Goal: Task Accomplishment & Management: Complete application form

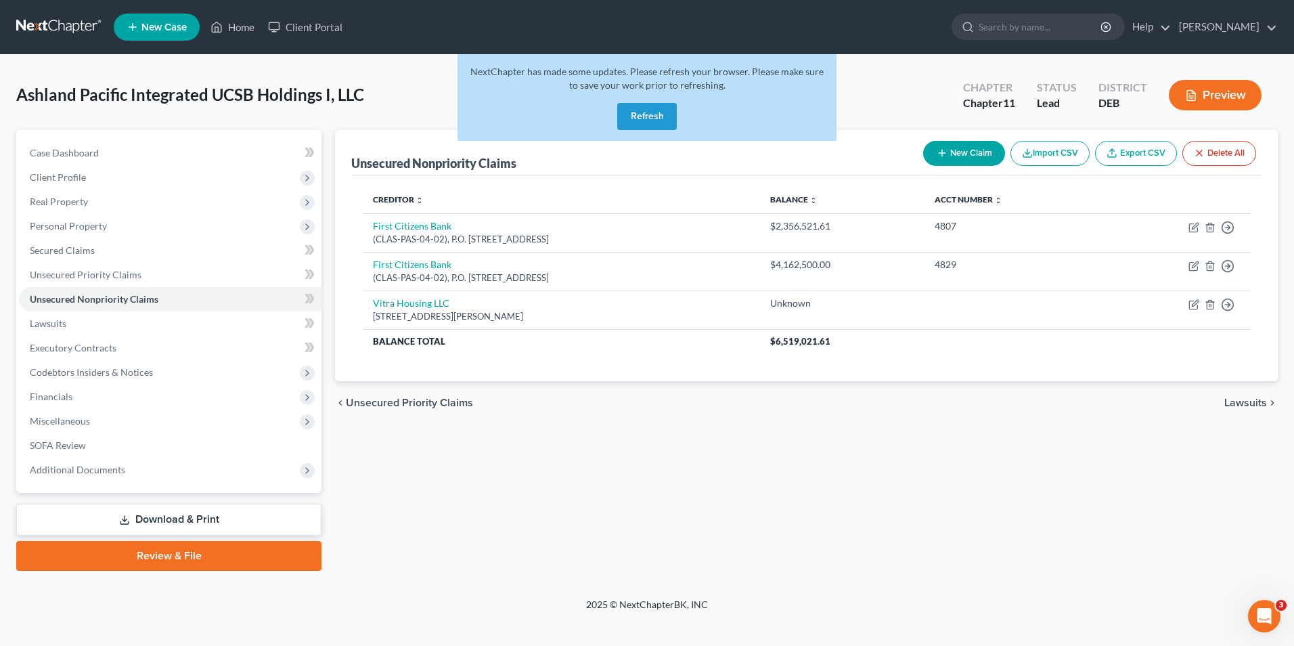
click at [642, 114] on button "Refresh" at bounding box center [647, 116] width 60 height 27
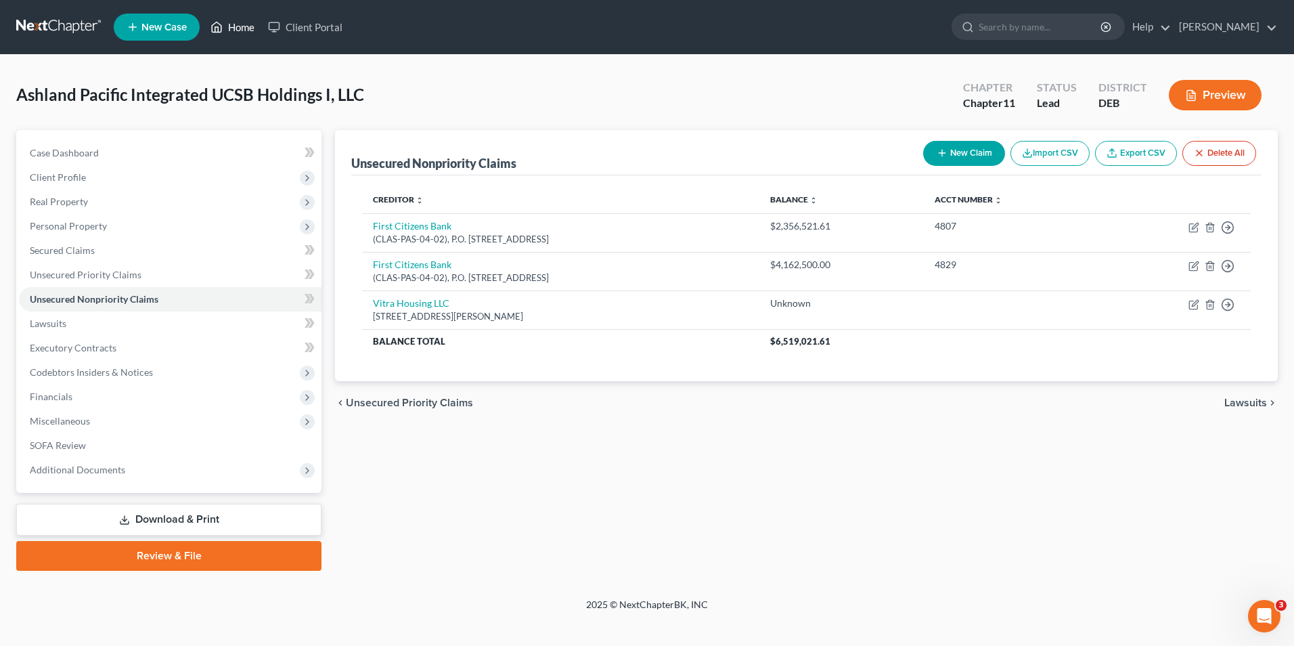
click at [251, 26] on link "Home" at bounding box center [233, 27] width 58 height 24
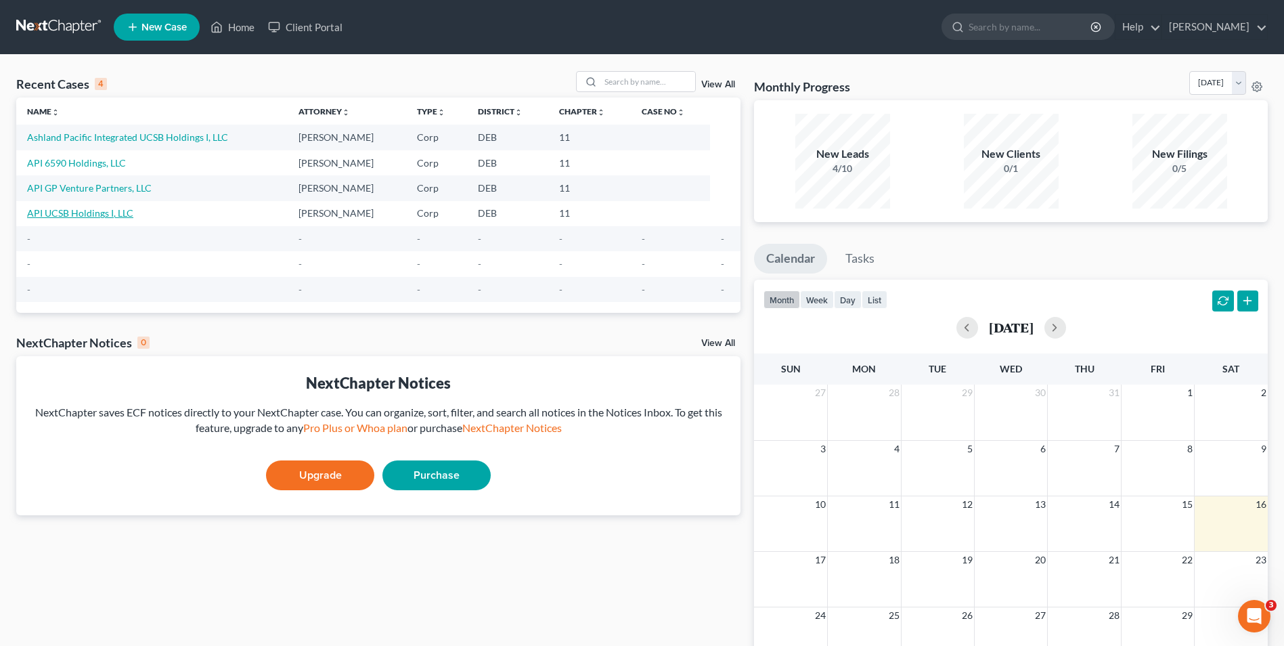
click at [94, 212] on link "API UCSB Holdings I, LLC" at bounding box center [80, 213] width 106 height 12
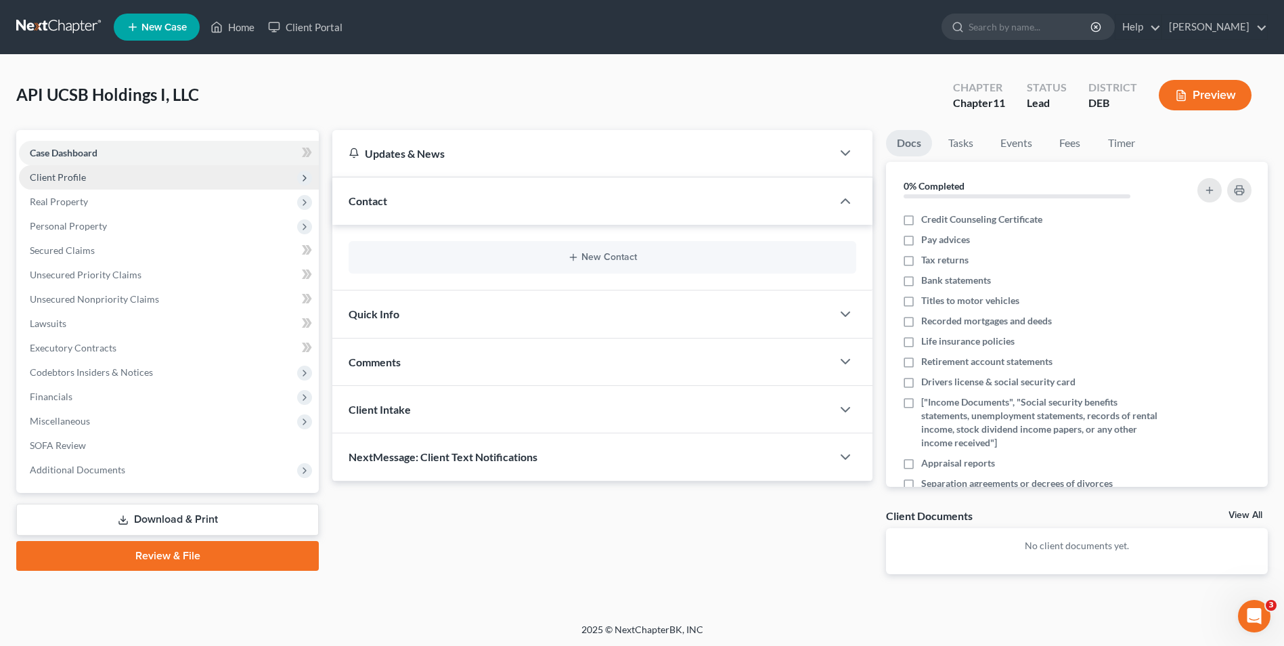
click at [64, 173] on span "Client Profile" at bounding box center [58, 177] width 56 height 12
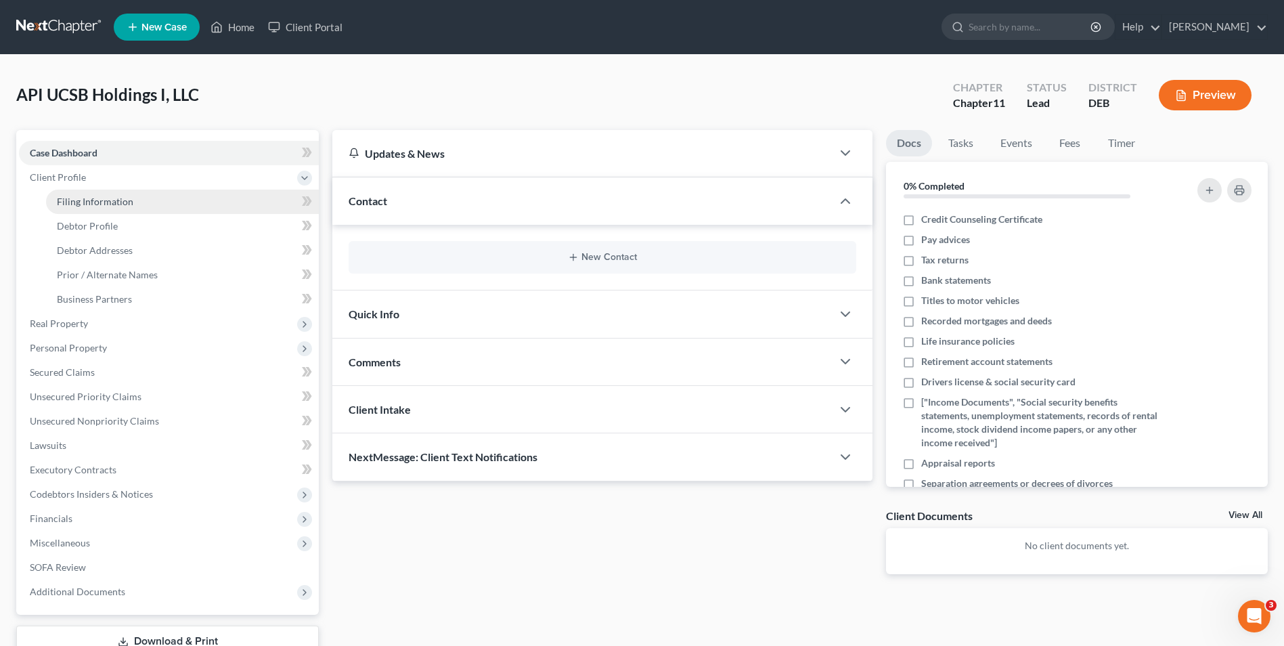
click at [71, 199] on span "Filing Information" at bounding box center [95, 202] width 76 height 12
select select "3"
select select "1"
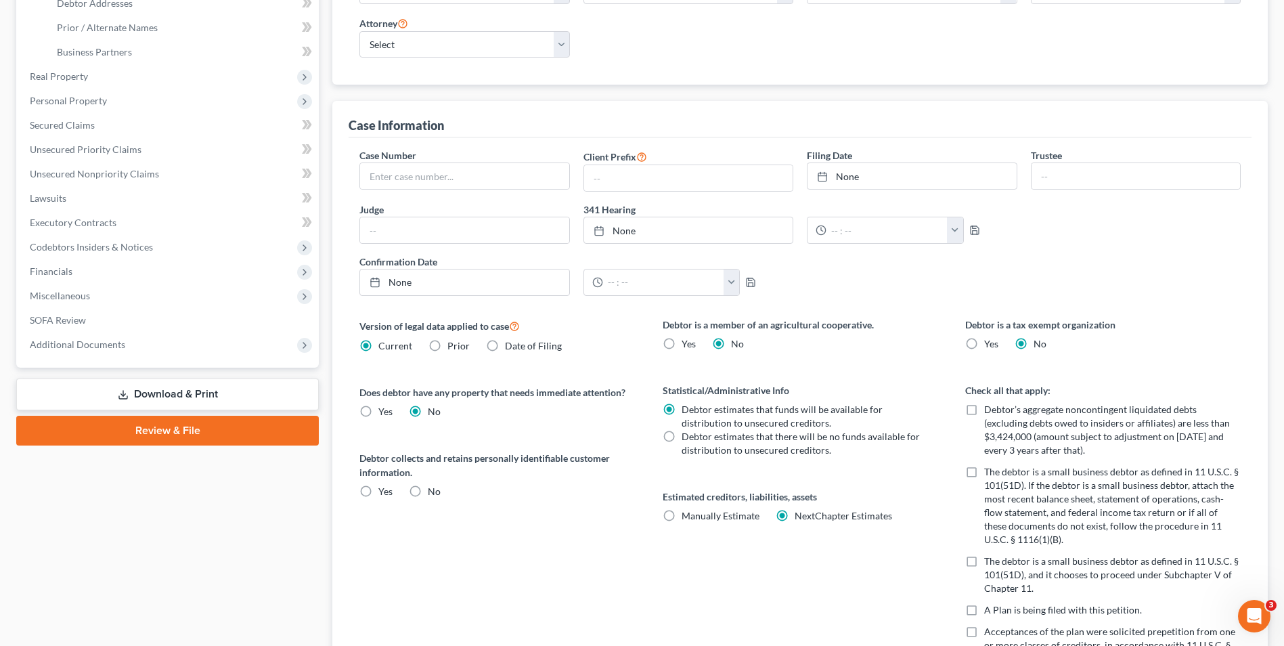
scroll to position [271, 0]
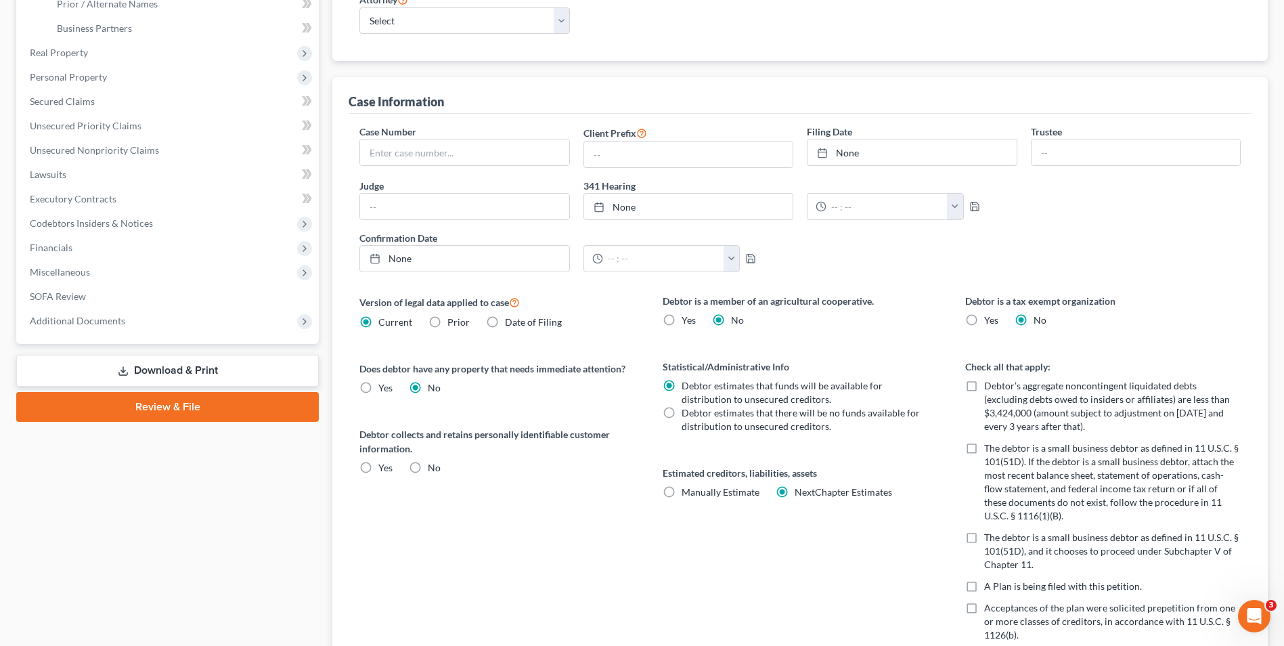
click at [378, 467] on label "Yes" at bounding box center [385, 468] width 14 height 14
click at [384, 467] on input "Yes" at bounding box center [388, 465] width 9 height 9
radio input "true"
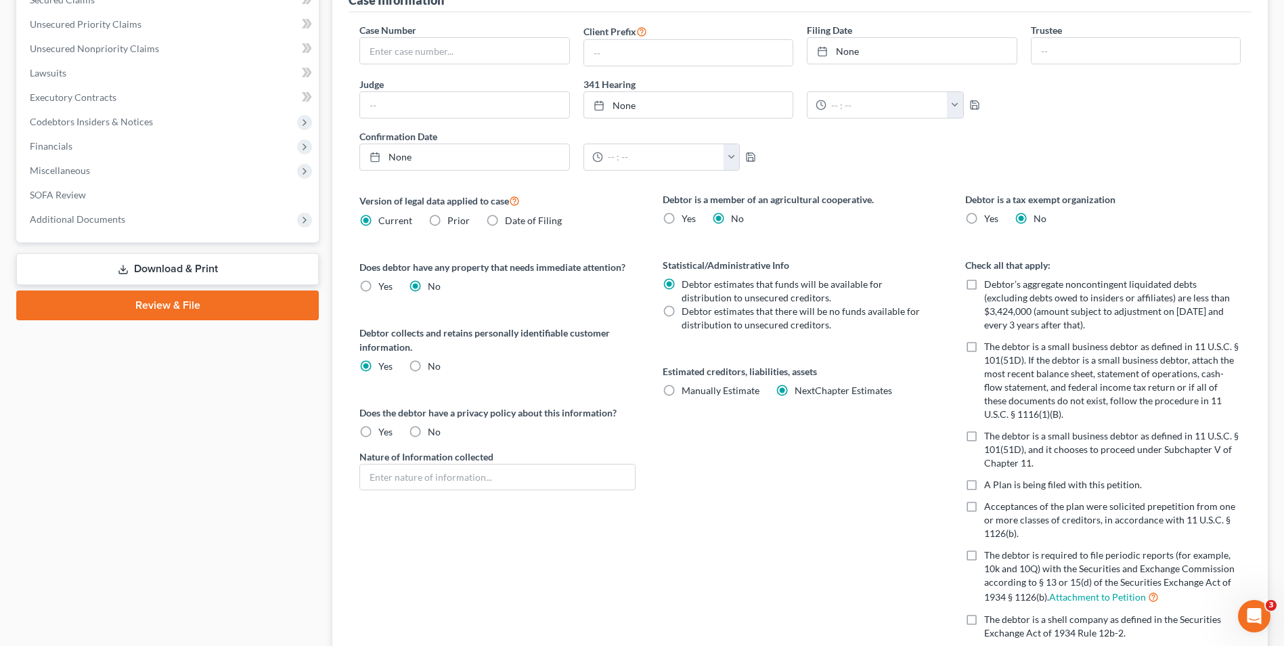
scroll to position [406, 0]
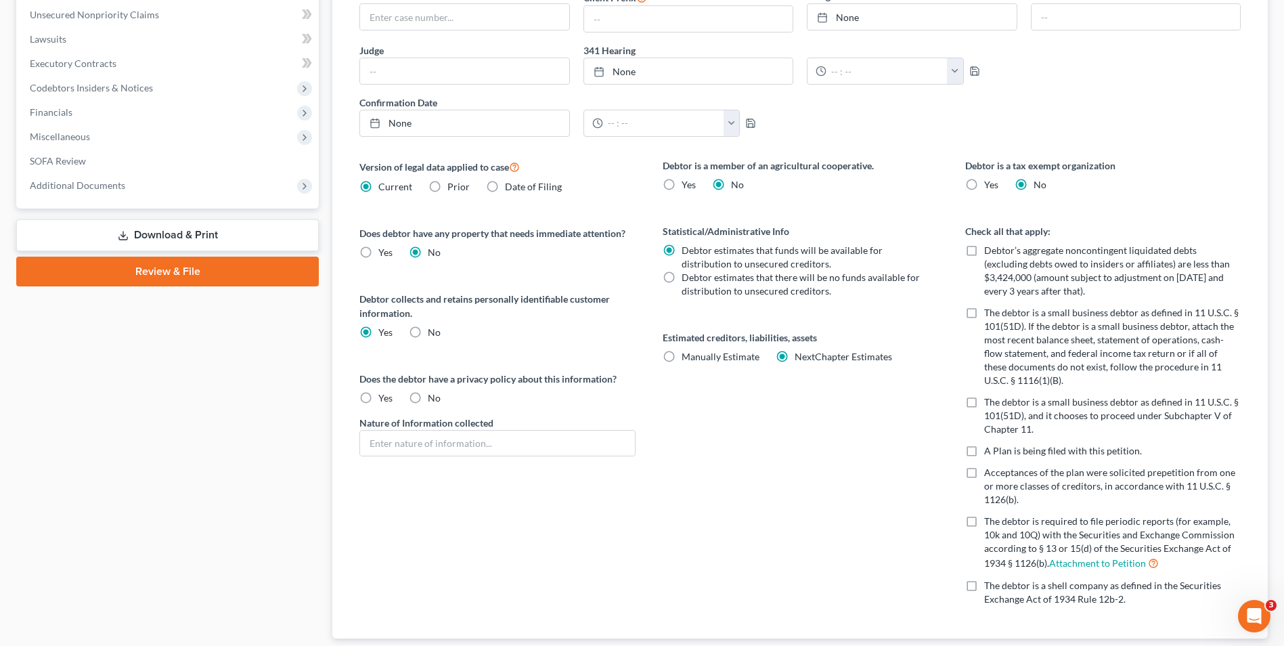
click at [378, 399] on label "Yes" at bounding box center [385, 398] width 14 height 14
click at [384, 399] on input "Yes" at bounding box center [388, 395] width 9 height 9
radio input "true"
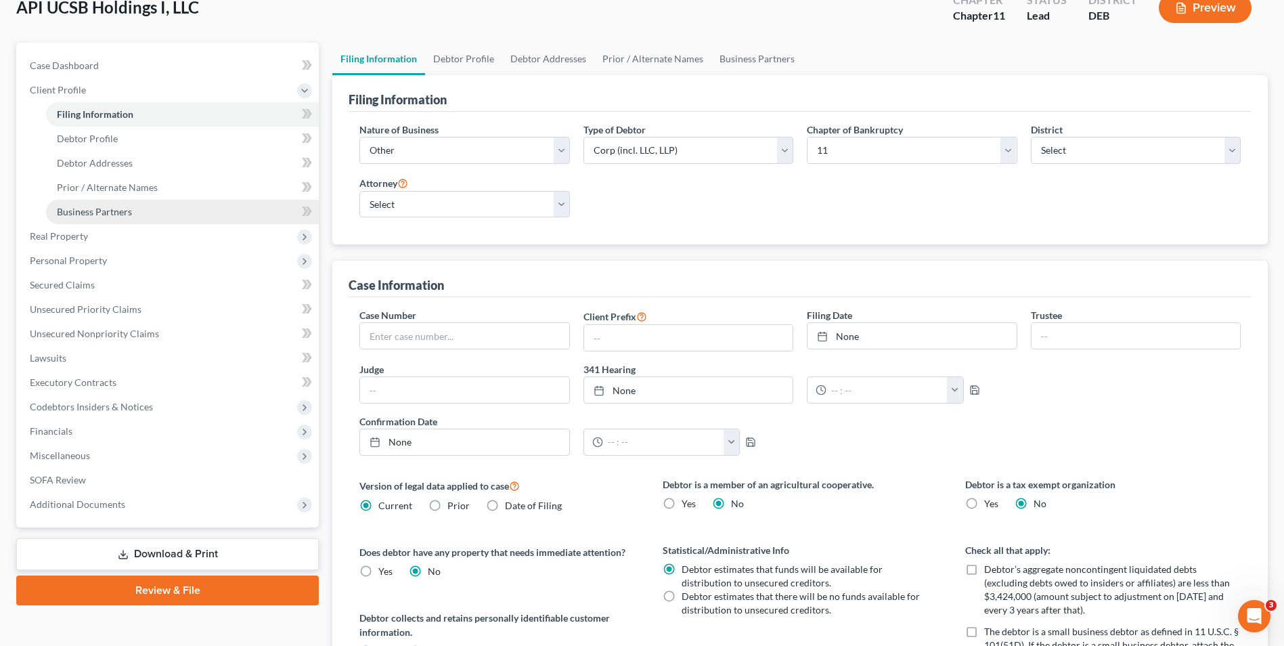
scroll to position [0, 0]
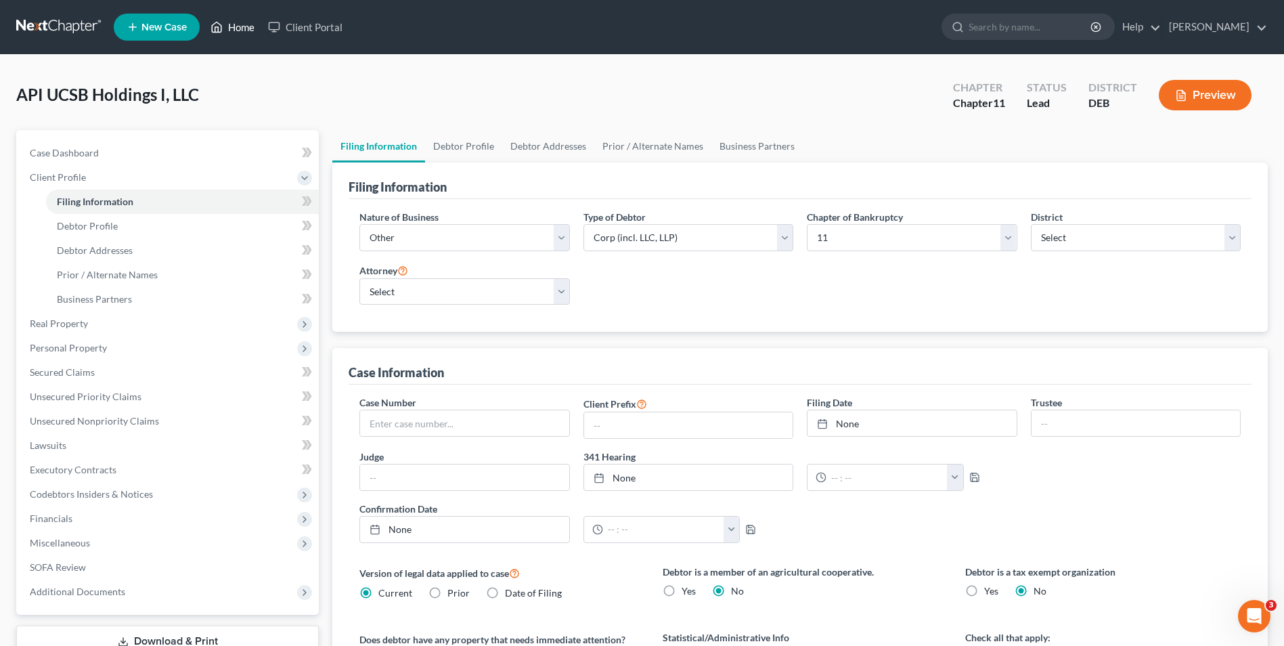
click at [231, 22] on link "Home" at bounding box center [233, 27] width 58 height 24
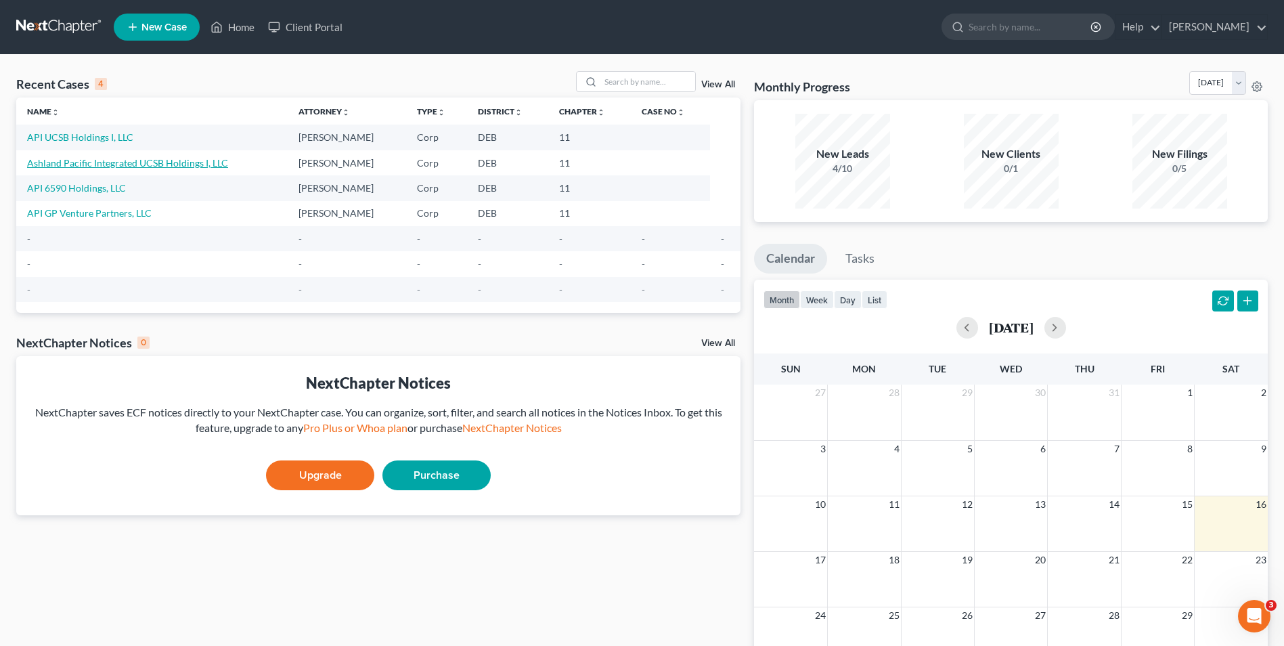
click at [121, 161] on link "Ashland Pacific Integrated UCSB Holdings I, LLC" at bounding box center [127, 163] width 201 height 12
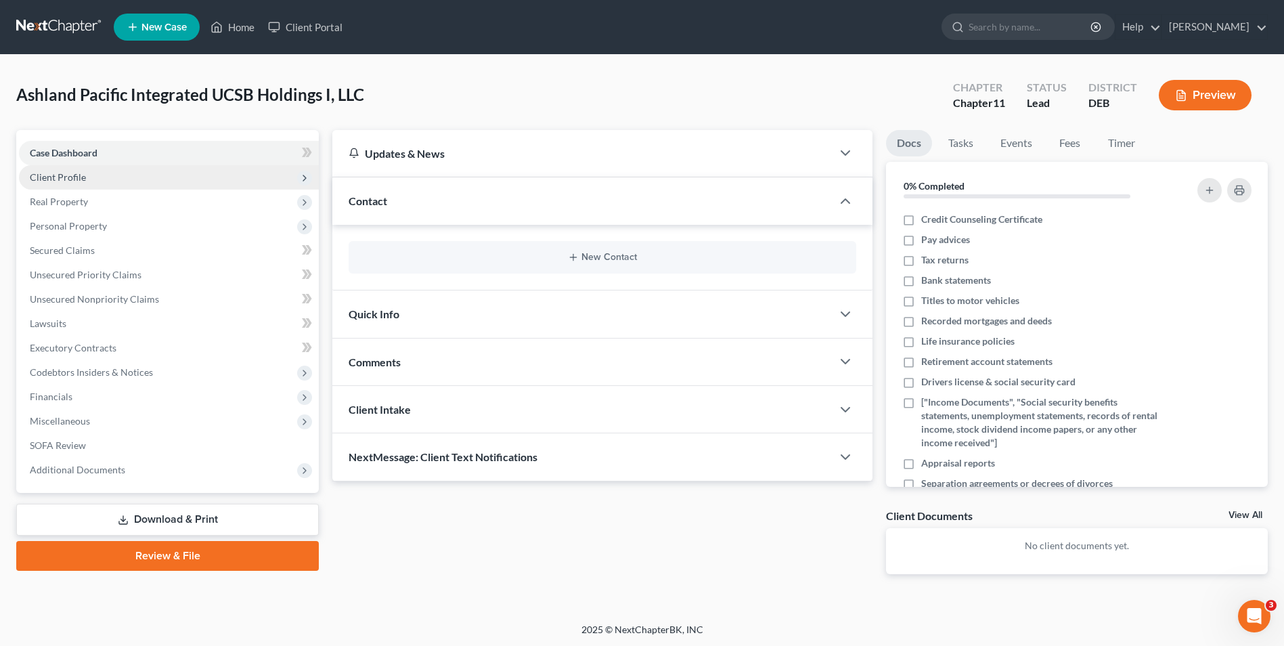
click at [73, 173] on span "Client Profile" at bounding box center [58, 177] width 56 height 12
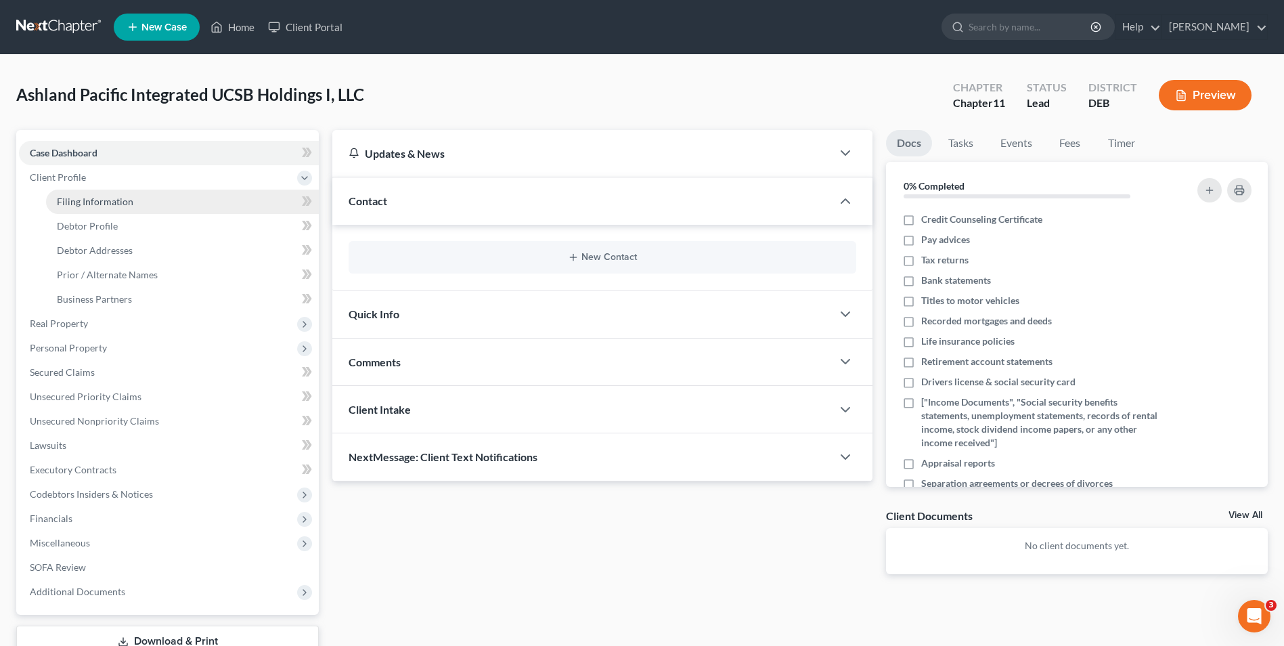
click at [73, 198] on span "Filing Information" at bounding box center [95, 202] width 76 height 12
select select "3"
select select "1"
select select "13"
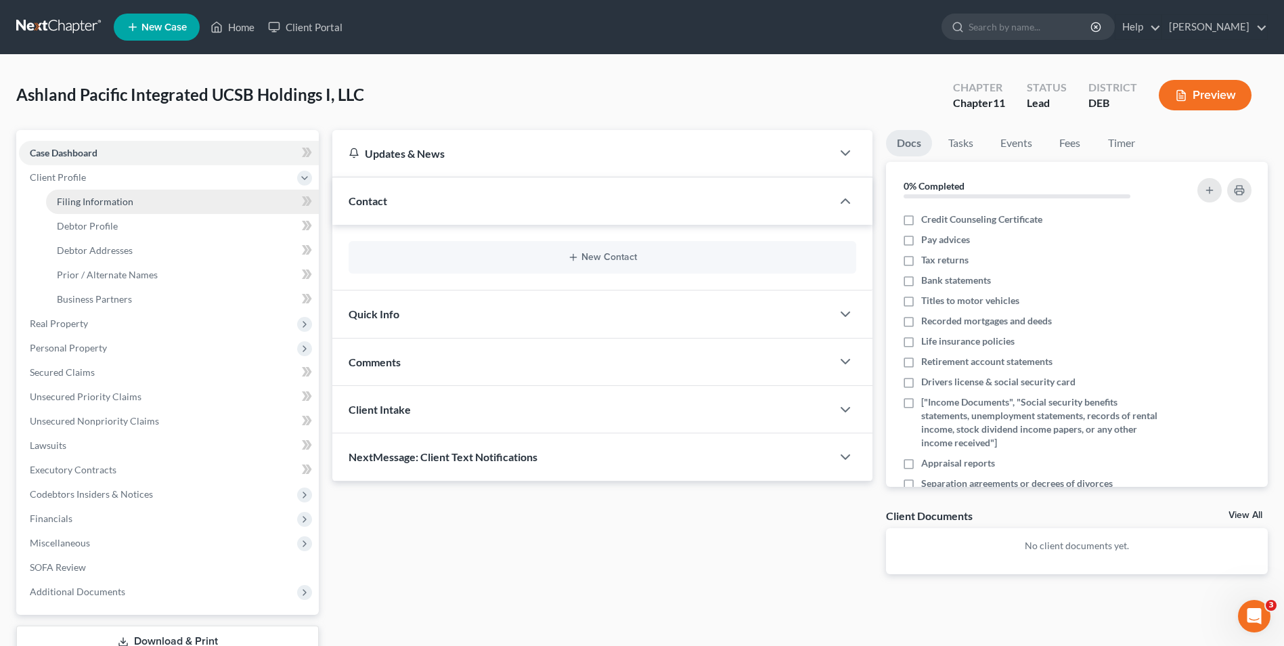
select select "0"
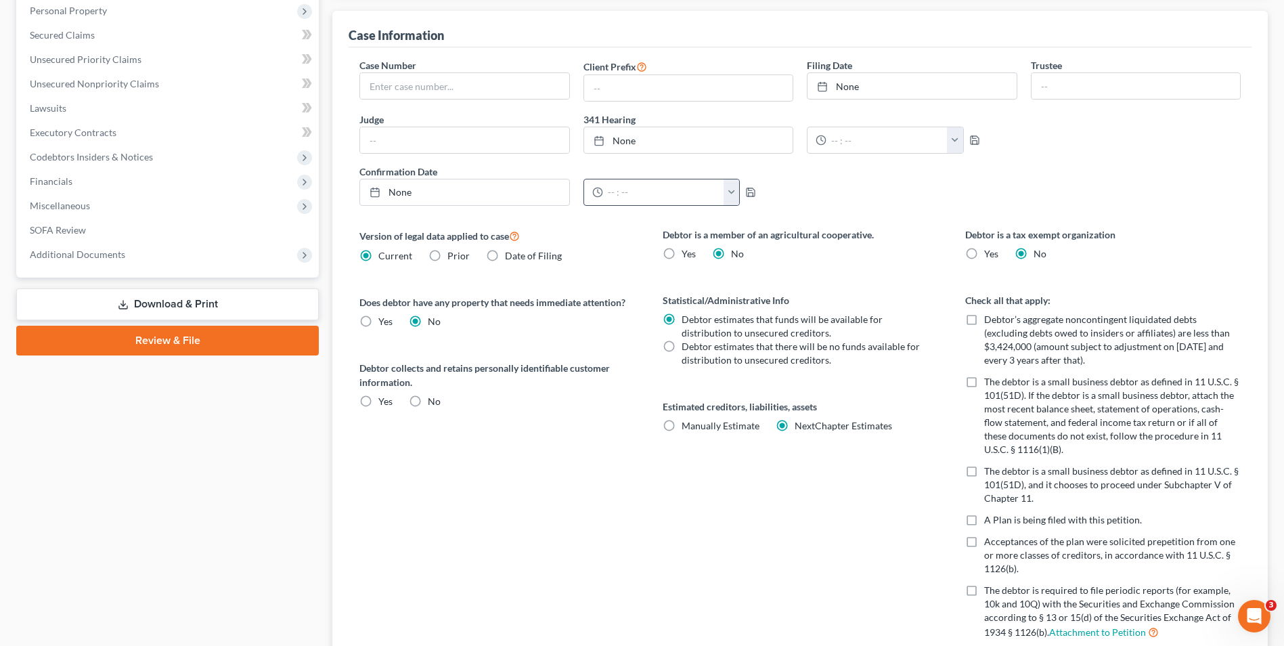
scroll to position [338, 0]
click at [378, 398] on label "Yes" at bounding box center [385, 400] width 14 height 14
click at [384, 398] on input "Yes" at bounding box center [388, 397] width 9 height 9
radio input "true"
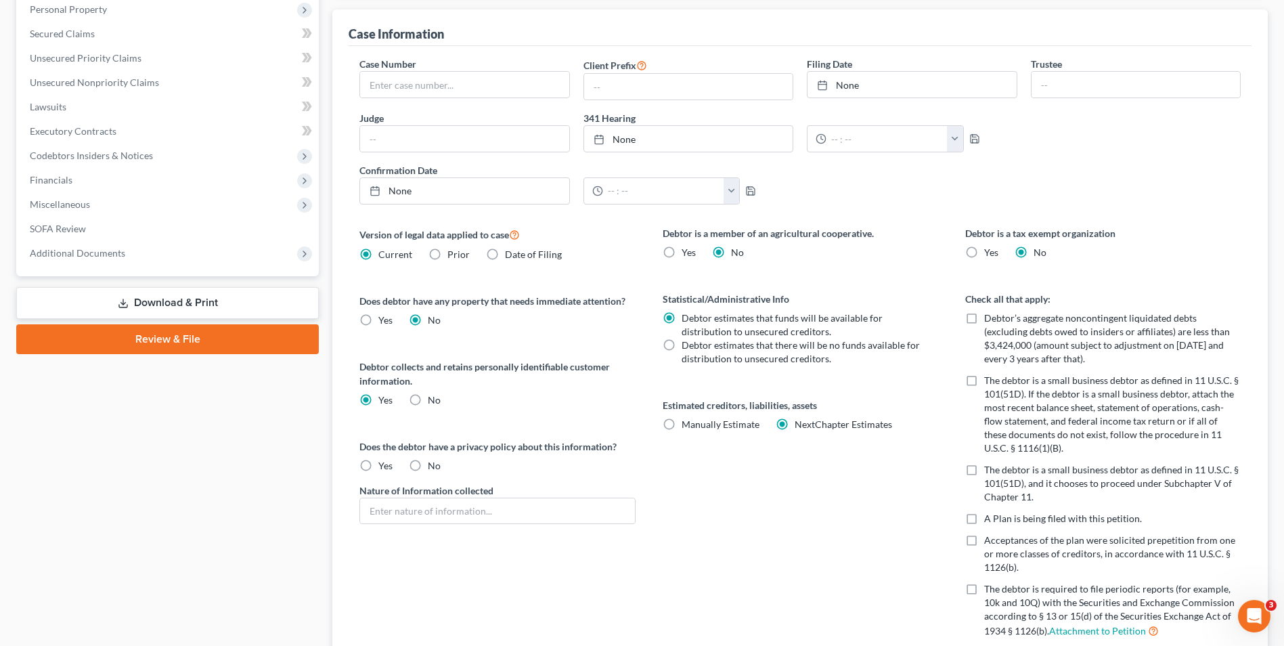
click at [378, 468] on label "Yes" at bounding box center [385, 466] width 14 height 14
click at [384, 468] on input "Yes" at bounding box center [388, 463] width 9 height 9
radio input "true"
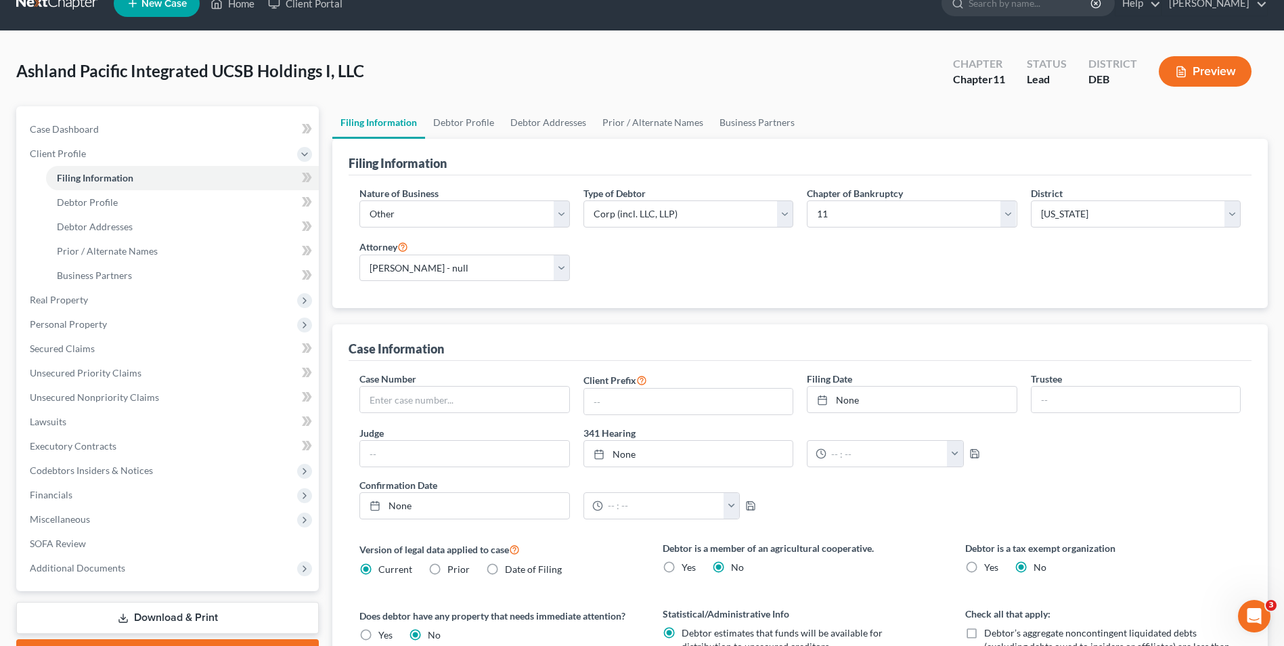
scroll to position [0, 0]
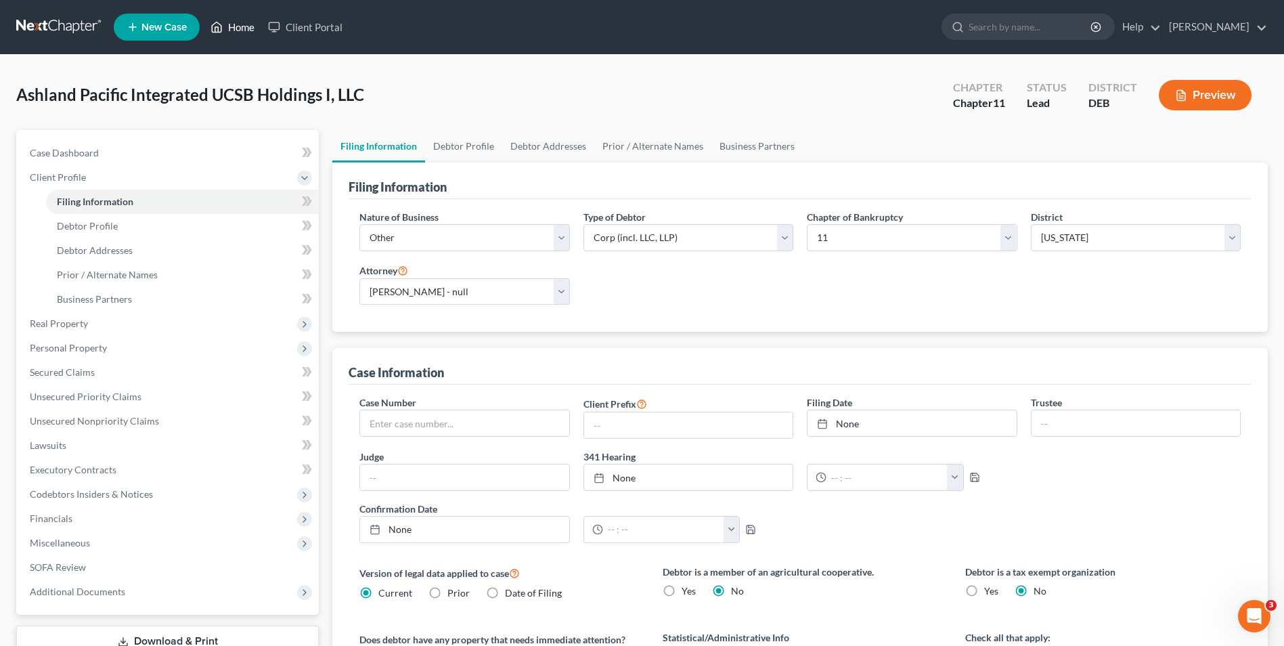
click at [229, 28] on link "Home" at bounding box center [233, 27] width 58 height 24
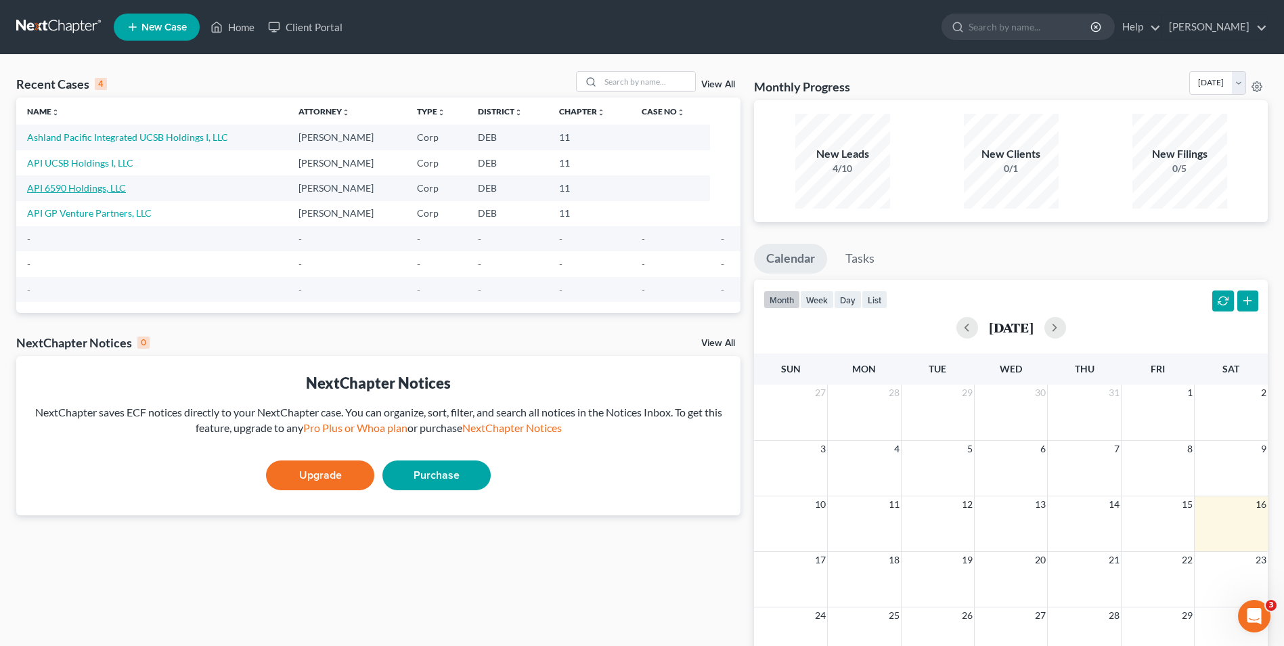
click at [90, 189] on link "API 6590 Holdings, LLC" at bounding box center [76, 188] width 99 height 12
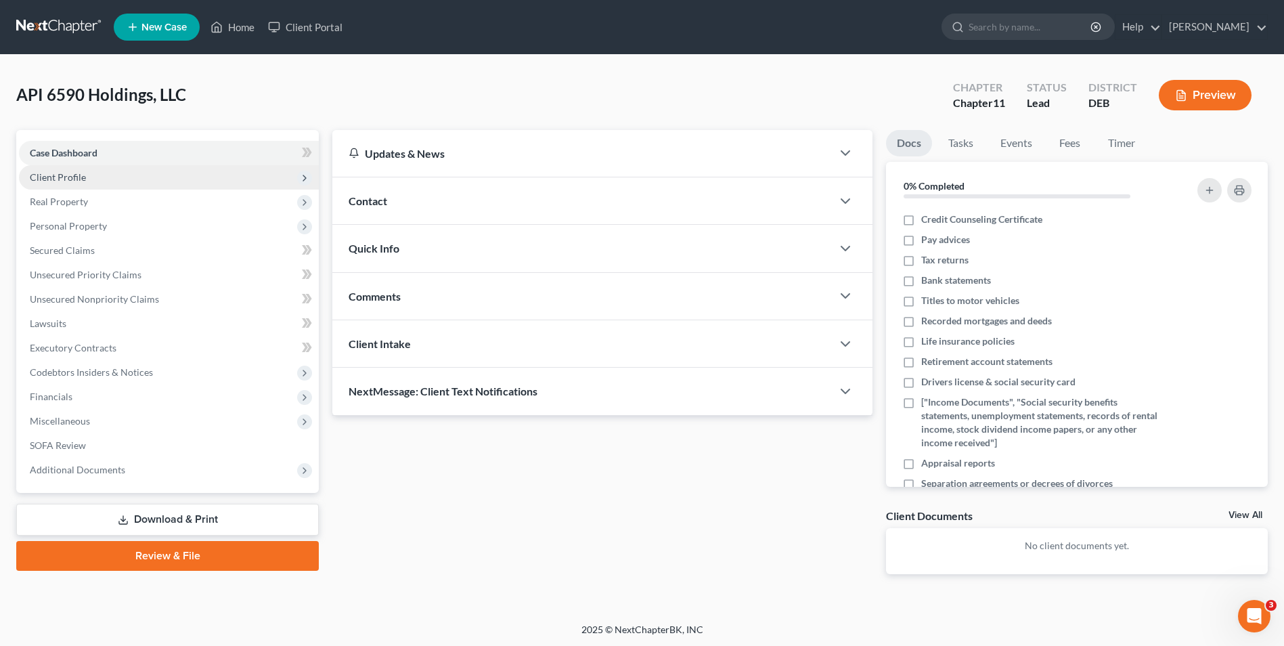
click at [77, 179] on span "Client Profile" at bounding box center [58, 177] width 56 height 12
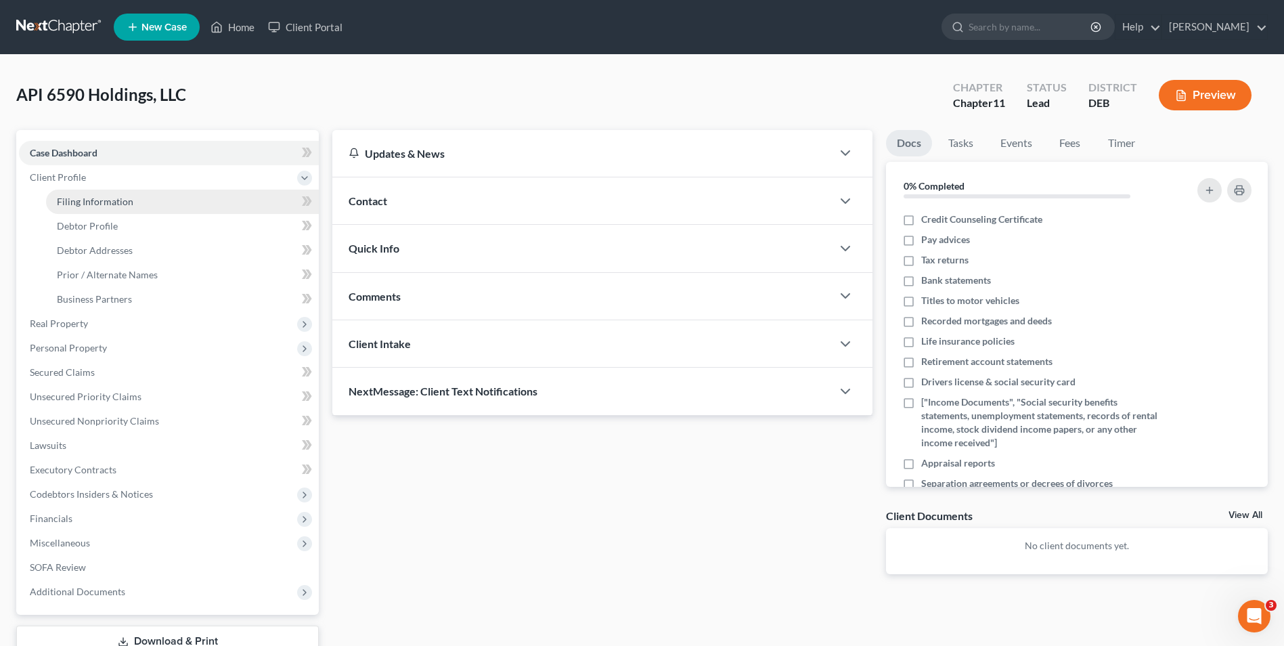
click at [87, 199] on span "Filing Information" at bounding box center [95, 202] width 76 height 12
select select "3"
select select "1"
select select "13"
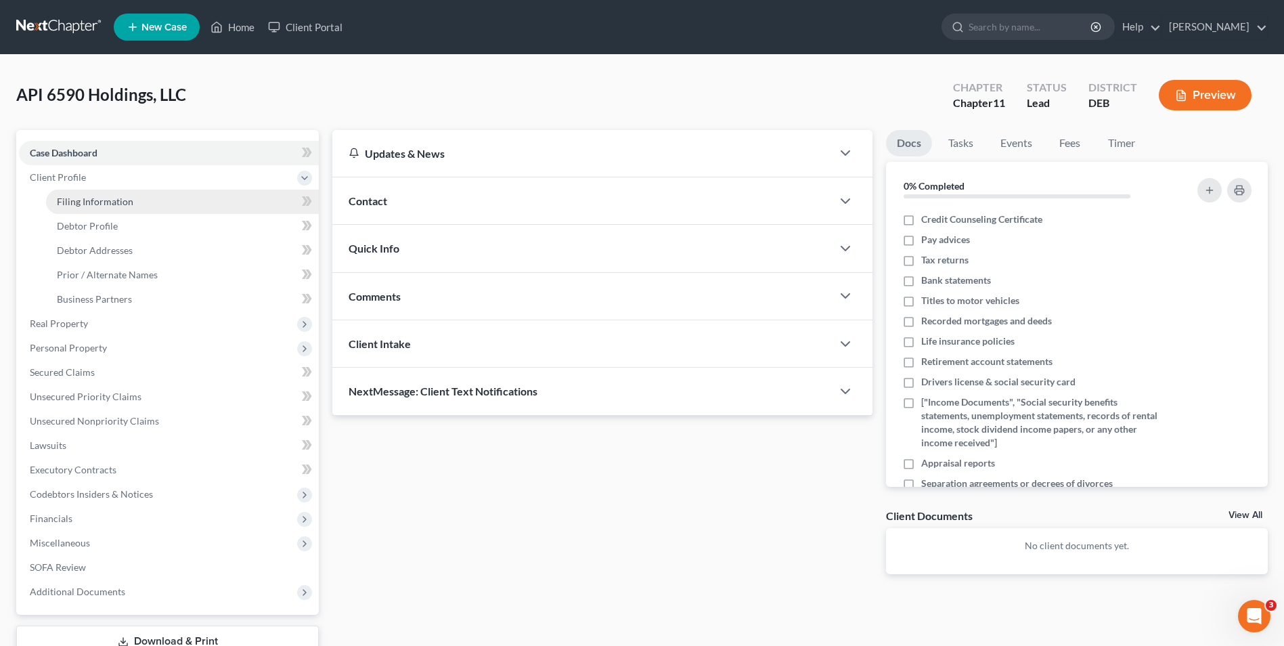
select select "0"
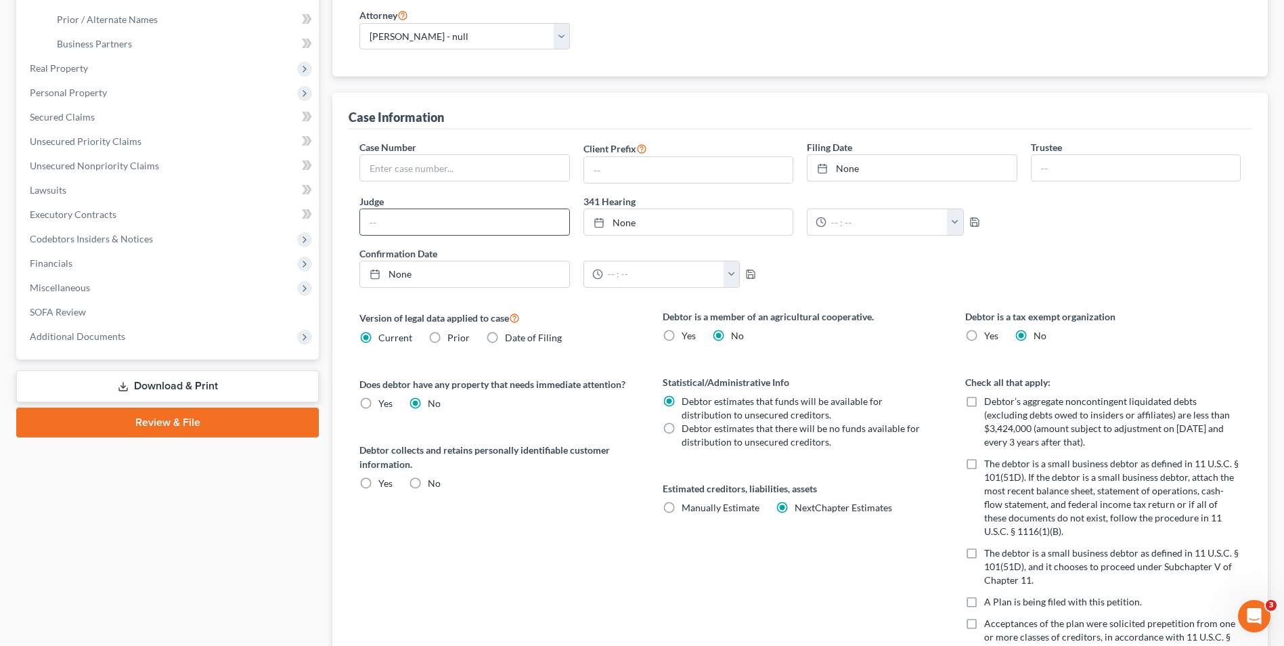
scroll to position [271, 0]
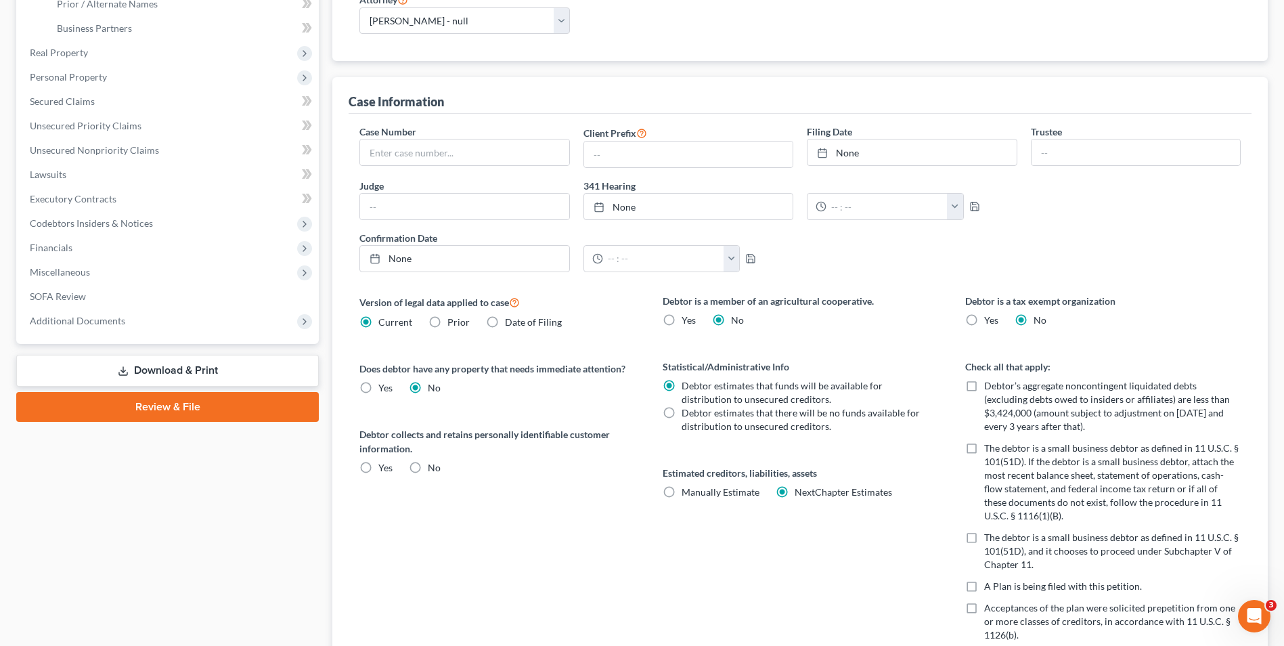
click at [378, 466] on label "Yes" at bounding box center [385, 468] width 14 height 14
click at [384, 466] on input "Yes" at bounding box center [388, 465] width 9 height 9
radio input "true"
click at [378, 534] on label "Yes" at bounding box center [385, 534] width 14 height 14
click at [384, 534] on input "Yes" at bounding box center [388, 531] width 9 height 9
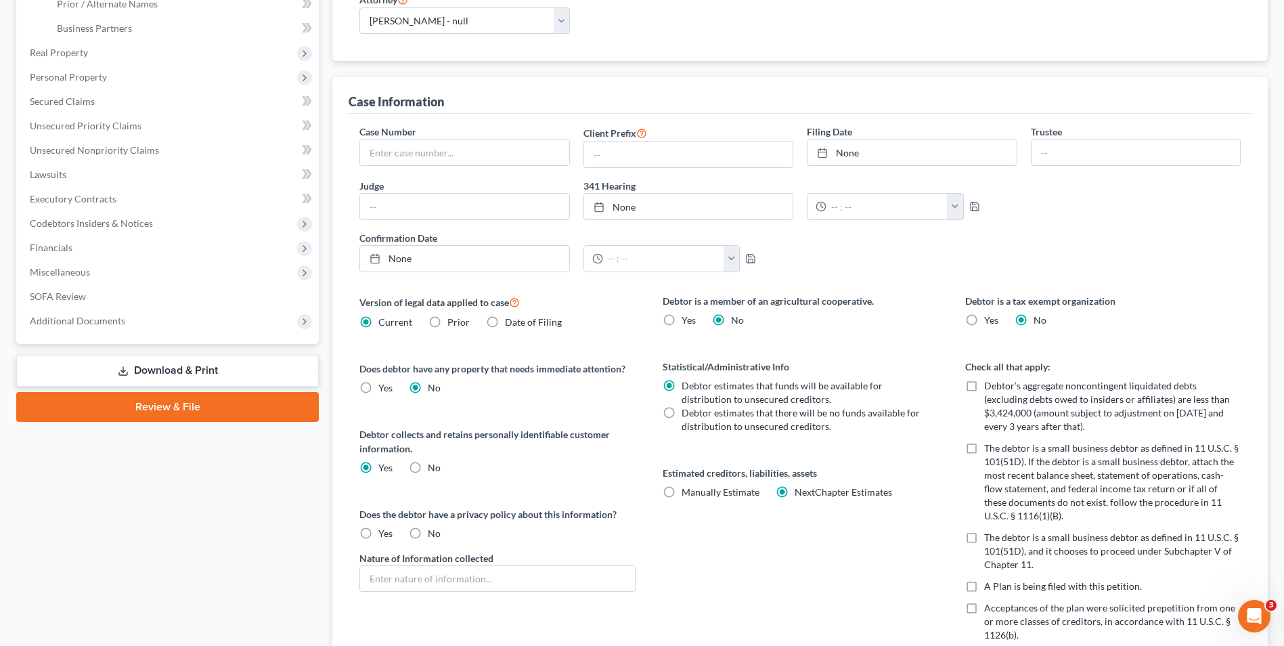
radio input "true"
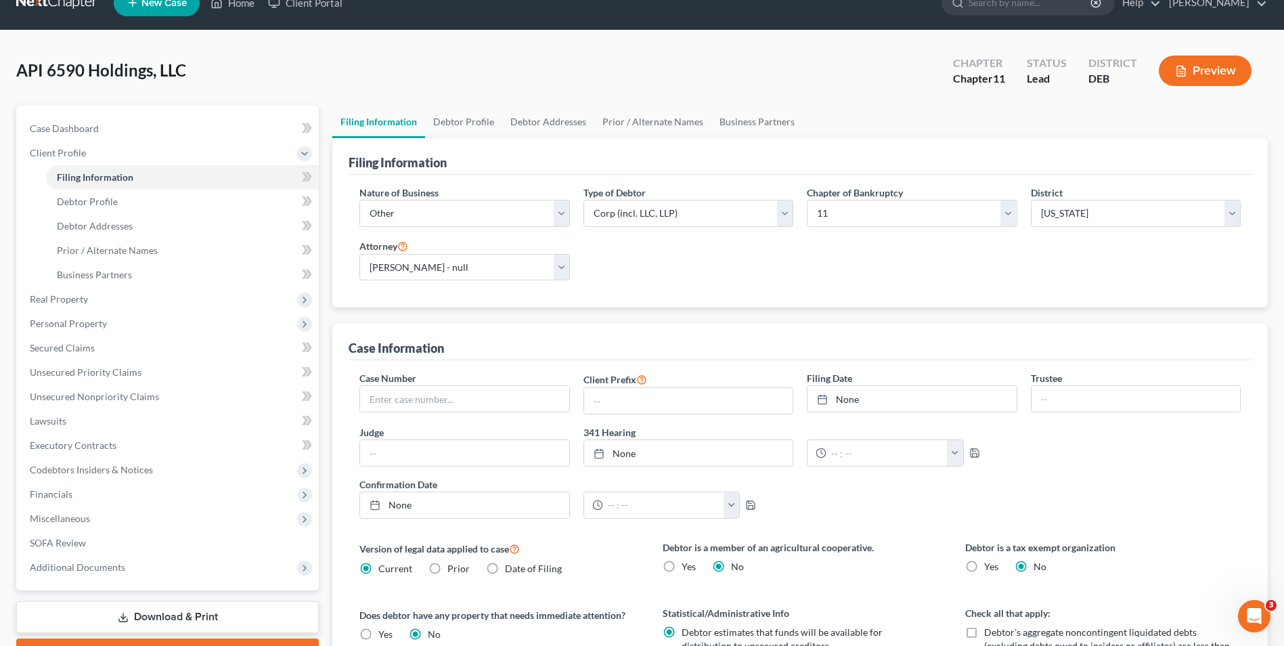
scroll to position [0, 0]
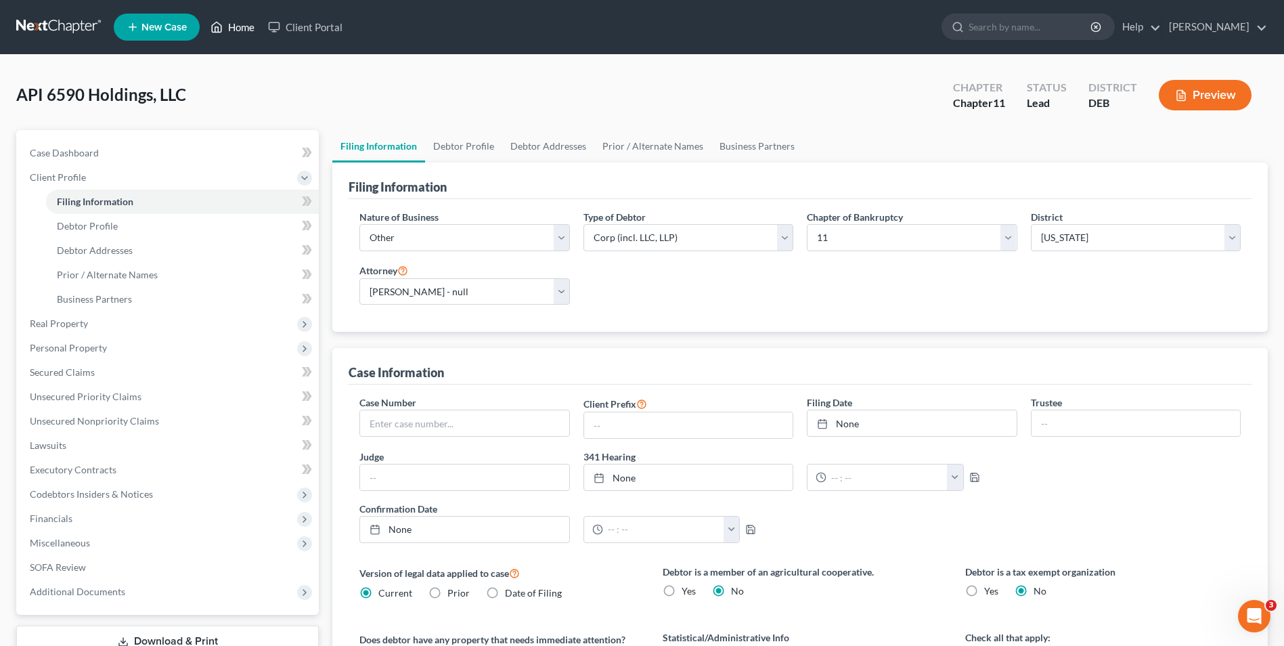
click at [239, 27] on link "Home" at bounding box center [233, 27] width 58 height 24
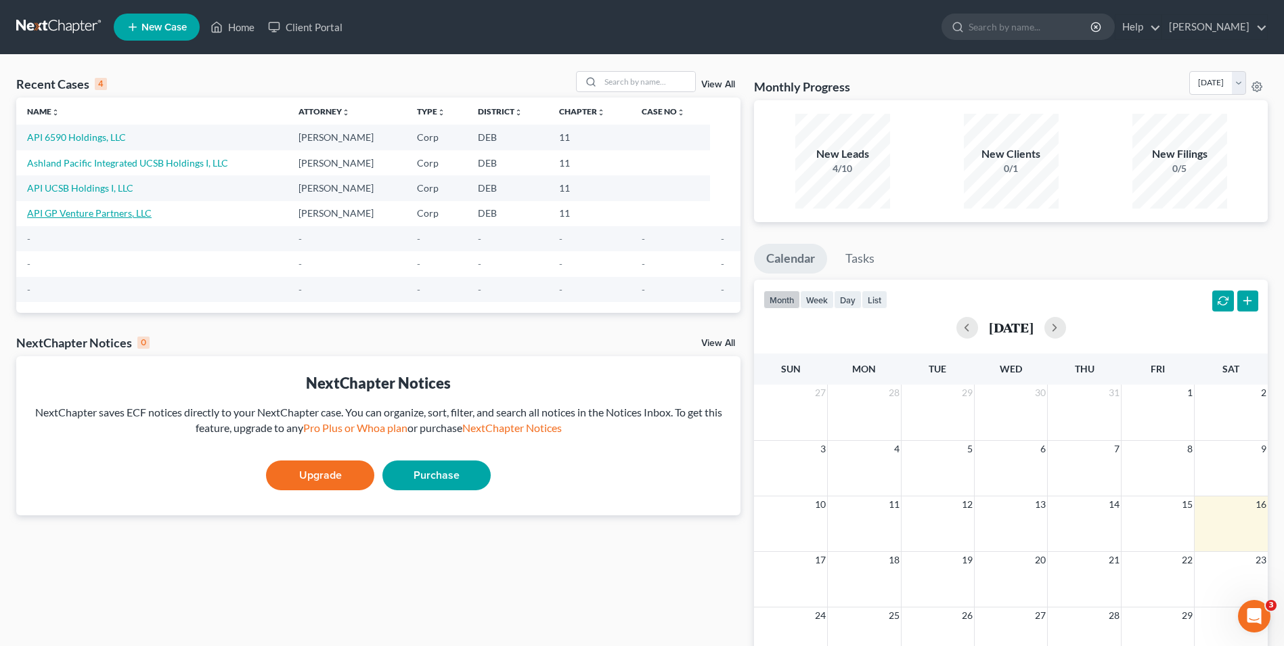
click at [112, 210] on link "API GP Venture Partners, LLC" at bounding box center [89, 213] width 125 height 12
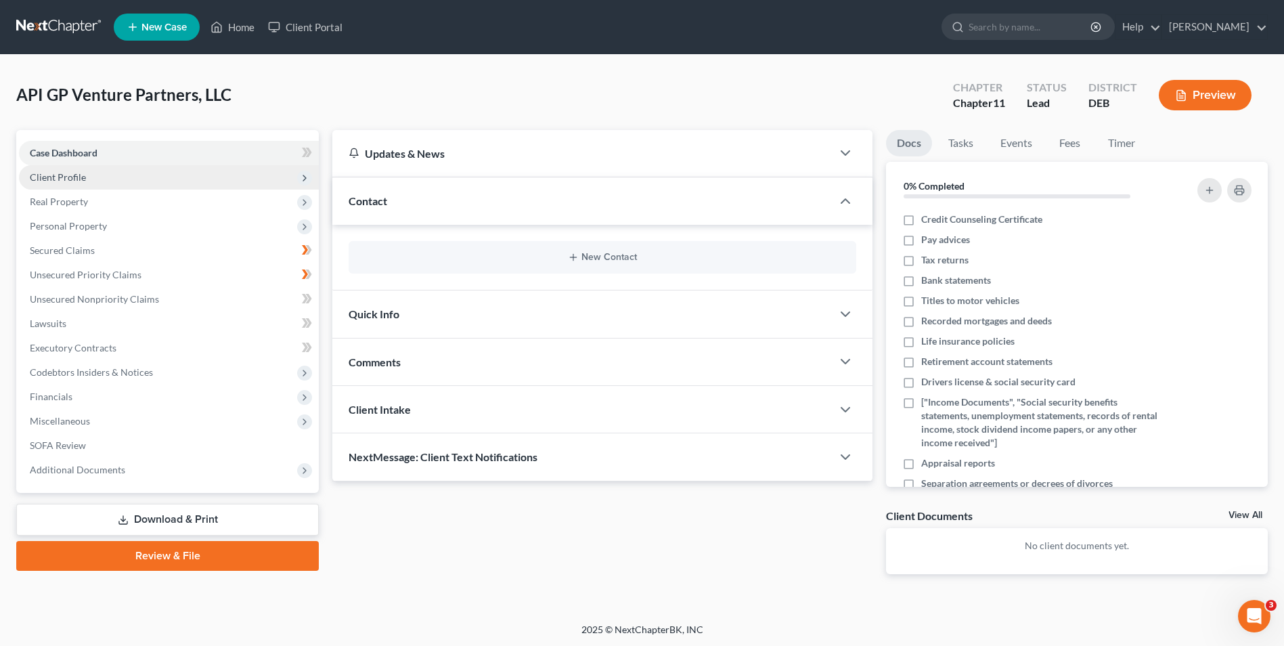
click at [115, 169] on span "Client Profile" at bounding box center [169, 177] width 300 height 24
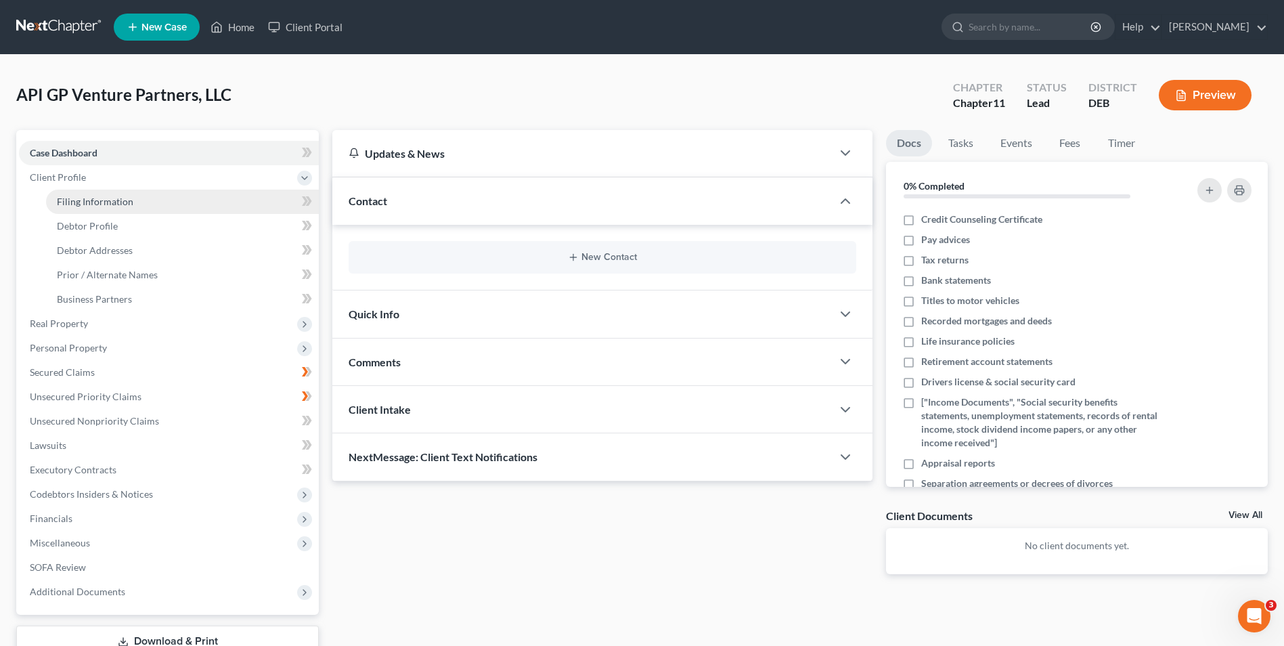
click at [135, 205] on link "Filing Information" at bounding box center [182, 201] width 273 height 24
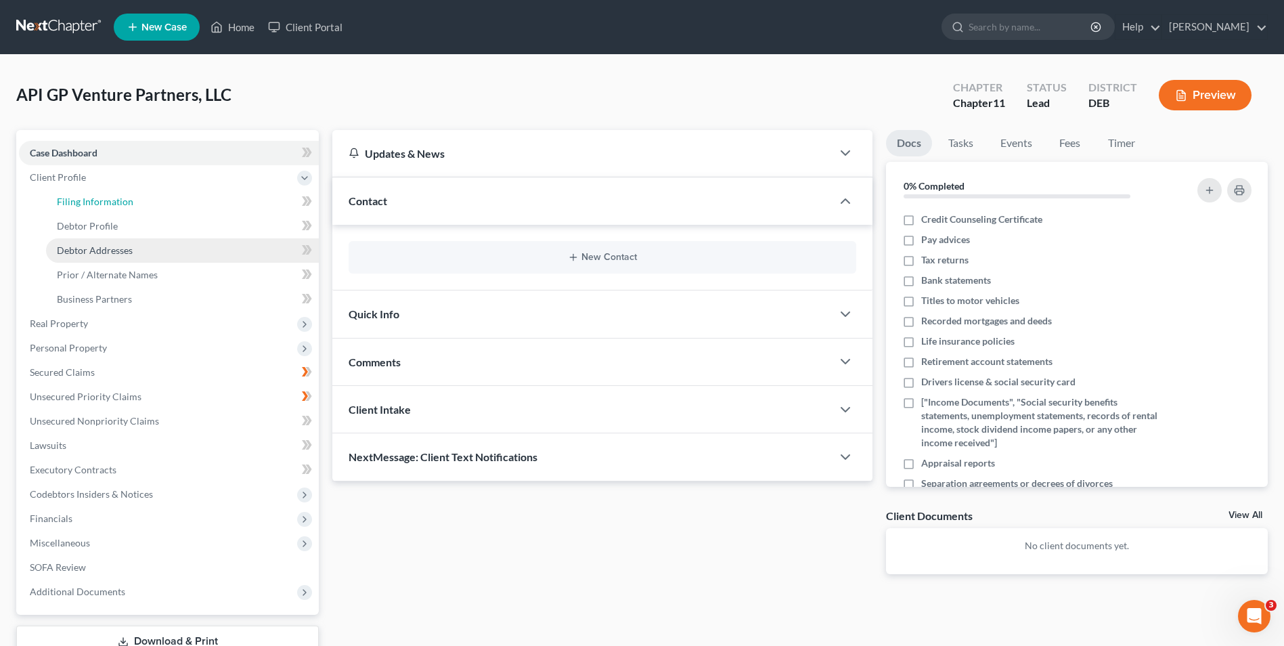
select select "3"
select select "1"
select select "13"
select select "0"
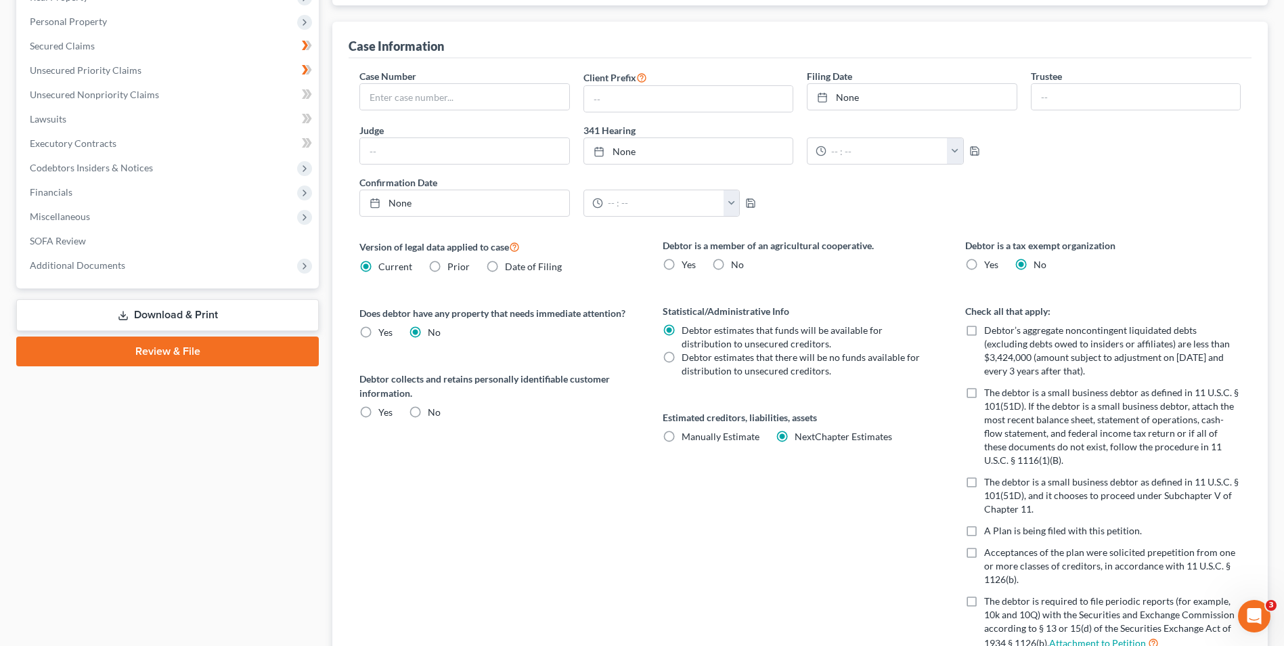
scroll to position [338, 0]
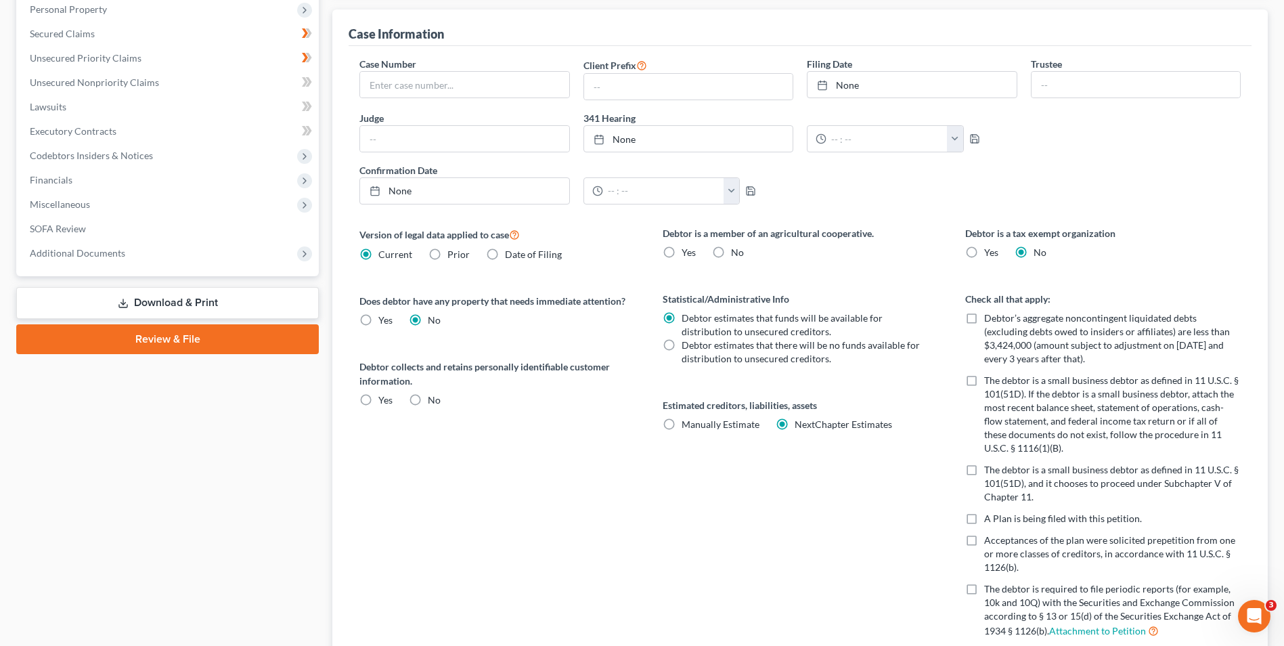
click at [378, 397] on label "Yes" at bounding box center [385, 400] width 14 height 14
click at [384, 397] on input "Yes" at bounding box center [388, 397] width 9 height 9
radio input "true"
click at [378, 463] on label "Yes" at bounding box center [385, 466] width 14 height 14
click at [384, 463] on input "Yes" at bounding box center [388, 463] width 9 height 9
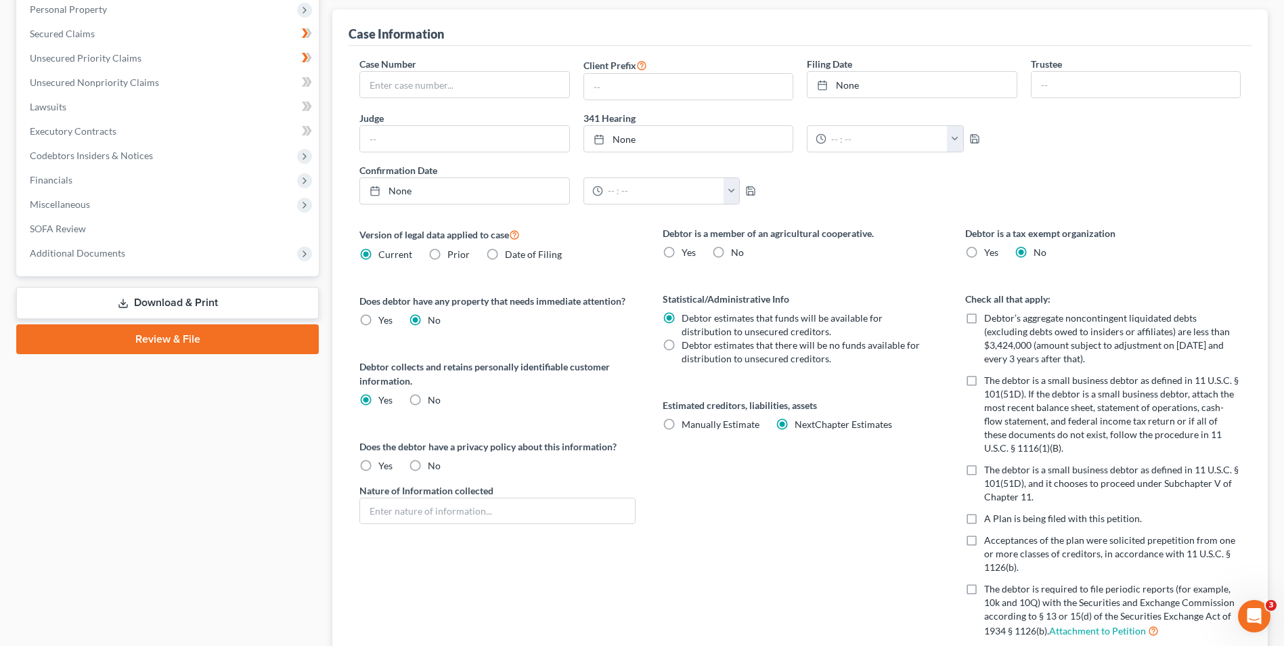
radio input "true"
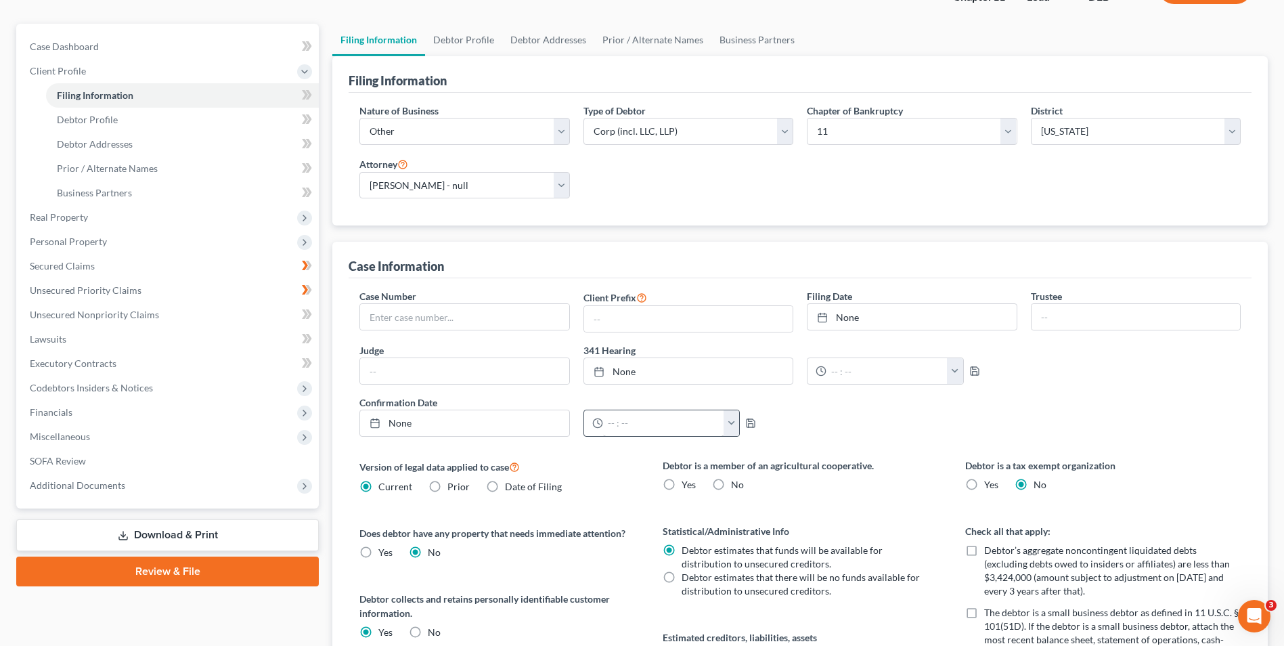
scroll to position [68, 0]
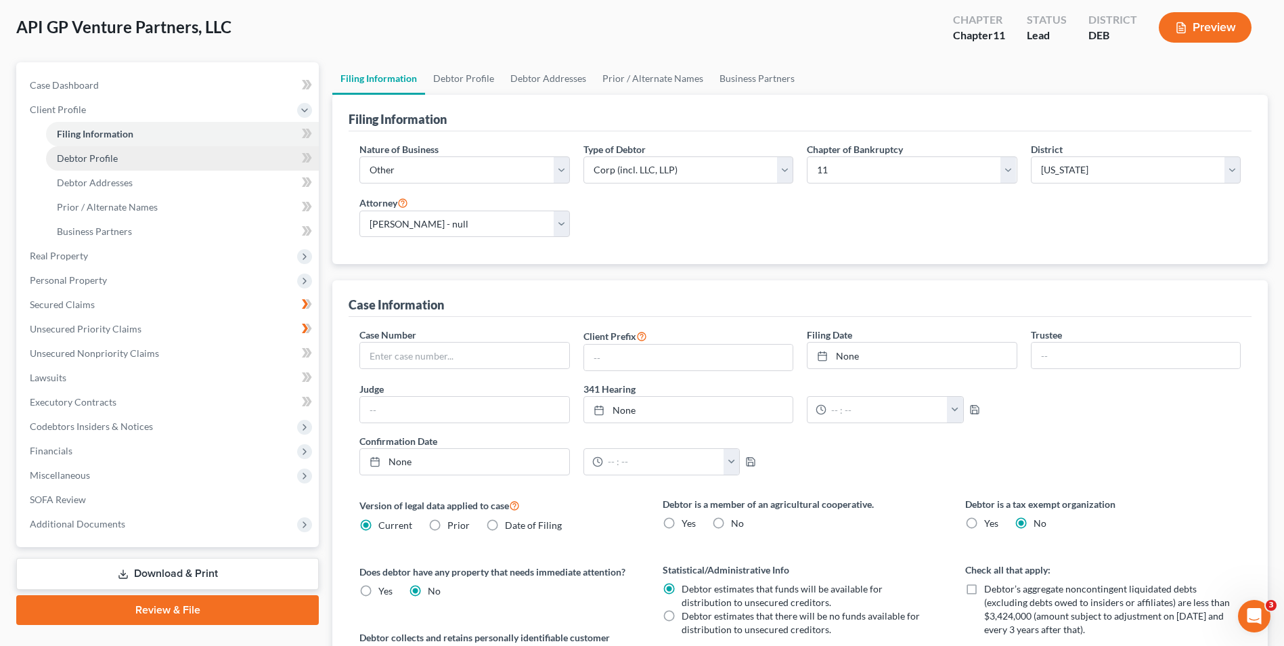
click at [91, 158] on span "Debtor Profile" at bounding box center [87, 158] width 61 height 12
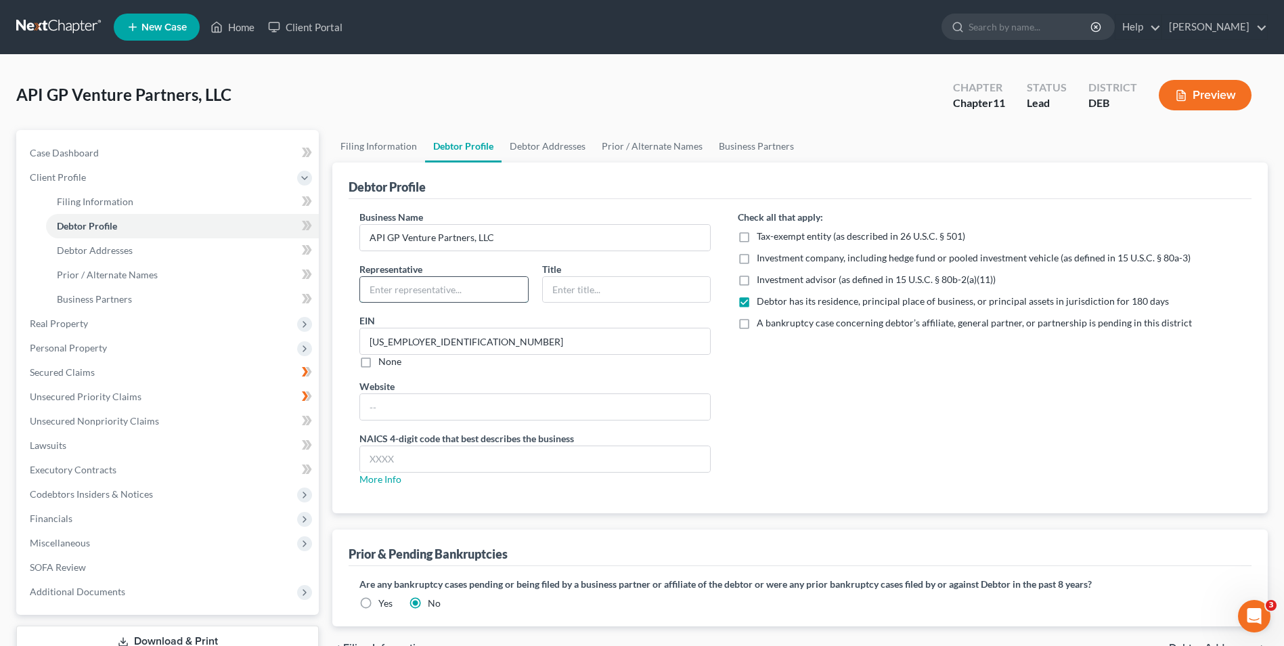
click at [408, 292] on input "text" at bounding box center [444, 290] width 168 height 26
type input "[PERSON_NAME] [PERSON_NAME]"
type input "CRO"
click at [113, 253] on span "Debtor Addresses" at bounding box center [95, 250] width 76 height 12
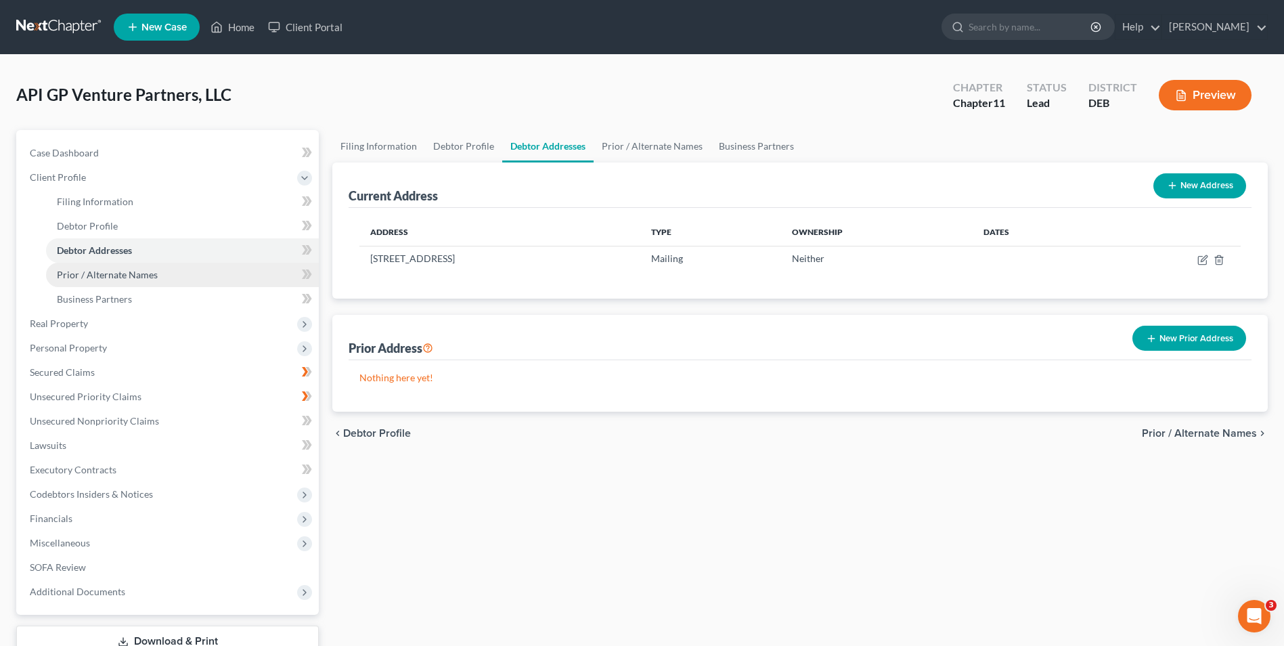
click at [145, 277] on span "Prior / Alternate Names" at bounding box center [107, 275] width 101 height 12
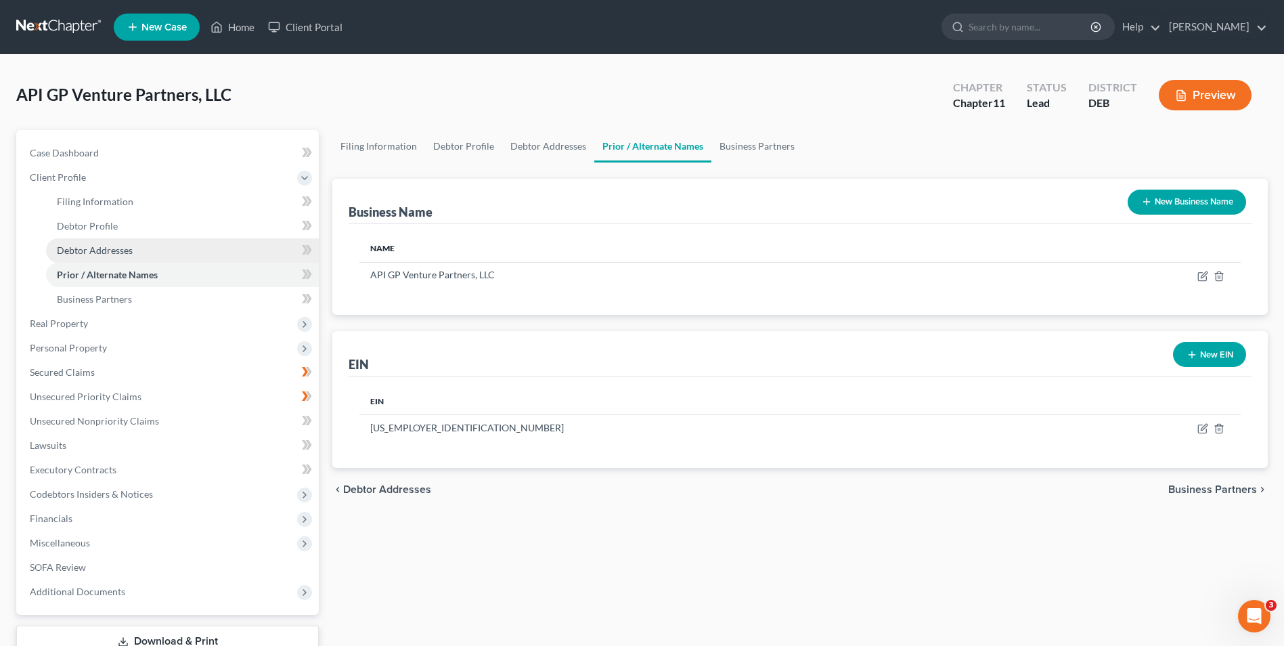
click at [123, 248] on span "Debtor Addresses" at bounding box center [95, 250] width 76 height 12
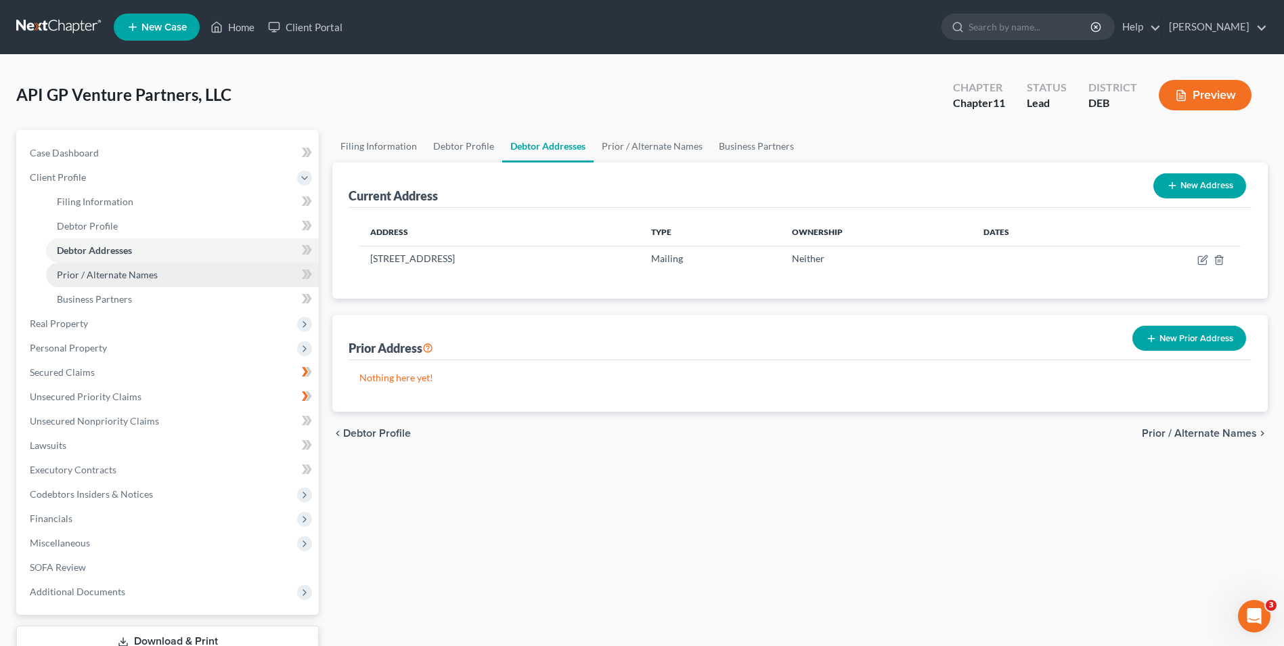
click at [122, 269] on span "Prior / Alternate Names" at bounding box center [107, 275] width 101 height 12
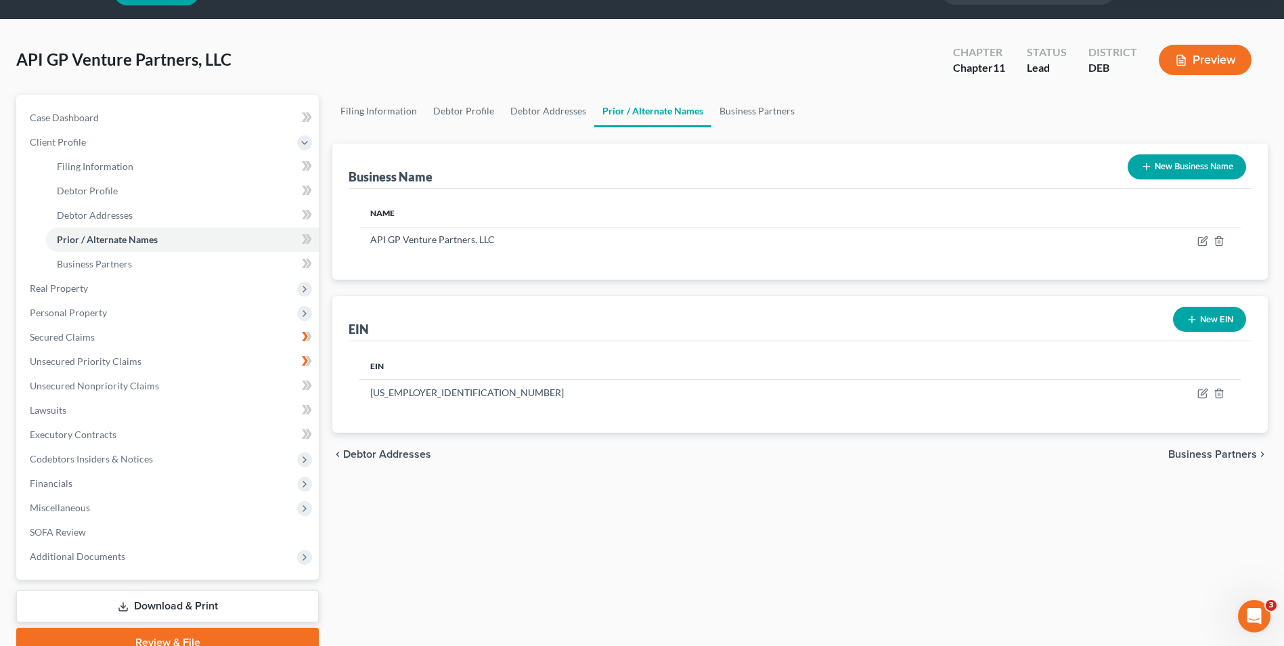
scroll to position [68, 0]
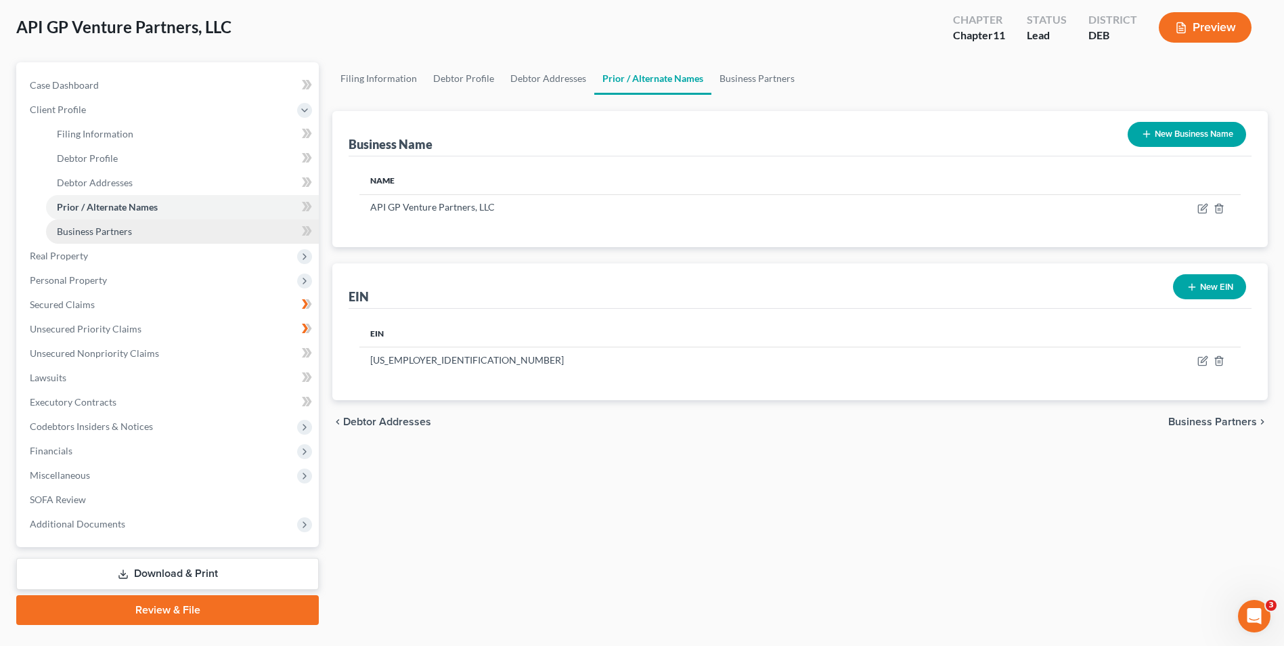
click at [97, 228] on span "Business Partners" at bounding box center [94, 231] width 75 height 12
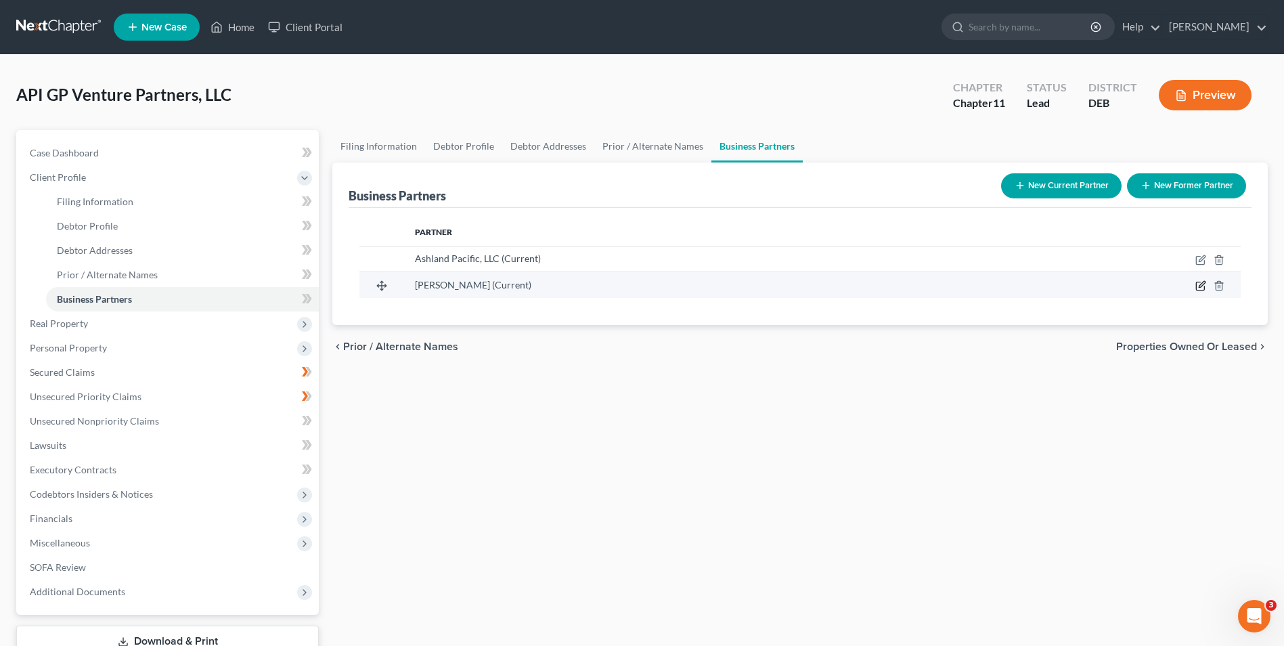
click at [1203, 286] on icon "button" at bounding box center [1200, 285] width 11 height 11
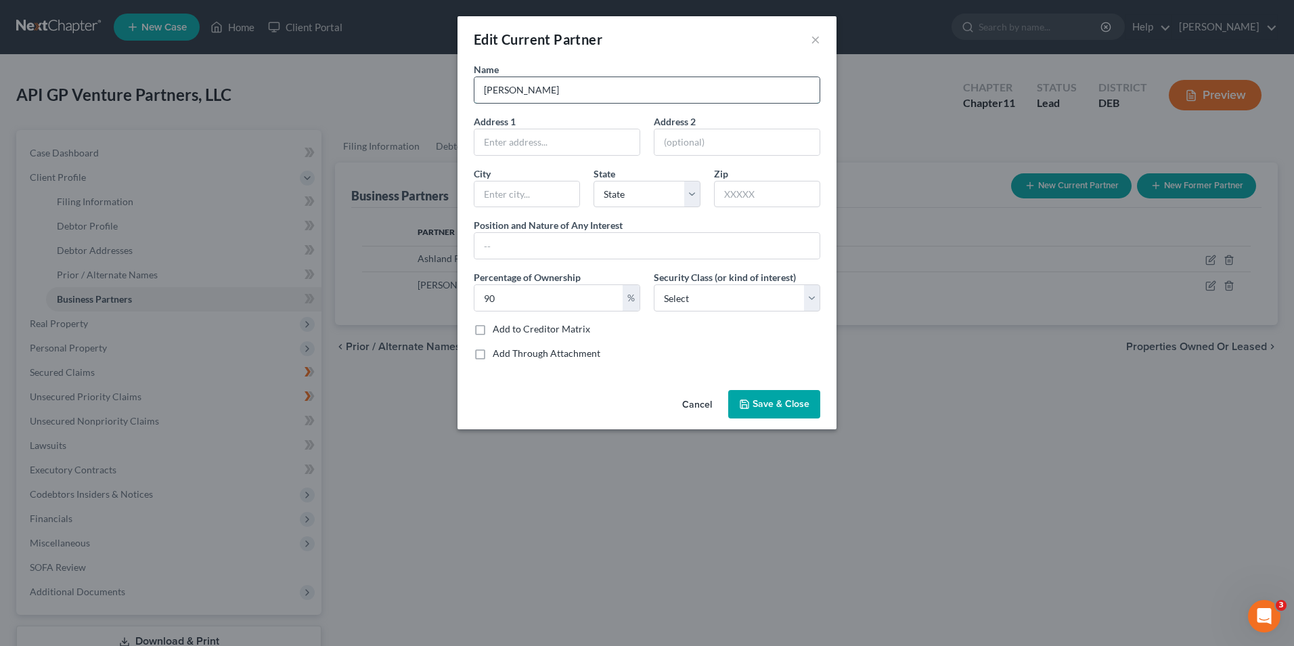
click at [558, 92] on input "[PERSON_NAME]" at bounding box center [646, 90] width 345 height 26
type input "IRC Ashland I LLC"
click at [810, 300] on select "Select Select Common Stockholder General Partner Limited Partner Managing Membe…" at bounding box center [737, 297] width 166 height 27
select select "6"
click at [654, 284] on select "Select Select Common Stockholder General Partner Limited Partner Managing Membe…" at bounding box center [737, 297] width 166 height 27
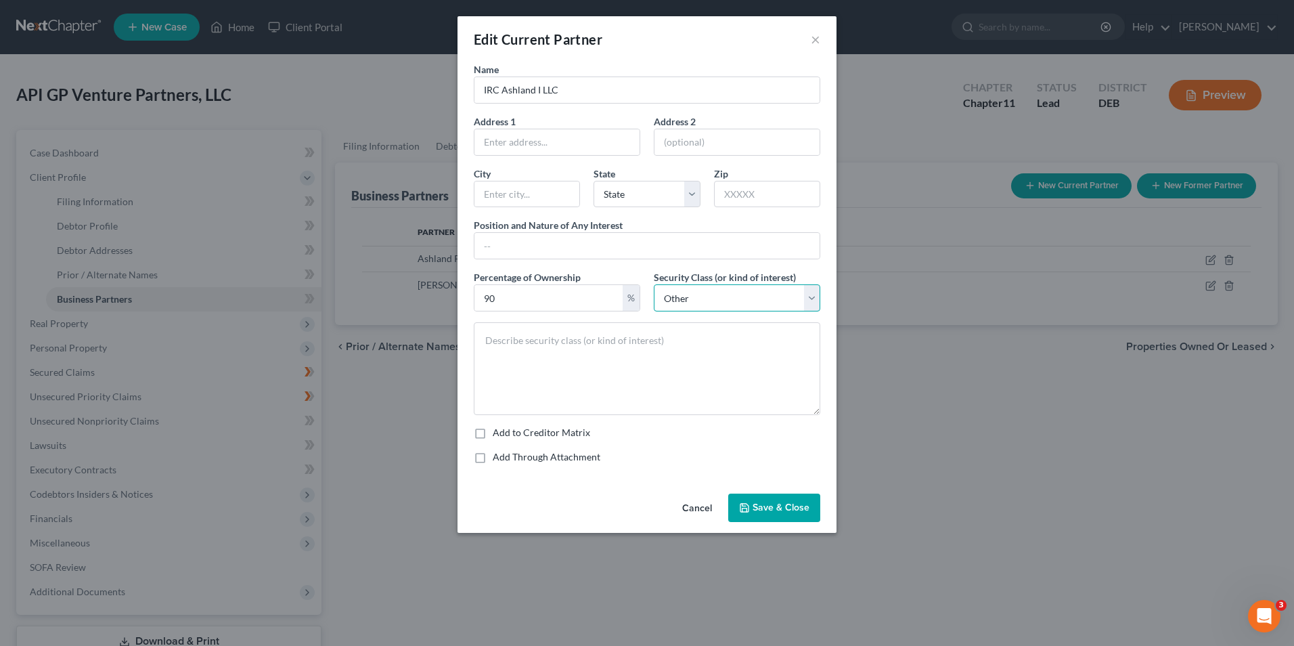
click at [807, 296] on select "Select Select Common Stockholder General Partner Limited Partner Managing Membe…" at bounding box center [737, 297] width 166 height 27
select select
click at [654, 284] on select "Select Select Common Stockholder General Partner Limited Partner Managing Membe…" at bounding box center [737, 297] width 166 height 27
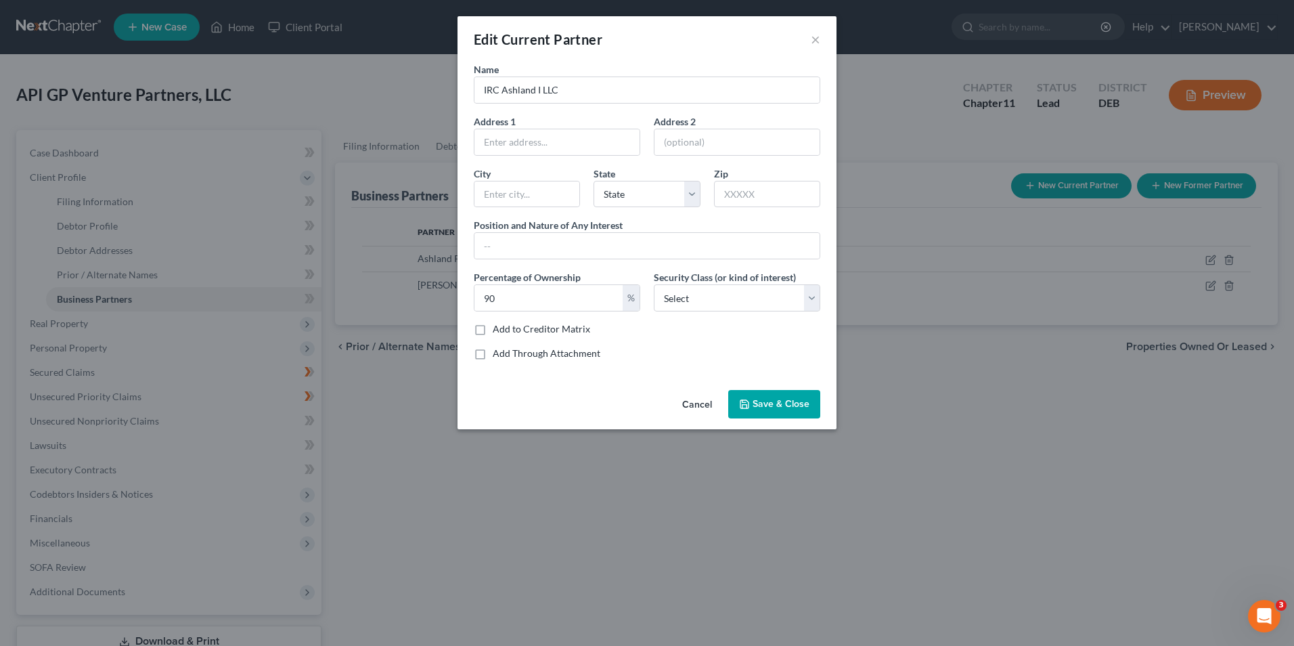
click at [493, 332] on label "Add to Creditor Matrix" at bounding box center [541, 329] width 97 height 14
click at [498, 331] on input "Add to Creditor Matrix" at bounding box center [502, 326] width 9 height 9
checkbox input "true"
drag, startPoint x: 495, startPoint y: 150, endPoint x: 500, endPoint y: 145, distance: 7.2
click at [497, 149] on input "text" at bounding box center [556, 142] width 165 height 26
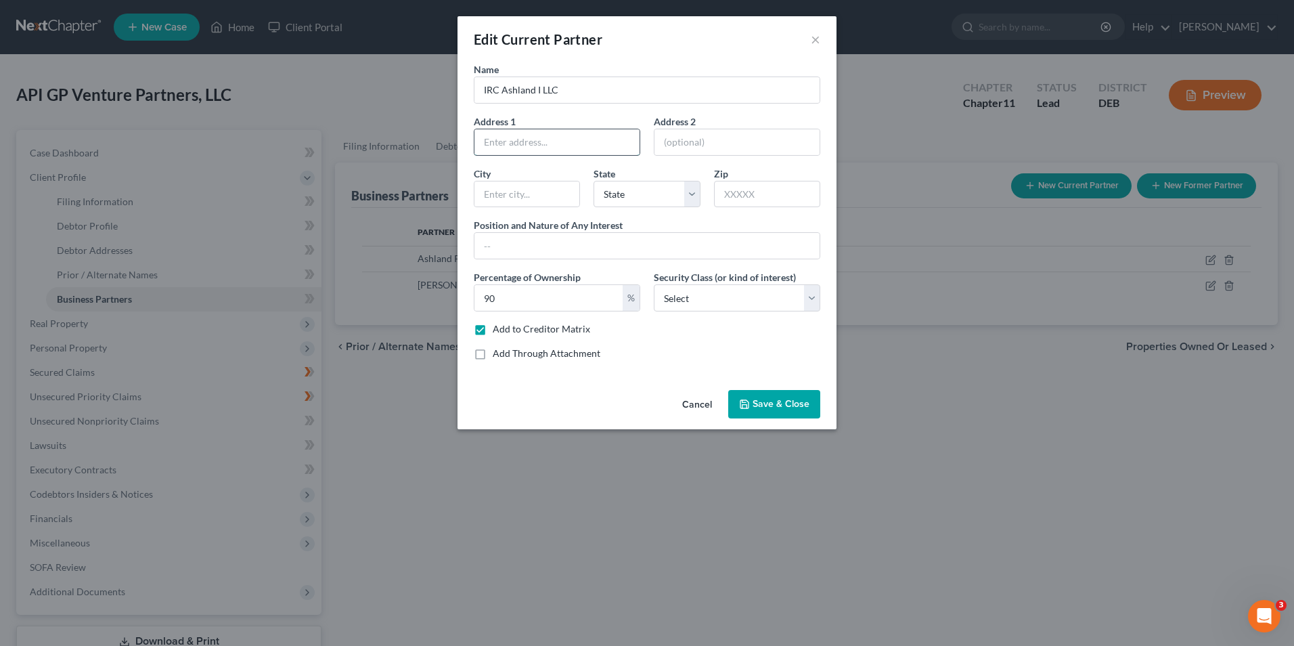
paste input "[STREET_ADDRESS]"
type input "[STREET_ADDRESS]"
click at [515, 193] on input "text" at bounding box center [526, 194] width 105 height 26
type input "[GEOGRAPHIC_DATA]"
click at [694, 195] on select "State [US_STATE] AK AR AZ CA CO CT DE DC [GEOGRAPHIC_DATA] [GEOGRAPHIC_DATA] GU…" at bounding box center [647, 194] width 106 height 27
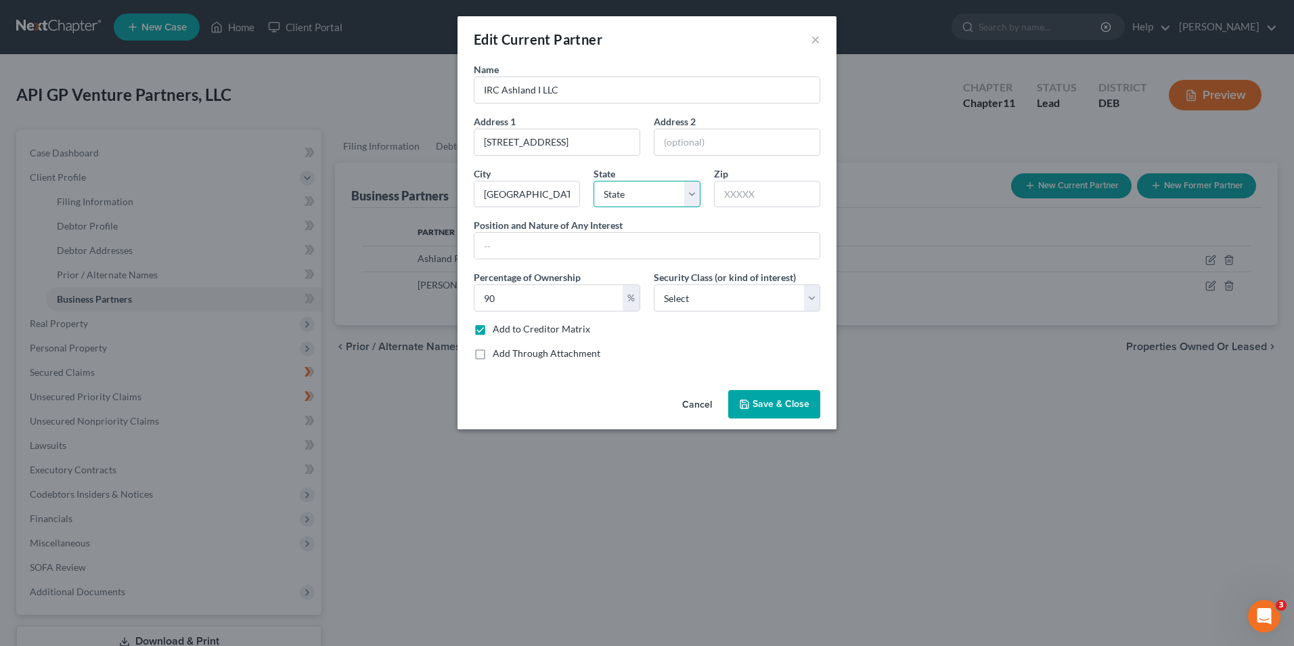
select select "4"
click at [594, 181] on select "State [US_STATE] AK AR AZ CA CO CT DE DC [GEOGRAPHIC_DATA] [GEOGRAPHIC_DATA] GU…" at bounding box center [647, 194] width 106 height 27
click at [735, 201] on input "text" at bounding box center [767, 194] width 106 height 27
type input "90045"
click at [766, 399] on span "Save & Close" at bounding box center [781, 404] width 57 height 12
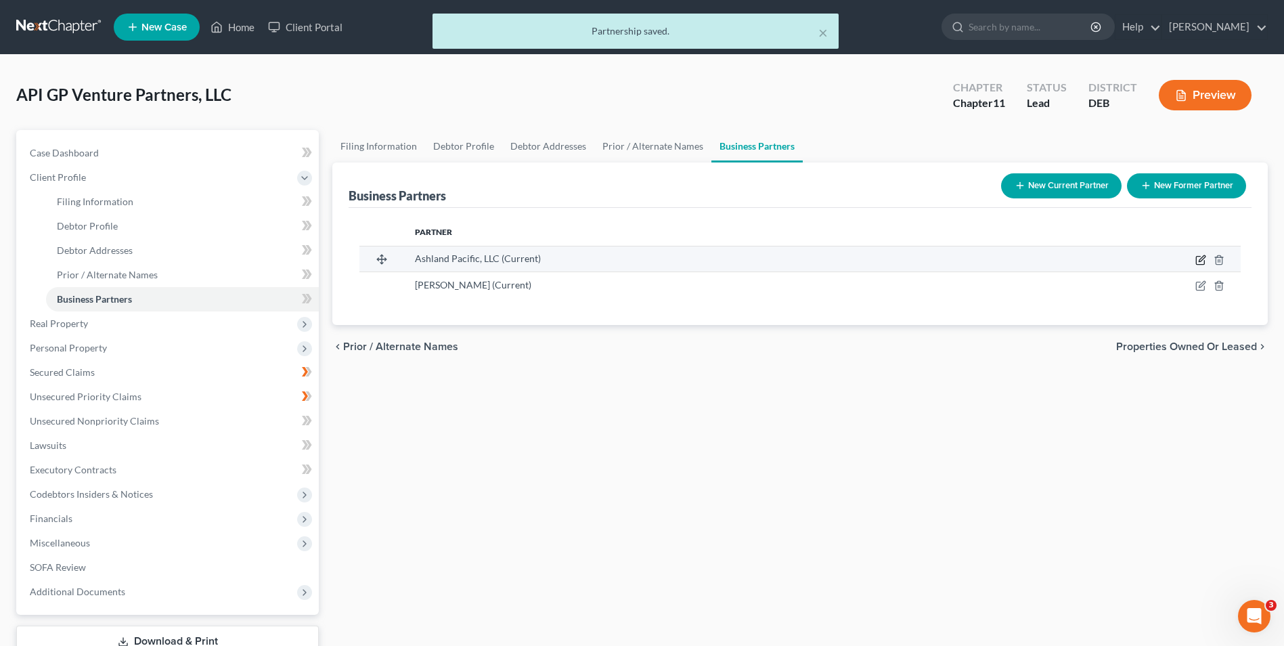
click at [1200, 258] on icon "button" at bounding box center [1200, 259] width 11 height 11
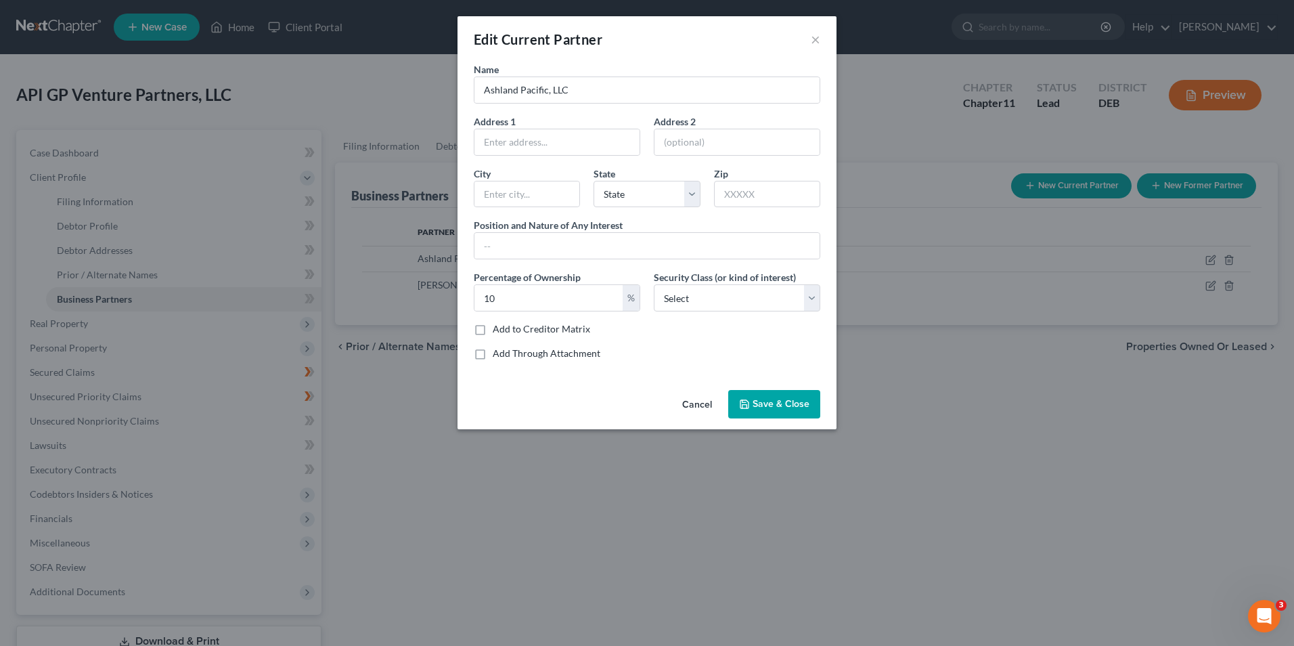
click at [699, 400] on button "Cancel" at bounding box center [696, 404] width 51 height 27
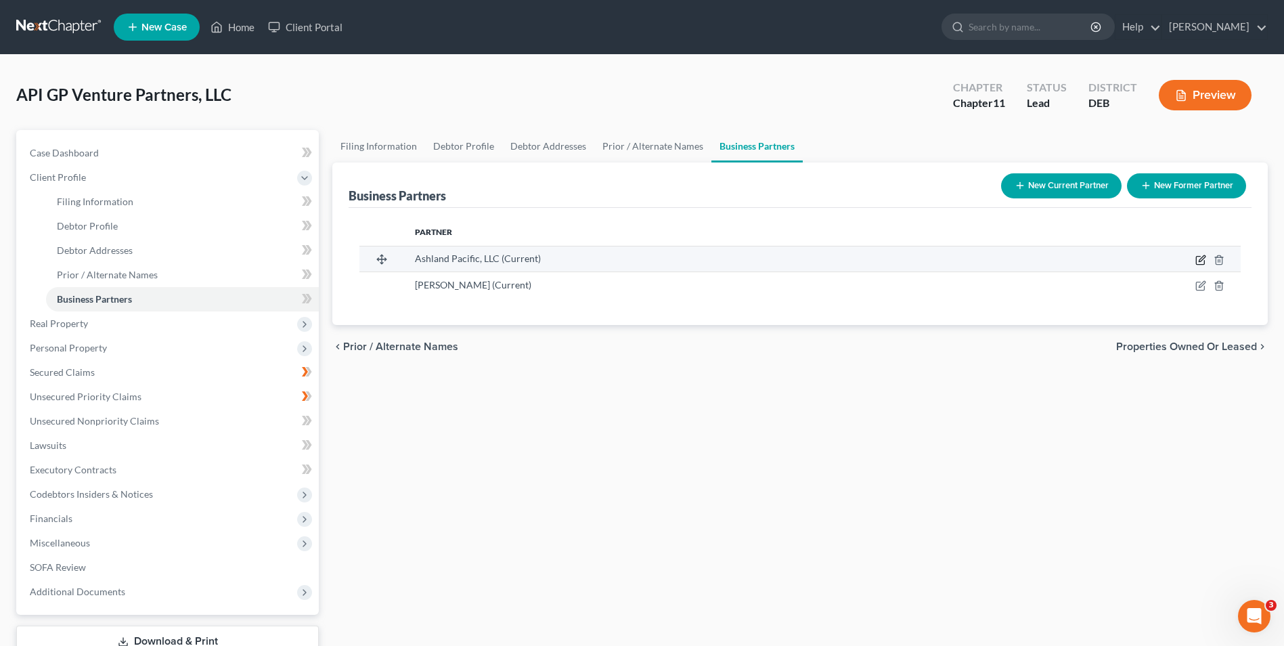
click at [1199, 259] on icon "button" at bounding box center [1200, 259] width 11 height 11
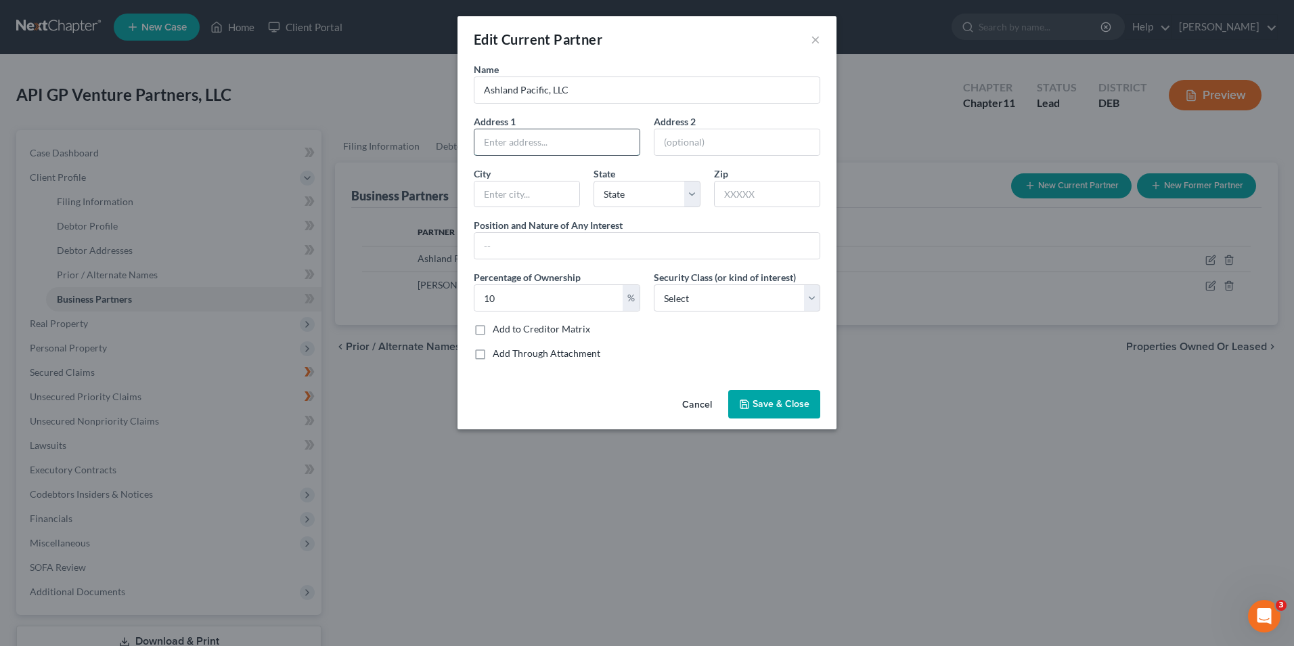
click at [507, 142] on input "text" at bounding box center [556, 142] width 165 height 26
type input "[STREET_ADDRESS]"
type input "[GEOGRAPHIC_DATA]"
select select "4"
type input "90045"
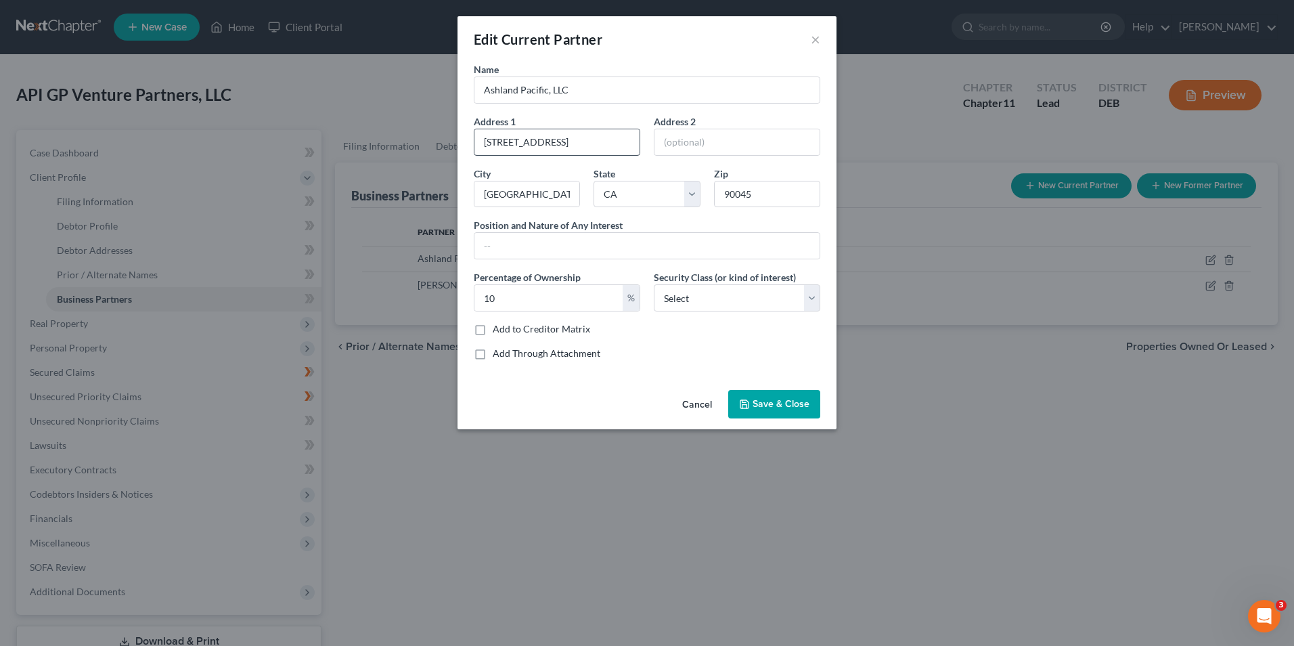
select select
click at [705, 403] on button "Cancel" at bounding box center [696, 404] width 51 height 27
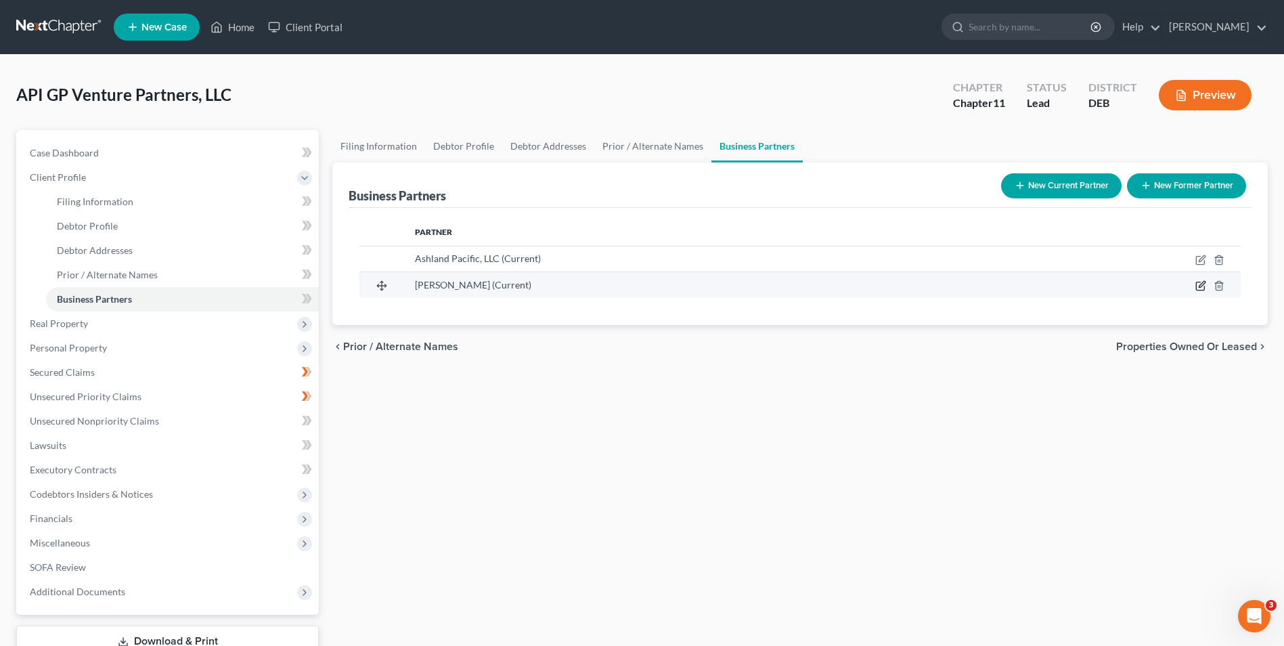
click at [1201, 285] on icon "button" at bounding box center [1202, 285] width 6 height 6
select select "4"
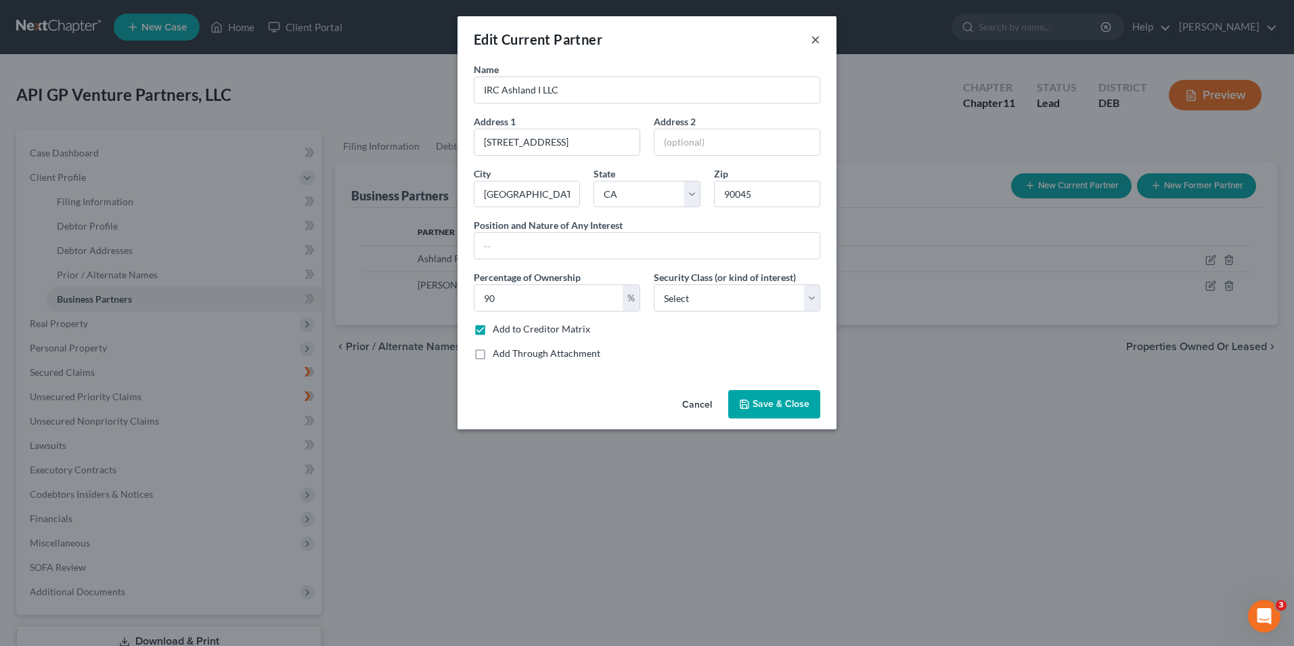
click at [812, 40] on button "×" at bounding box center [815, 39] width 9 height 16
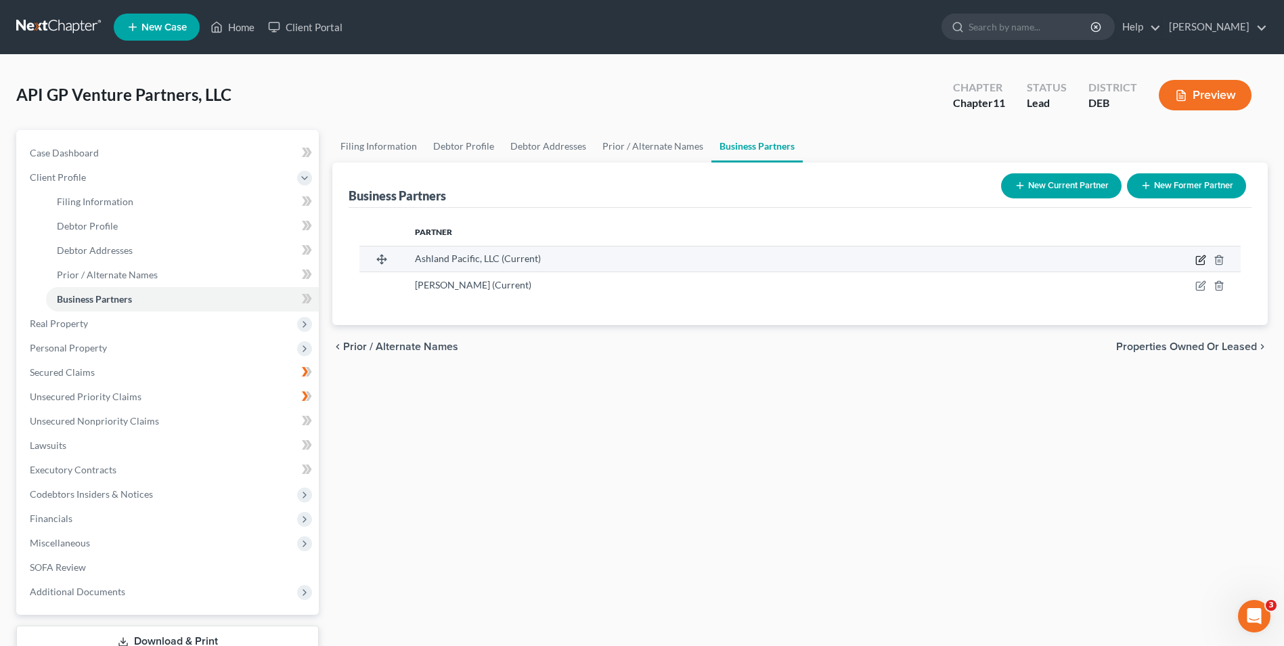
click at [1204, 256] on icon "button" at bounding box center [1202, 258] width 6 height 6
select select "4"
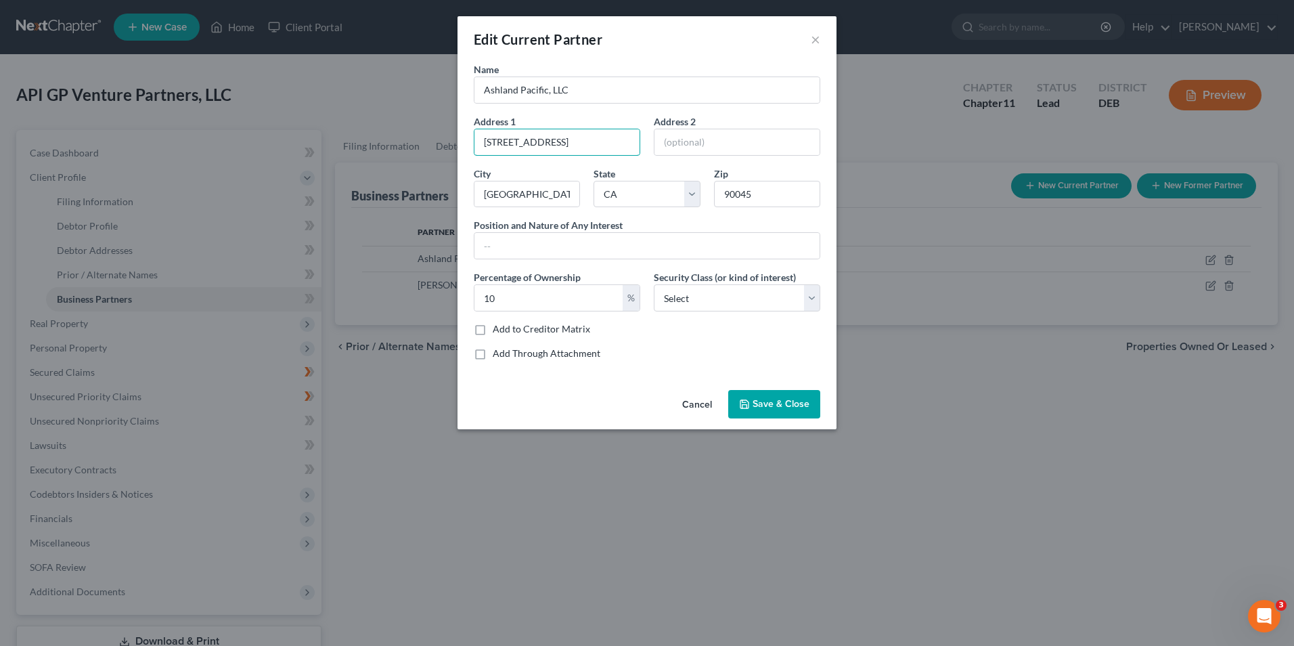
drag, startPoint x: 609, startPoint y: 141, endPoint x: 459, endPoint y: 141, distance: 150.2
click at [459, 141] on div "Name Ashland Pacific, LLC Address [STREET_ADDRESS] Floor Address 2 City [GEOGRA…" at bounding box center [647, 223] width 379 height 322
click at [560, 139] on input "2006 N." at bounding box center [556, 142] width 165 height 26
type input "[STREET_ADDRESS][PERSON_NAME]"
click at [757, 197] on input "90045" at bounding box center [767, 194] width 106 height 27
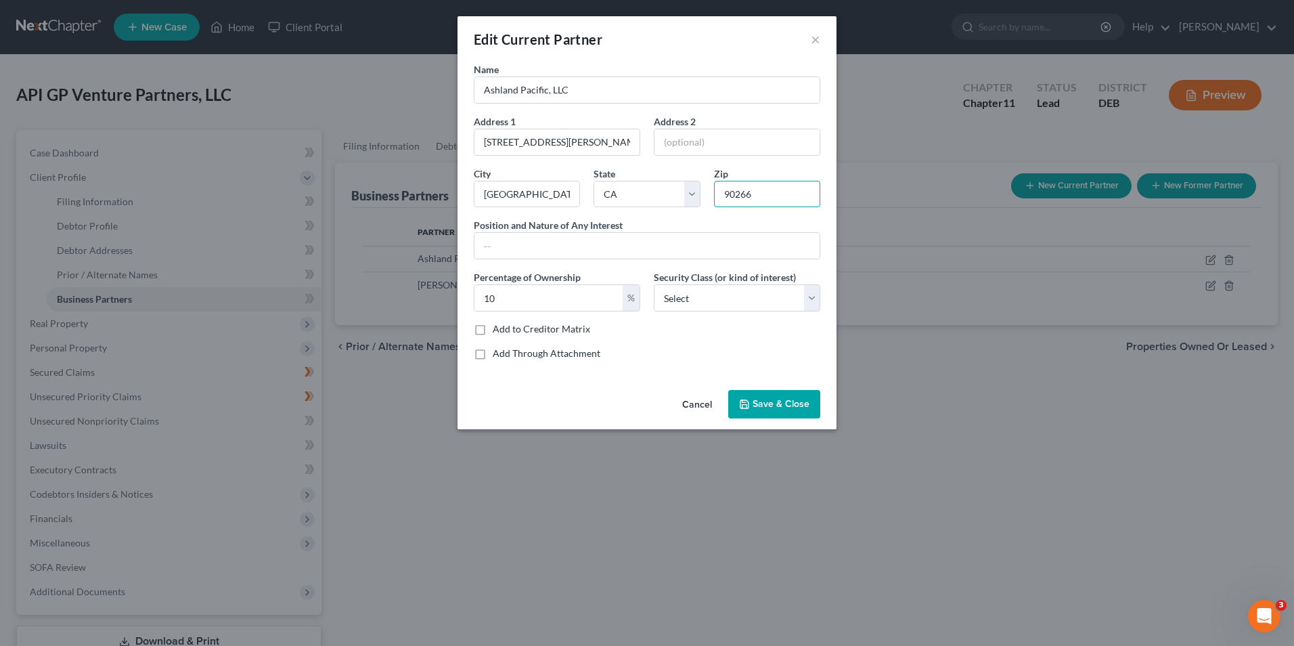
type input "90266"
click at [760, 407] on span "Save & Close" at bounding box center [781, 404] width 57 height 12
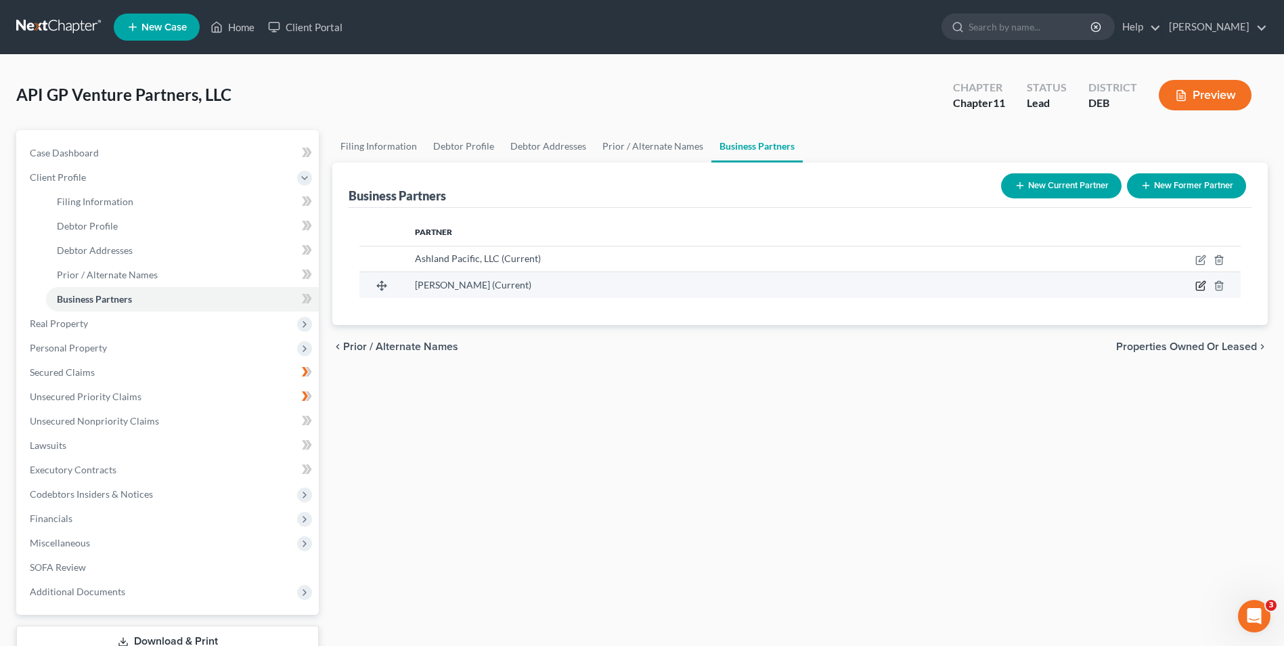
click at [1201, 284] on icon "button" at bounding box center [1202, 285] width 6 height 6
select select "4"
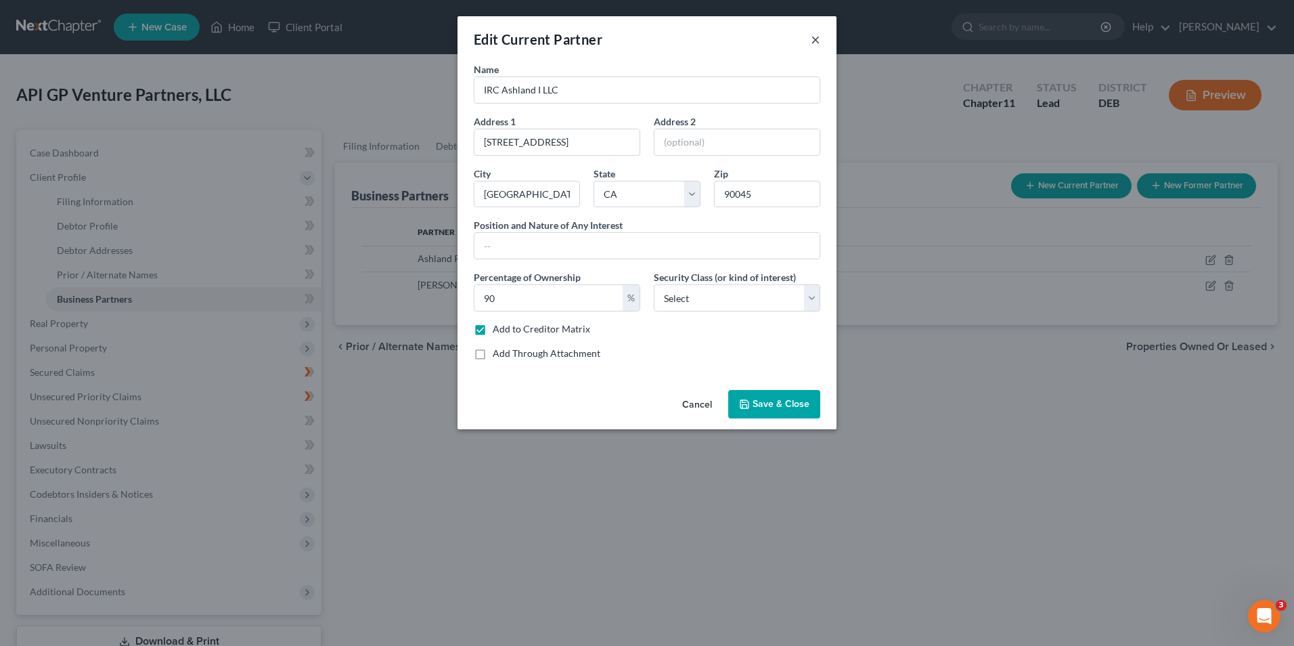
click at [816, 38] on button "×" at bounding box center [815, 39] width 9 height 16
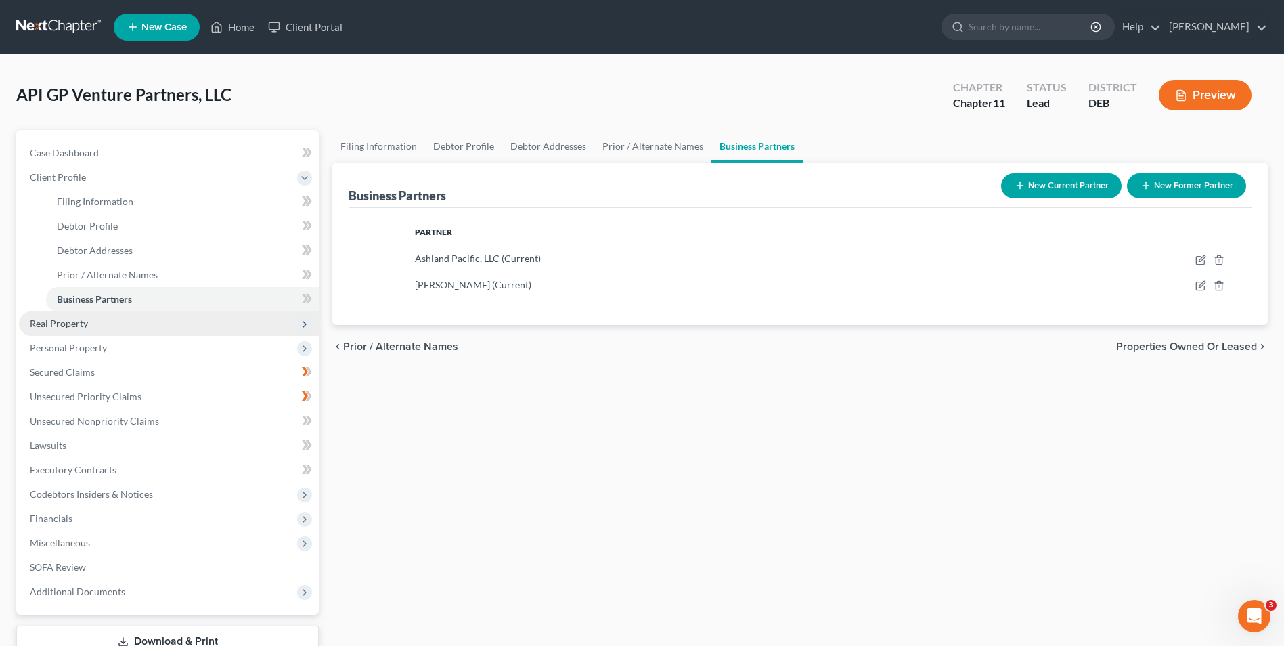
click at [72, 319] on span "Real Property" at bounding box center [59, 323] width 58 height 12
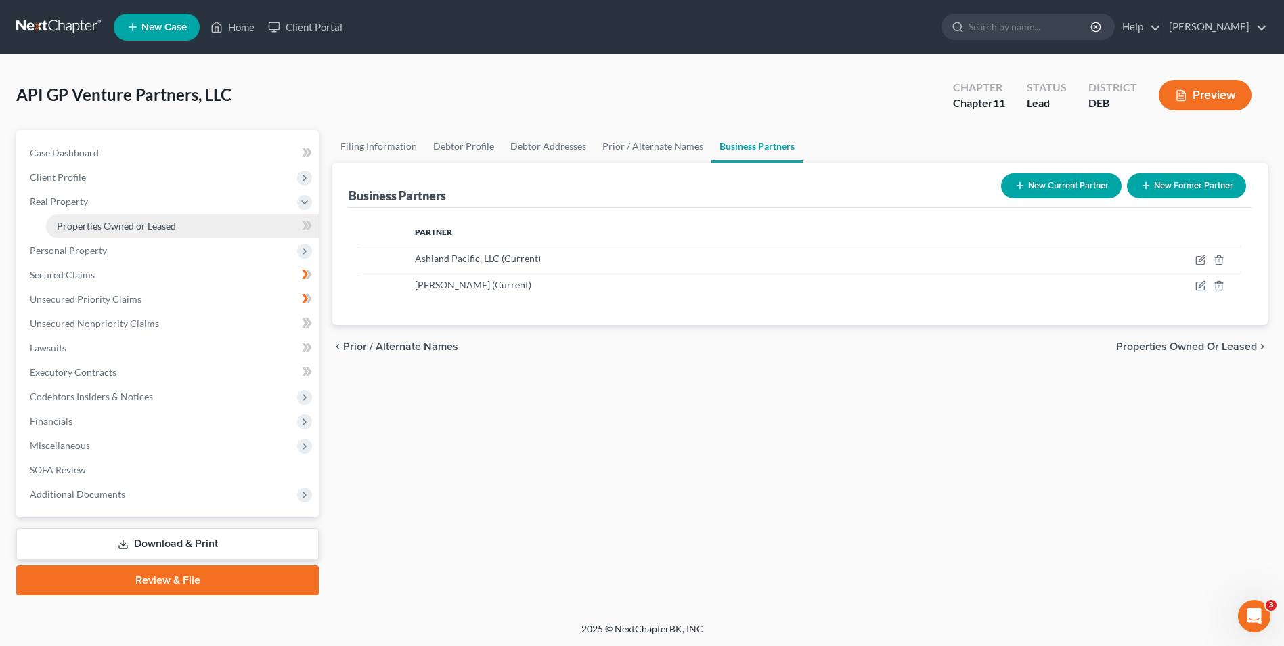
click at [141, 223] on span "Properties Owned or Leased" at bounding box center [116, 226] width 119 height 12
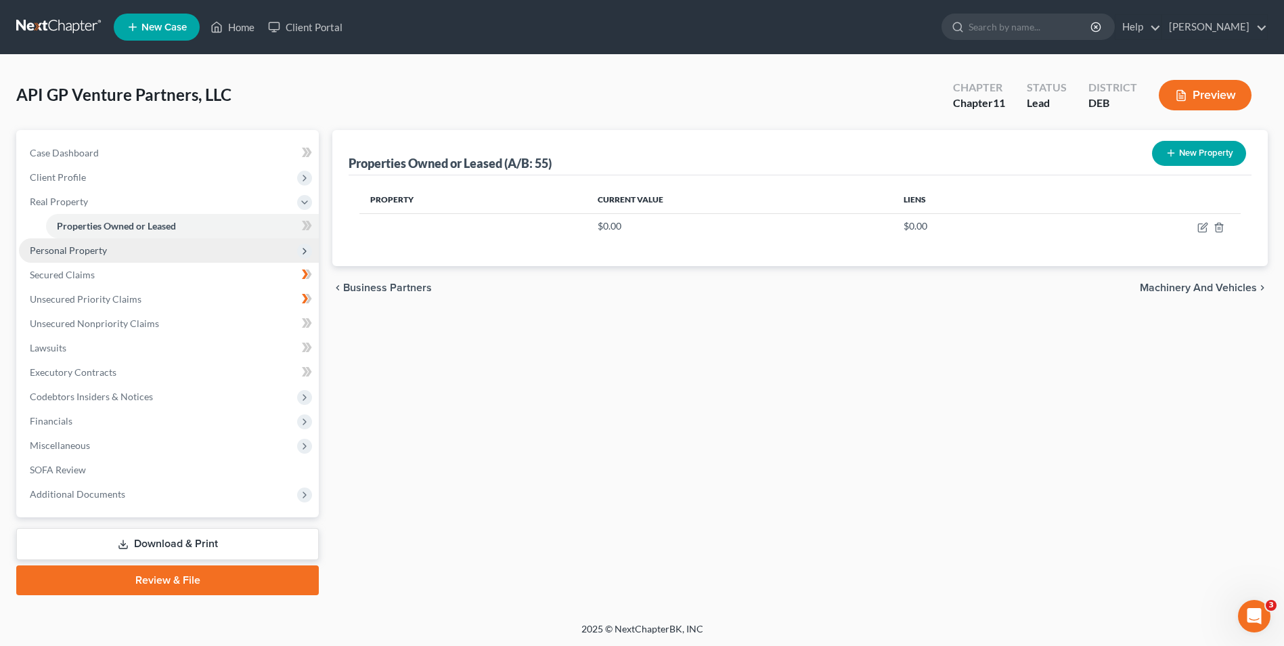
click at [87, 252] on span "Personal Property" at bounding box center [68, 250] width 77 height 12
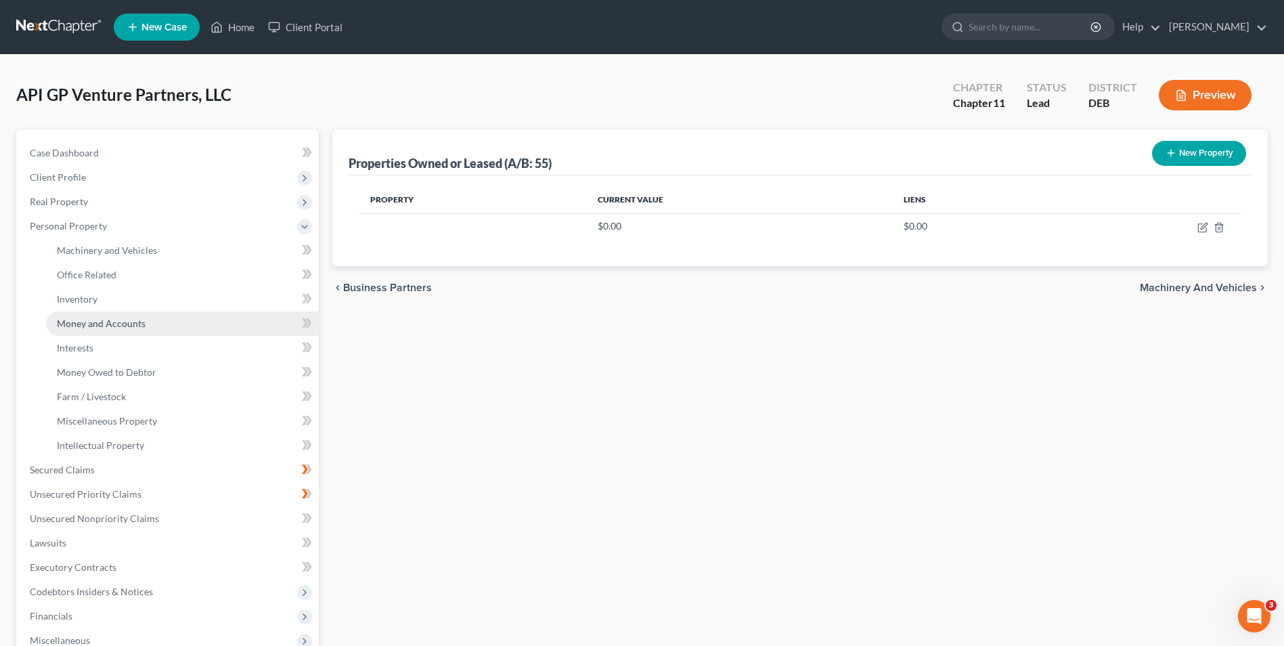
click at [89, 326] on span "Money and Accounts" at bounding box center [101, 323] width 89 height 12
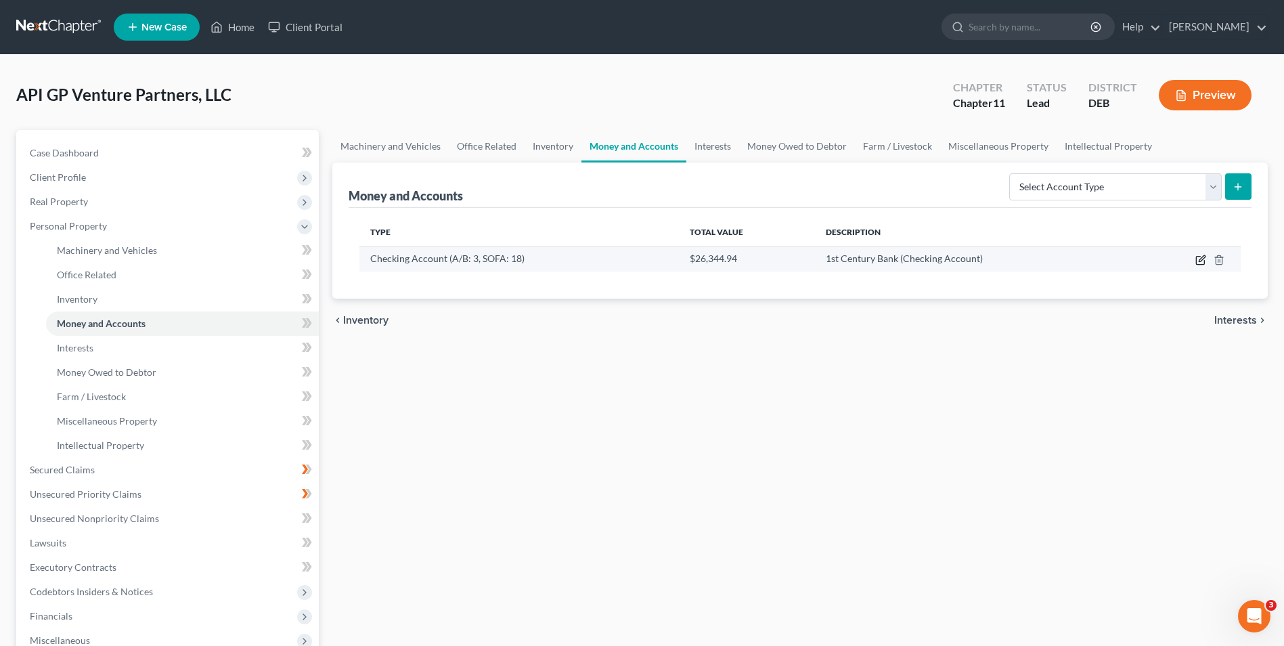
click at [1196, 258] on icon "button" at bounding box center [1200, 260] width 8 height 8
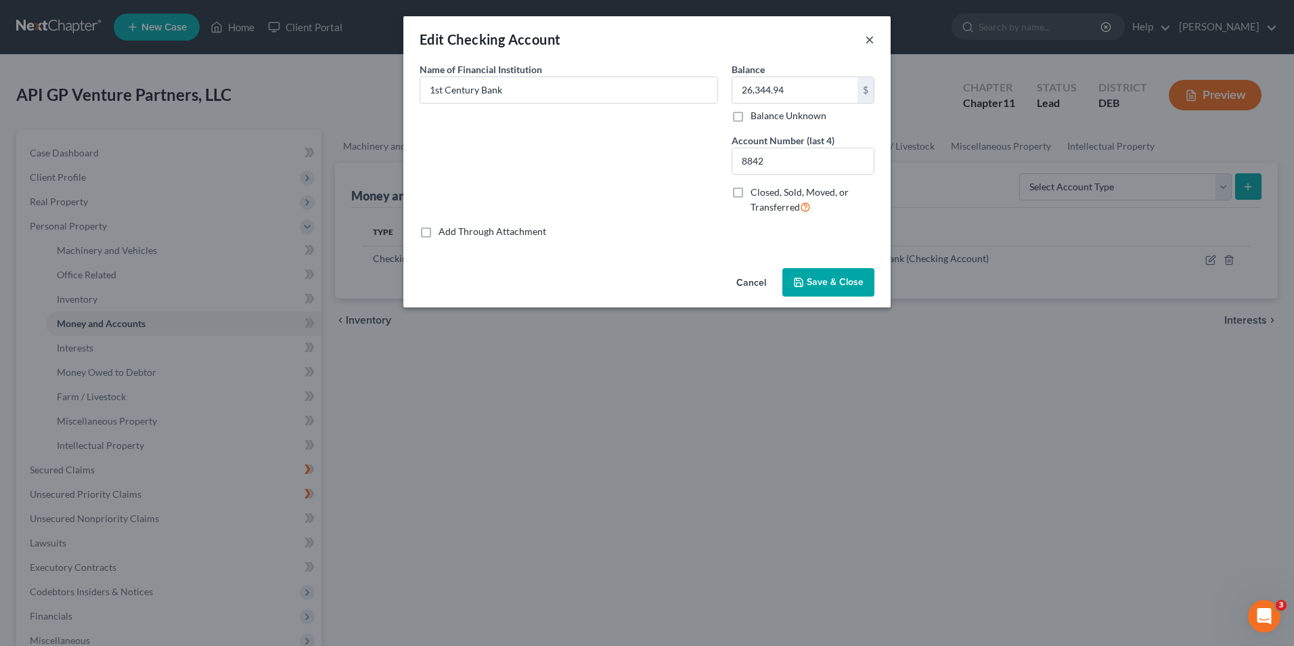
click at [872, 41] on button "×" at bounding box center [869, 39] width 9 height 16
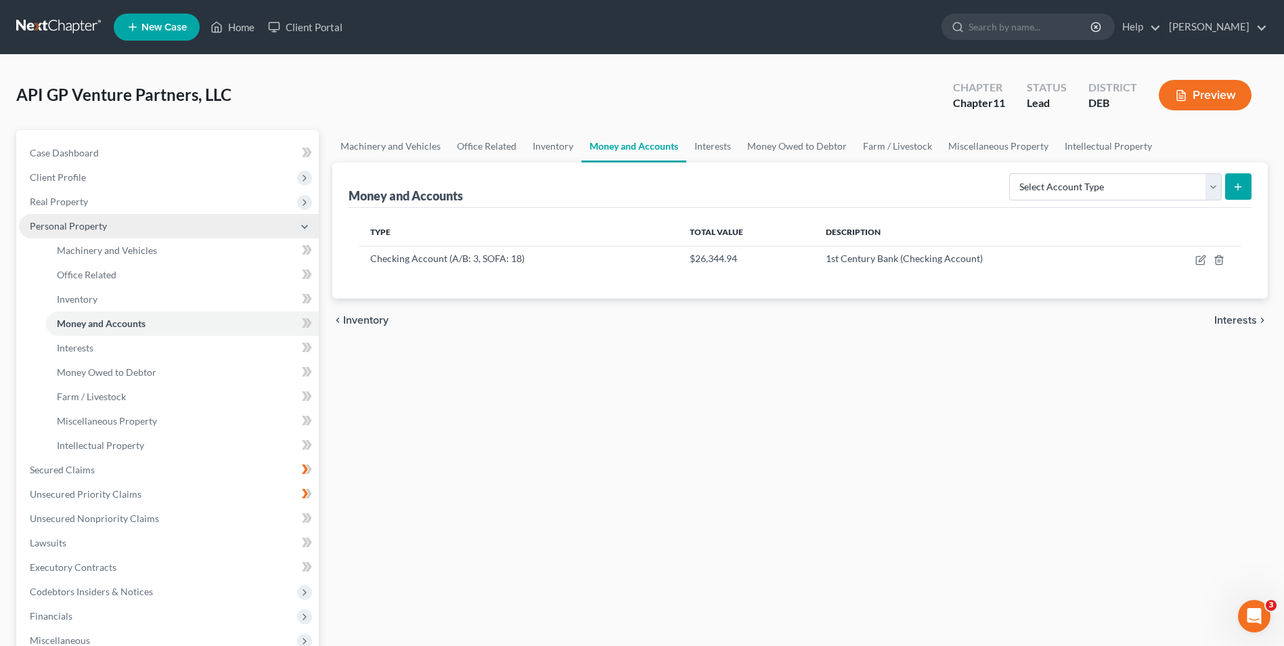
click at [83, 226] on span "Personal Property" at bounding box center [68, 226] width 77 height 12
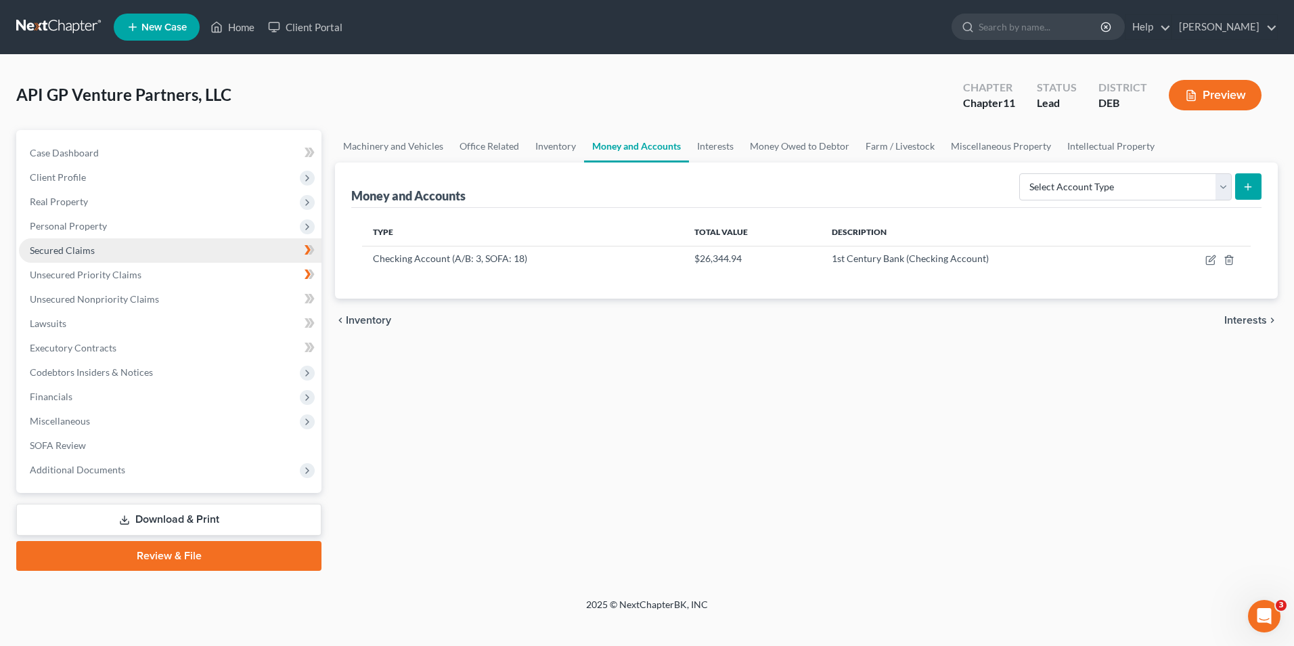
click at [93, 252] on span "Secured Claims" at bounding box center [62, 250] width 65 height 12
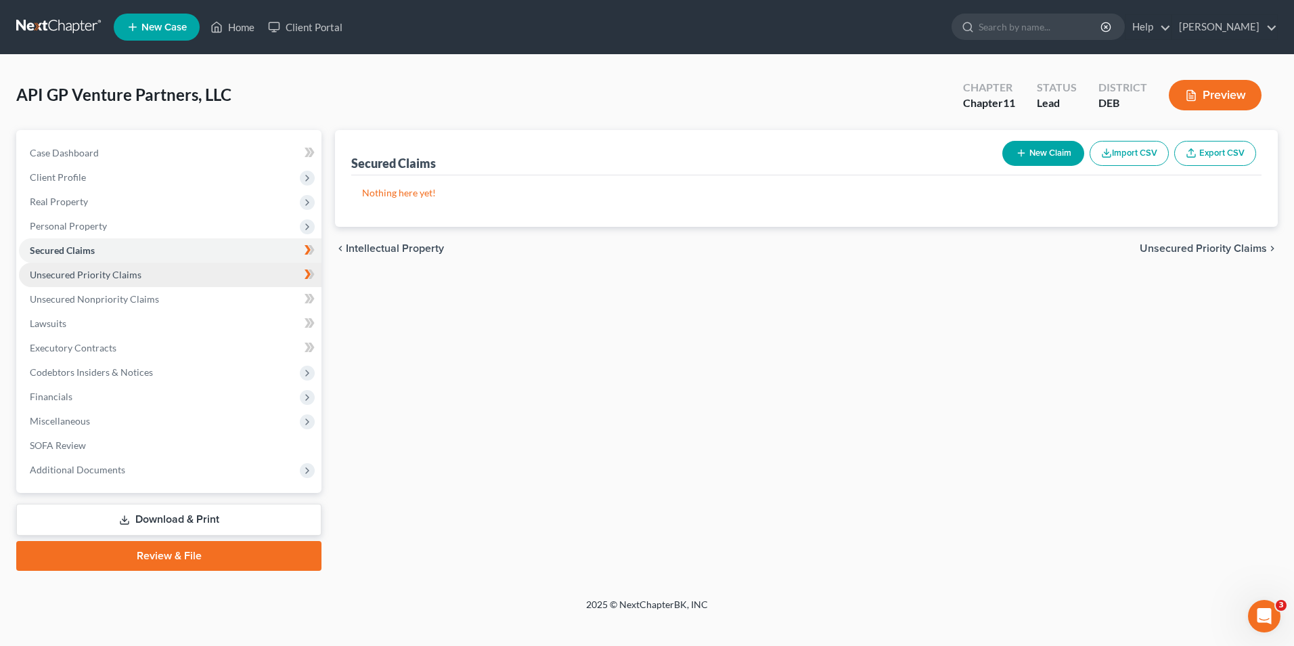
click at [91, 272] on span "Unsecured Priority Claims" at bounding box center [86, 275] width 112 height 12
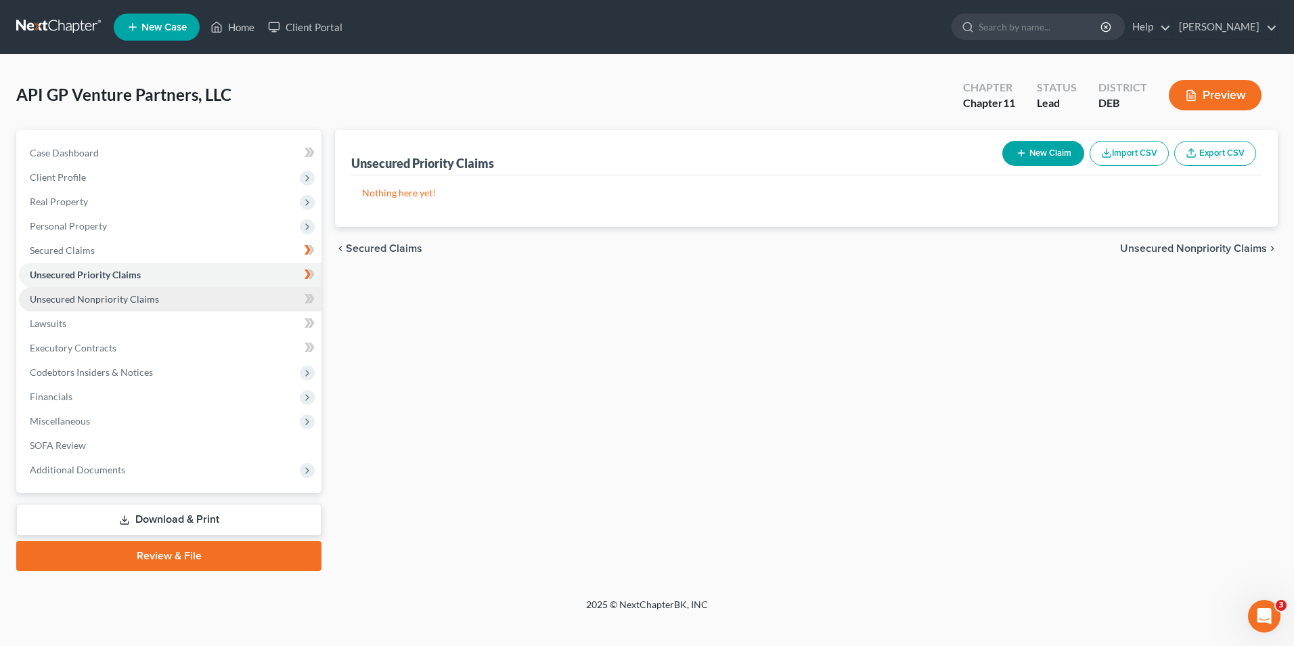
click at [101, 296] on span "Unsecured Nonpriority Claims" at bounding box center [94, 299] width 129 height 12
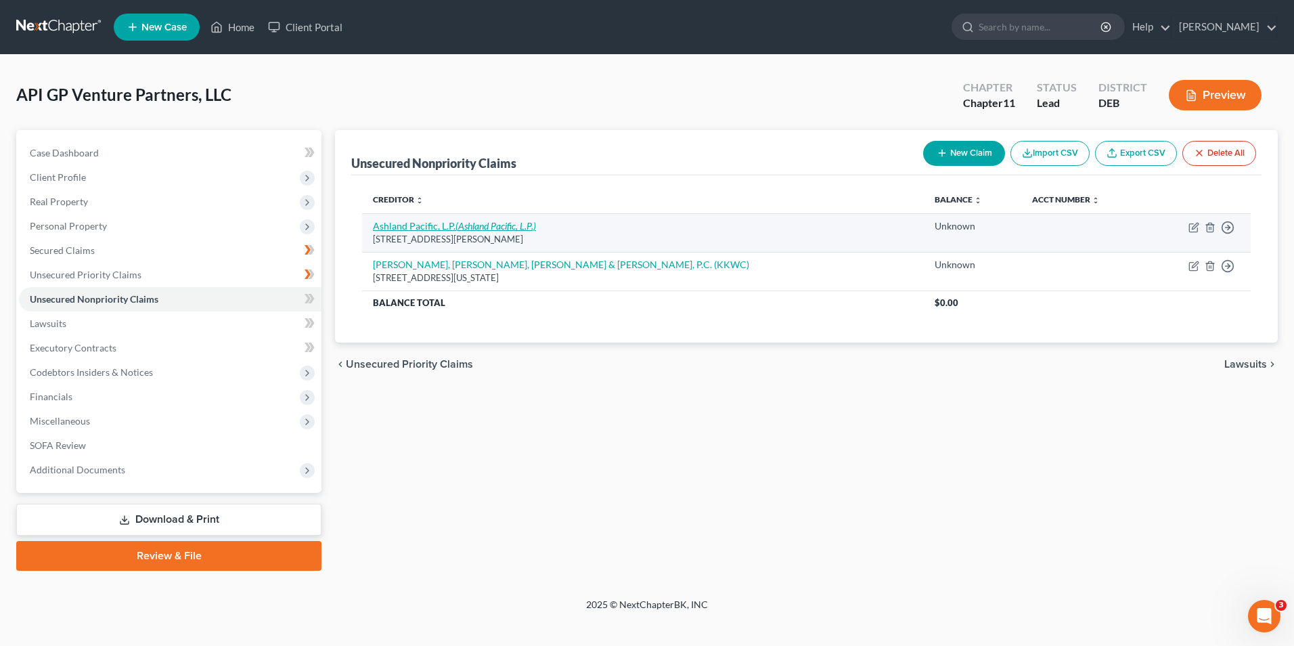
click at [461, 226] on icon "(Ashland Pacific, L.P.)" at bounding box center [495, 226] width 81 height 12
select select "4"
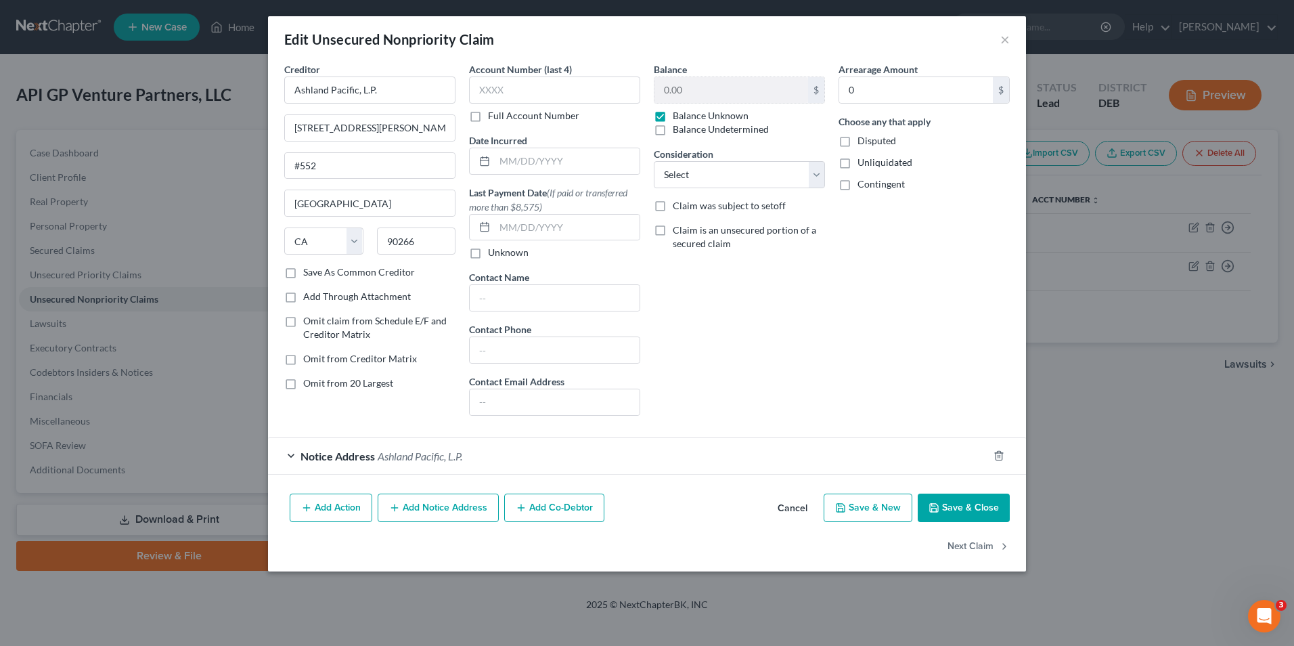
click at [290, 454] on div "Notice Address [GEOGRAPHIC_DATA], L.P." at bounding box center [628, 456] width 720 height 36
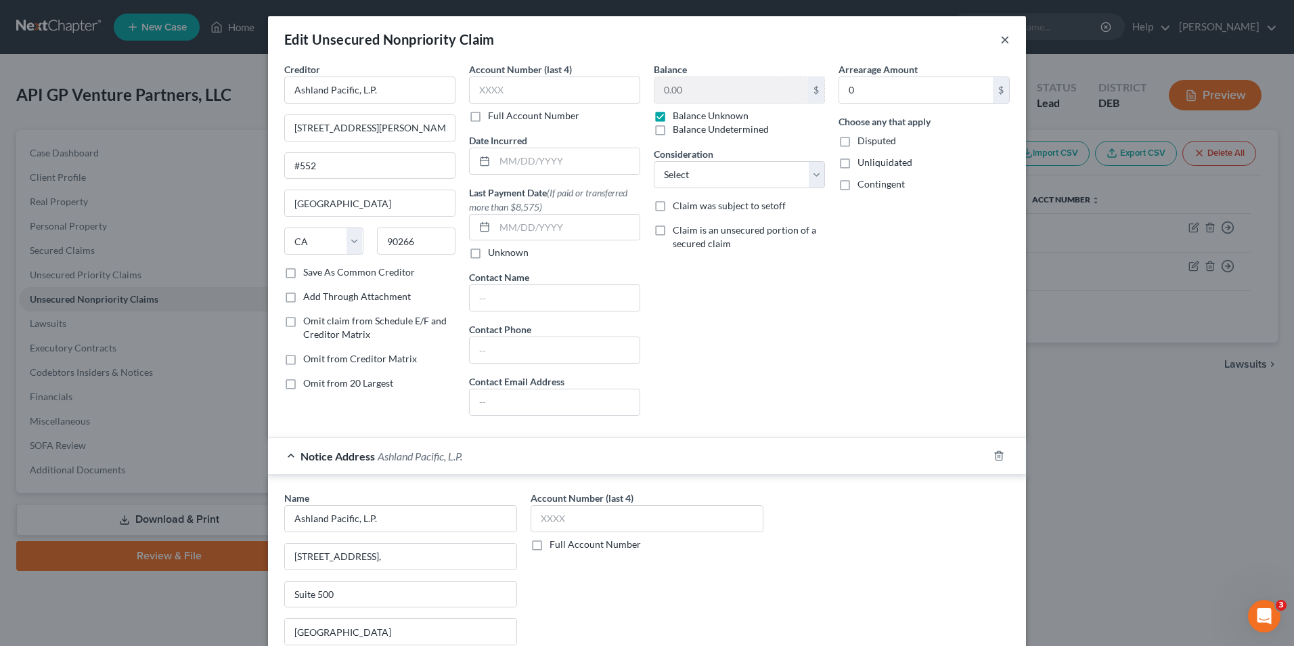
click at [1003, 39] on button "×" at bounding box center [1004, 39] width 9 height 16
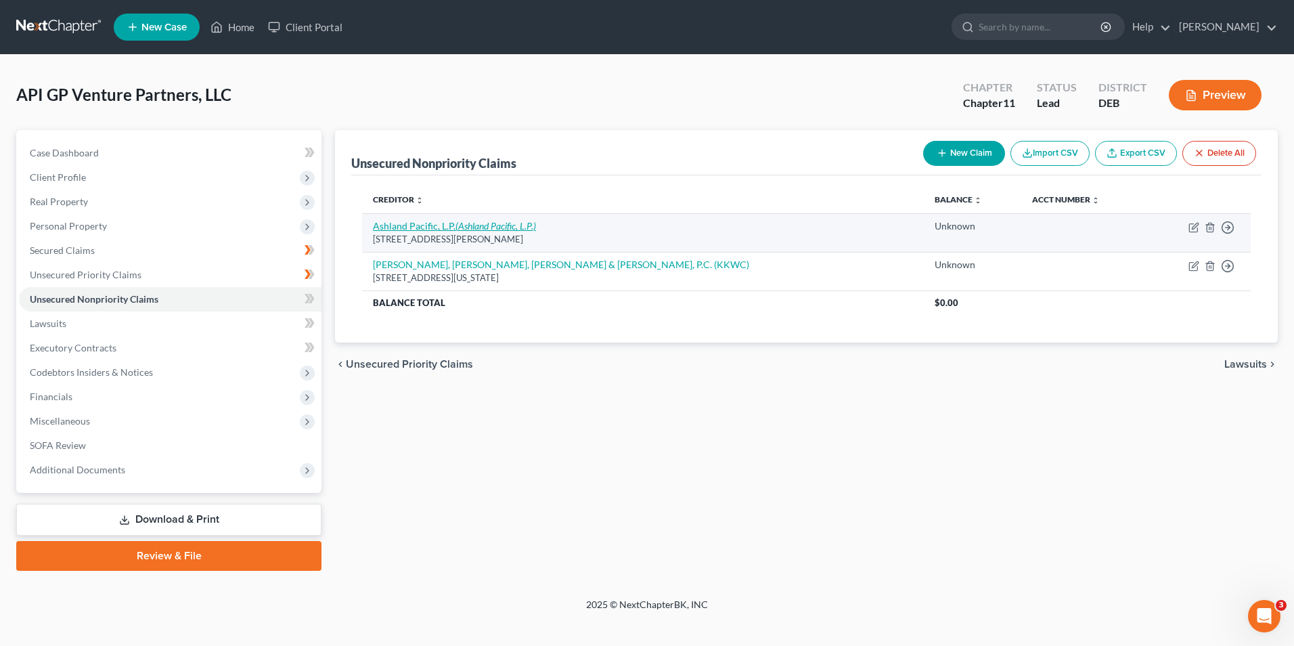
click at [445, 227] on link "Ashland Pacific, L.P. (Ashland Pacific, L.P.)" at bounding box center [454, 226] width 163 height 12
select select "4"
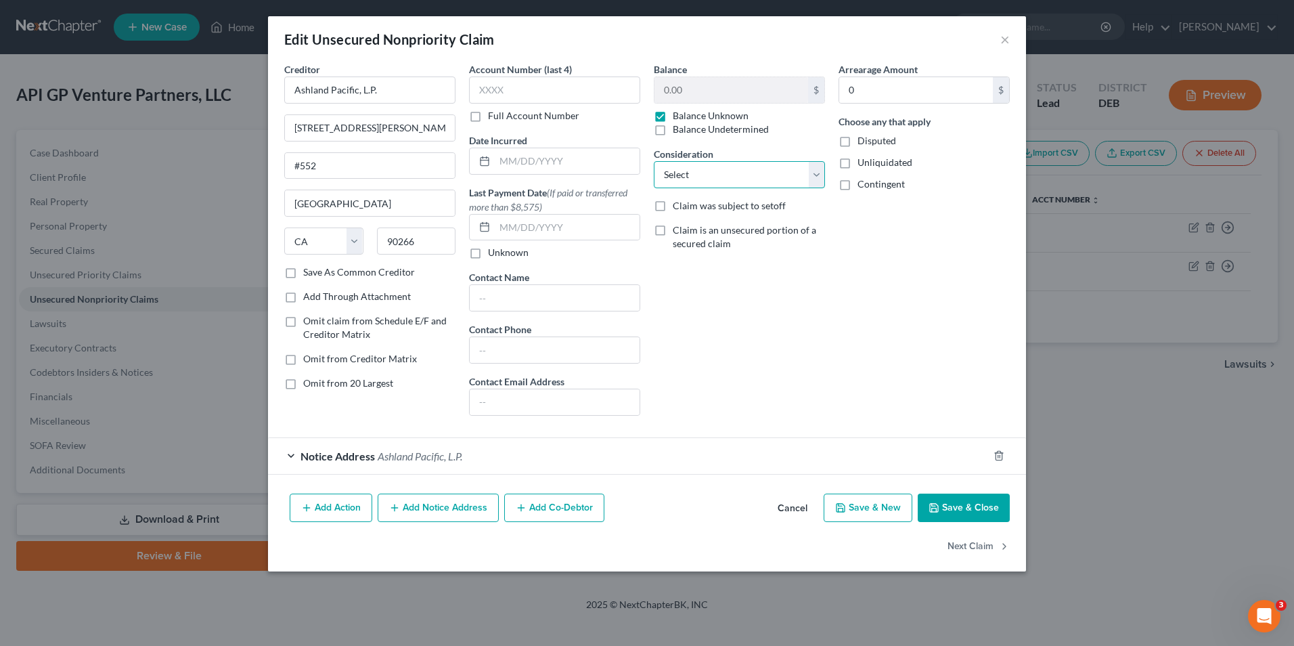
click at [811, 177] on select "Select Cable / Satellite Services Collection Agency Credit Card Debt Debt Couns…" at bounding box center [739, 174] width 171 height 27
click at [910, 282] on div "Arrearage Amount 0 $ Choose any that apply Disputed Unliquidated Contingent" at bounding box center [924, 244] width 185 height 364
click at [1003, 43] on button "×" at bounding box center [1004, 39] width 9 height 16
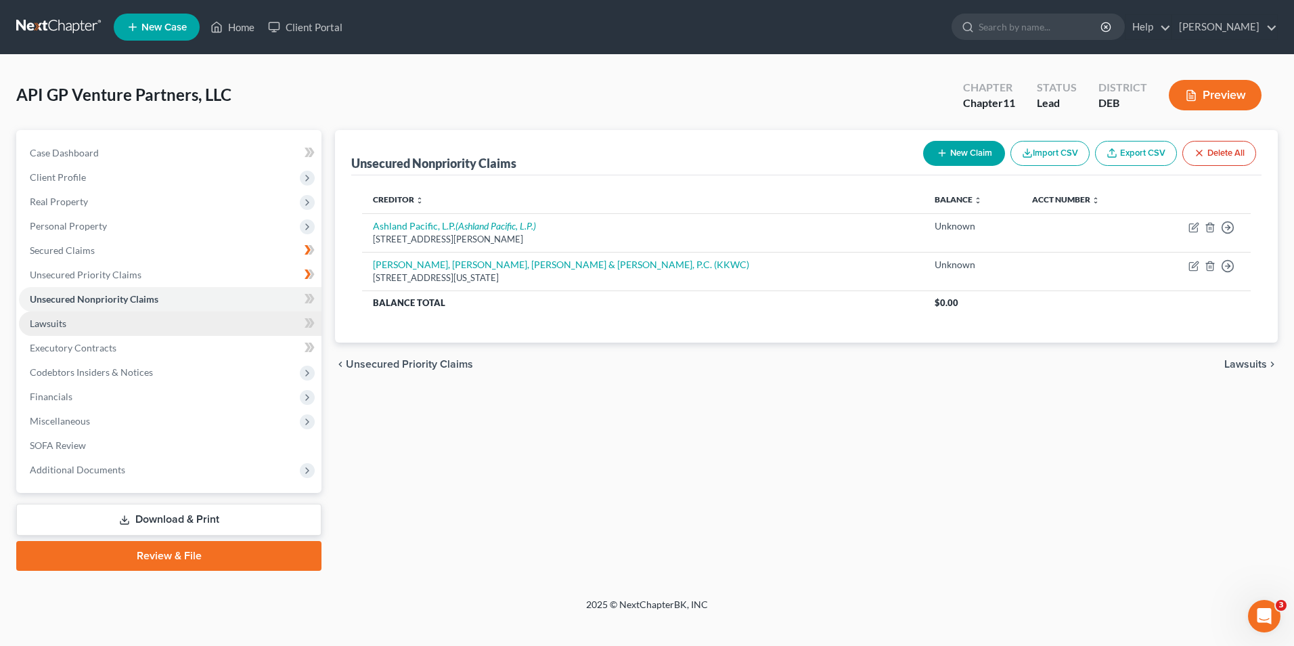
click at [54, 323] on span "Lawsuits" at bounding box center [48, 323] width 37 height 12
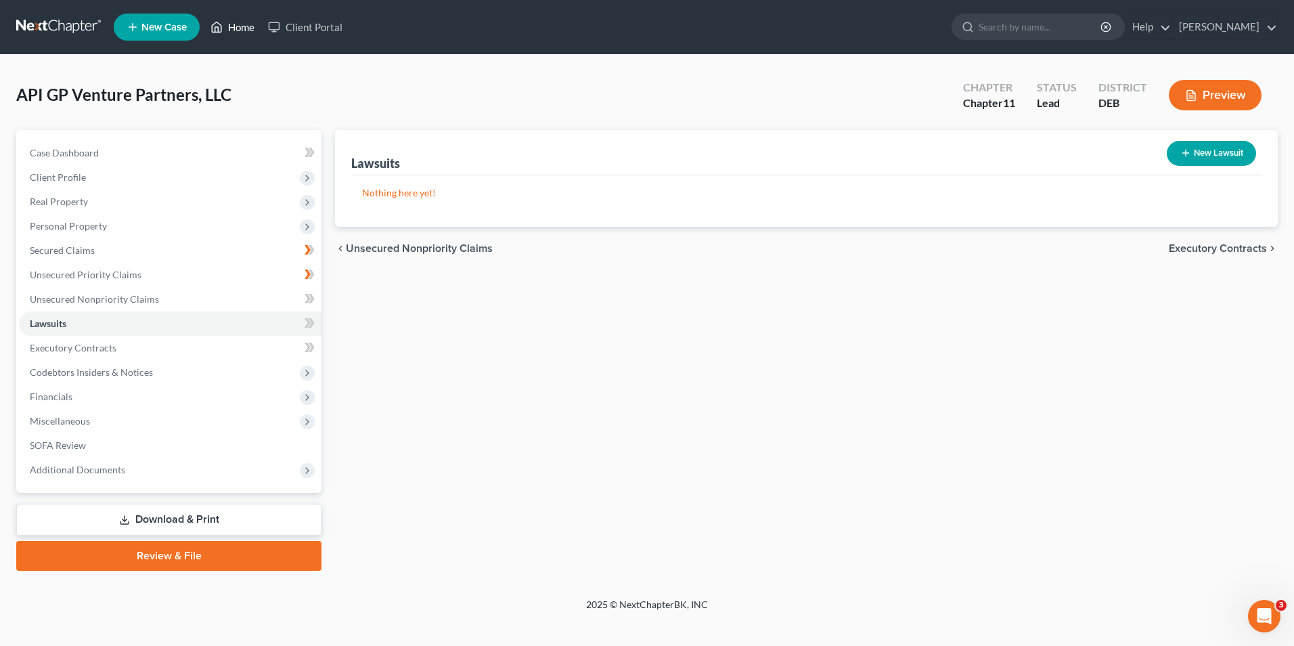
click at [236, 24] on link "Home" at bounding box center [233, 27] width 58 height 24
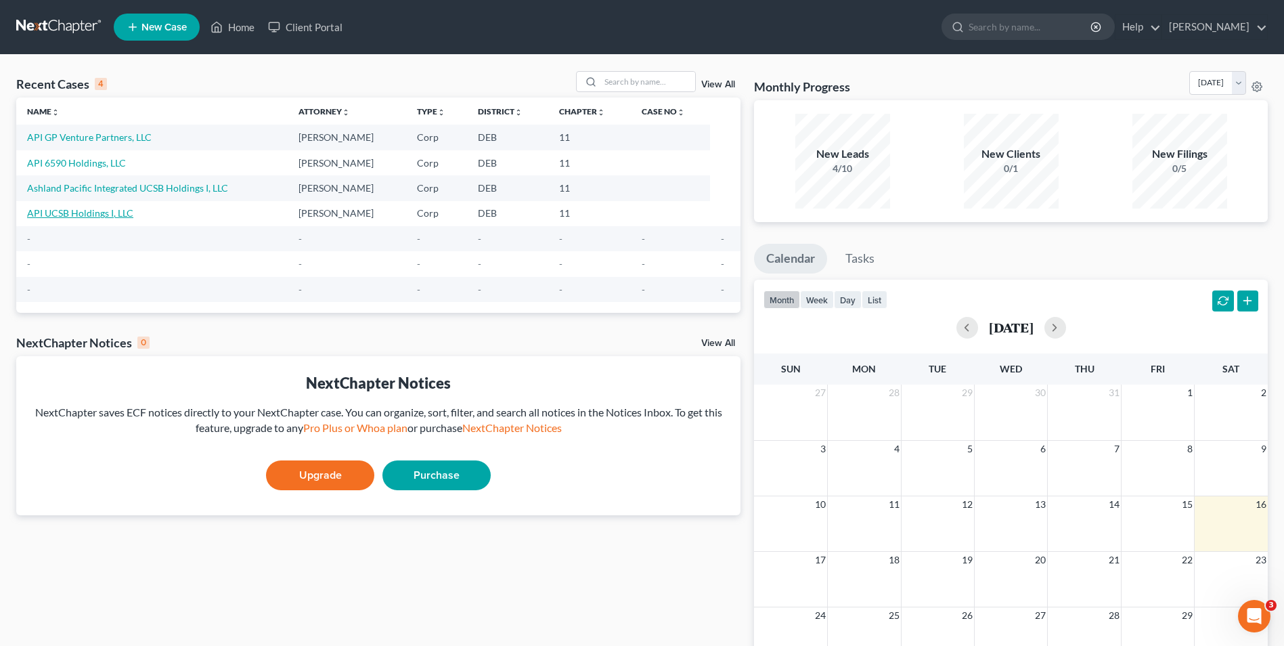
click at [82, 210] on link "API UCSB Holdings I, LLC" at bounding box center [80, 213] width 106 height 12
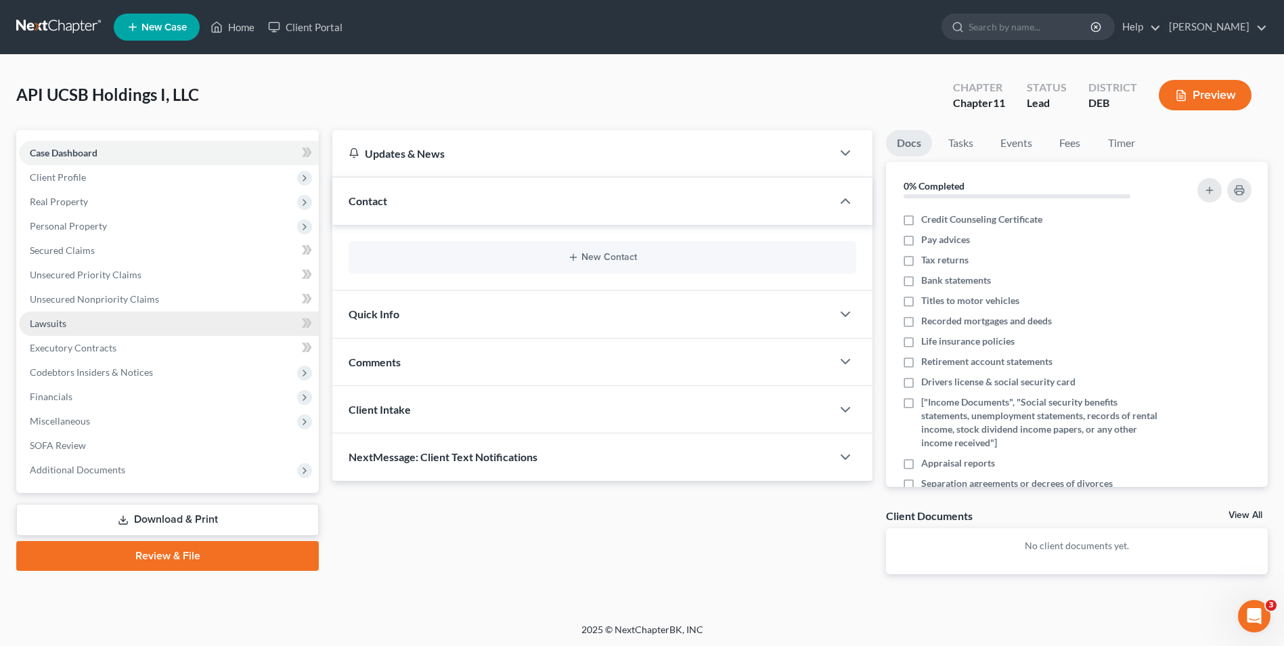
click at [57, 321] on span "Lawsuits" at bounding box center [48, 323] width 37 height 12
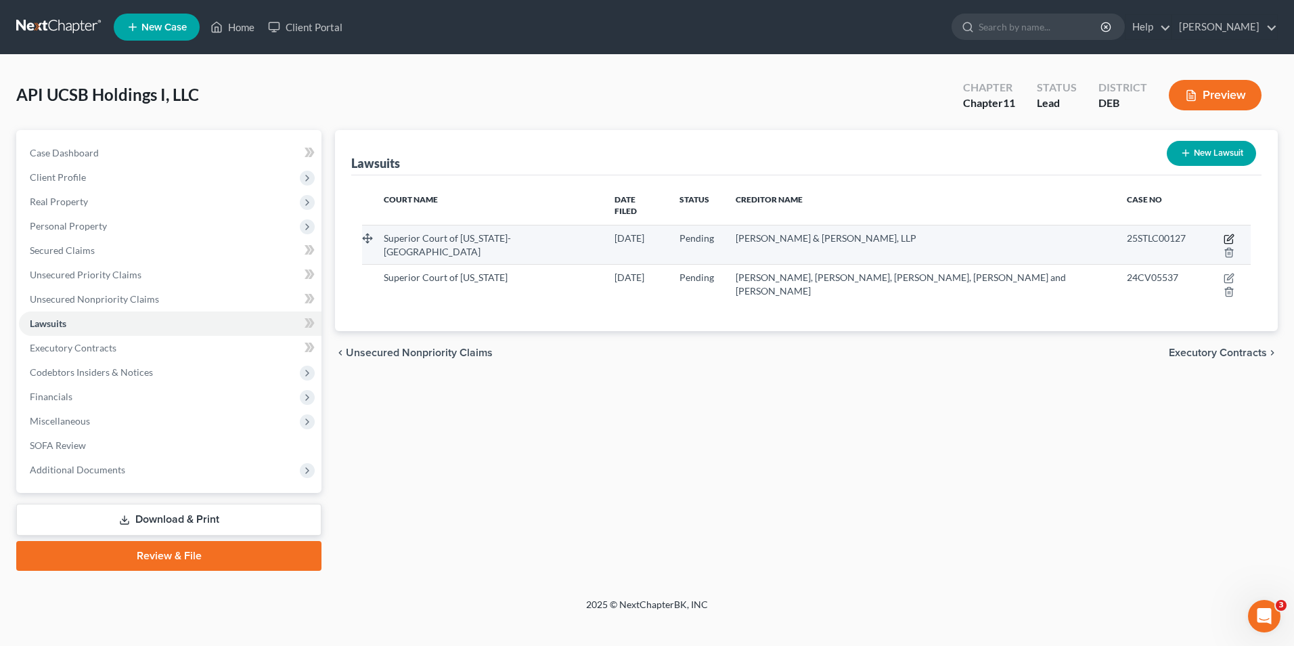
click at [1224, 236] on icon "button" at bounding box center [1228, 240] width 8 height 8
select select "4"
select select "0"
select select "3"
select select "4"
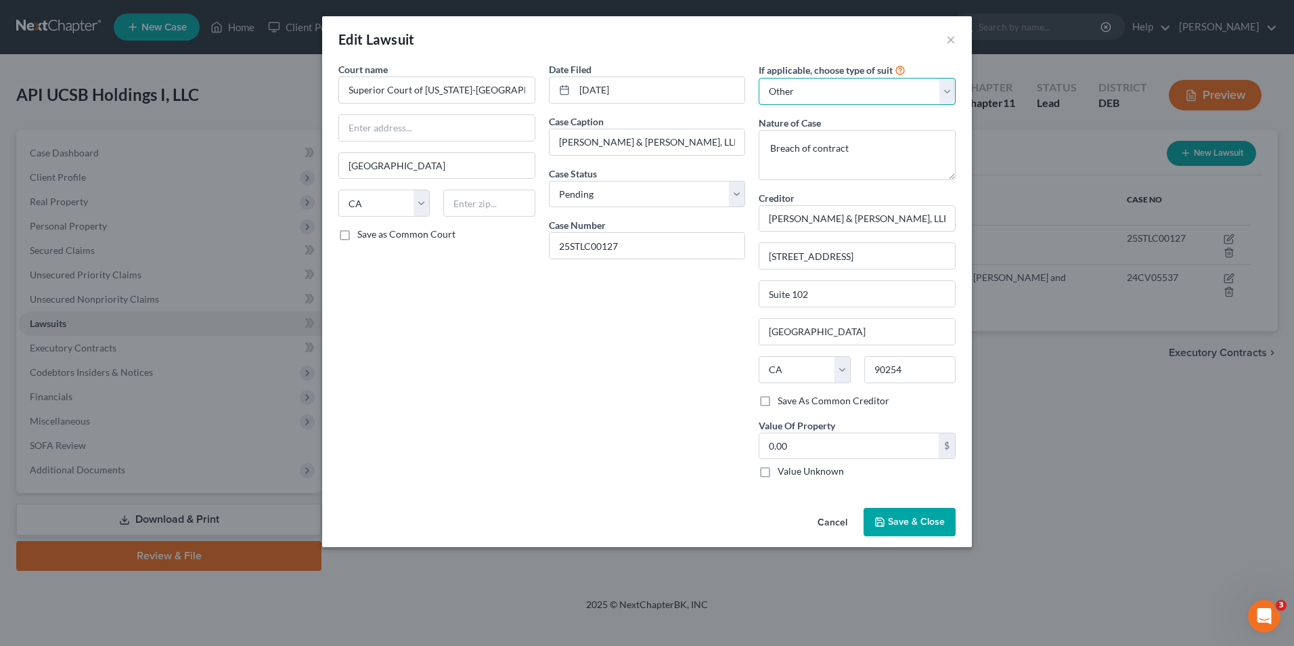
click at [952, 87] on select "Select Repossession Foreclosure Returns Other" at bounding box center [857, 91] width 197 height 27
click at [950, 37] on button "×" at bounding box center [950, 39] width 9 height 16
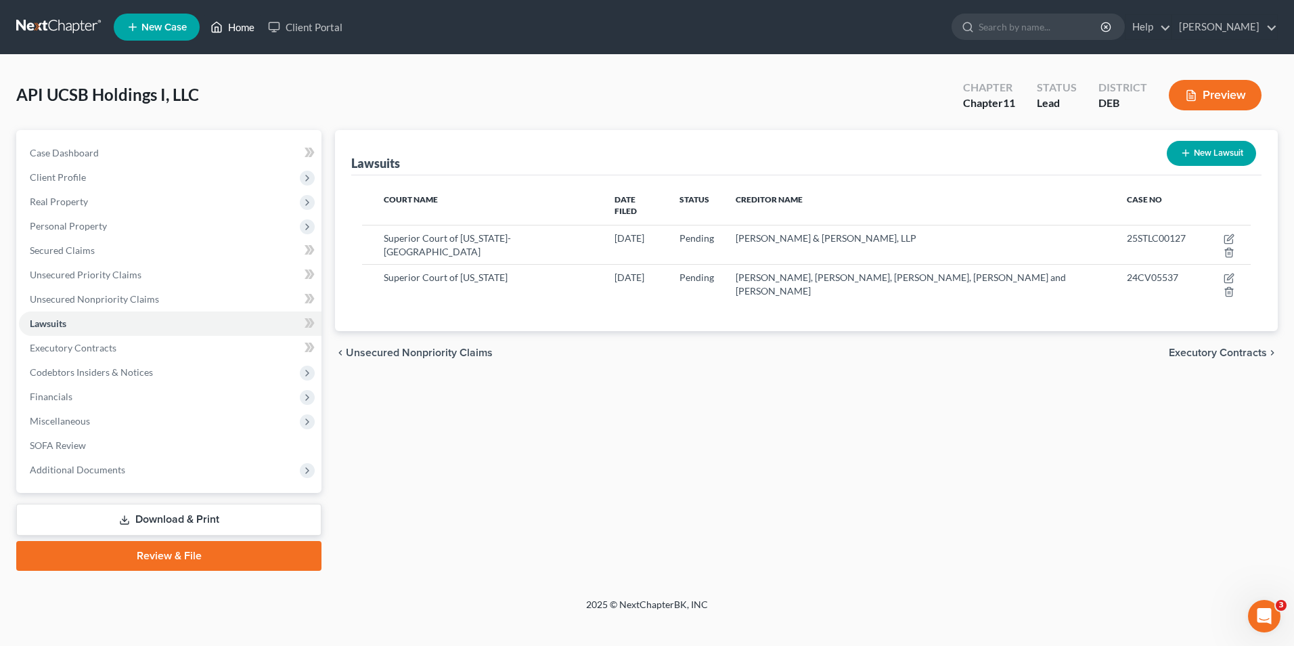
click at [238, 35] on link "Home" at bounding box center [233, 27] width 58 height 24
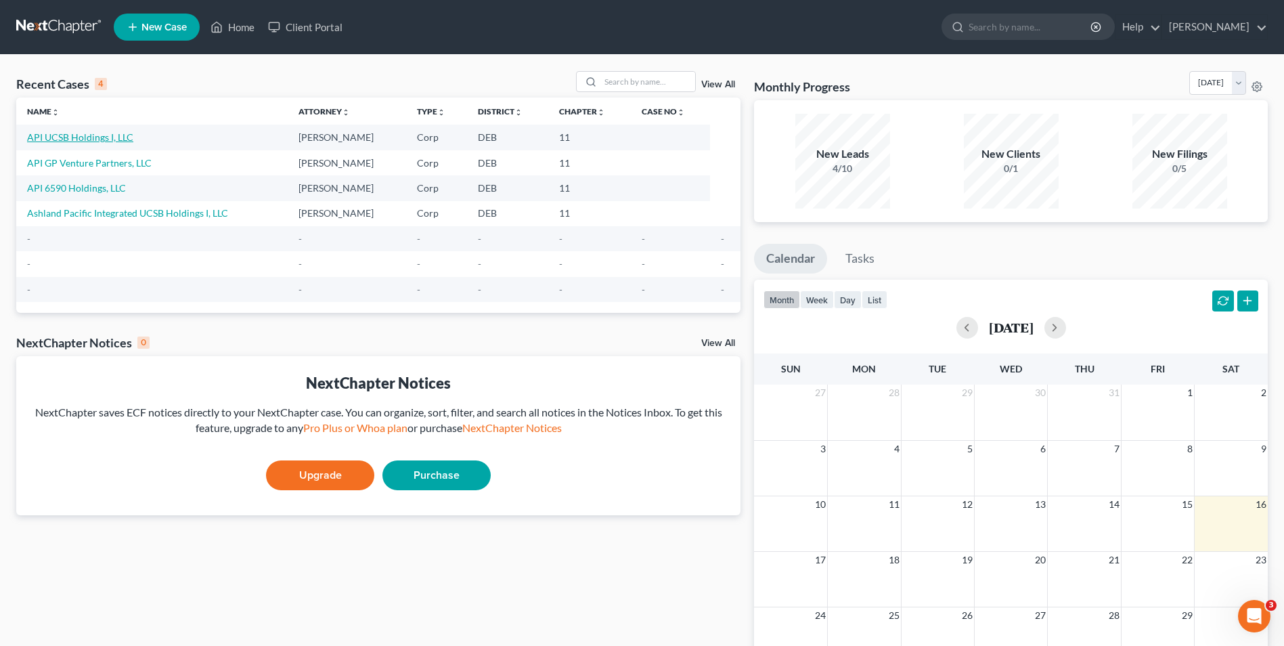
click at [79, 137] on link "API UCSB Holdings I, LLC" at bounding box center [80, 137] width 106 height 12
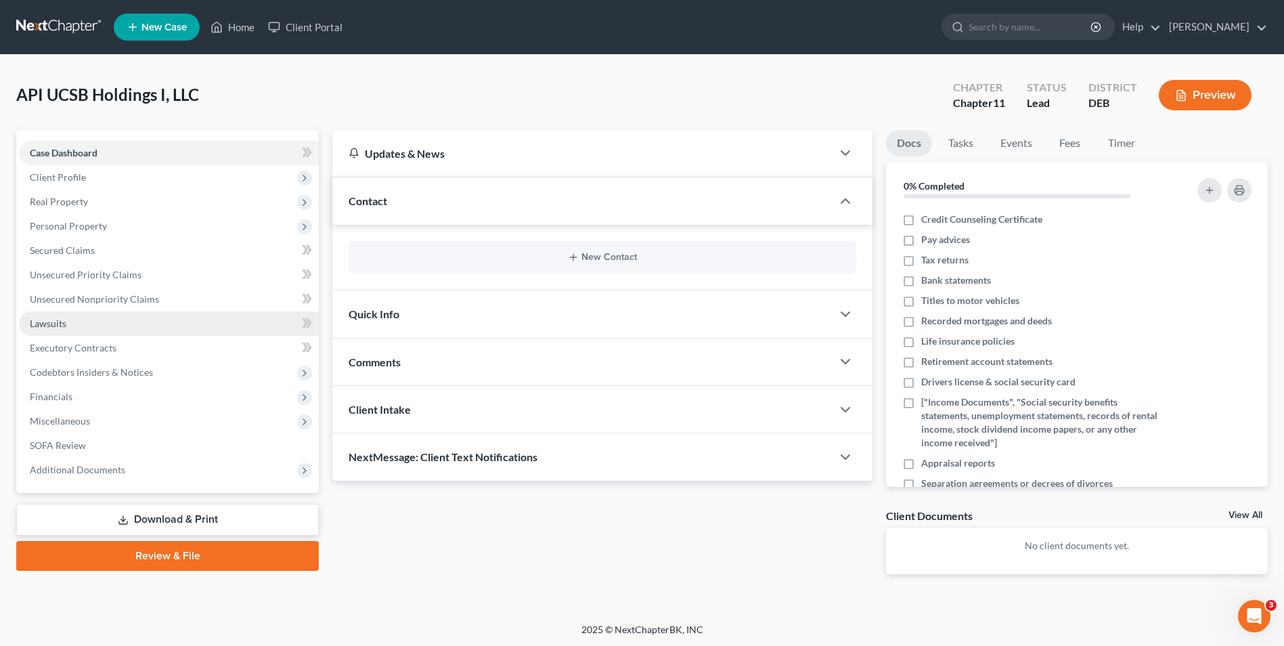
click at [55, 326] on span "Lawsuits" at bounding box center [48, 323] width 37 height 12
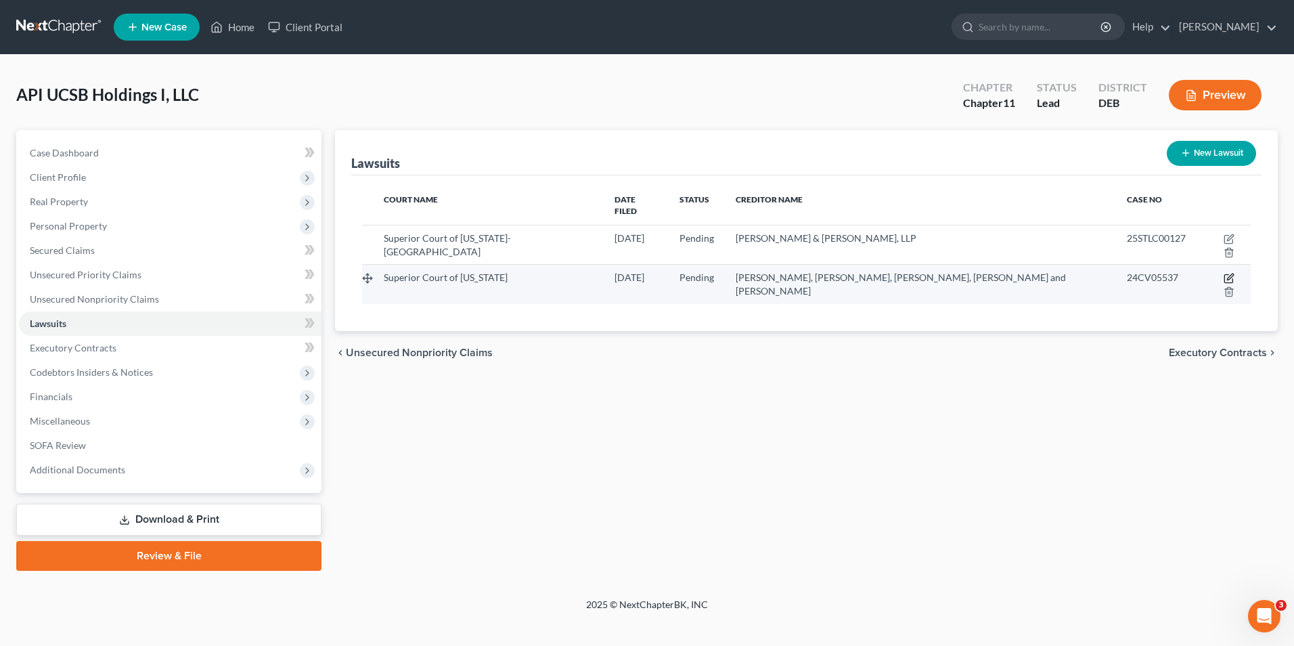
click at [1224, 273] on icon "button" at bounding box center [1229, 278] width 11 height 11
select select "4"
select select "0"
select select "3"
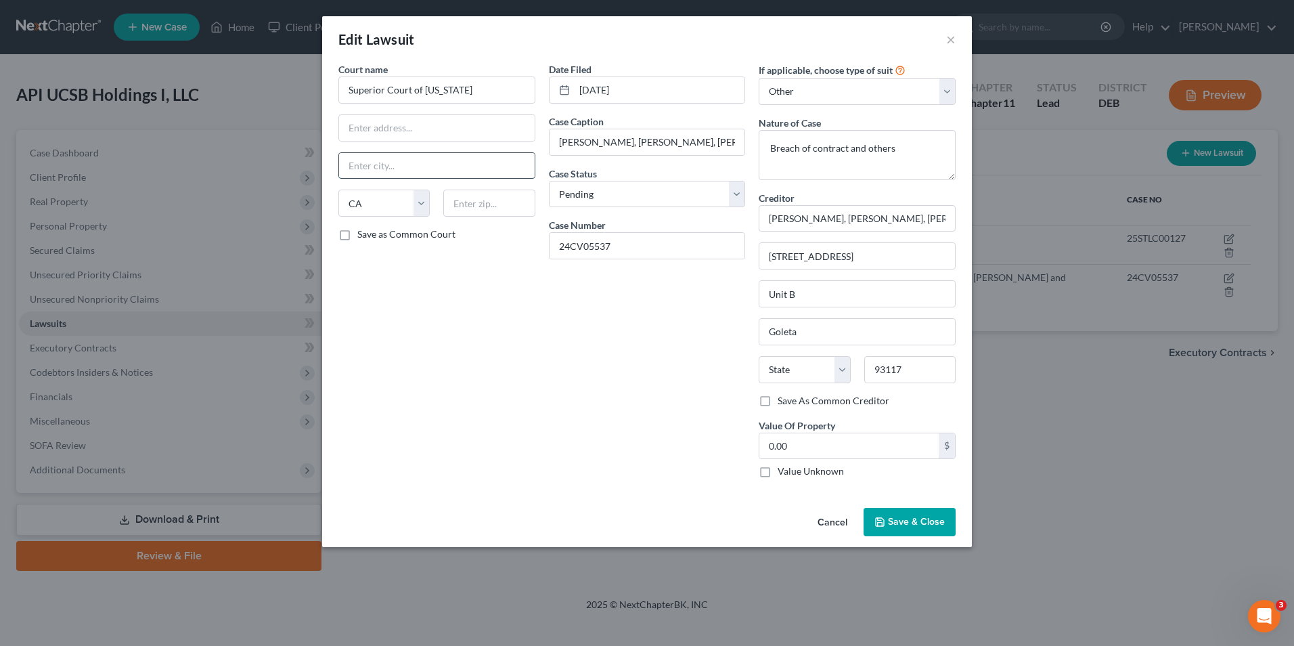
click at [382, 167] on input "text" at bounding box center [437, 166] width 196 height 26
type input "Santa [PERSON_NAME]"
click at [577, 365] on div "Date Filed [DATE] Case Caption [PERSON_NAME], [PERSON_NAME], [PERSON_NAME], [PE…" at bounding box center [647, 275] width 210 height 426
click at [648, 142] on input "[PERSON_NAME], [PERSON_NAME], [PERSON_NAME], [PERSON_NAME] and [PERSON_NAME] v.…" at bounding box center [648, 142] width 196 height 26
click at [769, 219] on input "[PERSON_NAME], [PERSON_NAME], [PERSON_NAME], [PERSON_NAME] and [PERSON_NAME]" at bounding box center [857, 218] width 197 height 27
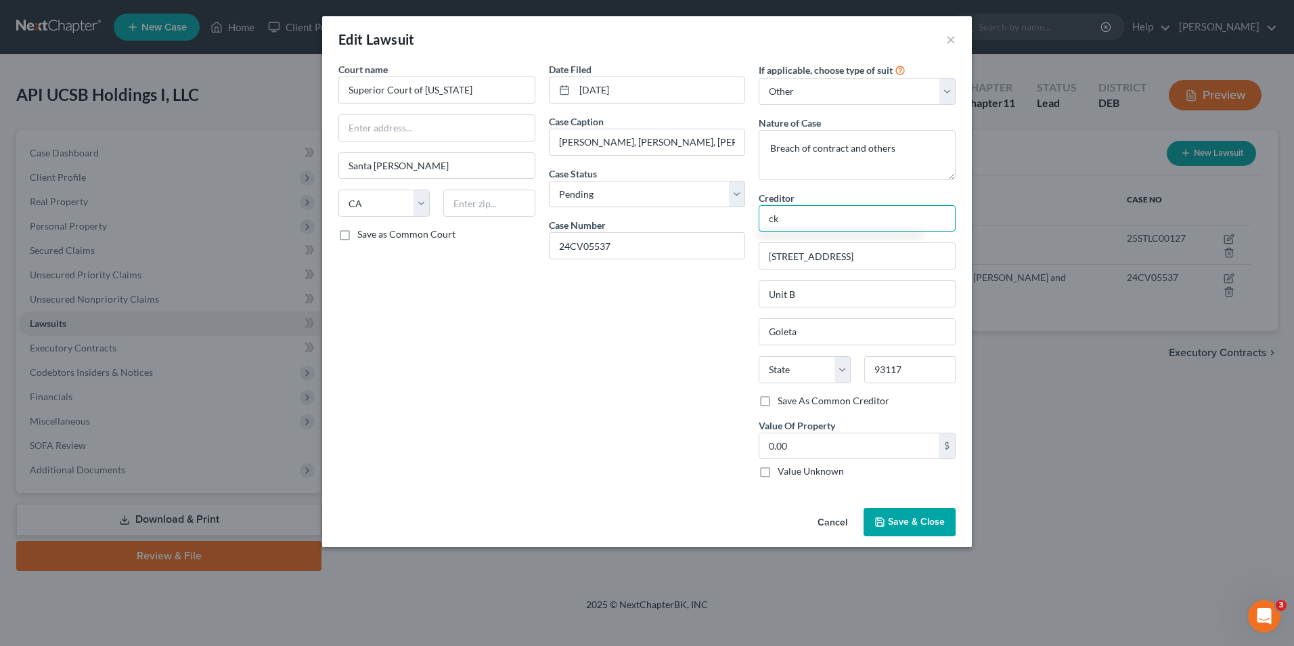
type input "k"
type input "[PERSON_NAME]"
click at [901, 252] on input "[STREET_ADDRESS]" at bounding box center [857, 256] width 196 height 26
type input "6"
click at [878, 256] on input "[STREET_ADDRESS]" at bounding box center [857, 256] width 196 height 26
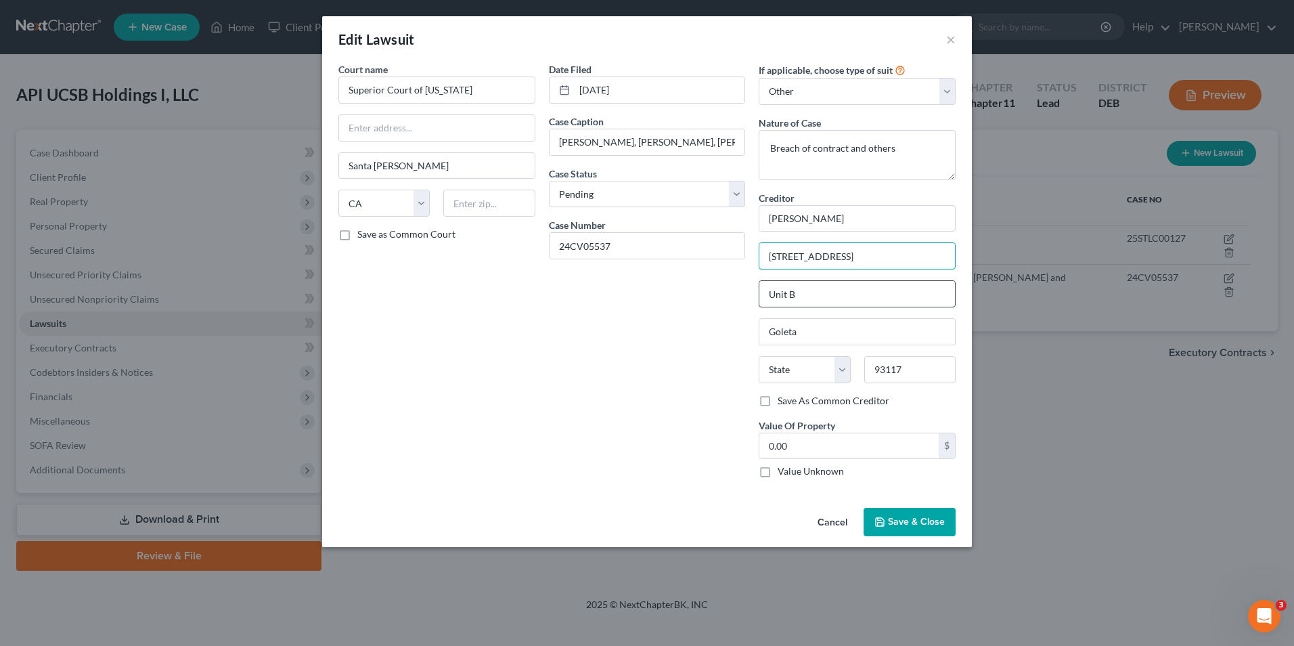
type input "[STREET_ADDRESS]"
click at [807, 298] on input "Unit B" at bounding box center [857, 294] width 196 height 26
type input "U"
click at [820, 330] on input "Goleta" at bounding box center [857, 332] width 196 height 26
type input "G"
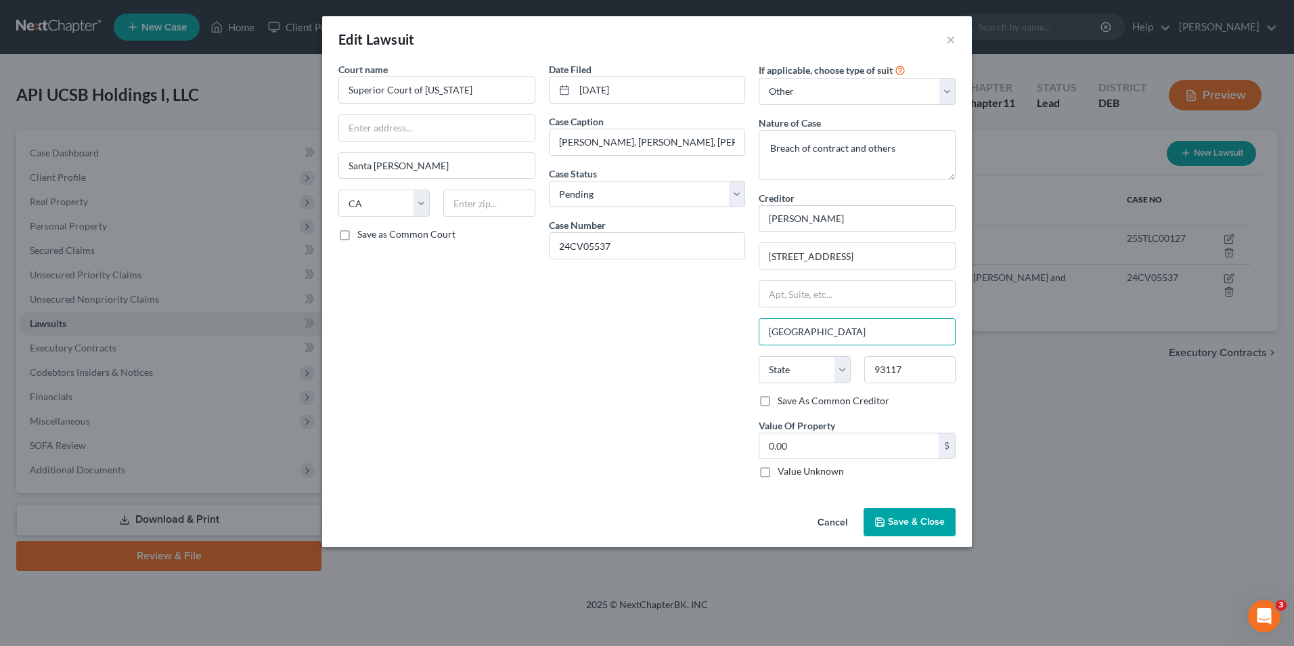
type input "[GEOGRAPHIC_DATA]"
click at [706, 361] on div "Date Filed [DATE] Case Caption [PERSON_NAME], [PERSON_NAME], [PERSON_NAME], [PE…" at bounding box center [647, 275] width 210 height 426
click at [839, 367] on select "State [US_STATE] AK AR AZ CA CO CT DE DC [GEOGRAPHIC_DATA] [GEOGRAPHIC_DATA] GU…" at bounding box center [804, 369] width 91 height 27
select select "4"
click at [759, 356] on select "State [US_STATE] AK AR AZ CA CO CT DE DC [GEOGRAPHIC_DATA] [GEOGRAPHIC_DATA] GU…" at bounding box center [804, 369] width 91 height 27
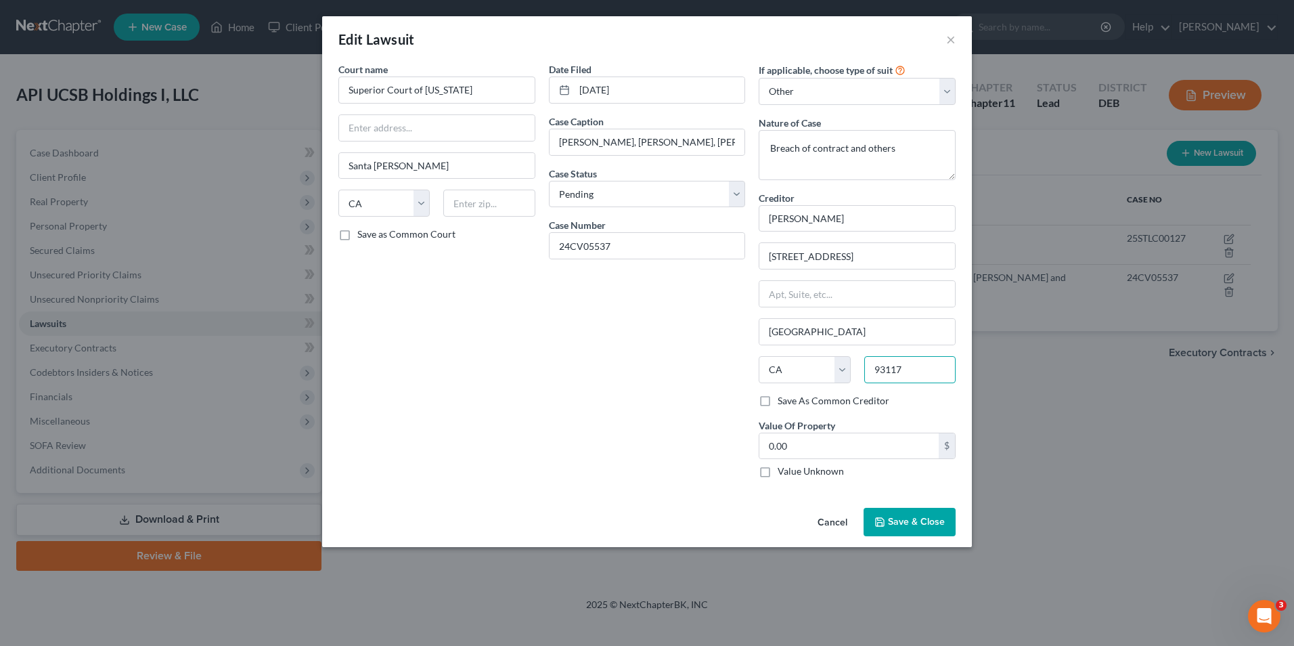
click at [917, 375] on input "93117" at bounding box center [909, 369] width 91 height 27
type input "90024"
click at [723, 391] on div "Date Filed [DATE] Case Caption [PERSON_NAME], [PERSON_NAME], [PERSON_NAME], [PE…" at bounding box center [647, 275] width 210 height 426
click at [914, 522] on span "Save & Close" at bounding box center [916, 522] width 57 height 12
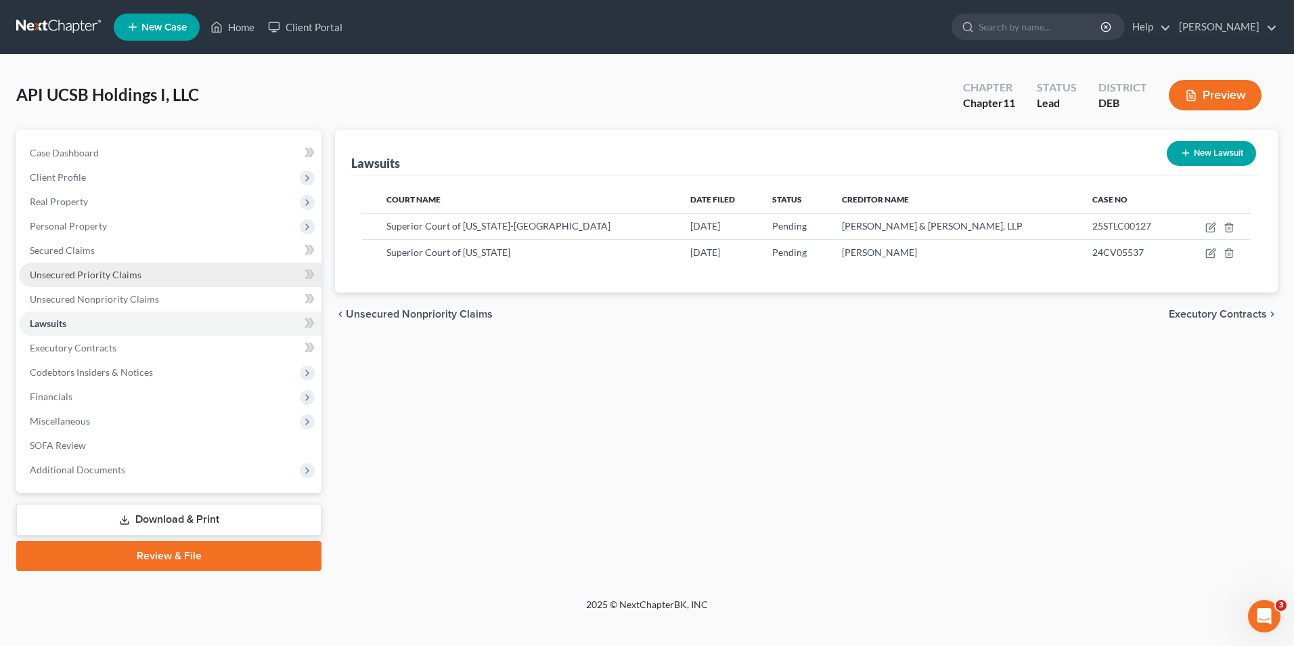
click at [103, 267] on link "Unsecured Priority Claims" at bounding box center [170, 275] width 303 height 24
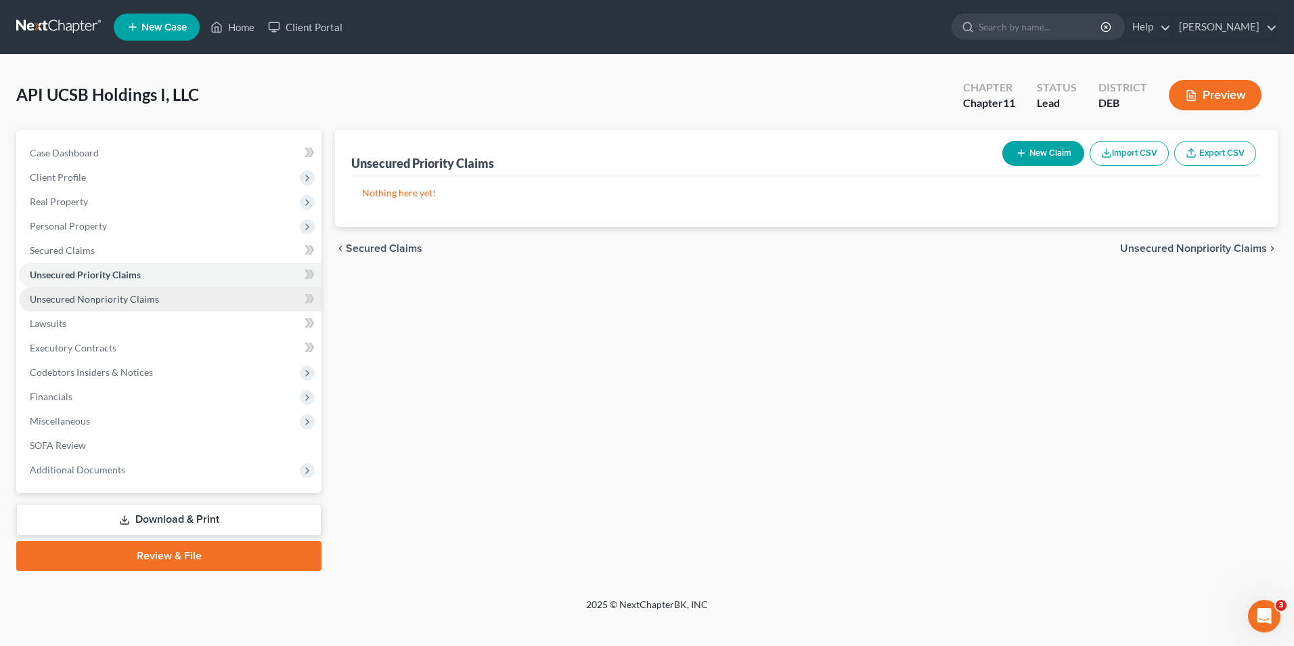
click at [72, 296] on span "Unsecured Nonpriority Claims" at bounding box center [94, 299] width 129 height 12
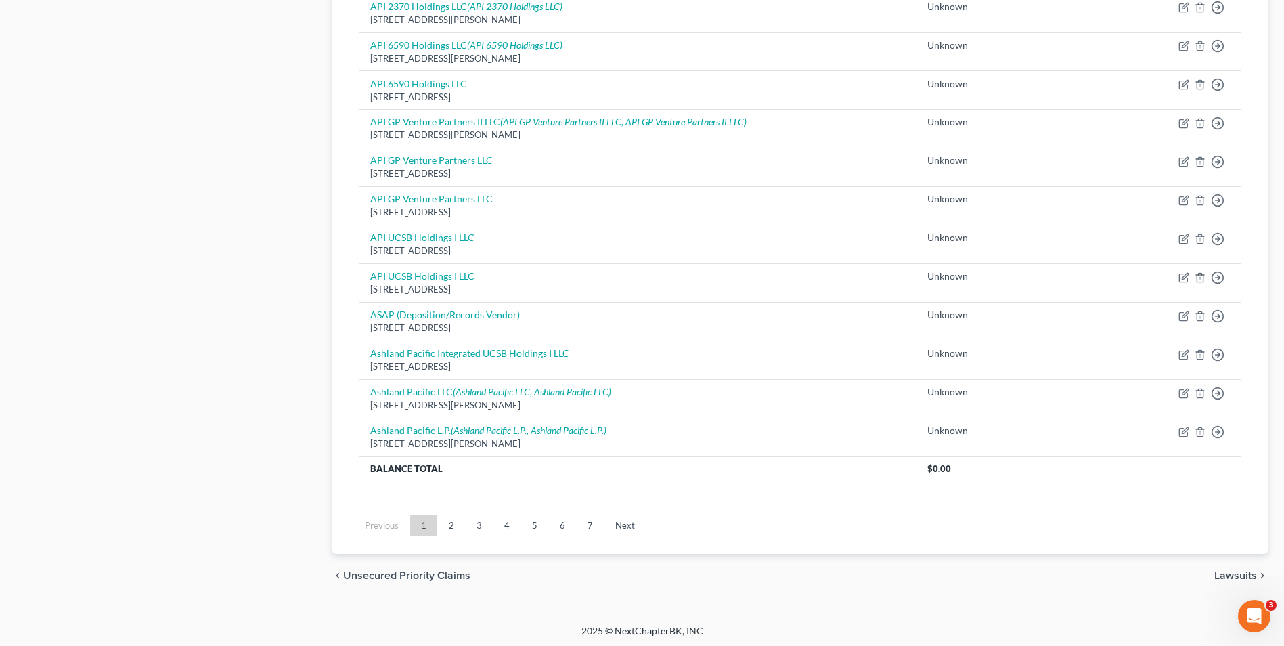
scroll to position [880, 0]
click at [453, 527] on link "2" at bounding box center [451, 525] width 27 height 22
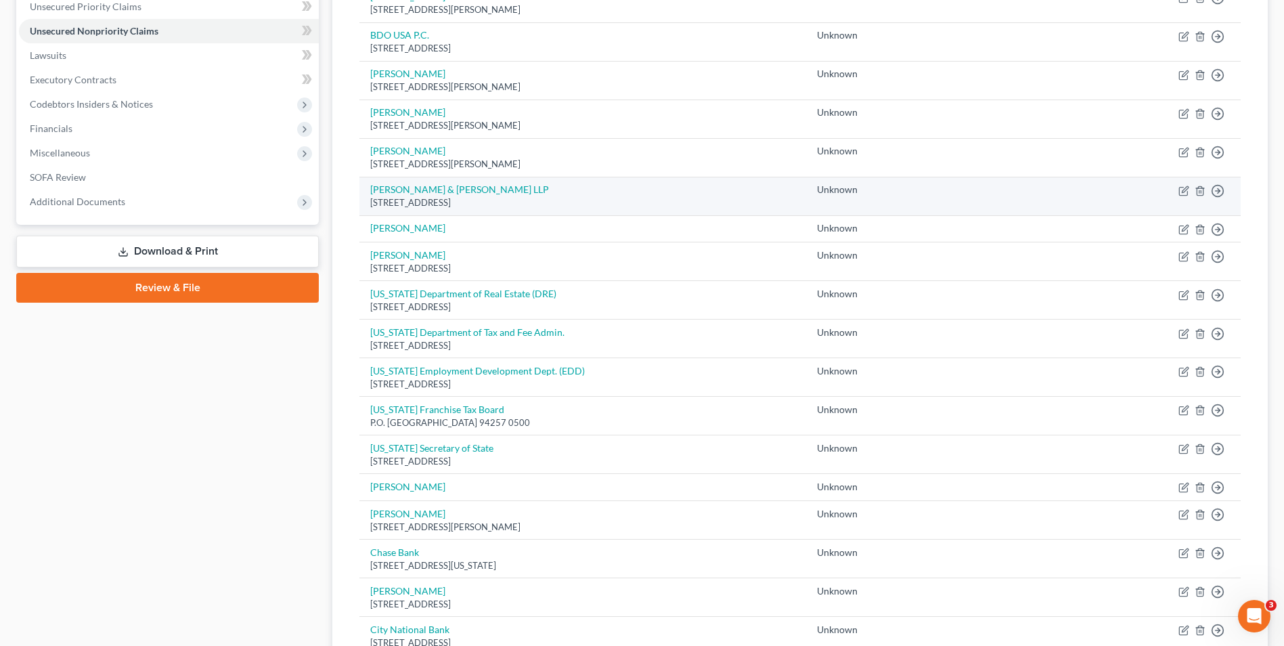
scroll to position [271, 0]
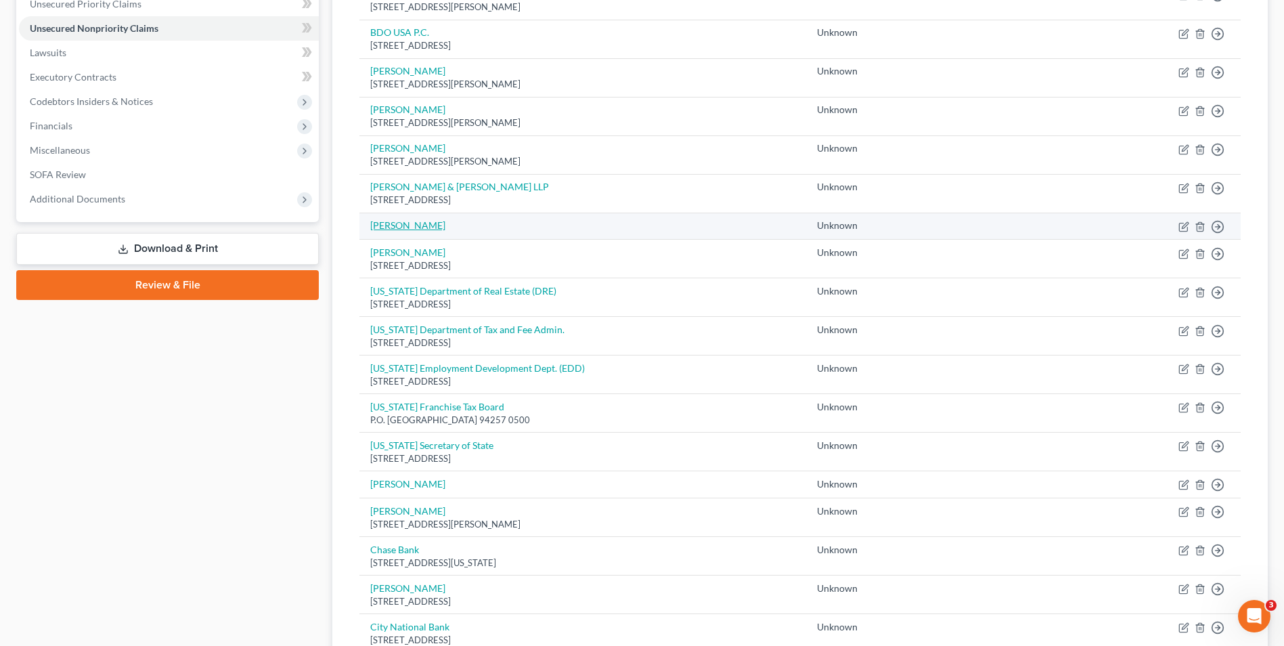
click at [391, 225] on link "[PERSON_NAME]" at bounding box center [407, 225] width 75 height 12
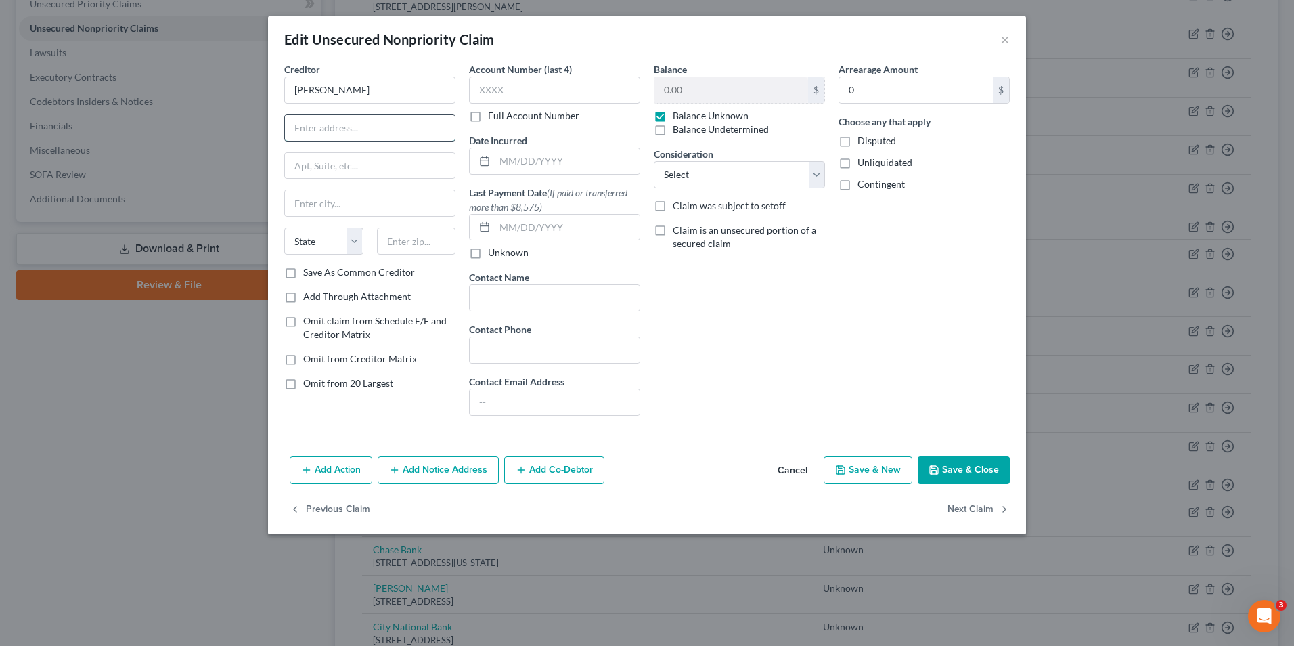
click at [330, 135] on input "text" at bounding box center [370, 128] width 170 height 26
type input "[STREET_ADDRESS]"
click at [305, 202] on input "text" at bounding box center [370, 203] width 170 height 26
type input "Goleta"
click at [356, 244] on select "State [US_STATE] AK AR AZ CA CO CT DE DC [GEOGRAPHIC_DATA] [GEOGRAPHIC_DATA] GU…" at bounding box center [323, 240] width 79 height 27
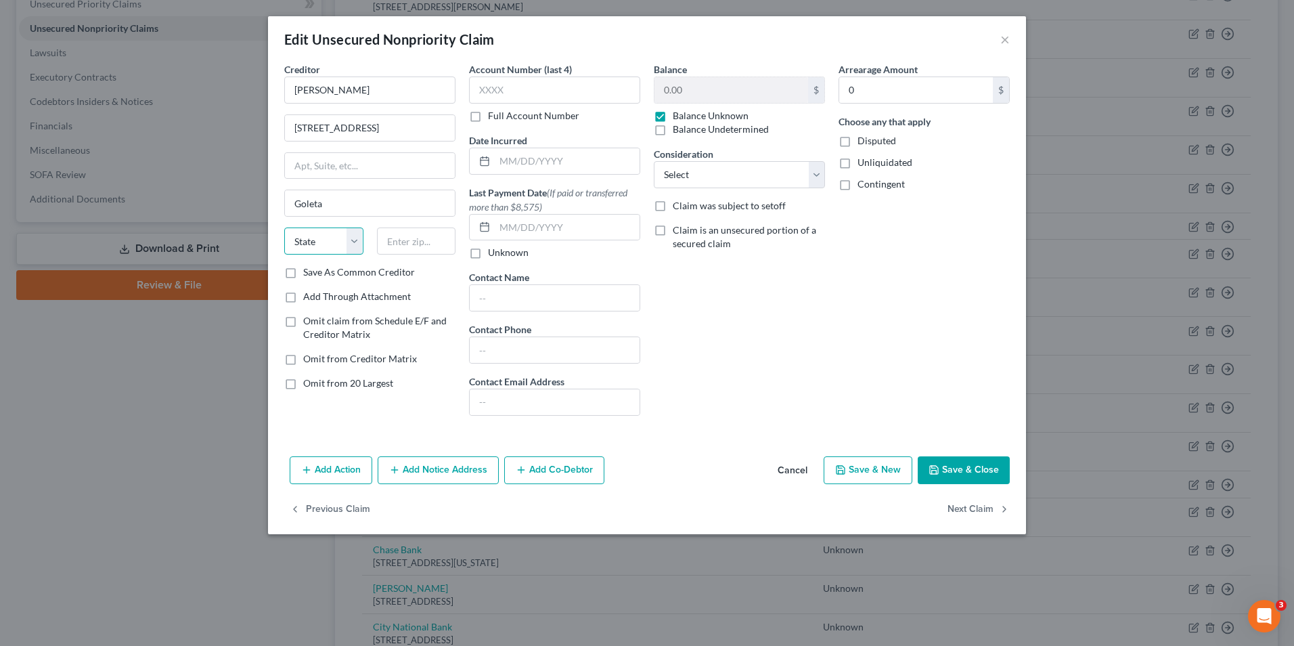
select select "4"
click at [284, 227] on select "State [US_STATE] AK AR AZ CA CO CT DE DC [GEOGRAPHIC_DATA] [GEOGRAPHIC_DATA] GU…" at bounding box center [323, 240] width 79 height 27
click at [416, 248] on input "text" at bounding box center [416, 240] width 79 height 27
type input "93117"
click at [342, 172] on input "text" at bounding box center [370, 166] width 170 height 26
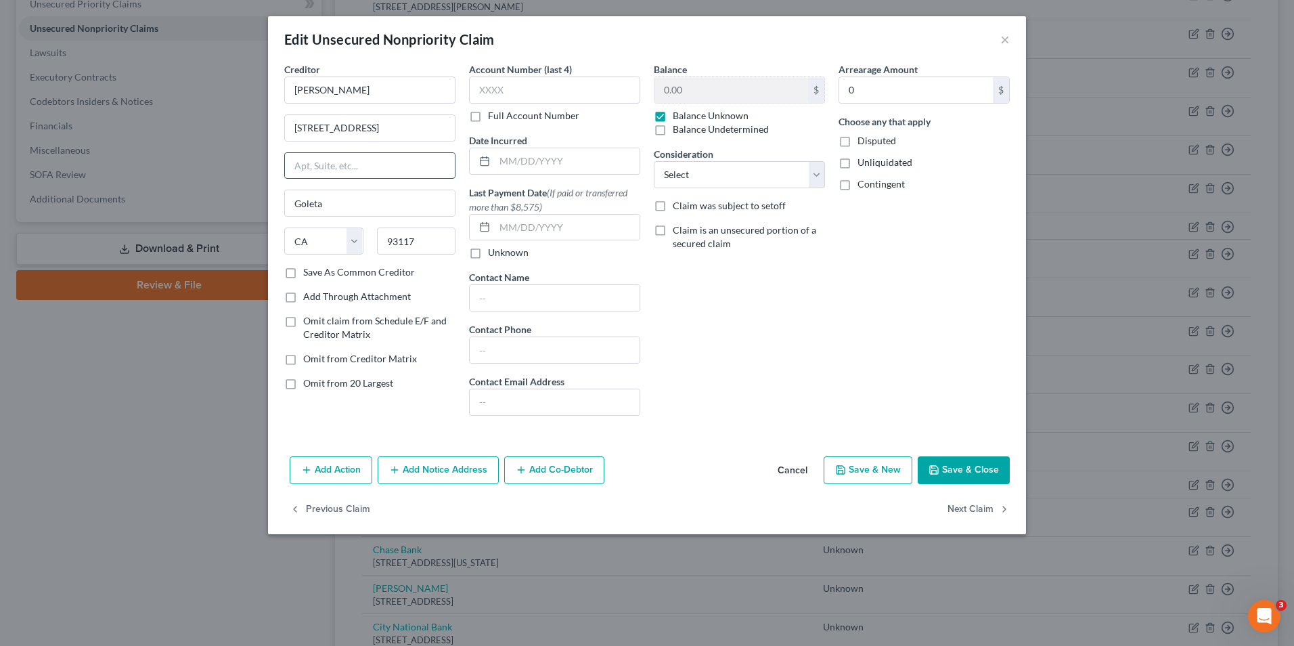
type input "Unit B"
click at [857, 144] on label "Disputed" at bounding box center [876, 141] width 39 height 14
click at [863, 143] on input "Disputed" at bounding box center [867, 138] width 9 height 9
checkbox input "true"
click at [857, 162] on label "Unliquidated" at bounding box center [884, 163] width 55 height 14
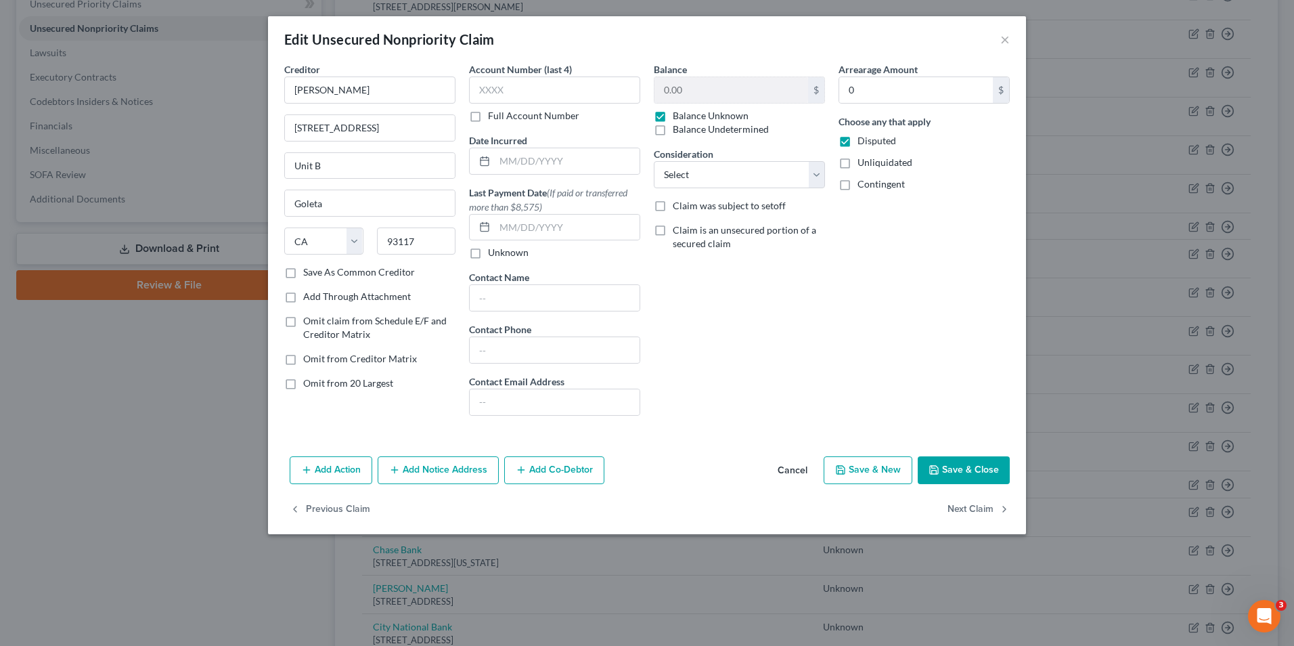
click at [863, 162] on input "Unliquidated" at bounding box center [867, 160] width 9 height 9
checkbox input "true"
click at [857, 182] on label "Contingent" at bounding box center [880, 184] width 47 height 14
click at [863, 182] on input "Contingent" at bounding box center [867, 181] width 9 height 9
checkbox input "true"
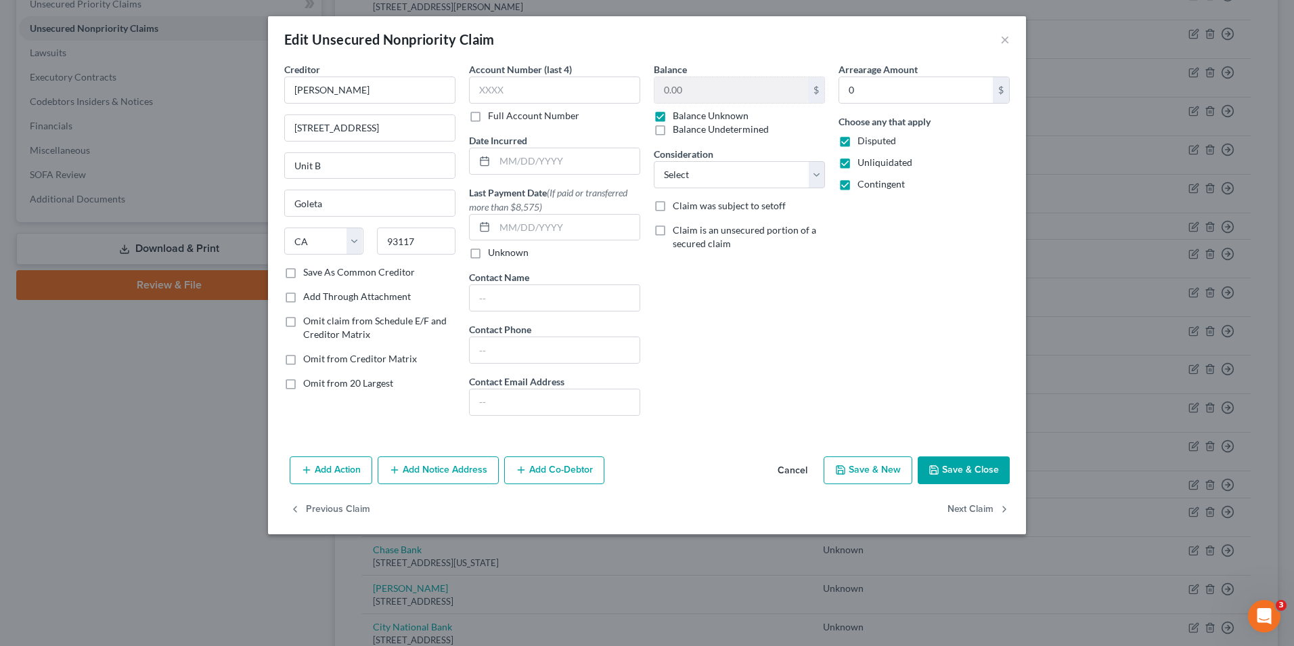
click at [954, 465] on button "Save & Close" at bounding box center [964, 470] width 92 height 28
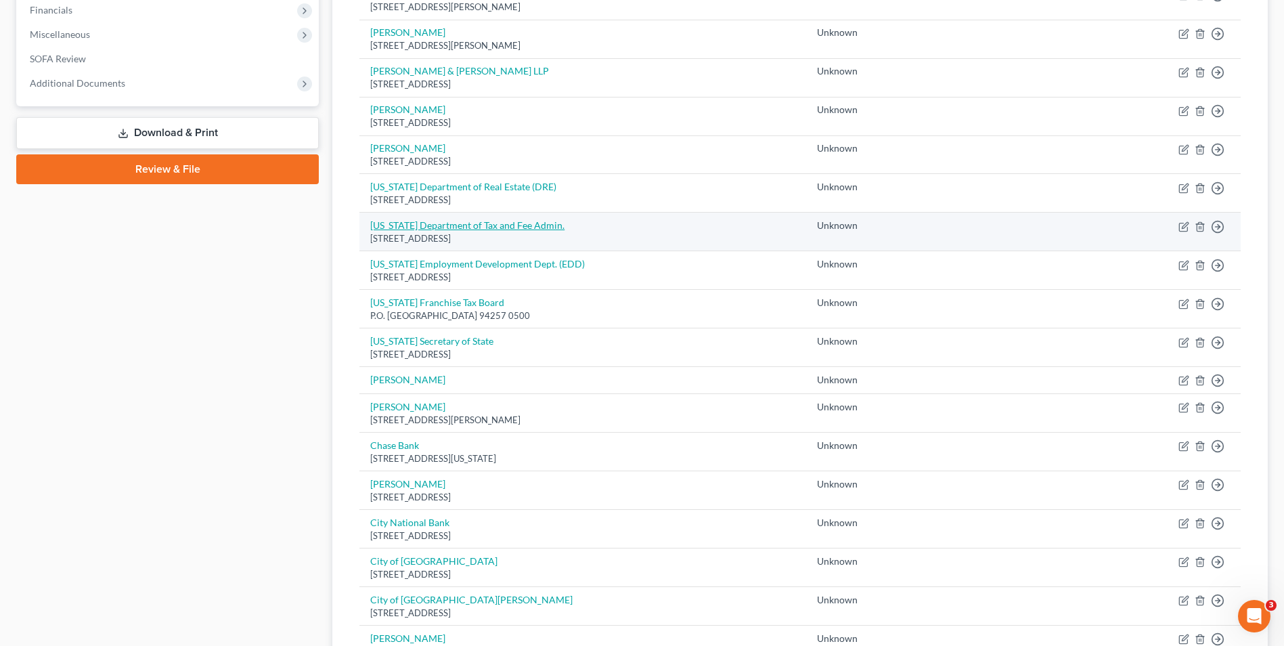
scroll to position [474, 0]
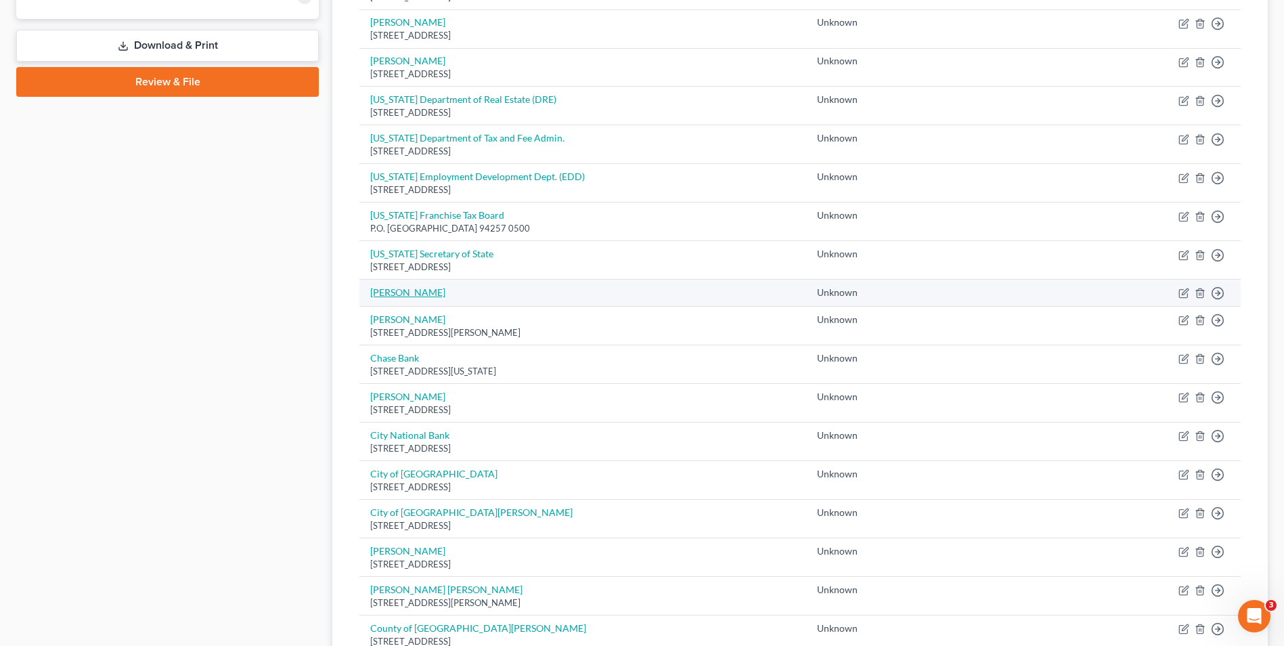
click at [409, 295] on link "[PERSON_NAME]" at bounding box center [407, 292] width 75 height 12
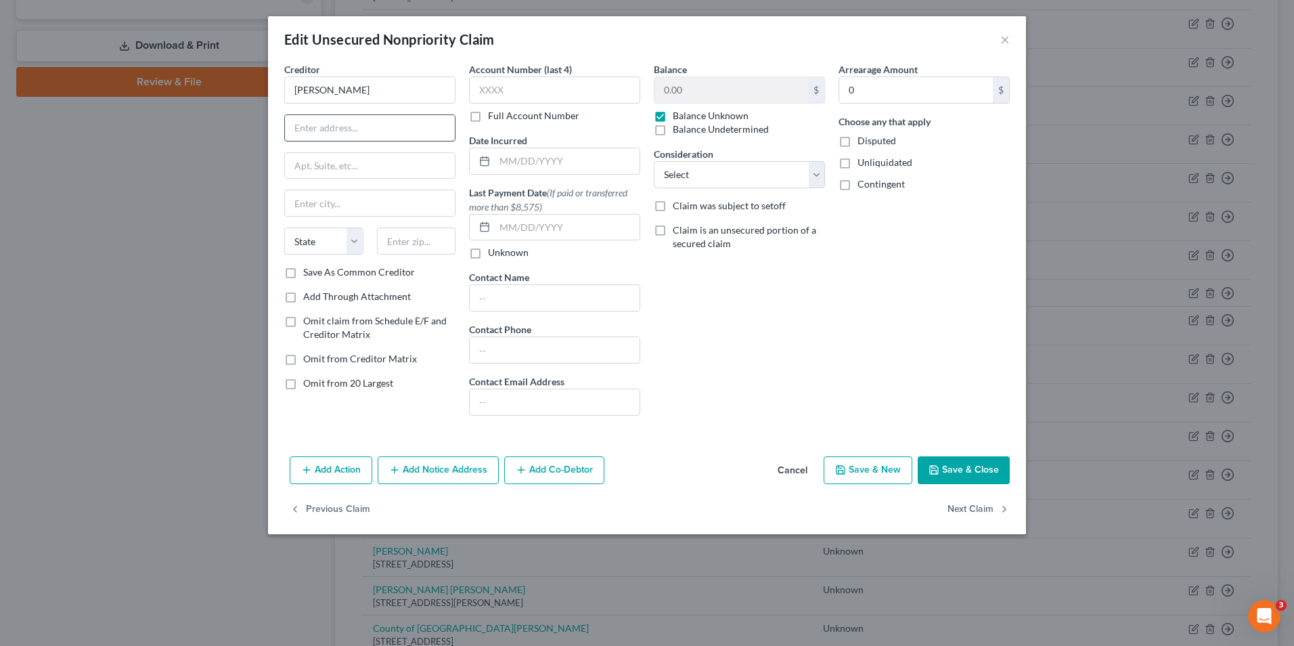
click at [318, 131] on input "text" at bounding box center [370, 128] width 170 height 26
type input "[STREET_ADDRESS]"
type input "Unit B"
type input "Goleta"
type input "93117"
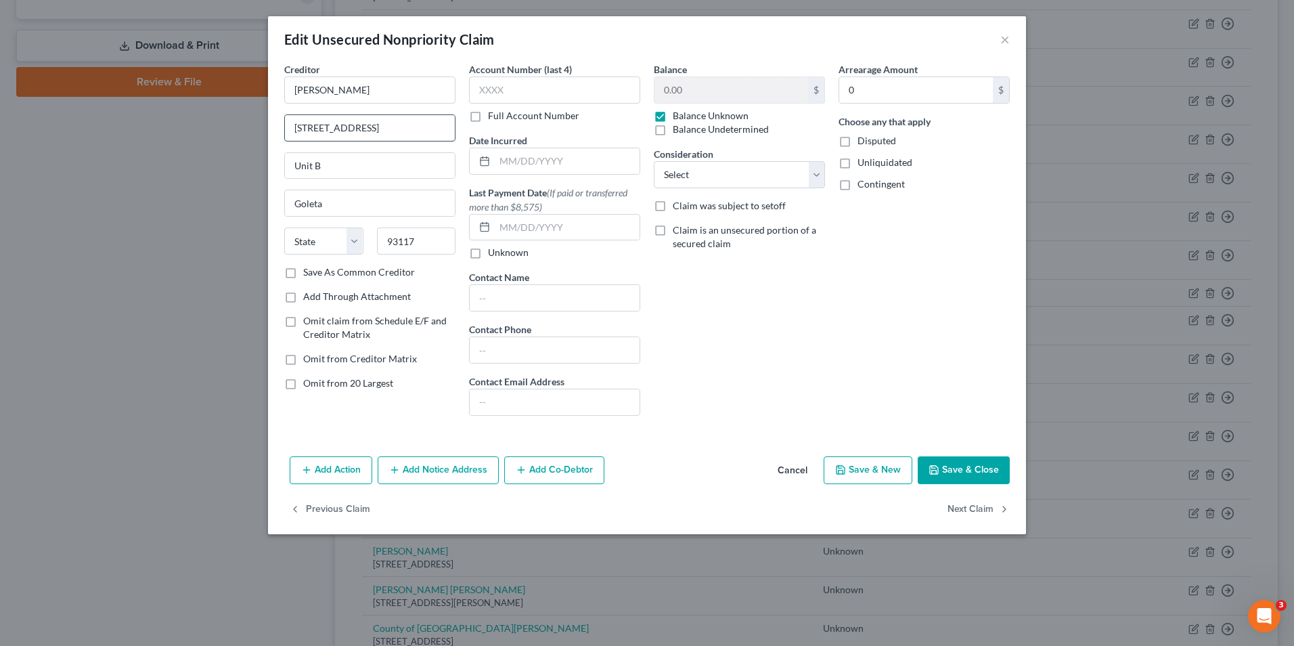
select select "4"
select select
drag, startPoint x: 843, startPoint y: 141, endPoint x: 840, endPoint y: 156, distance: 15.3
click at [857, 141] on label "Disputed" at bounding box center [876, 141] width 39 height 14
click at [863, 141] on input "Disputed" at bounding box center [867, 138] width 9 height 9
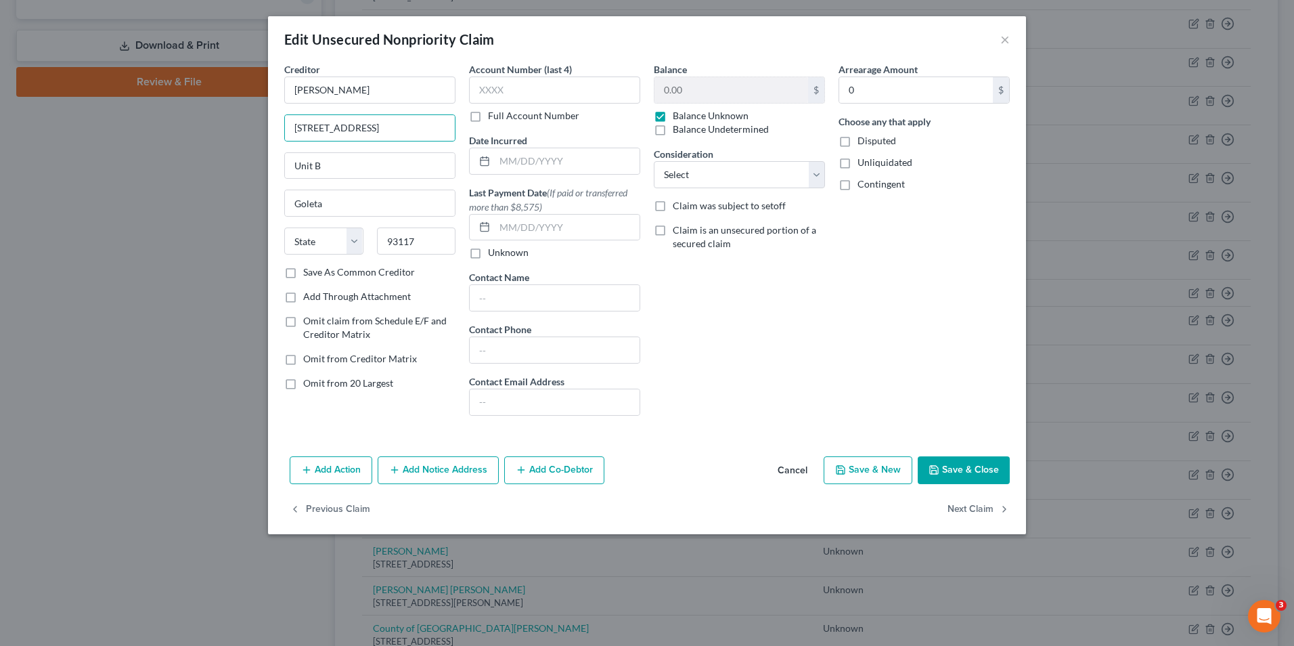
checkbox input "true"
drag, startPoint x: 843, startPoint y: 164, endPoint x: 843, endPoint y: 177, distance: 13.5
click at [857, 164] on label "Unliquidated" at bounding box center [884, 163] width 55 height 14
click at [863, 164] on input "Unliquidated" at bounding box center [867, 160] width 9 height 9
checkbox input "true"
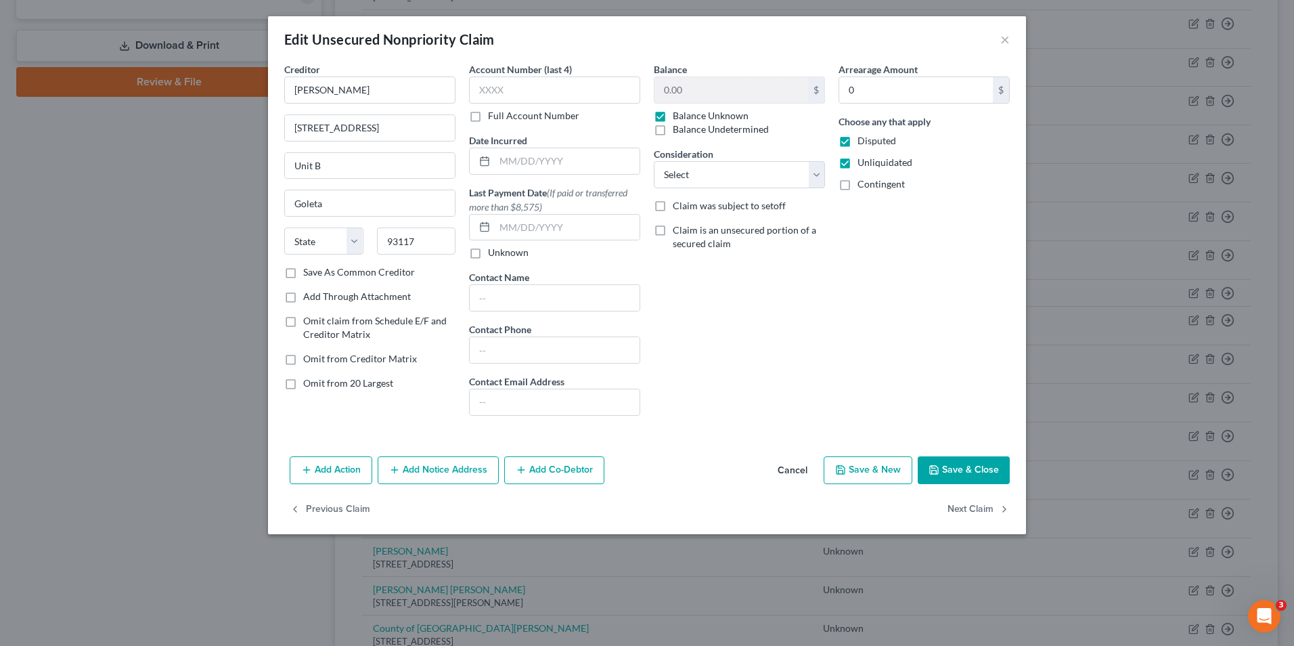
click at [857, 188] on label "Contingent" at bounding box center [880, 184] width 47 height 14
click at [863, 186] on input "Contingent" at bounding box center [867, 181] width 9 height 9
checkbox input "true"
click at [959, 468] on button "Save & Close" at bounding box center [964, 470] width 92 height 28
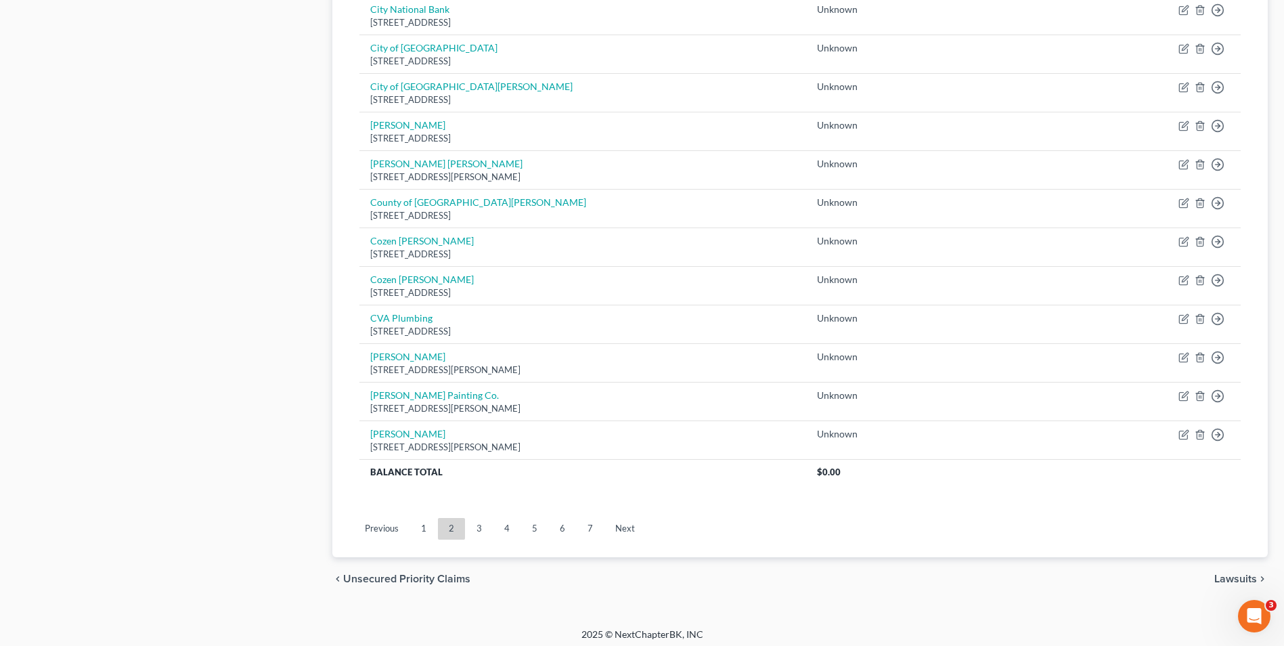
scroll to position [917, 0]
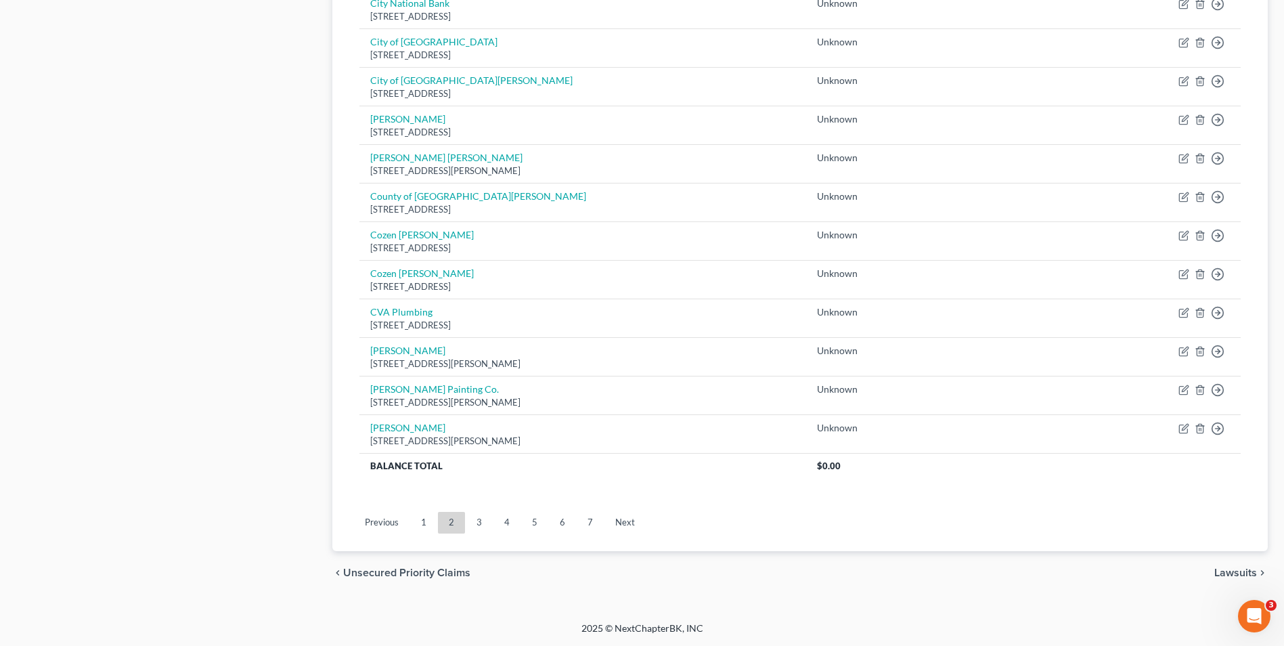
drag, startPoint x: 428, startPoint y: 518, endPoint x: 344, endPoint y: 470, distance: 96.7
click at [428, 518] on link "1" at bounding box center [423, 523] width 27 height 22
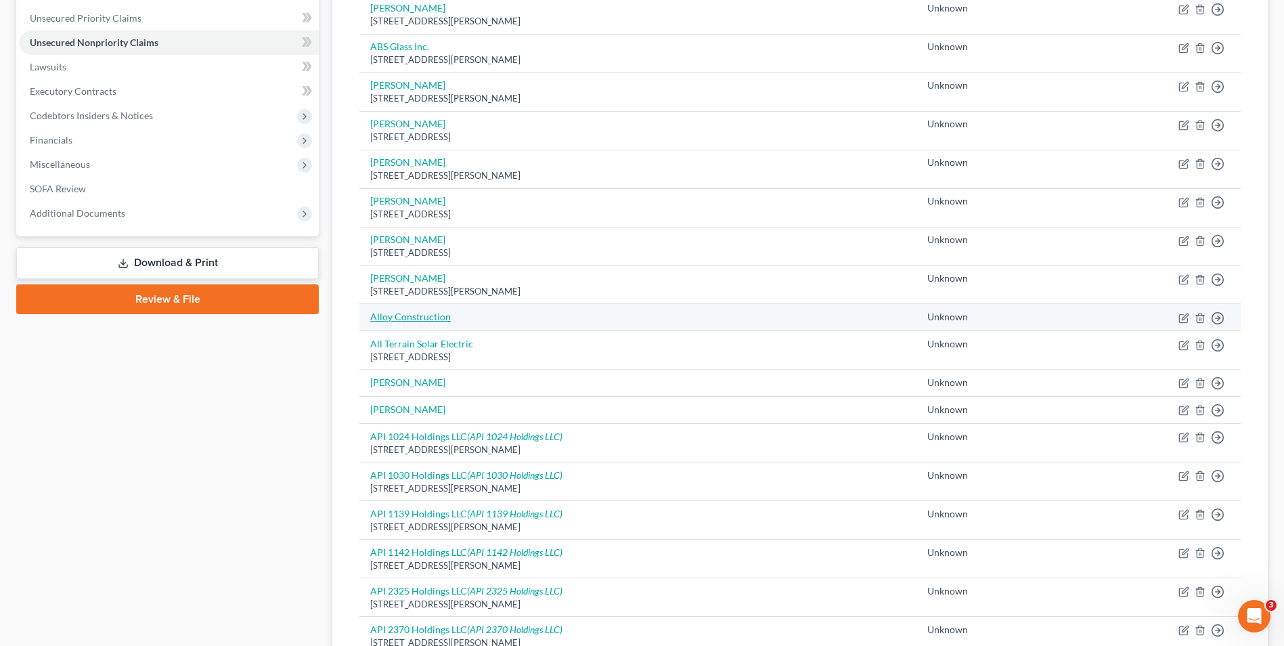
scroll to position [338, 0]
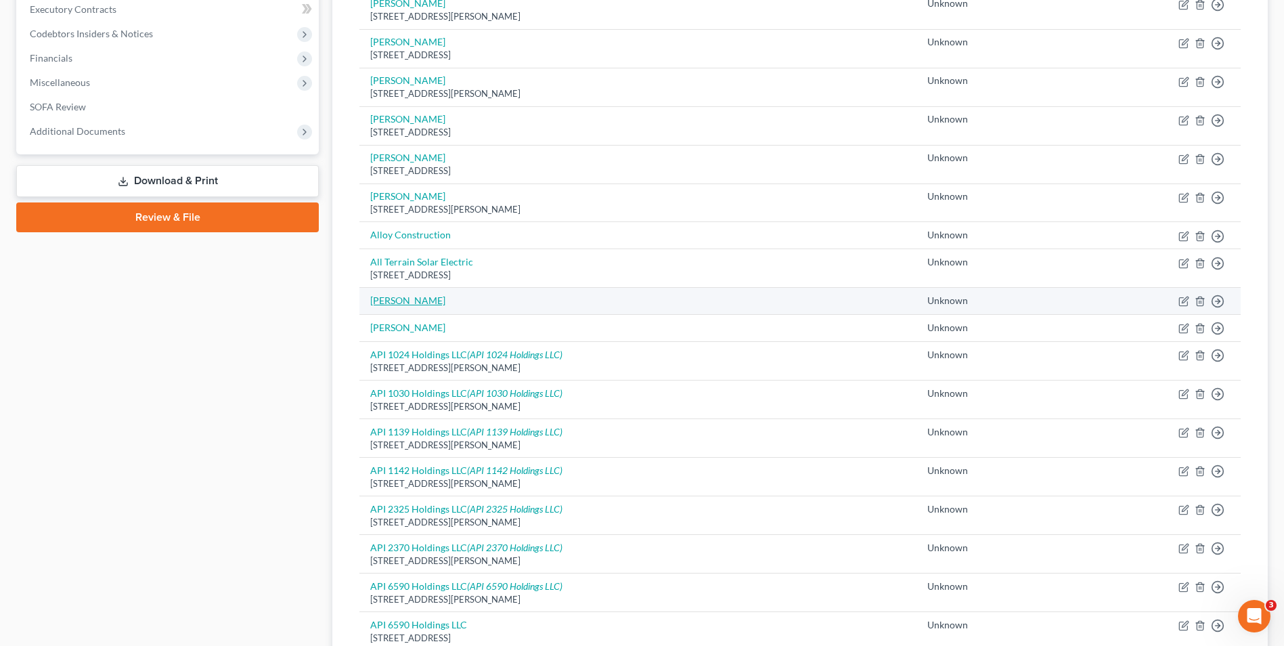
click at [406, 300] on link "[PERSON_NAME]" at bounding box center [407, 300] width 75 height 12
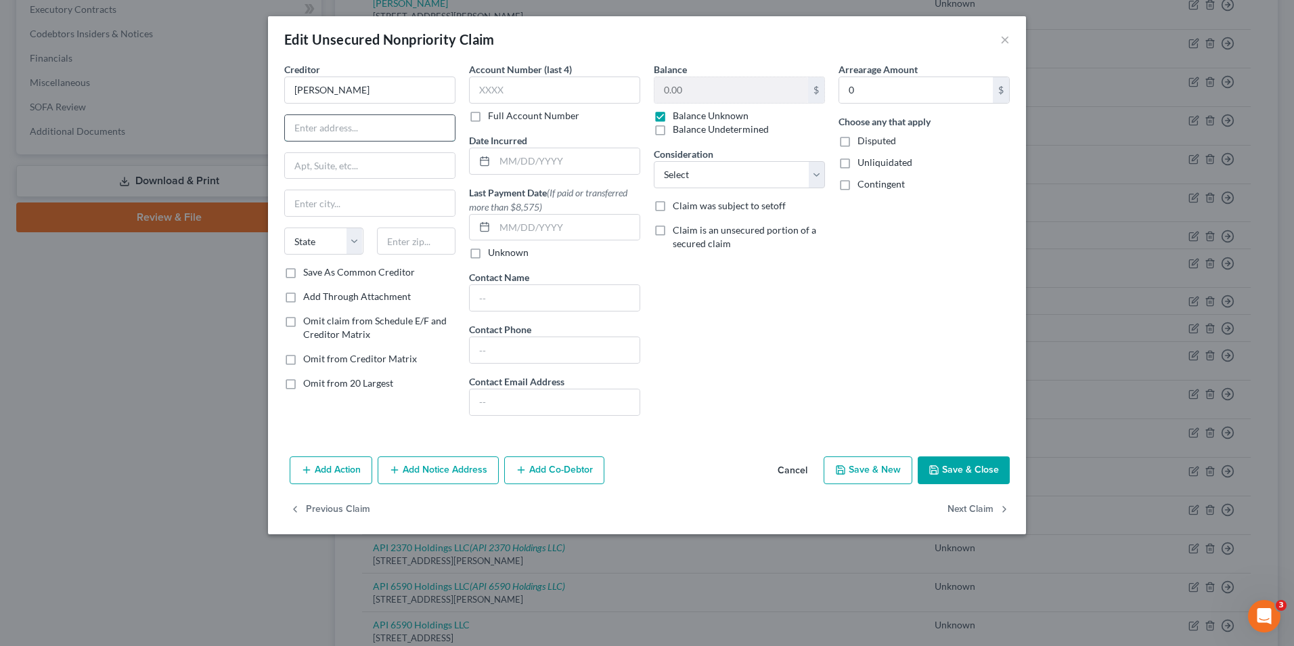
click at [354, 136] on input "text" at bounding box center [370, 128] width 170 height 26
type input "[STREET_ADDRESS]"
type input "Unit B"
type input "Goleta"
type input "93117"
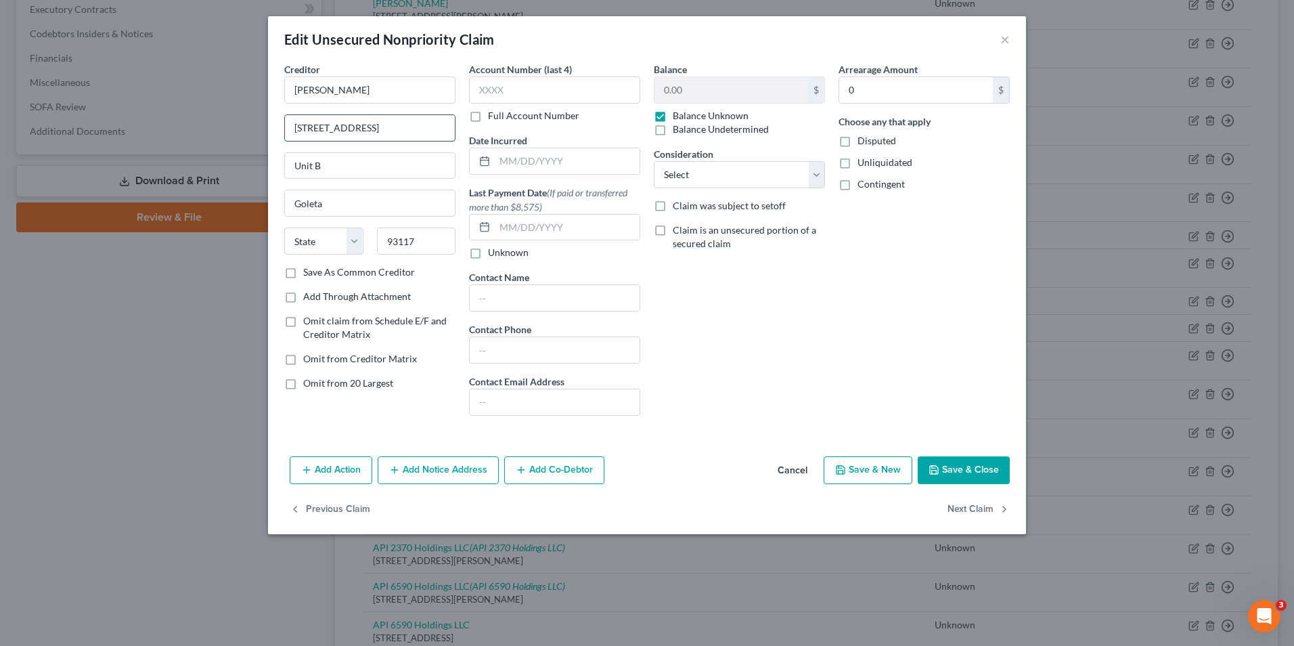
select select "4"
select select
click at [857, 141] on label "Disputed" at bounding box center [876, 141] width 39 height 14
click at [863, 141] on input "Disputed" at bounding box center [867, 138] width 9 height 9
checkbox input "true"
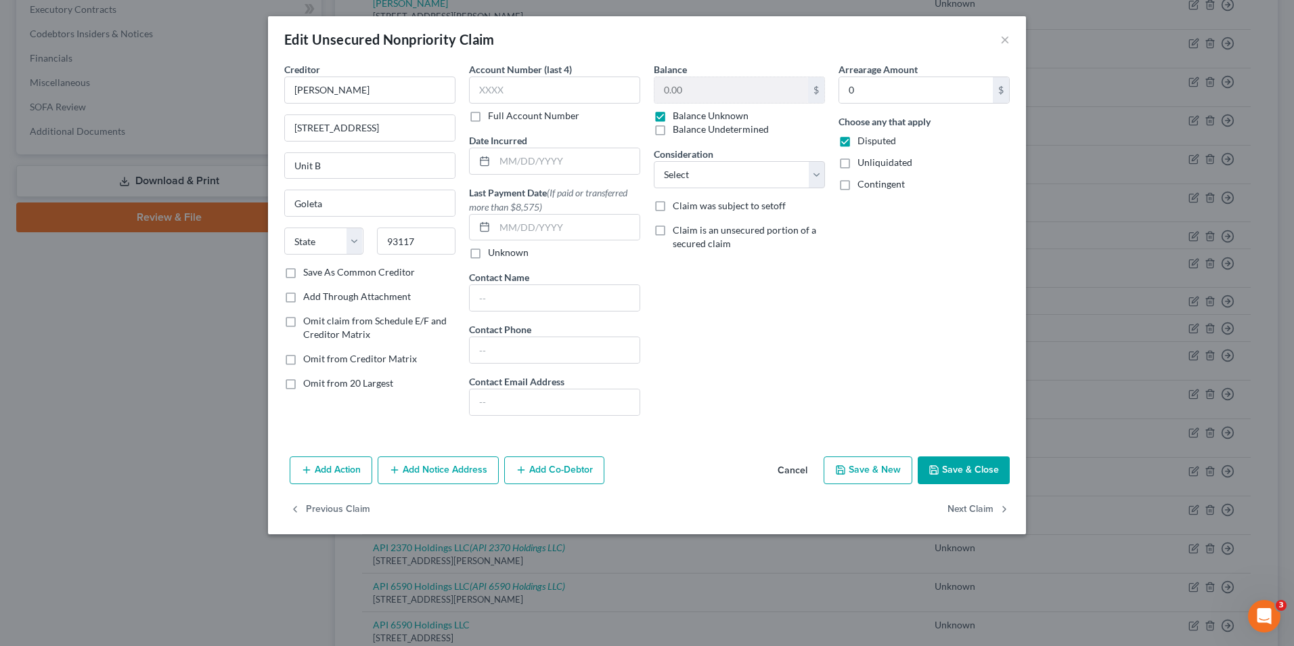
click at [857, 164] on label "Unliquidated" at bounding box center [884, 163] width 55 height 14
click at [863, 164] on input "Unliquidated" at bounding box center [867, 160] width 9 height 9
checkbox input "true"
click at [857, 187] on label "Contingent" at bounding box center [880, 184] width 47 height 14
click at [863, 186] on input "Contingent" at bounding box center [867, 181] width 9 height 9
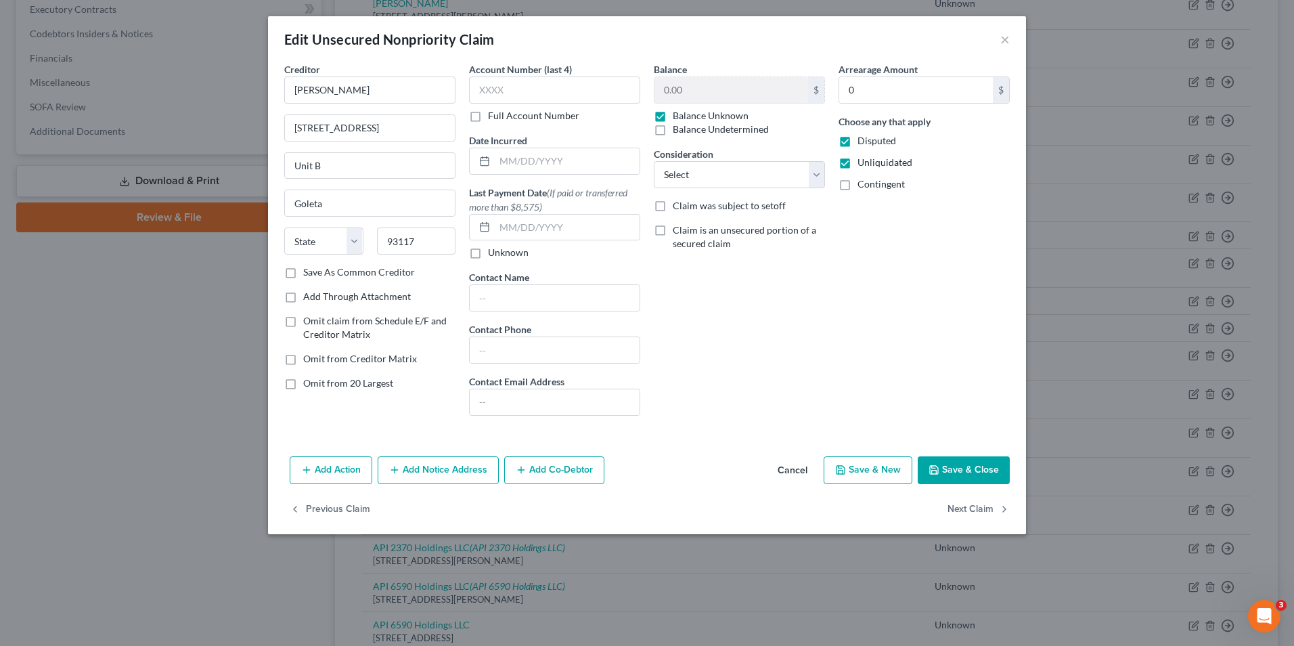
checkbox input "true"
click at [958, 472] on button "Save & Close" at bounding box center [964, 470] width 92 height 28
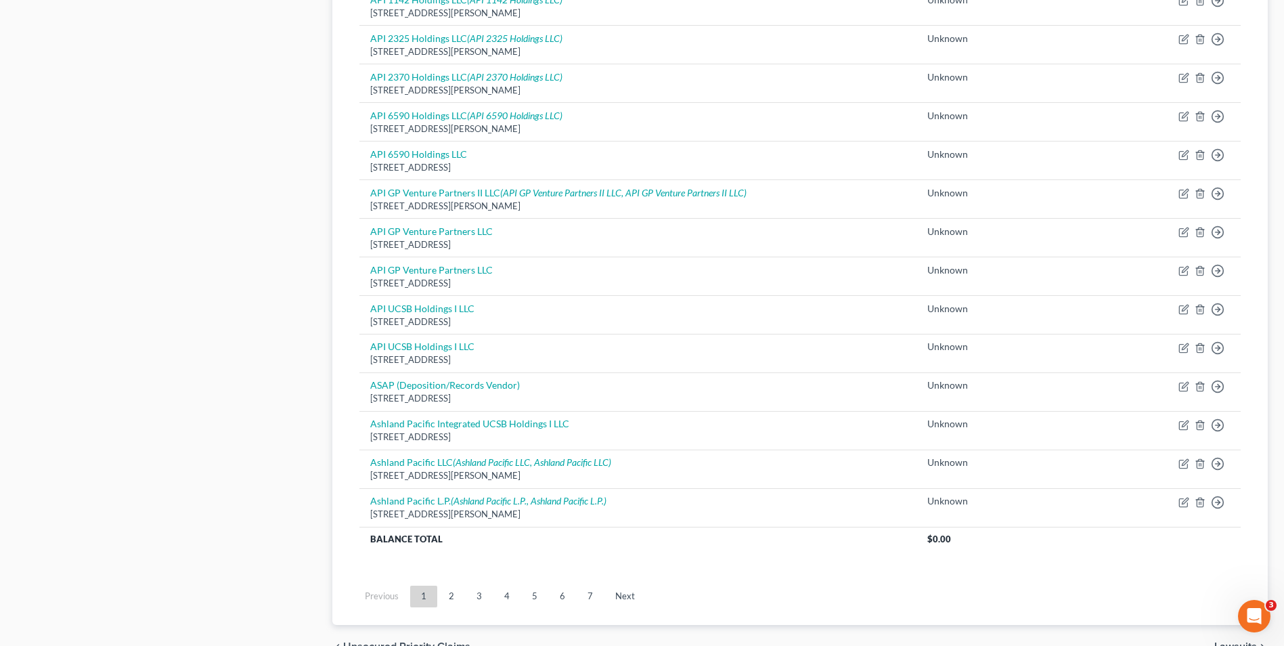
scroll to position [894, 0]
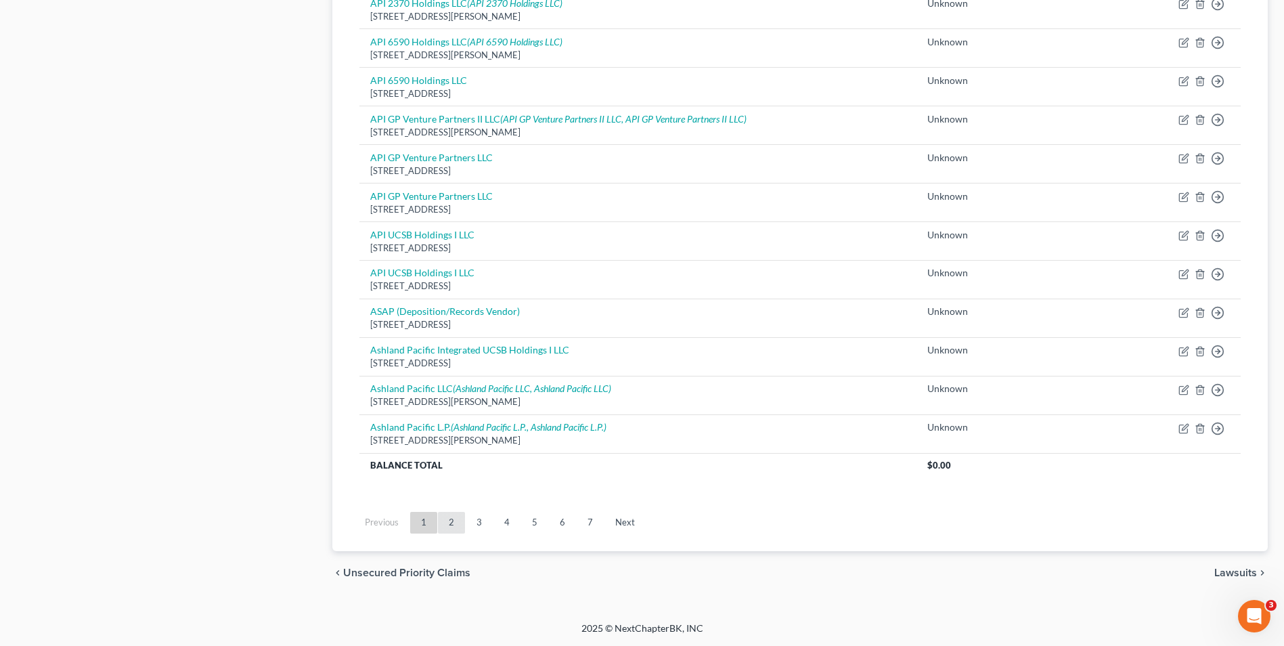
click at [460, 522] on link "2" at bounding box center [451, 523] width 27 height 22
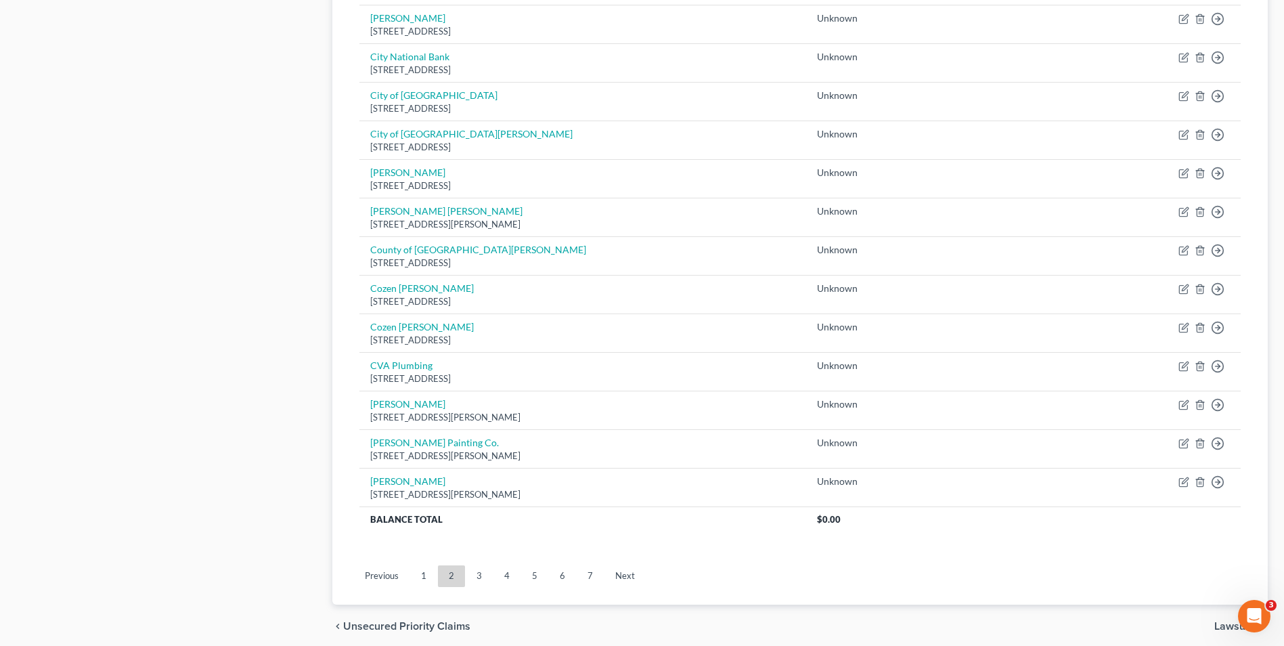
scroll to position [917, 0]
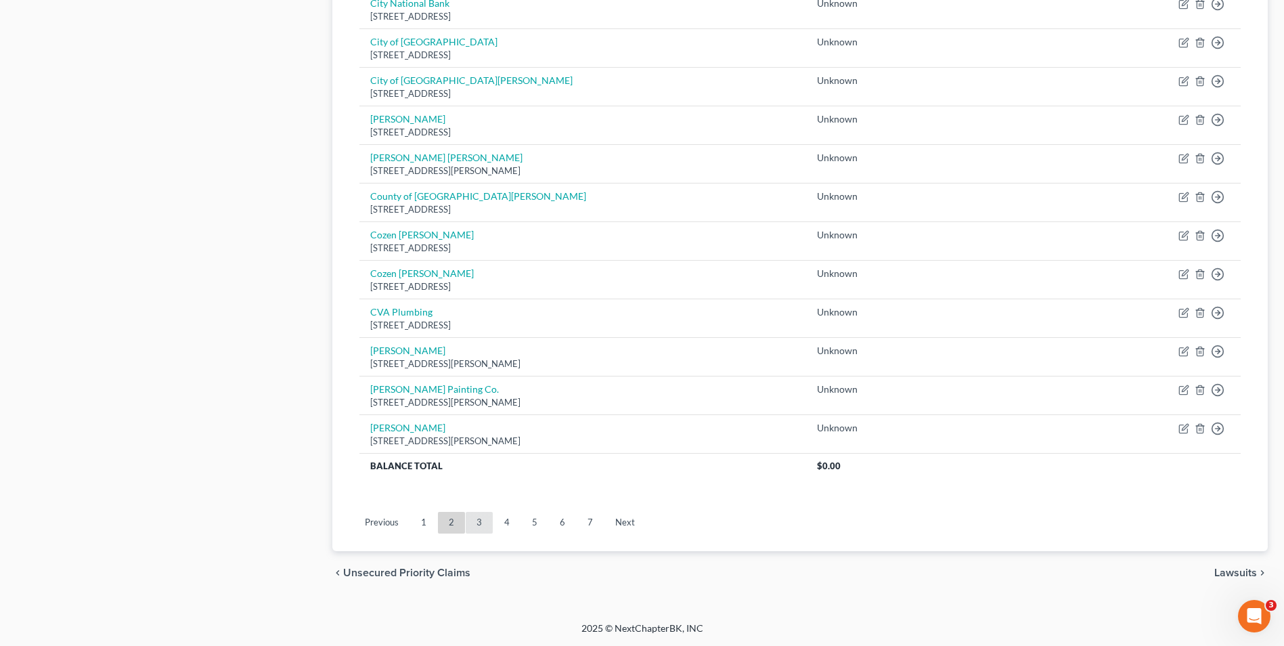
click at [485, 525] on link "3" at bounding box center [479, 523] width 27 height 22
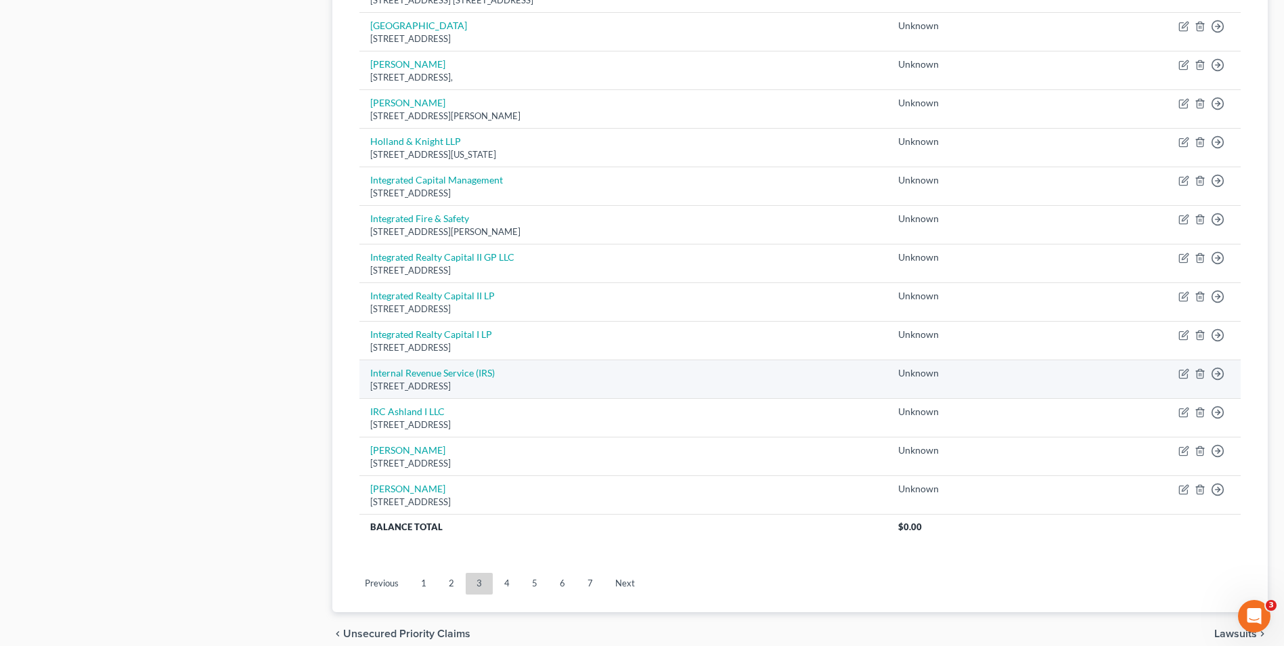
scroll to position [880, 0]
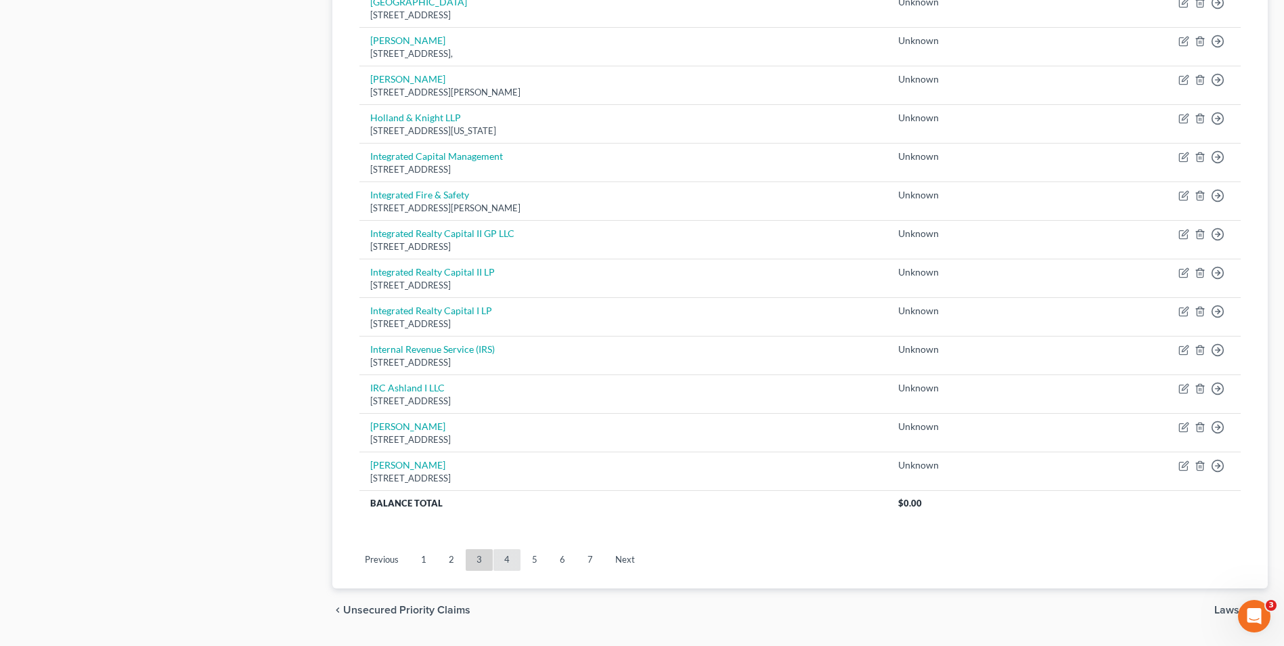
click at [510, 554] on link "4" at bounding box center [506, 560] width 27 height 22
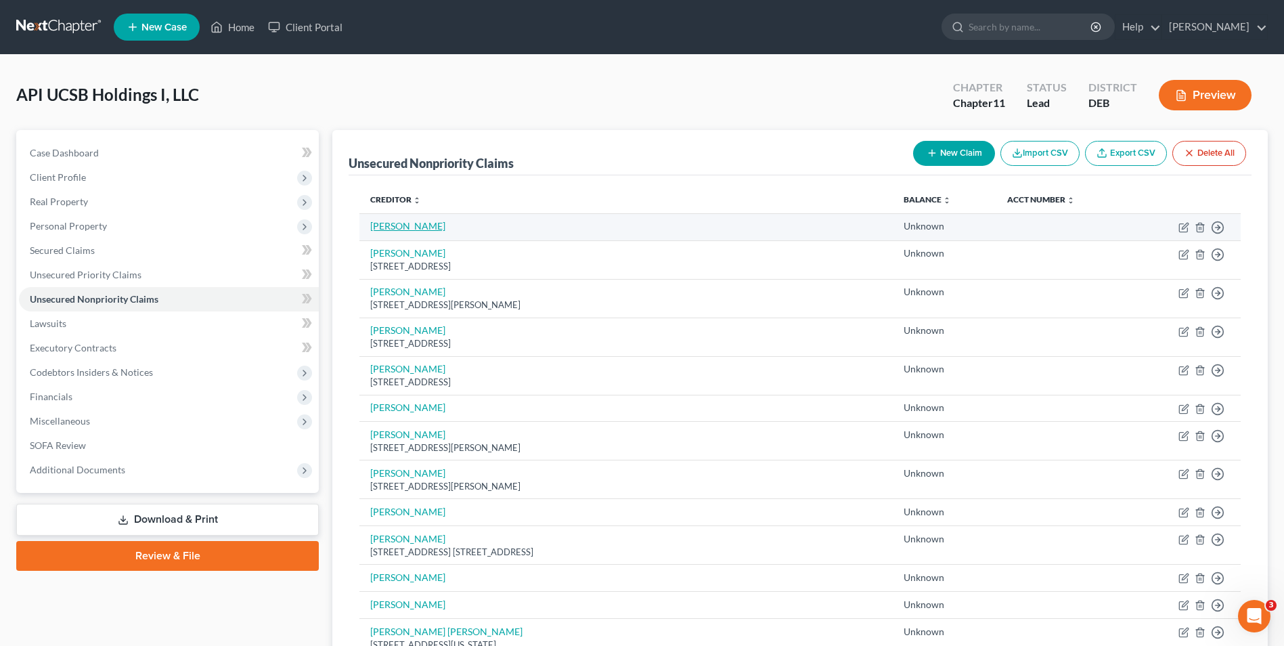
click at [375, 223] on link "[PERSON_NAME]" at bounding box center [407, 226] width 75 height 12
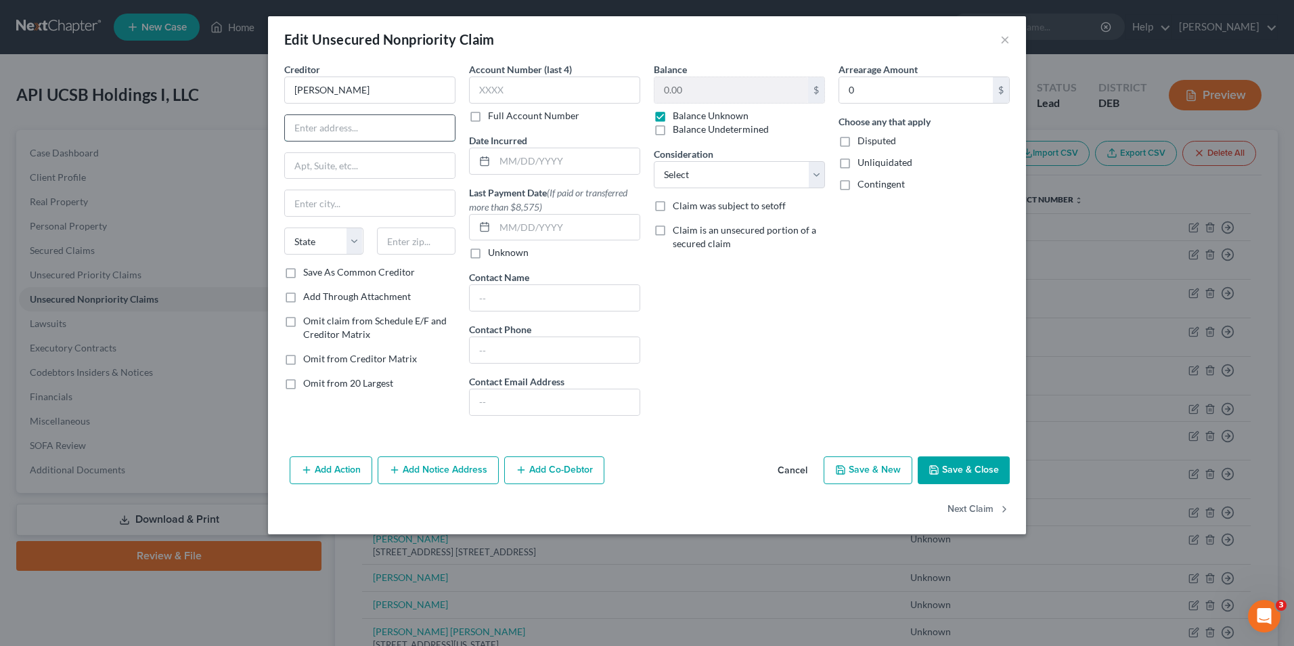
click at [366, 132] on input "text" at bounding box center [370, 128] width 170 height 26
type input "[STREET_ADDRESS]"
type input "Unit B"
type input "Goleta"
type input "93117"
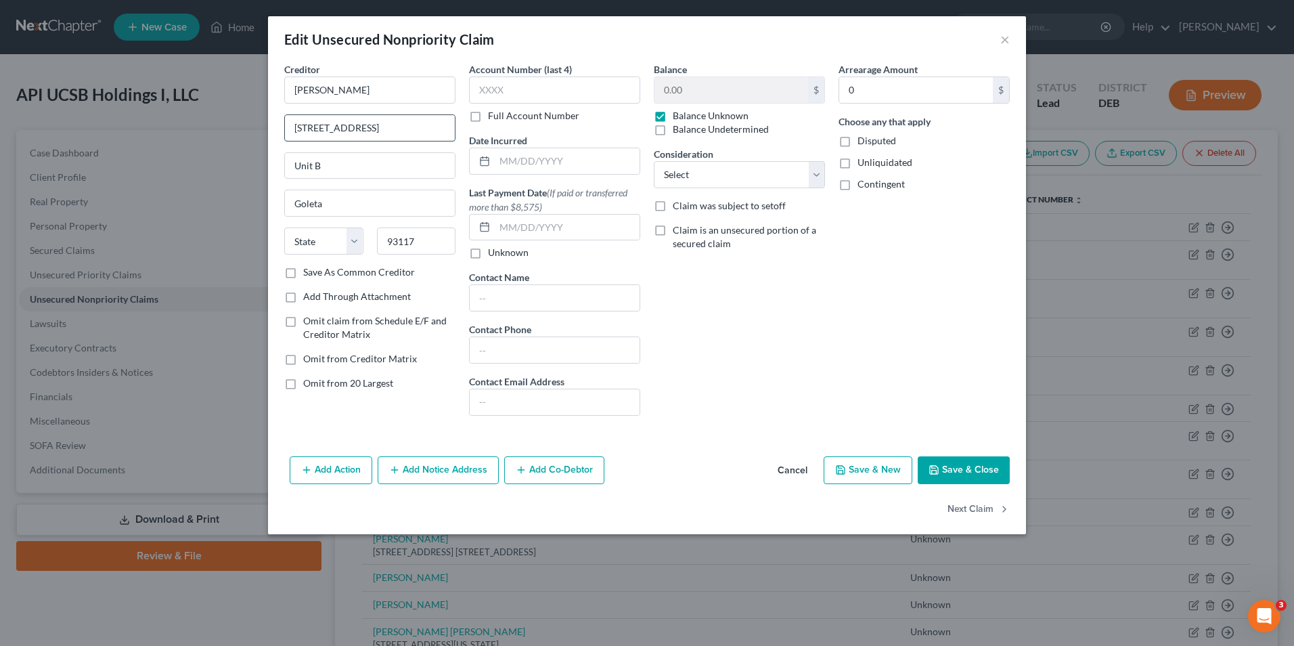
select select "4"
select select
click at [857, 143] on label "Disputed" at bounding box center [876, 141] width 39 height 14
click at [863, 143] on input "Disputed" at bounding box center [867, 138] width 9 height 9
checkbox input "true"
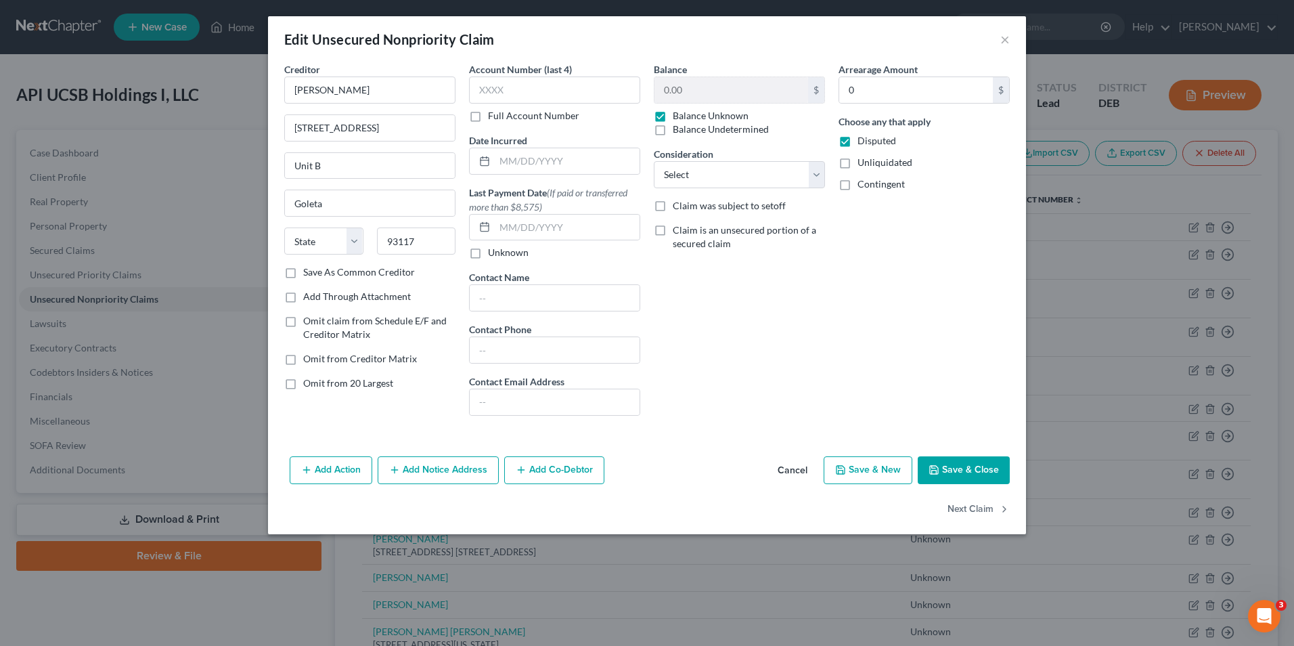
click at [857, 162] on label "Unliquidated" at bounding box center [884, 163] width 55 height 14
click at [863, 162] on input "Unliquidated" at bounding box center [867, 160] width 9 height 9
checkbox input "true"
click at [857, 184] on label "Contingent" at bounding box center [880, 184] width 47 height 14
click at [863, 184] on input "Contingent" at bounding box center [867, 181] width 9 height 9
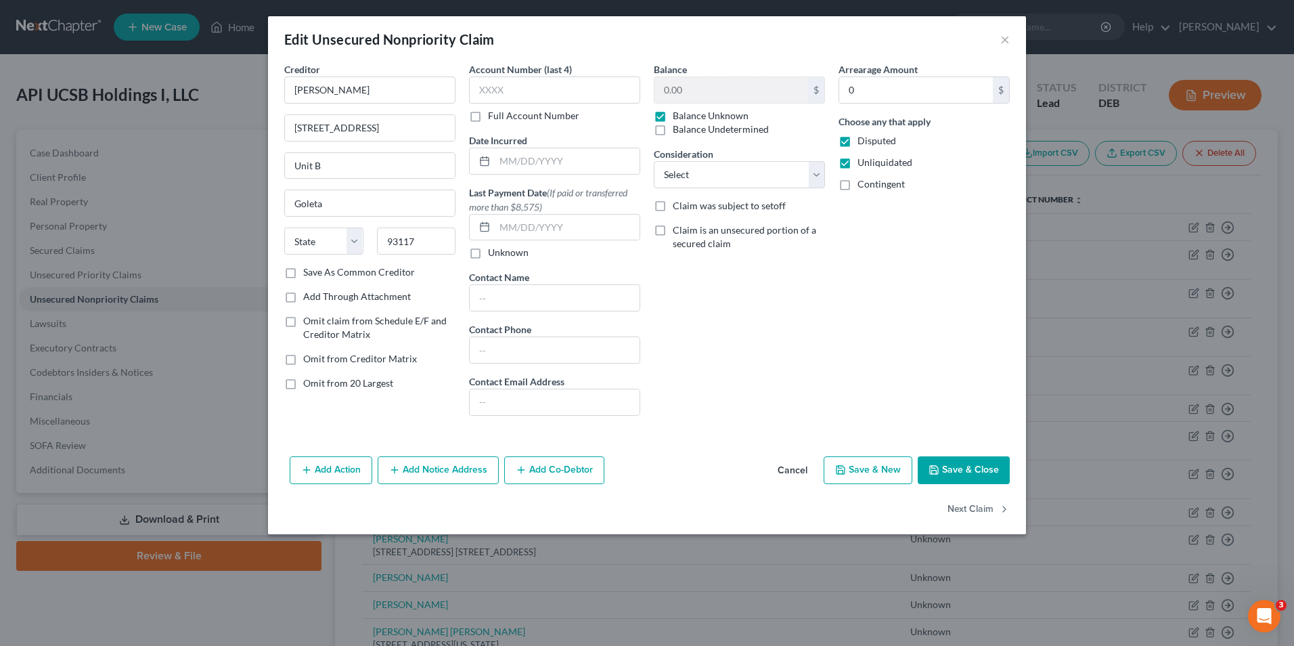
checkbox input "true"
click at [959, 470] on button "Save & Close" at bounding box center [964, 470] width 92 height 28
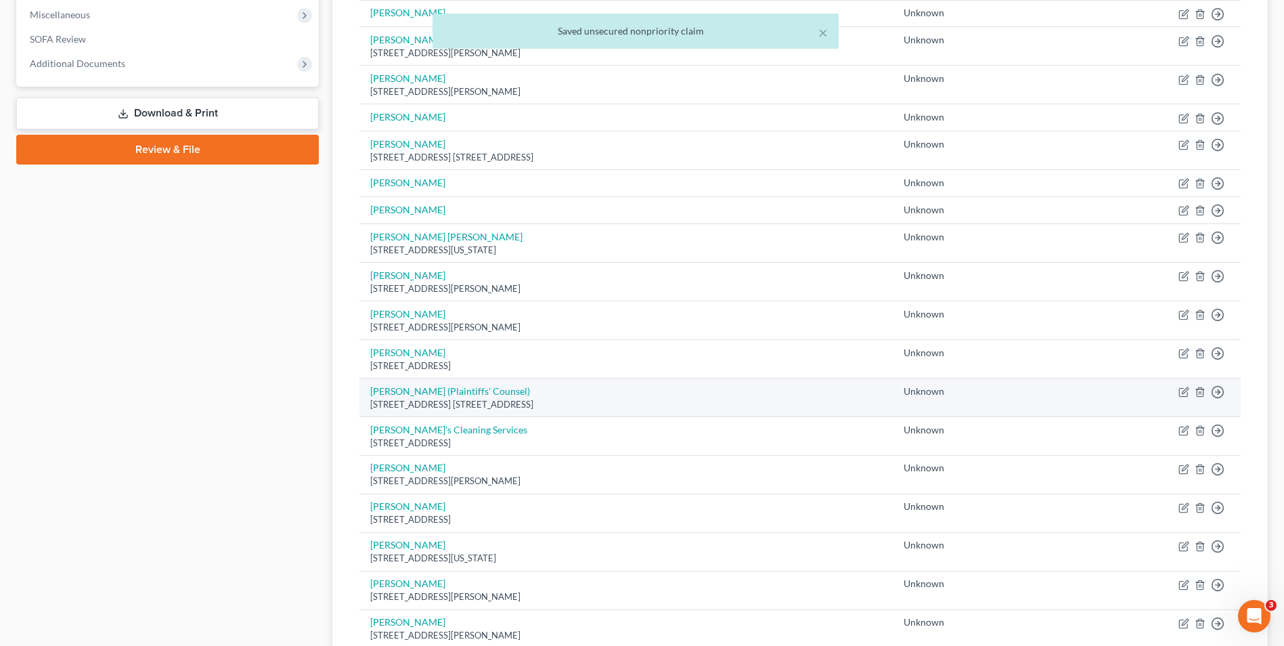
scroll to position [677, 0]
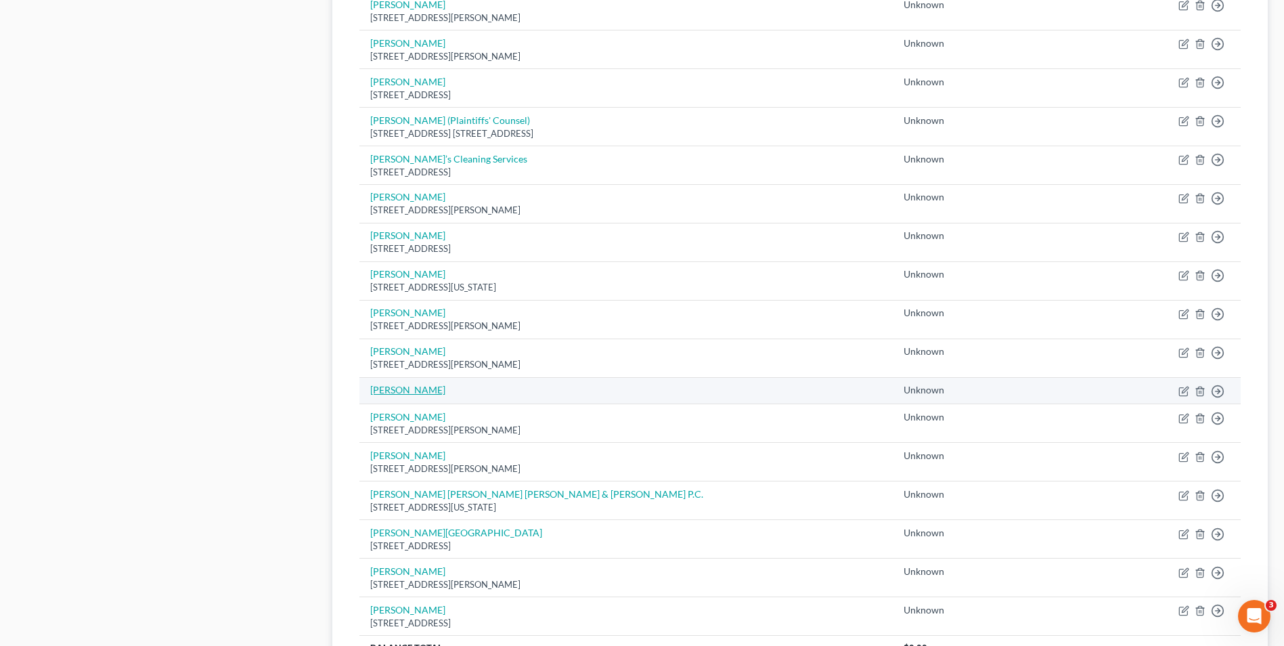
click at [387, 388] on link "[PERSON_NAME]" at bounding box center [407, 390] width 75 height 12
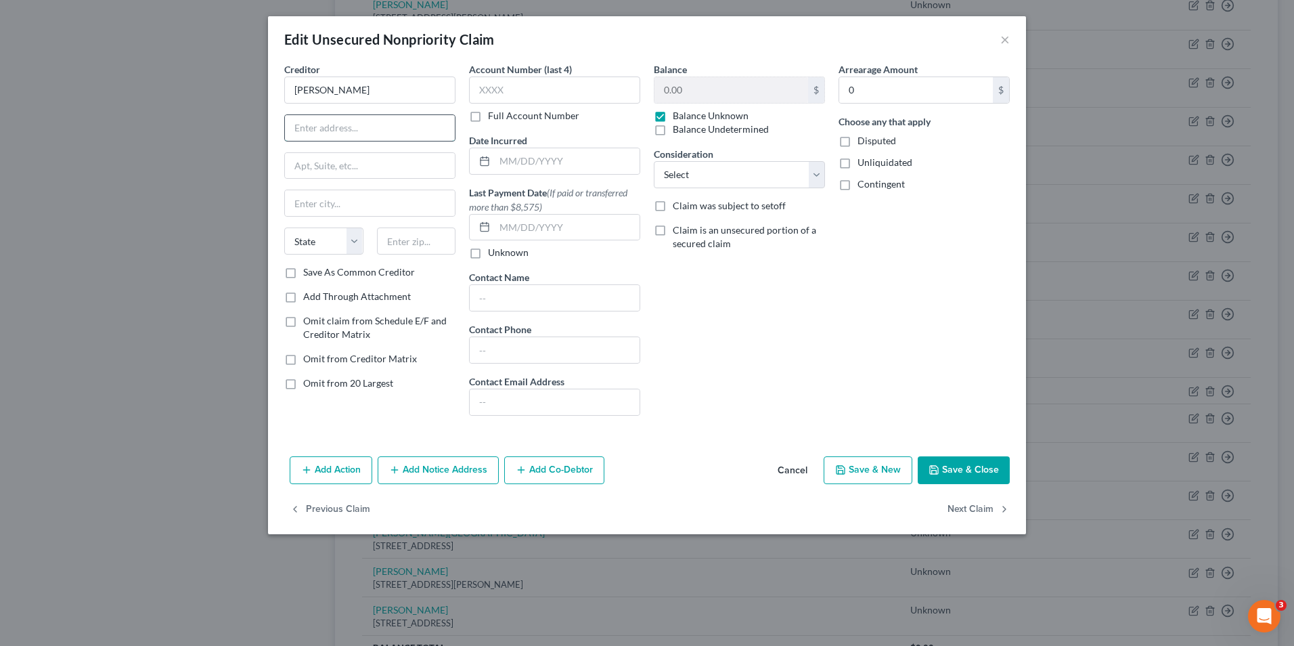
click at [371, 118] on input "text" at bounding box center [370, 128] width 170 height 26
type input "[STREET_ADDRESS]"
type input "Unit B"
type input "Goleta"
type input "93117"
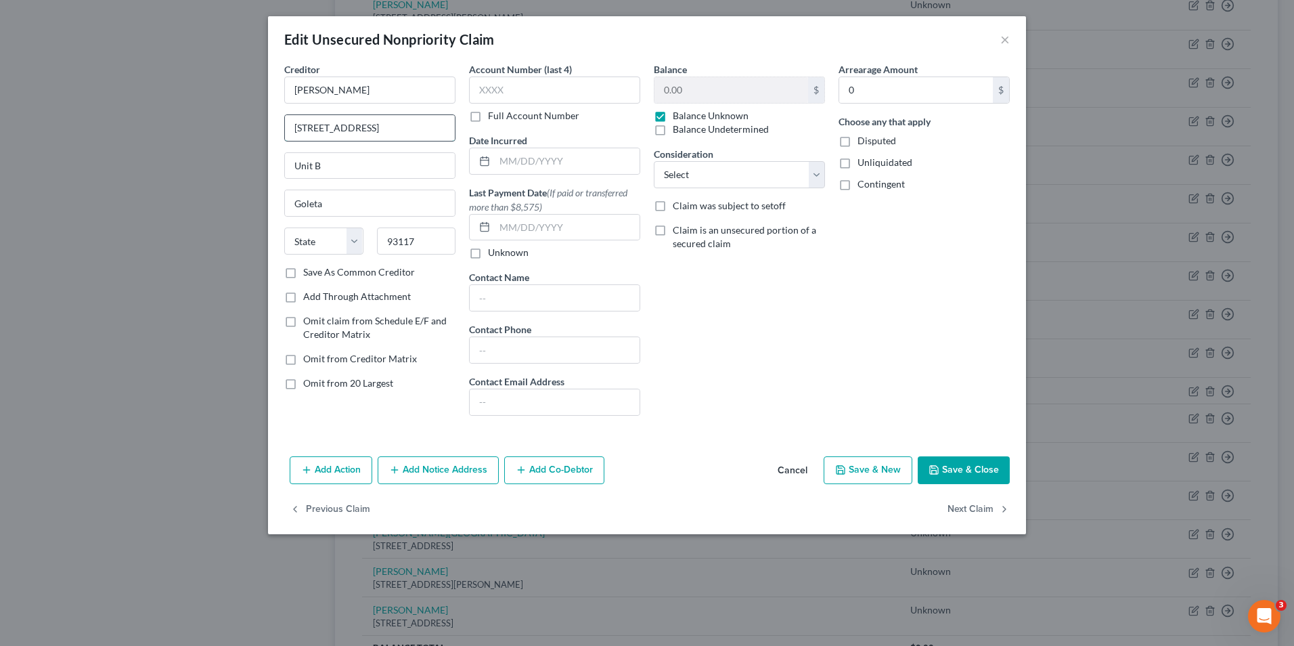
select select "4"
select select
click at [857, 141] on label "Disputed" at bounding box center [876, 141] width 39 height 14
click at [863, 141] on input "Disputed" at bounding box center [867, 138] width 9 height 9
checkbox input "true"
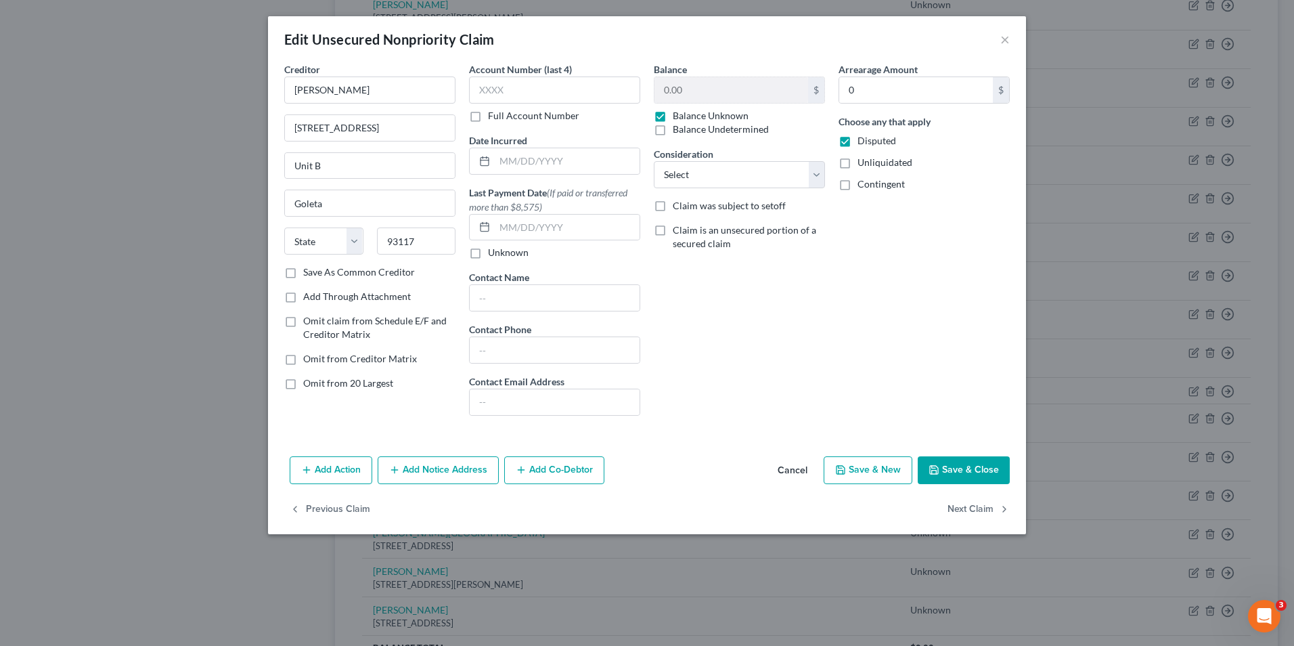
click at [857, 160] on label "Unliquidated" at bounding box center [884, 163] width 55 height 14
click at [863, 160] on input "Unliquidated" at bounding box center [867, 160] width 9 height 9
checkbox input "true"
click at [857, 185] on label "Contingent" at bounding box center [880, 184] width 47 height 14
click at [863, 185] on input "Contingent" at bounding box center [867, 181] width 9 height 9
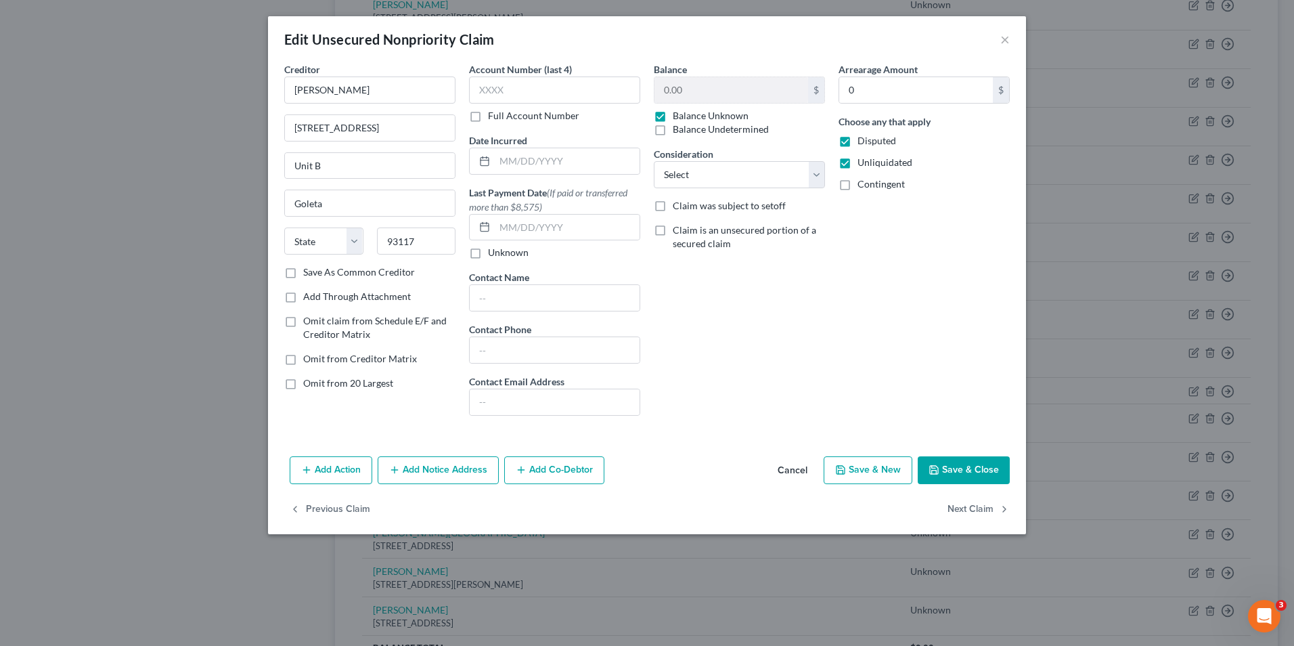
checkbox input "true"
click at [939, 471] on icon "button" at bounding box center [934, 469] width 11 height 11
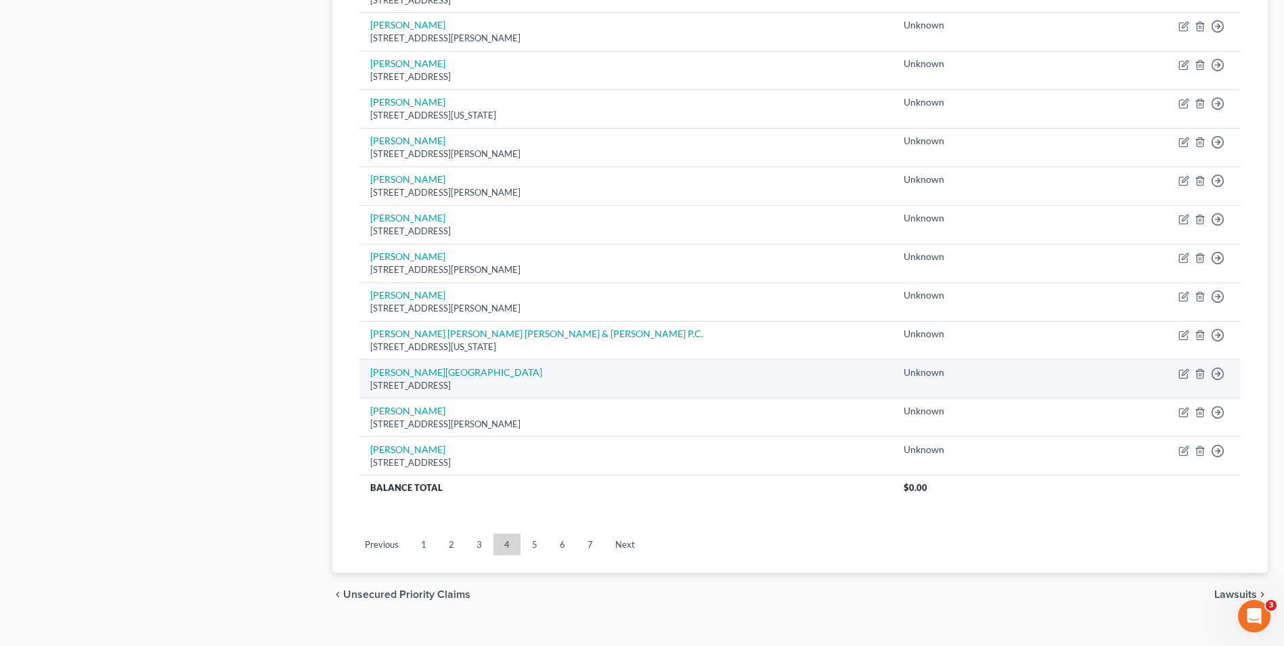
scroll to position [870, 0]
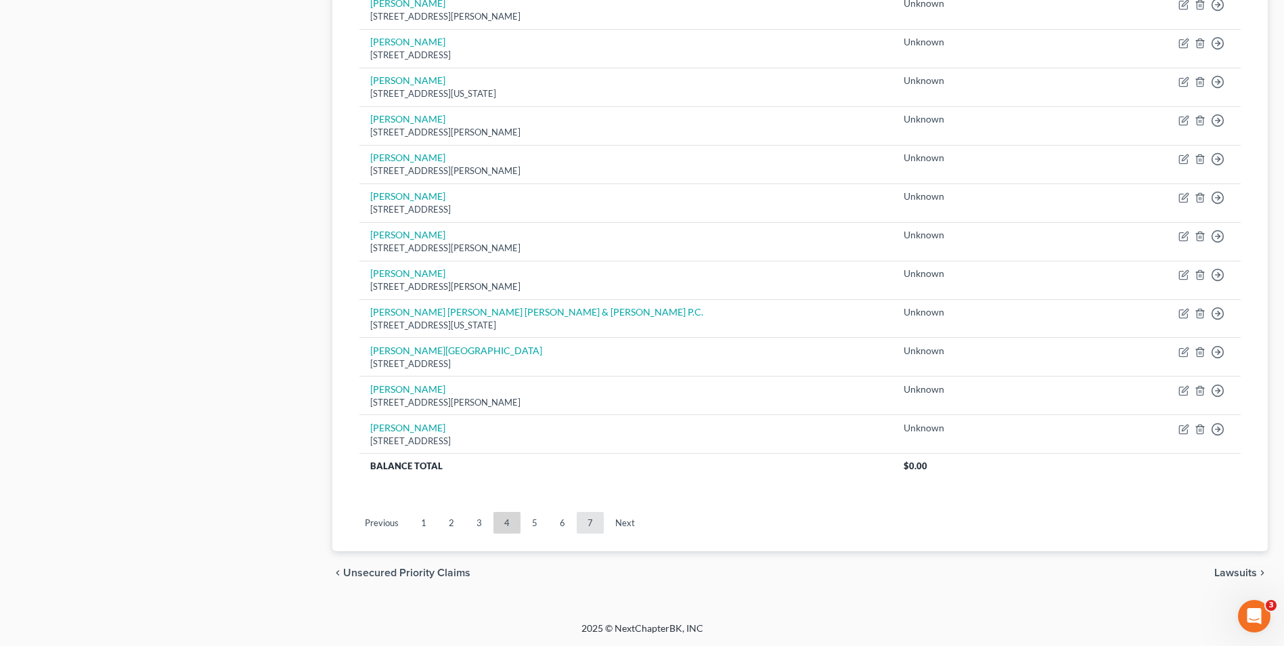
click at [593, 523] on link "7" at bounding box center [590, 523] width 27 height 22
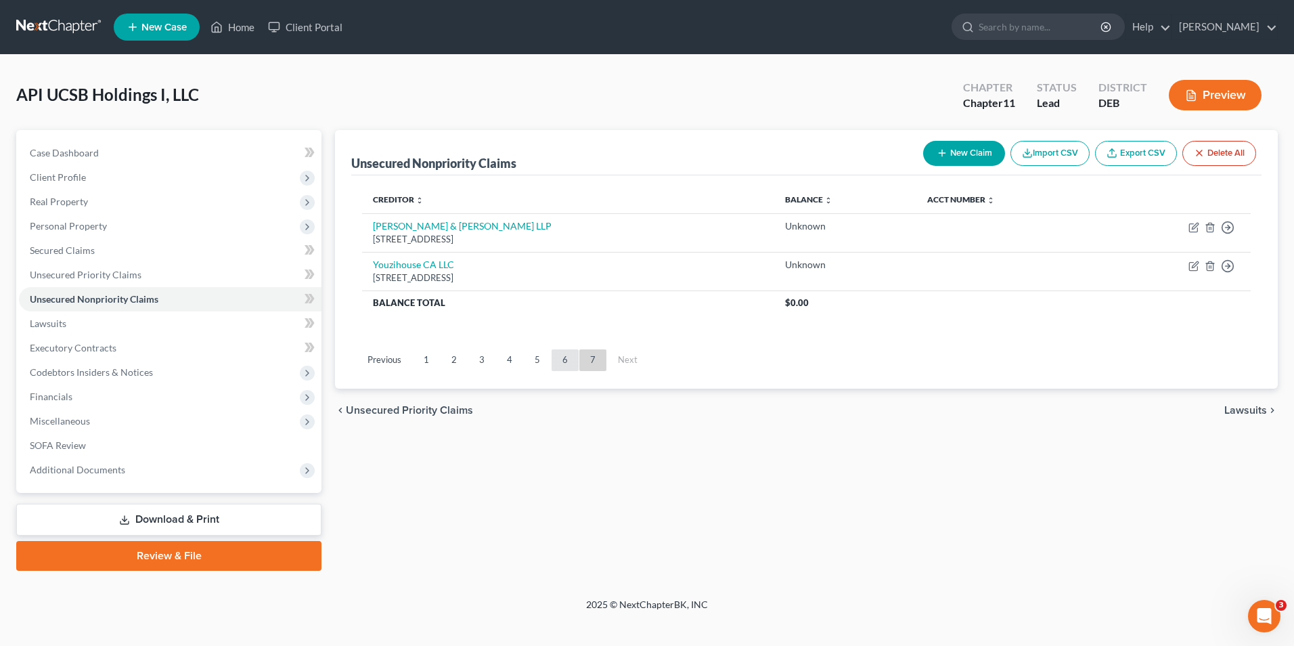
click at [571, 361] on link "6" at bounding box center [565, 360] width 27 height 22
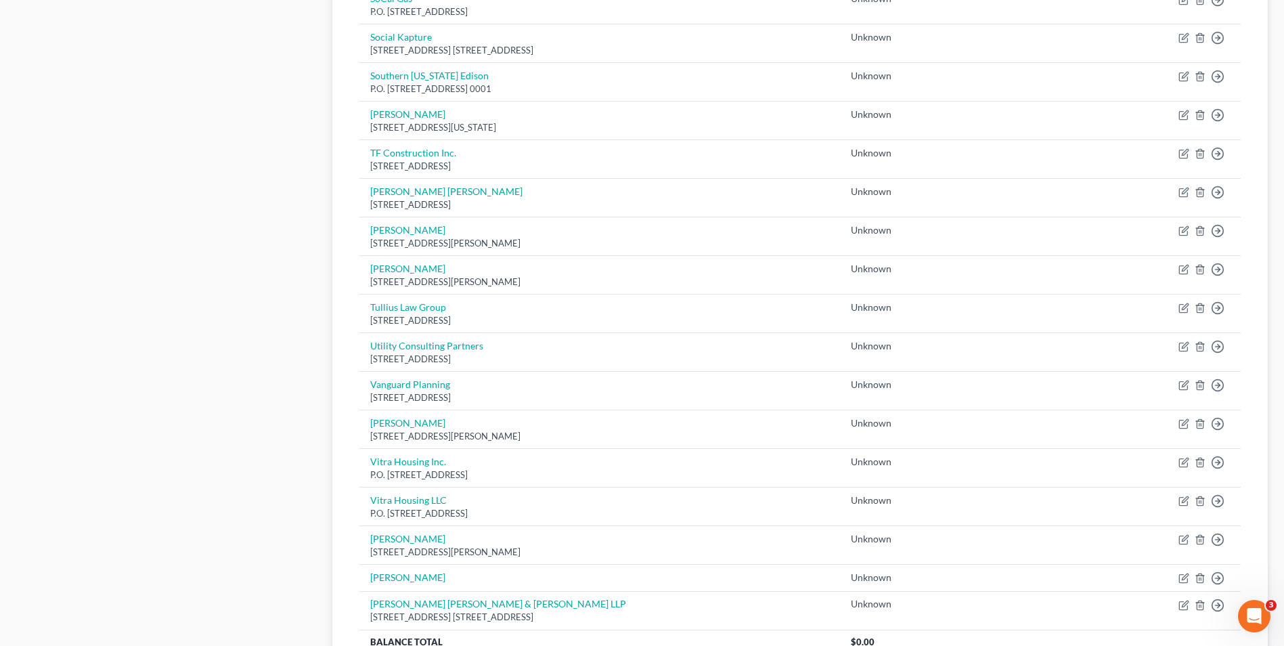
scroll to position [906, 0]
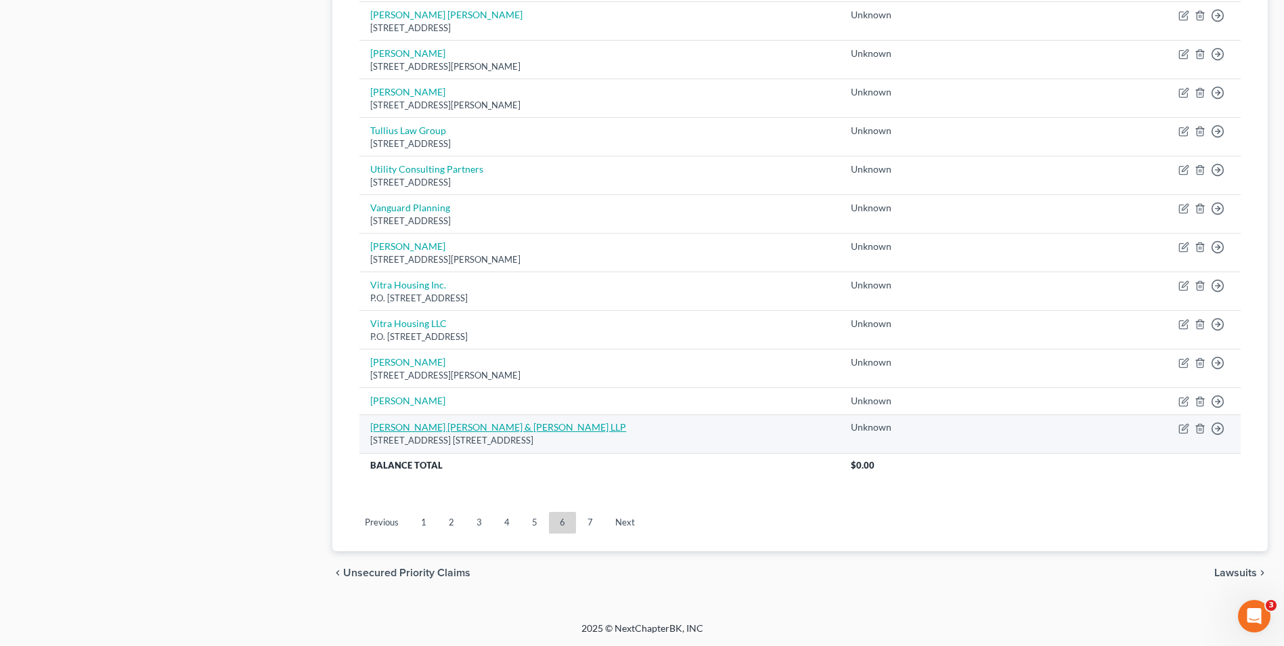
click at [464, 424] on link "[PERSON_NAME] [PERSON_NAME] & [PERSON_NAME] LLP" at bounding box center [498, 427] width 256 height 12
select select "4"
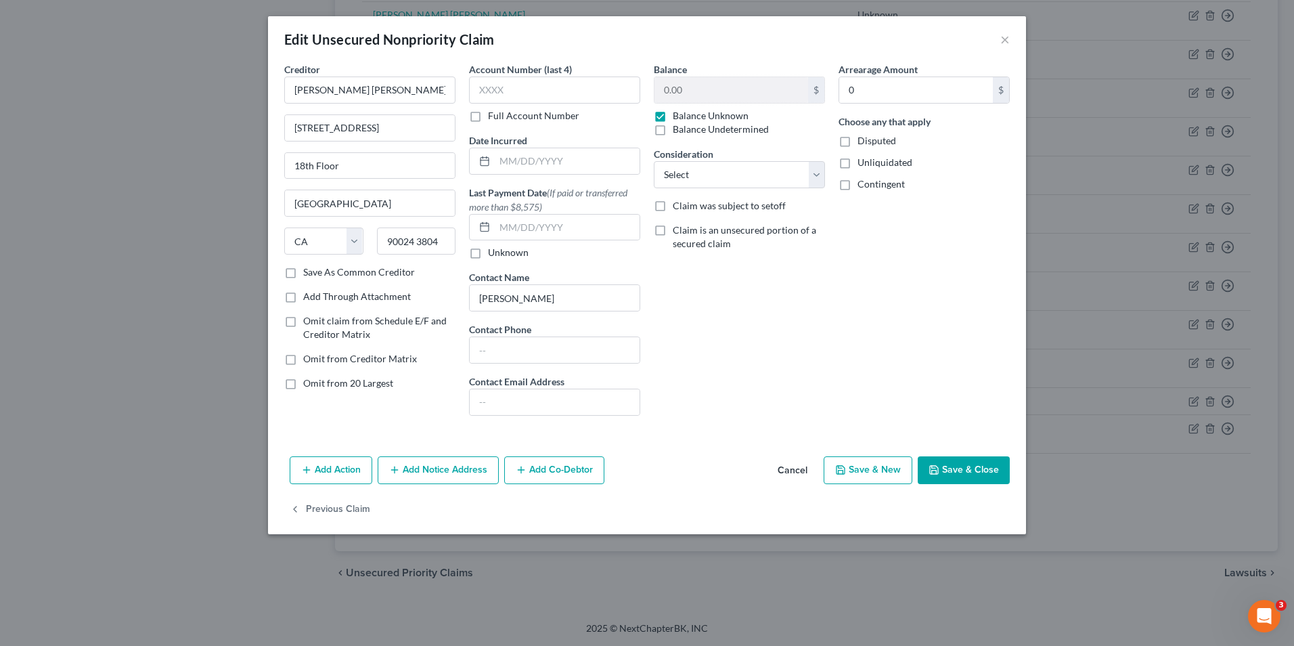
drag, startPoint x: 846, startPoint y: 145, endPoint x: 847, endPoint y: 152, distance: 6.9
click at [857, 145] on label "Disputed" at bounding box center [876, 141] width 39 height 14
click at [863, 143] on input "Disputed" at bounding box center [867, 138] width 9 height 9
checkbox input "true"
click at [857, 165] on label "Unliquidated" at bounding box center [884, 163] width 55 height 14
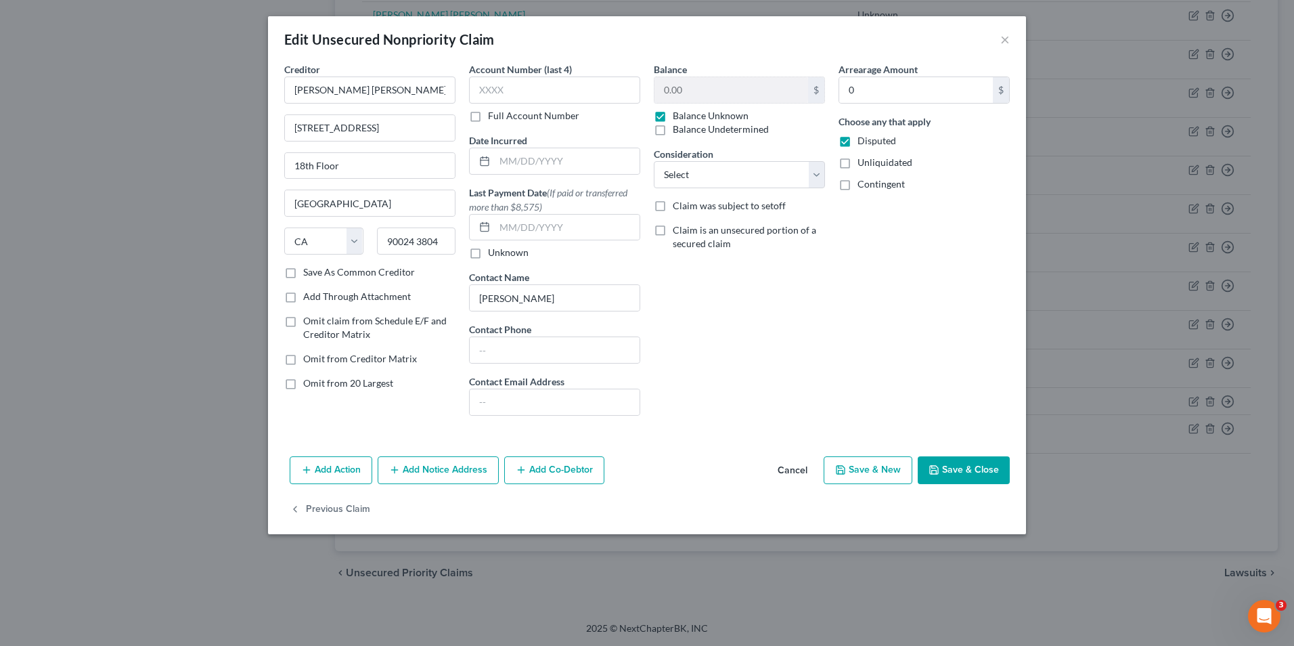
click at [863, 164] on input "Unliquidated" at bounding box center [867, 160] width 9 height 9
checkbox input "true"
click at [857, 187] on label "Contingent" at bounding box center [880, 184] width 47 height 14
click at [863, 186] on input "Contingent" at bounding box center [867, 181] width 9 height 9
checkbox input "true"
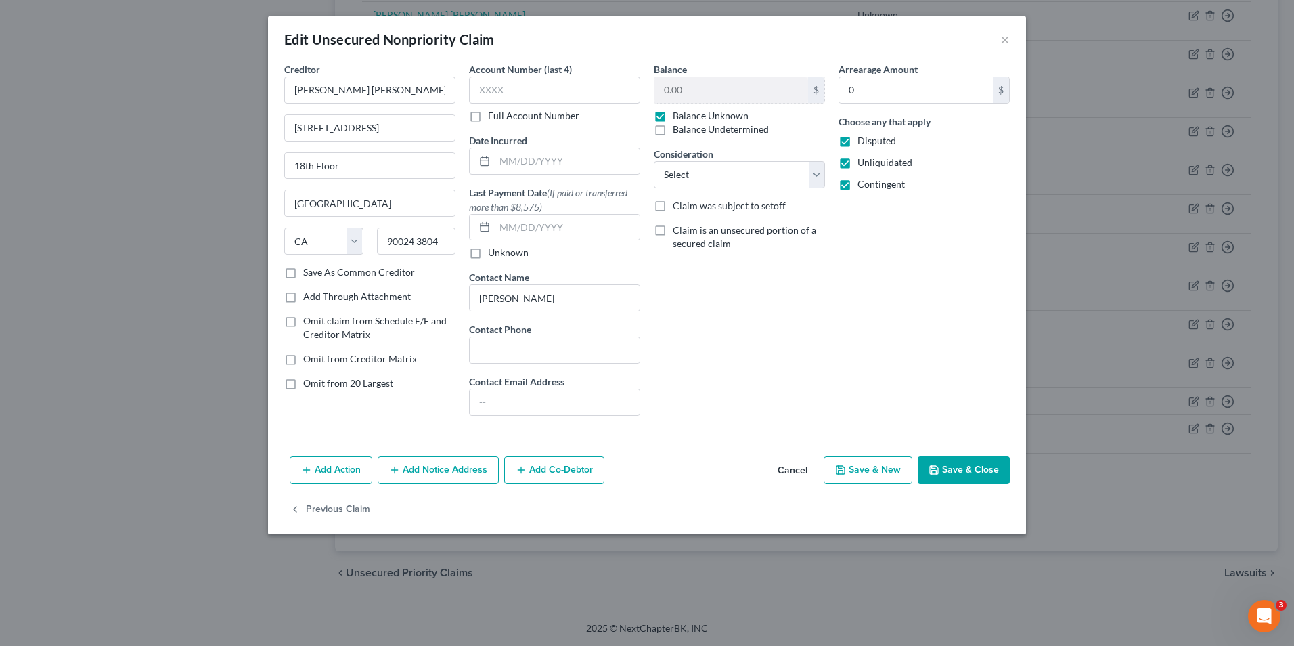
click at [953, 462] on button "Save & Close" at bounding box center [964, 470] width 92 height 28
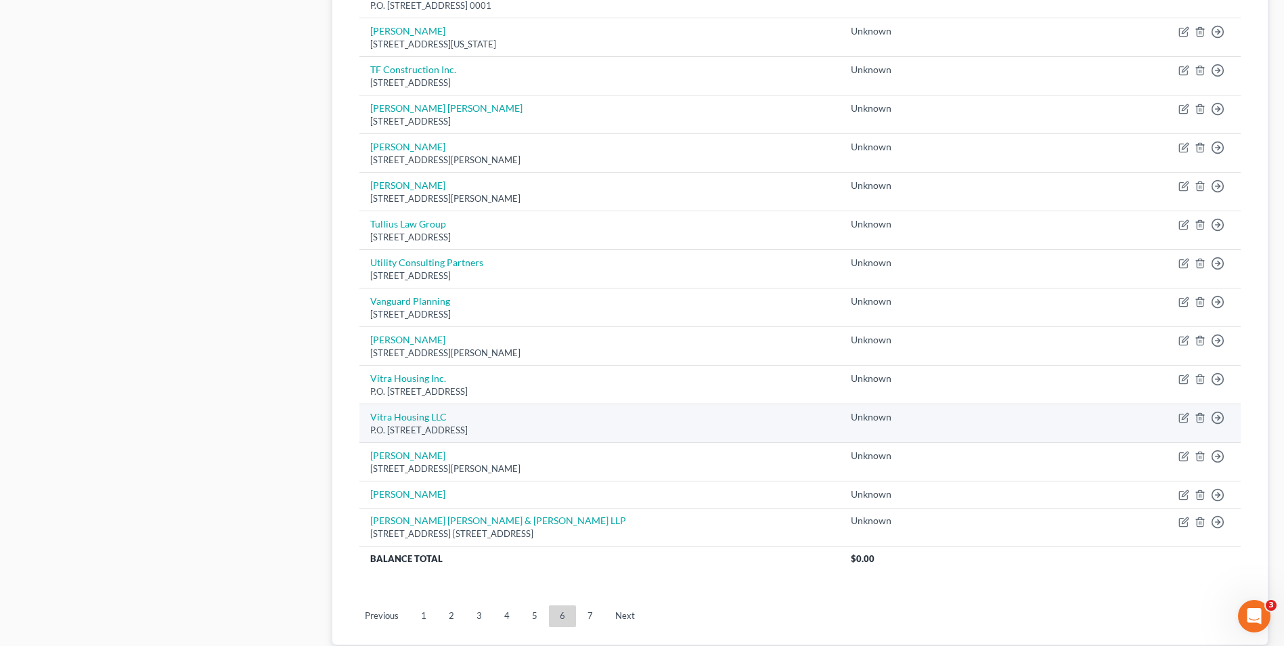
scroll to position [880, 0]
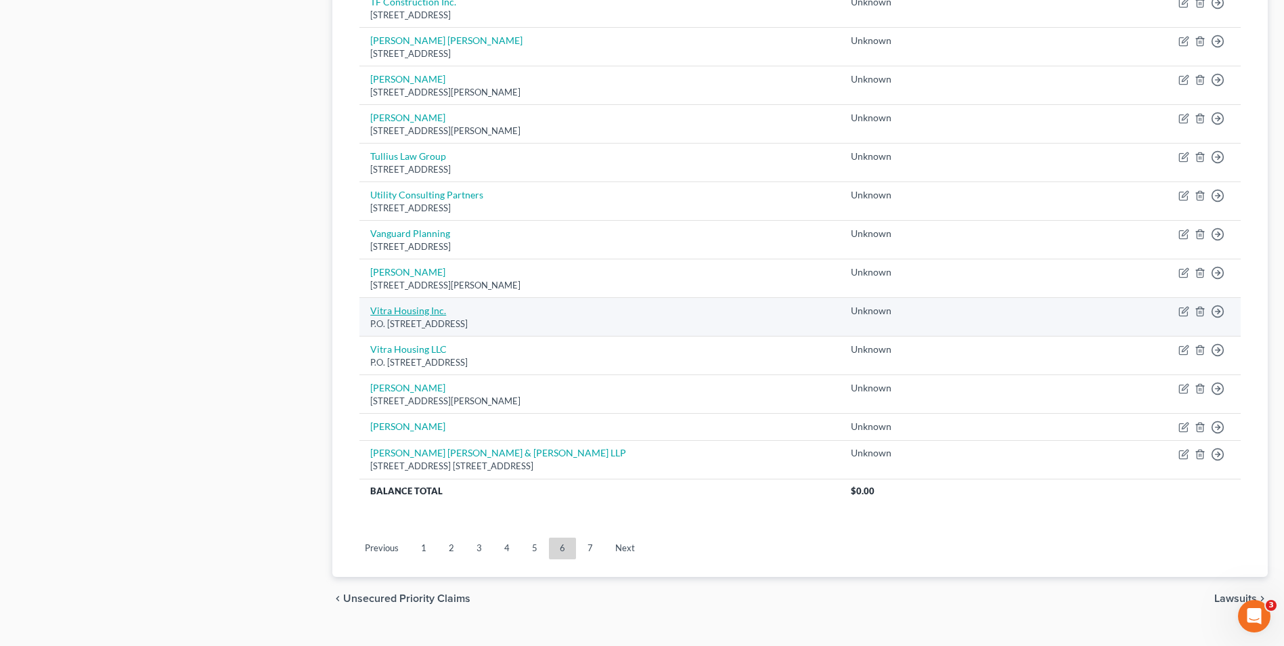
click at [403, 310] on link "Vitra Housing Inc." at bounding box center [408, 311] width 76 height 12
select select "4"
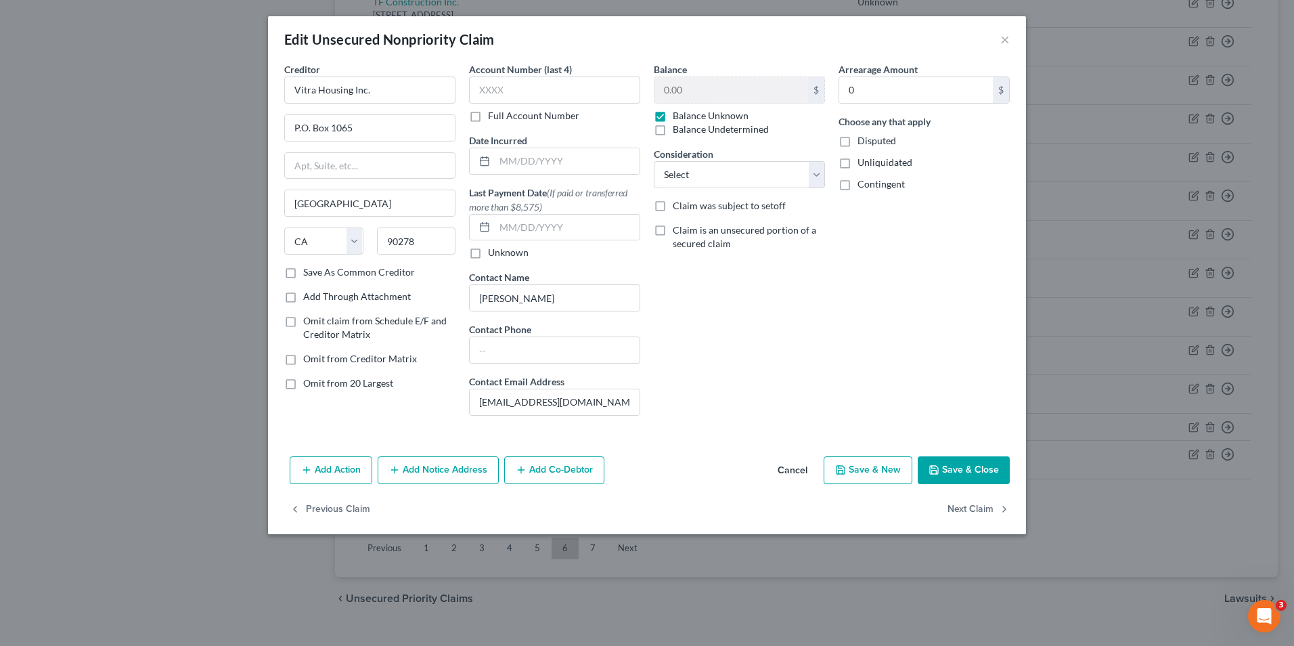
drag, startPoint x: 845, startPoint y: 143, endPoint x: 849, endPoint y: 150, distance: 8.5
click at [857, 144] on label "Disputed" at bounding box center [876, 141] width 39 height 14
click at [863, 143] on input "Disputed" at bounding box center [867, 138] width 9 height 9
checkbox input "true"
click at [857, 163] on label "Unliquidated" at bounding box center [884, 163] width 55 height 14
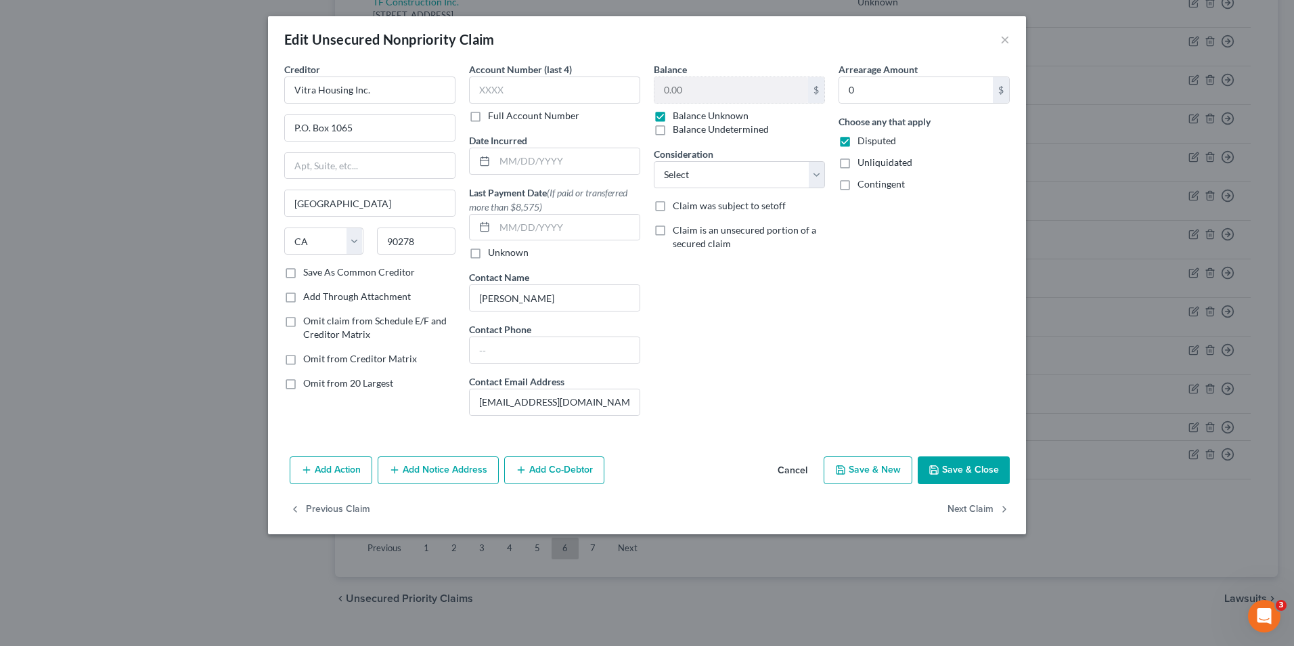
click at [863, 163] on input "Unliquidated" at bounding box center [867, 160] width 9 height 9
checkbox input "true"
click at [857, 186] on label "Contingent" at bounding box center [880, 184] width 47 height 14
click at [863, 186] on input "Contingent" at bounding box center [867, 181] width 9 height 9
checkbox input "true"
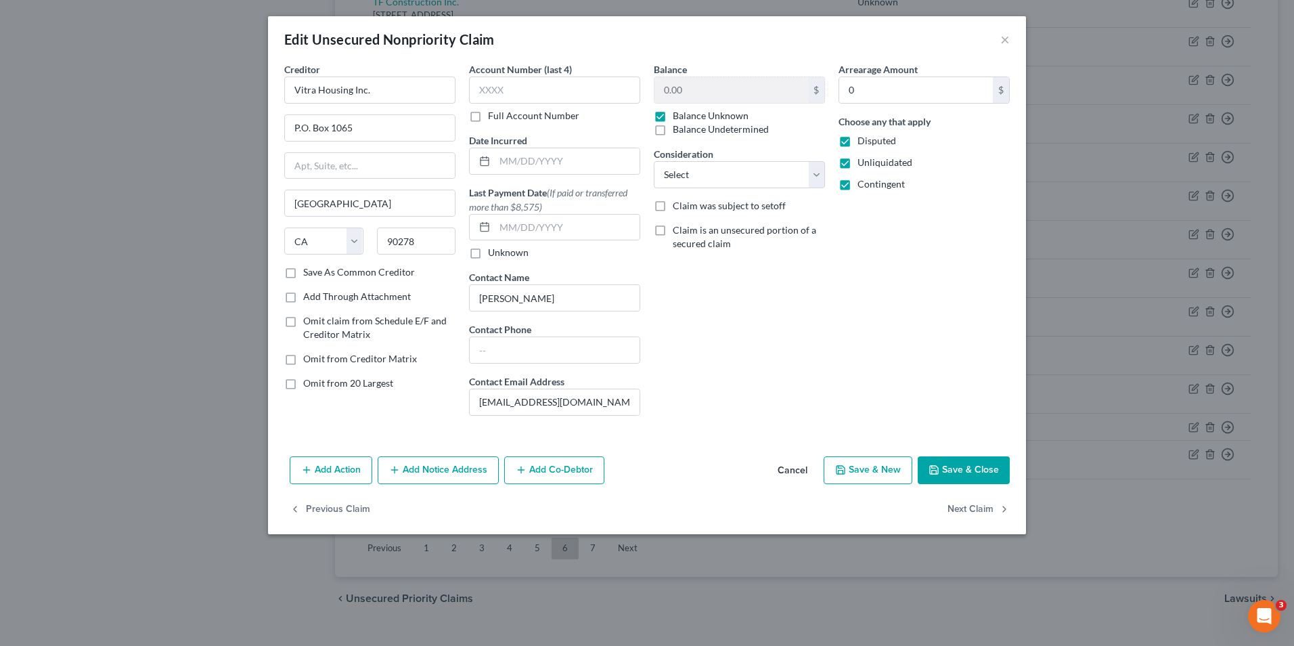
click at [954, 465] on button "Save & Close" at bounding box center [964, 470] width 92 height 28
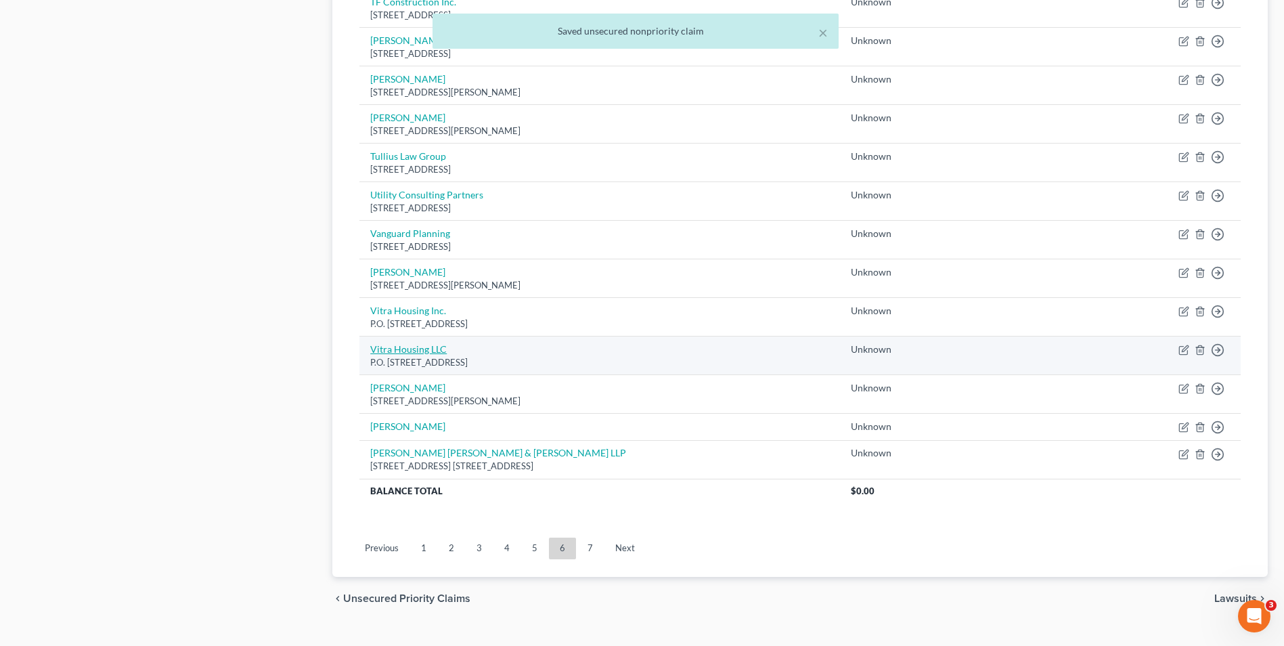
click at [418, 349] on link "Vitra Housing LLC" at bounding box center [408, 349] width 76 height 12
select select "4"
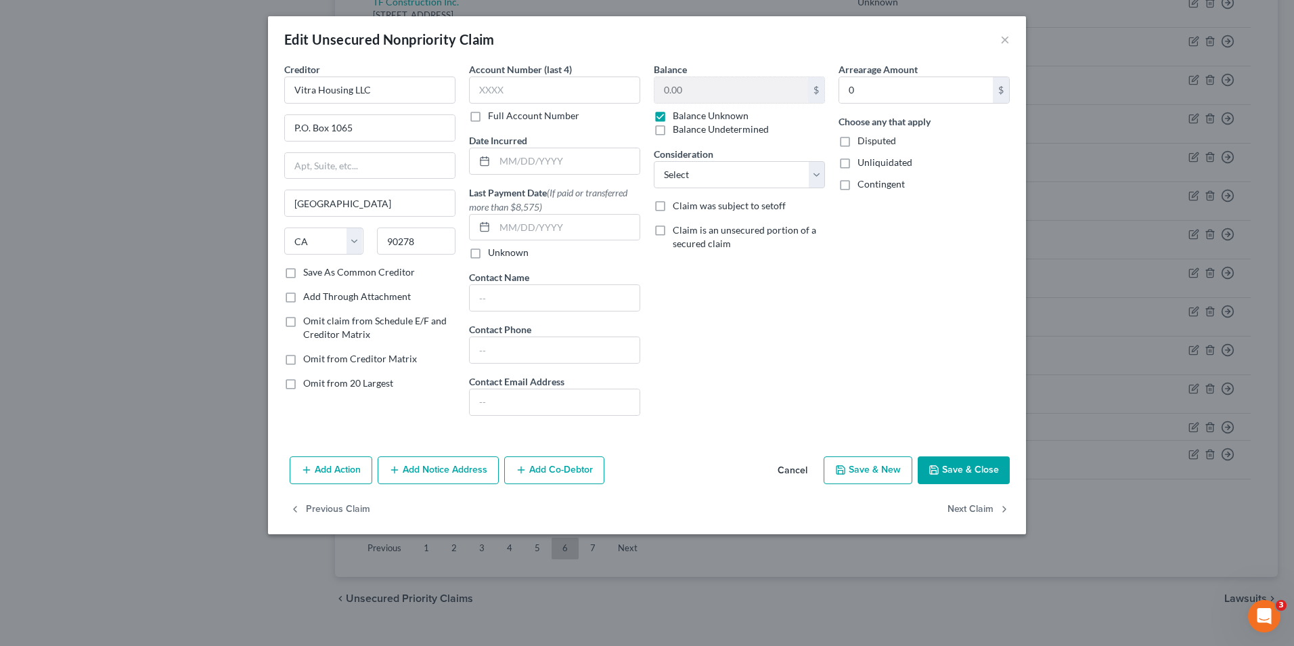
click at [857, 142] on label "Disputed" at bounding box center [876, 141] width 39 height 14
click at [863, 142] on input "Disputed" at bounding box center [867, 138] width 9 height 9
checkbox input "true"
click at [857, 160] on label "Unliquidated" at bounding box center [884, 163] width 55 height 14
click at [863, 160] on input "Unliquidated" at bounding box center [867, 160] width 9 height 9
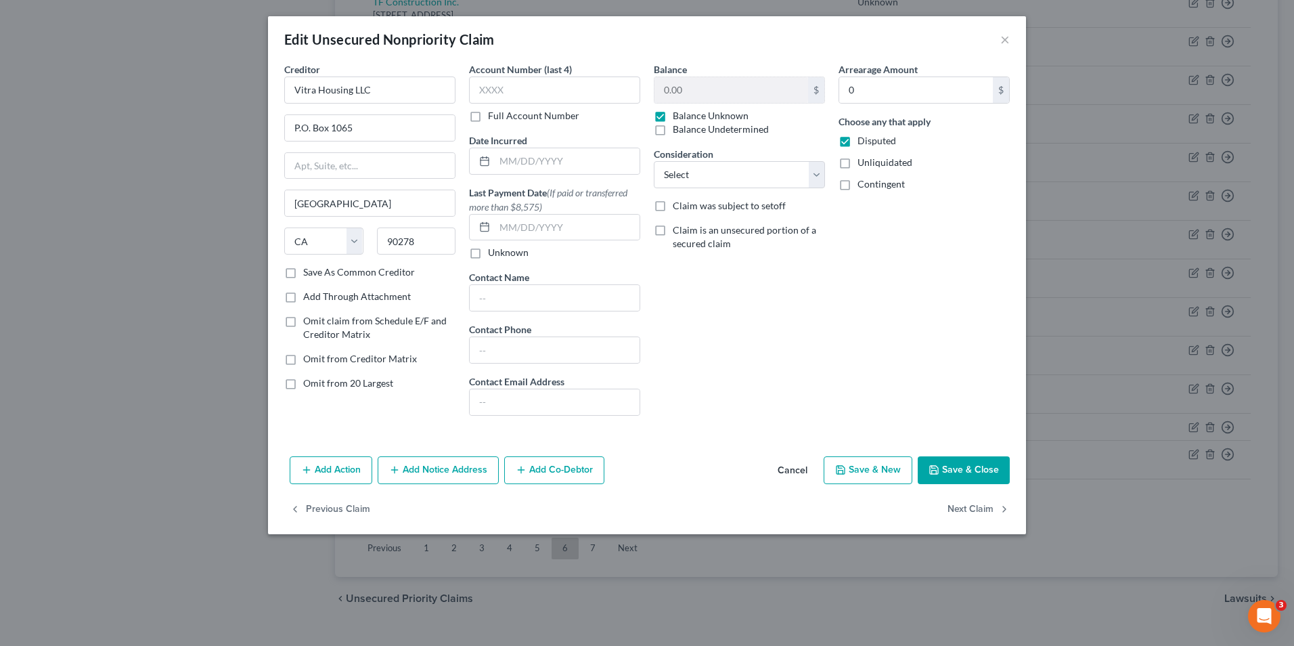
checkbox input "true"
click at [857, 183] on label "Contingent" at bounding box center [880, 184] width 47 height 14
click at [863, 183] on input "Contingent" at bounding box center [867, 181] width 9 height 9
checkbox input "true"
click at [936, 465] on icon "button" at bounding box center [934, 469] width 11 height 11
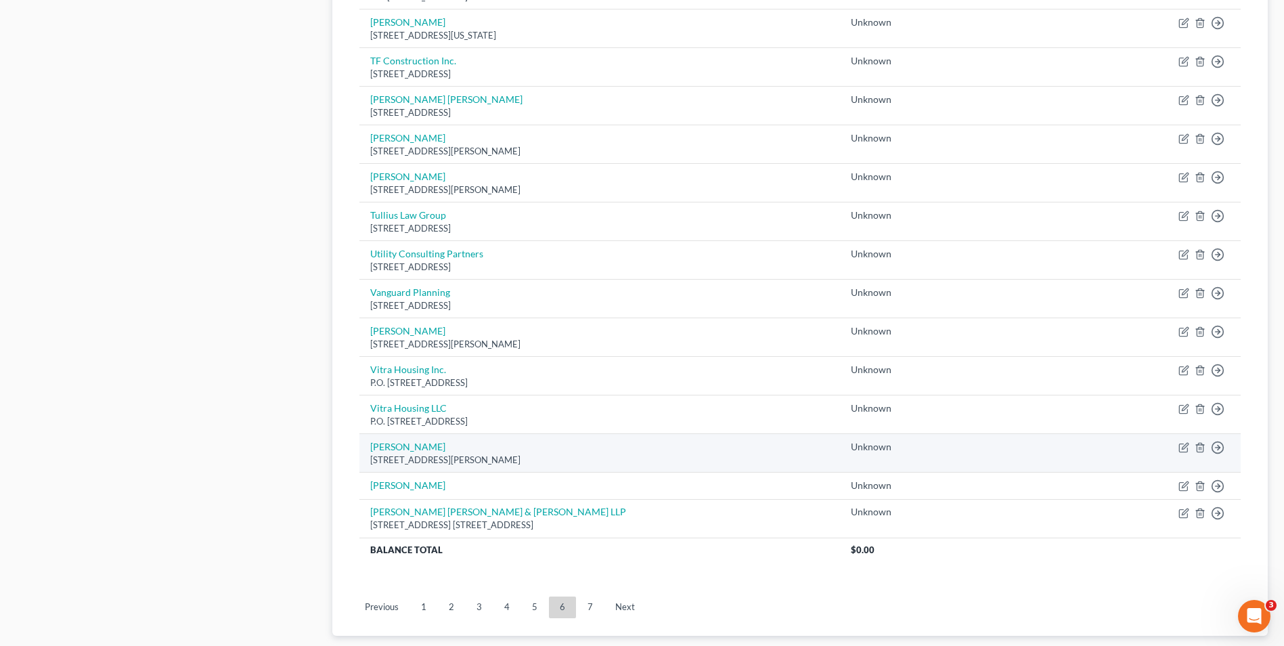
scroll to position [906, 0]
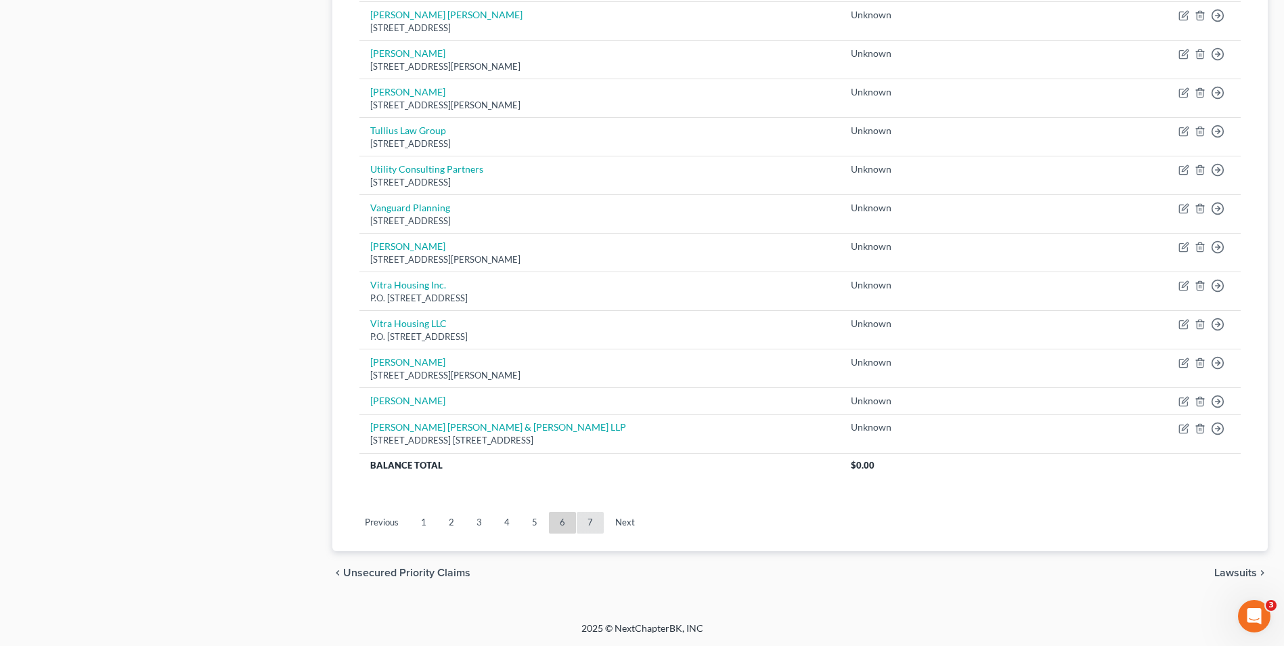
click at [592, 516] on link "7" at bounding box center [590, 523] width 27 height 22
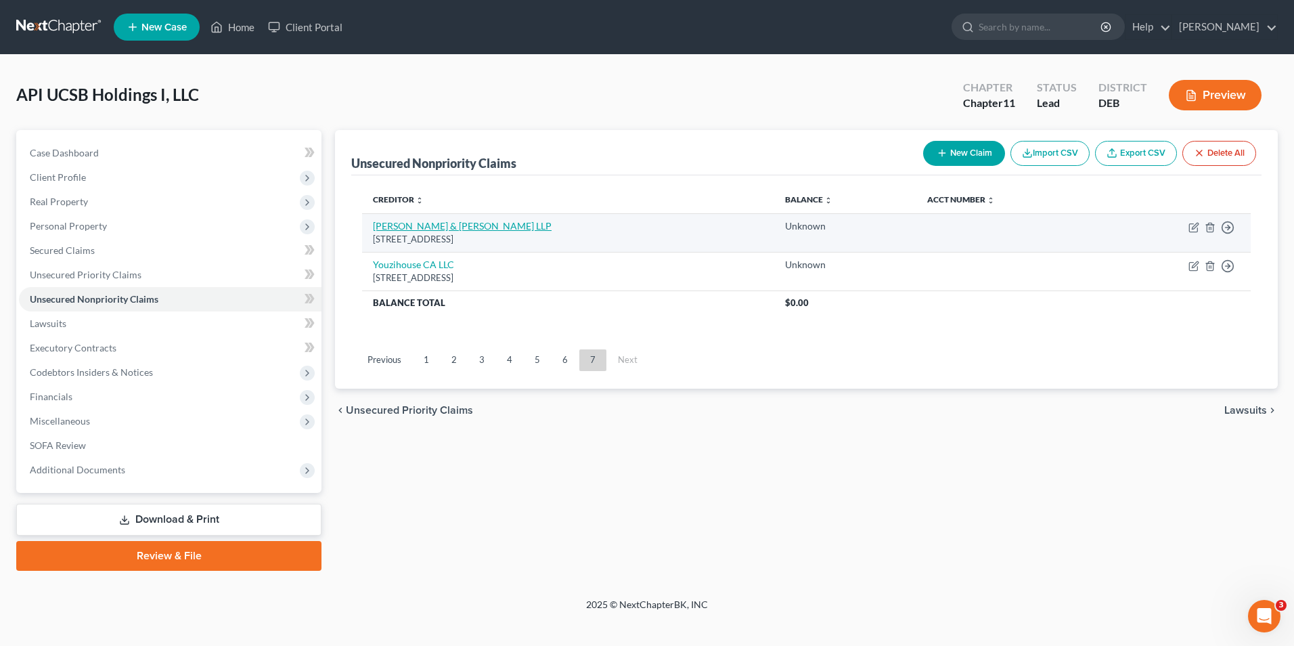
click at [430, 229] on link "[PERSON_NAME] & [PERSON_NAME] LLP" at bounding box center [462, 226] width 179 height 12
select select "4"
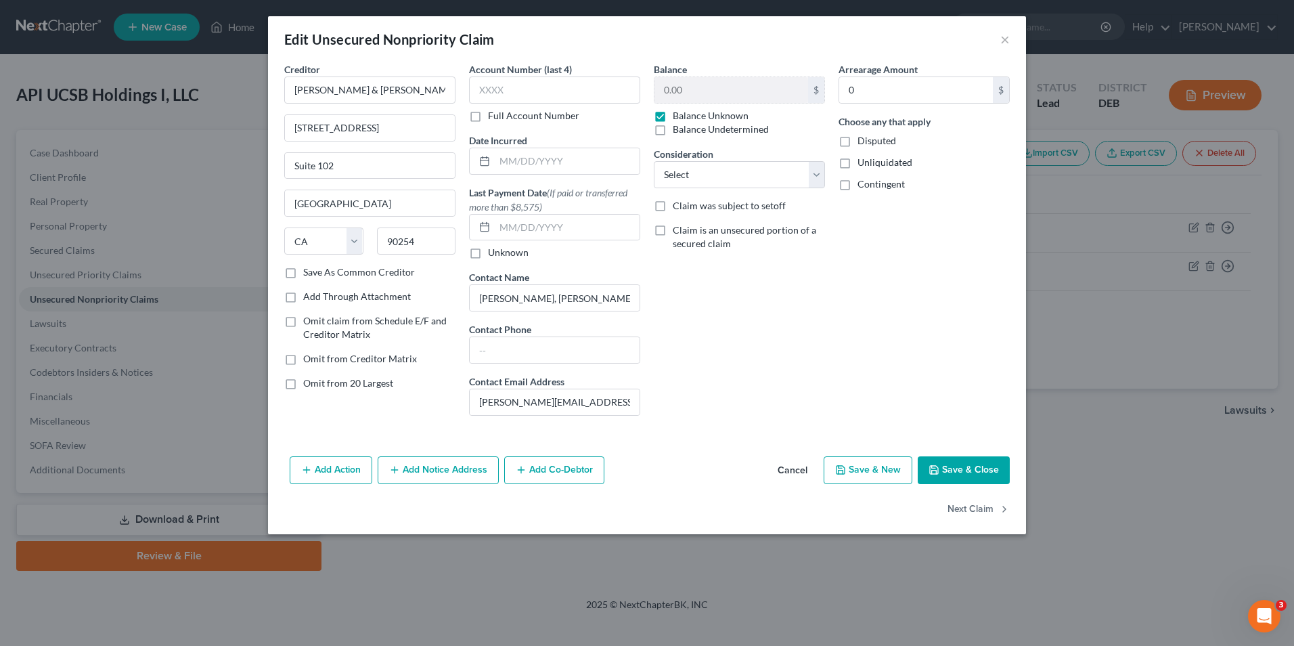
click at [857, 141] on label "Disputed" at bounding box center [876, 141] width 39 height 14
click at [863, 141] on input "Disputed" at bounding box center [867, 138] width 9 height 9
checkbox input "true"
click at [857, 162] on label "Unliquidated" at bounding box center [884, 163] width 55 height 14
click at [863, 162] on input "Unliquidated" at bounding box center [867, 160] width 9 height 9
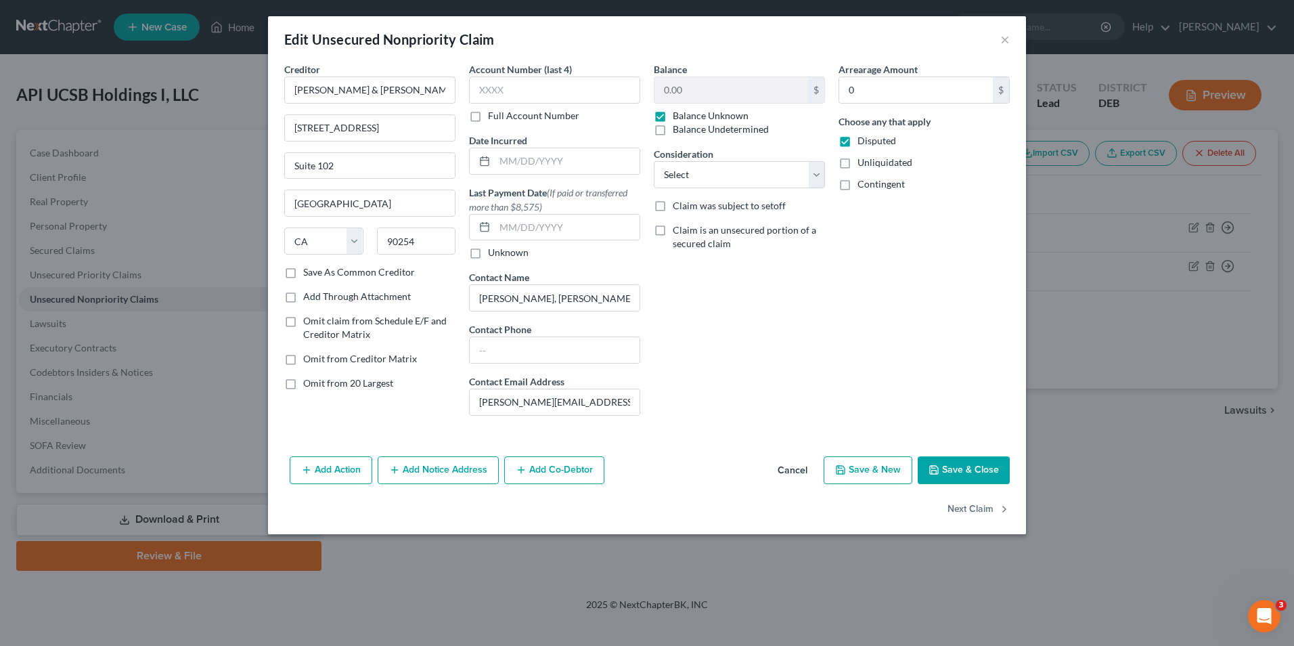
checkbox input "true"
click at [857, 181] on label "Contingent" at bounding box center [880, 184] width 47 height 14
click at [863, 181] on input "Contingent" at bounding box center [867, 181] width 9 height 9
checkbox input "true"
click at [953, 465] on button "Save & Close" at bounding box center [964, 470] width 92 height 28
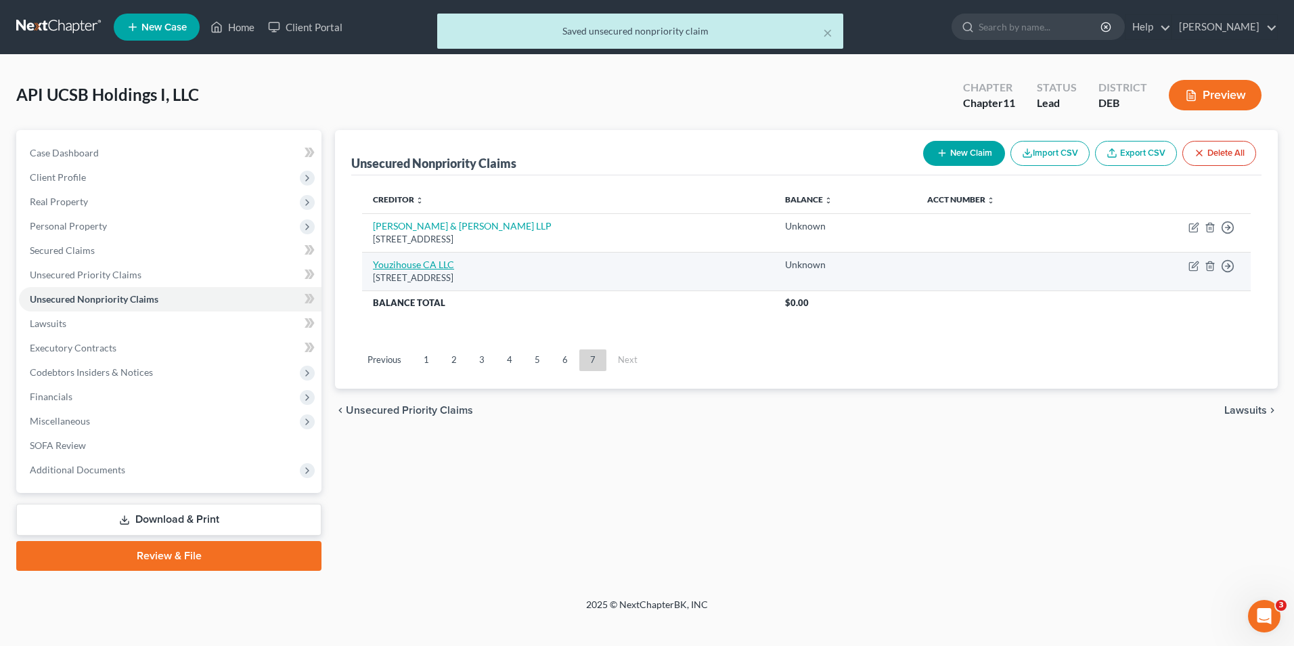
click at [441, 266] on link "Youzihouse CA LLC" at bounding box center [413, 265] width 81 height 12
select select "4"
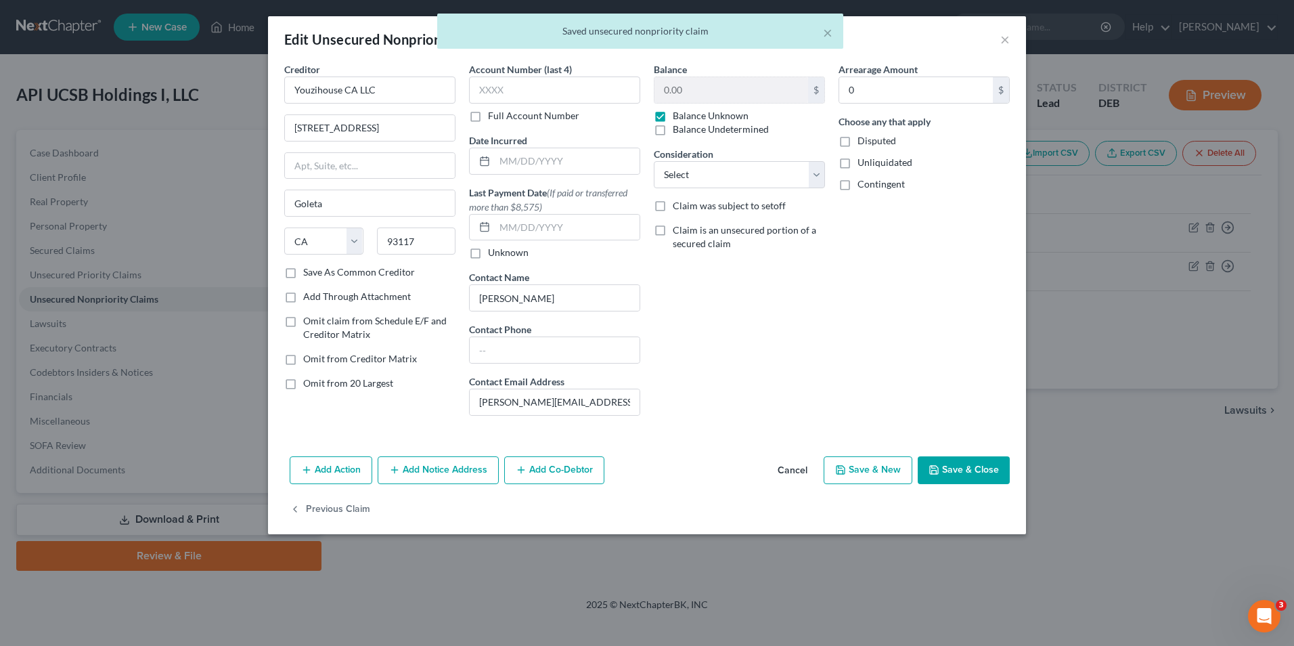
click at [857, 144] on label "Disputed" at bounding box center [876, 141] width 39 height 14
click at [863, 143] on input "Disputed" at bounding box center [867, 138] width 9 height 9
checkbox input "true"
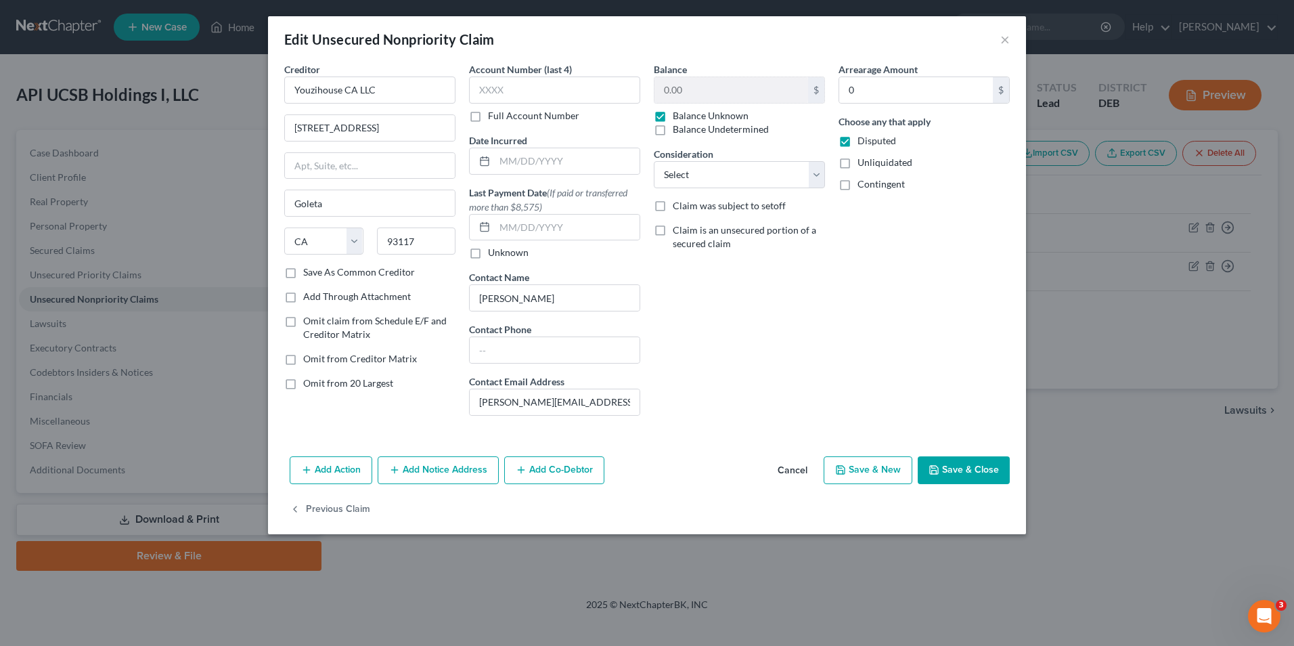
click at [857, 165] on label "Unliquidated" at bounding box center [884, 163] width 55 height 14
click at [863, 164] on input "Unliquidated" at bounding box center [867, 160] width 9 height 9
checkbox input "true"
click at [857, 185] on label "Contingent" at bounding box center [880, 184] width 47 height 14
click at [863, 185] on input "Contingent" at bounding box center [867, 181] width 9 height 9
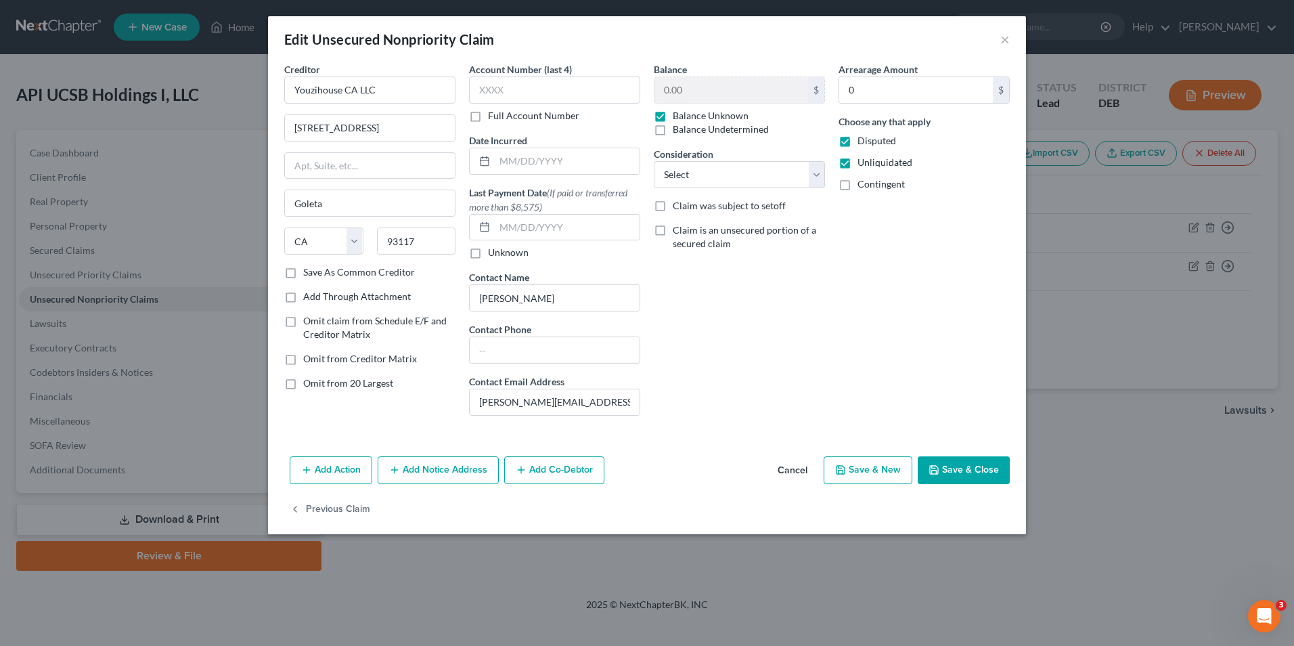
checkbox input "true"
click at [940, 461] on button "Save & Close" at bounding box center [964, 470] width 92 height 28
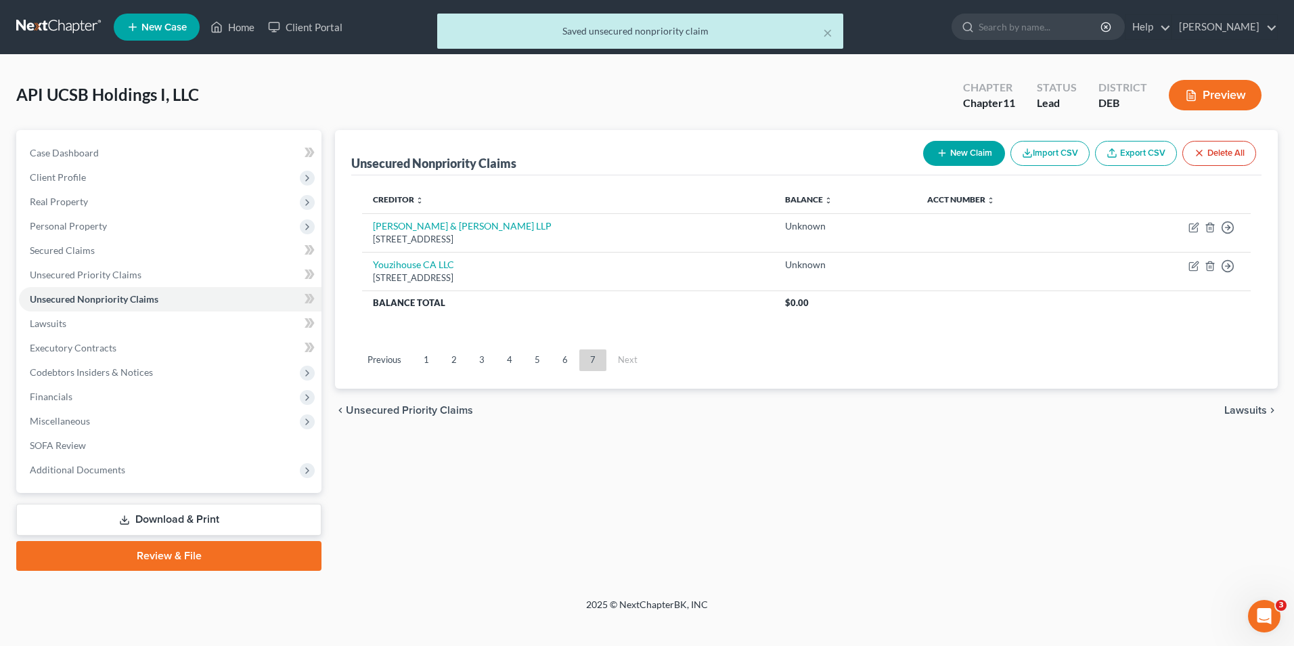
click at [558, 357] on link "6" at bounding box center [565, 360] width 27 height 22
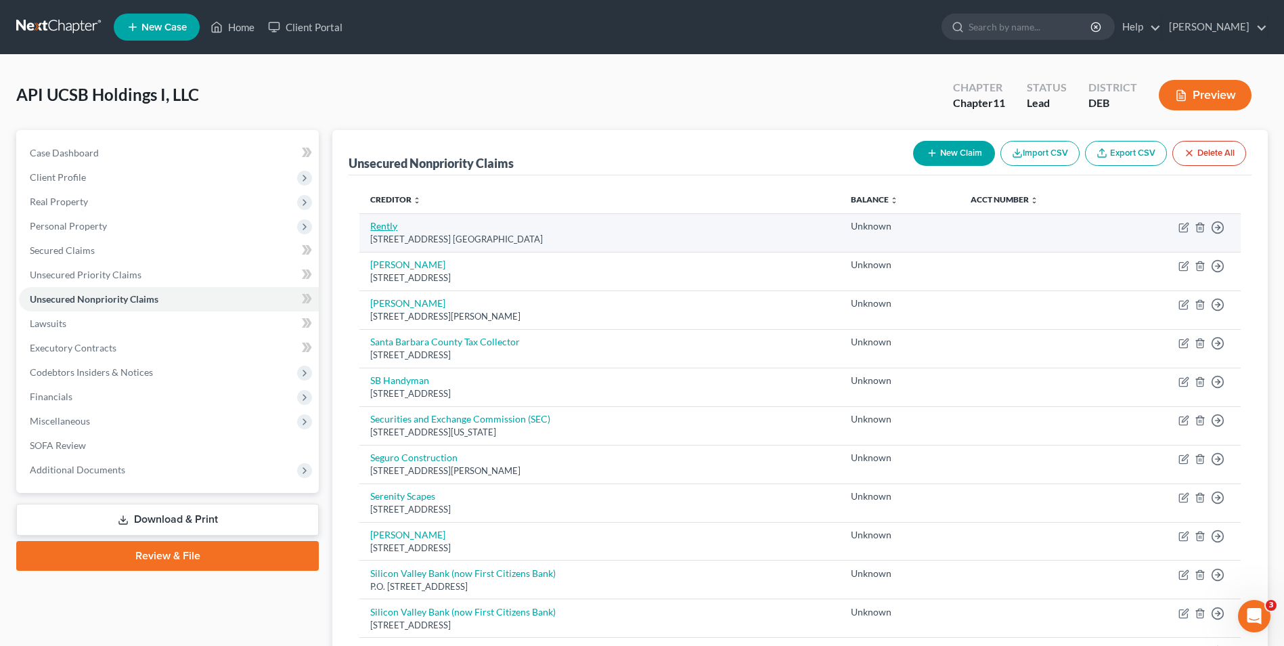
click at [378, 223] on link "Rently" at bounding box center [383, 226] width 27 height 12
select select "4"
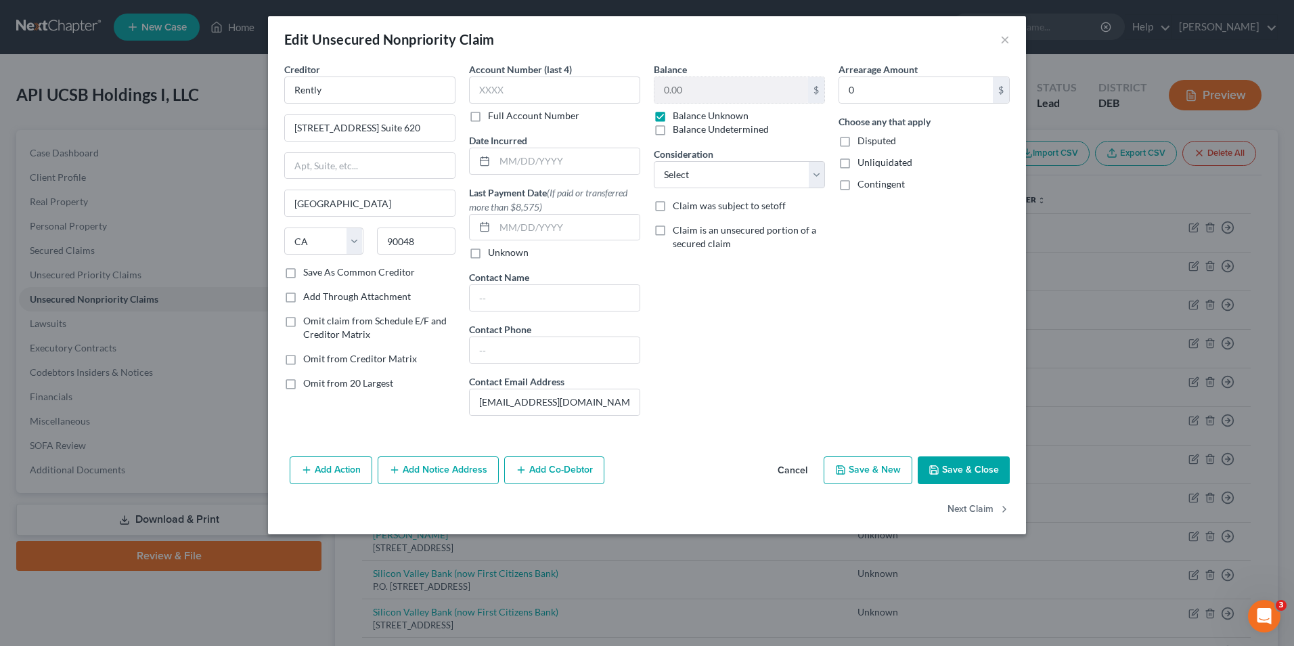
click at [857, 141] on label "Disputed" at bounding box center [876, 141] width 39 height 14
click at [863, 141] on input "Disputed" at bounding box center [867, 138] width 9 height 9
checkbox input "true"
drag, startPoint x: 845, startPoint y: 164, endPoint x: 846, endPoint y: 179, distance: 15.6
click at [857, 164] on label "Unliquidated" at bounding box center [884, 163] width 55 height 14
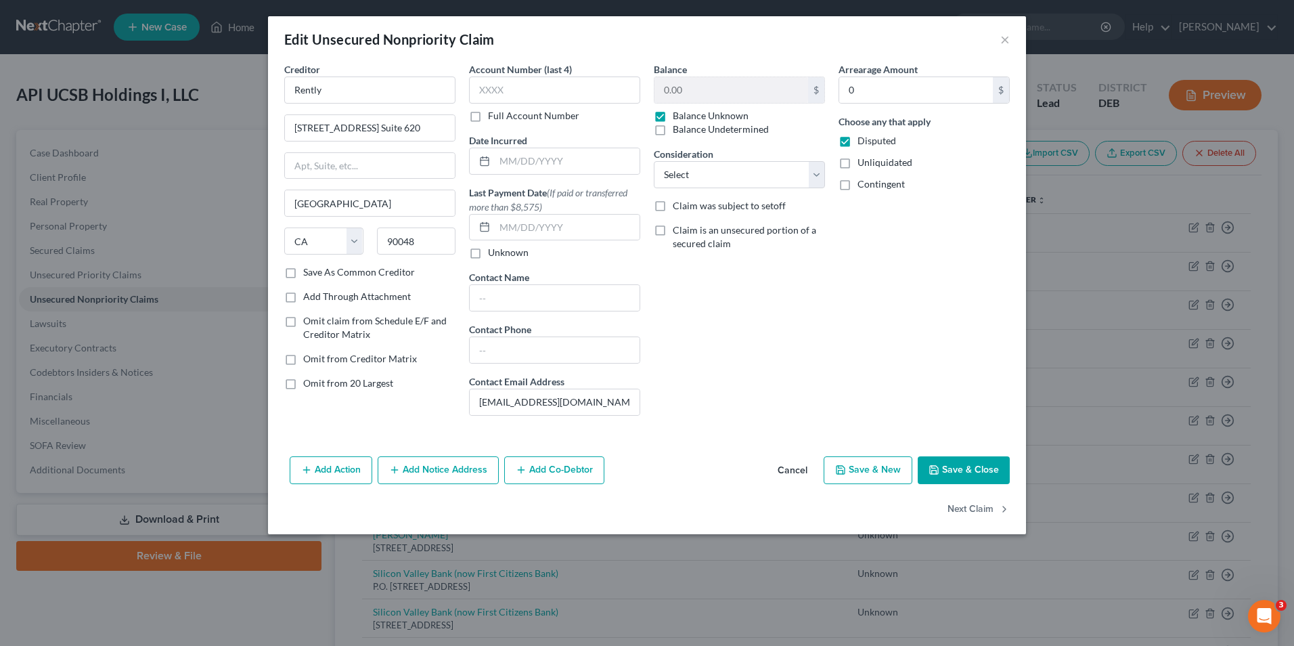
click at [863, 164] on input "Unliquidated" at bounding box center [867, 160] width 9 height 9
checkbox input "true"
click at [857, 185] on label "Contingent" at bounding box center [880, 184] width 47 height 14
click at [863, 185] on input "Contingent" at bounding box center [867, 181] width 9 height 9
checkbox input "true"
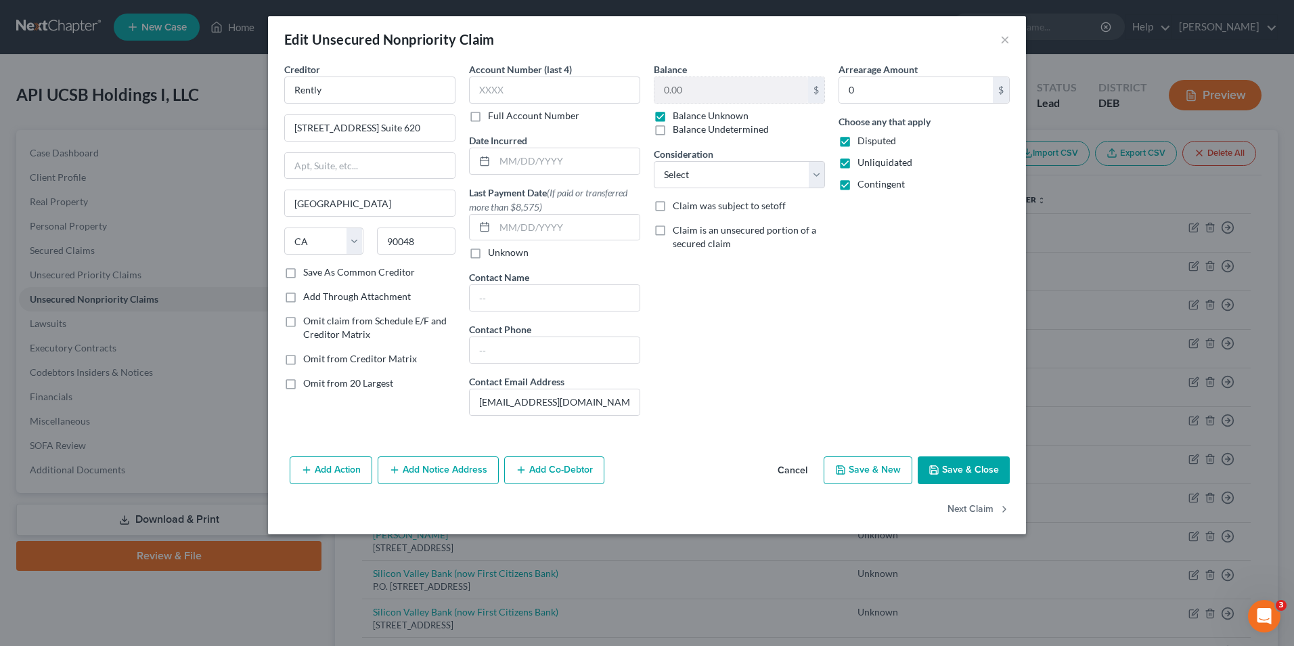
click at [960, 459] on button "Save & Close" at bounding box center [964, 470] width 92 height 28
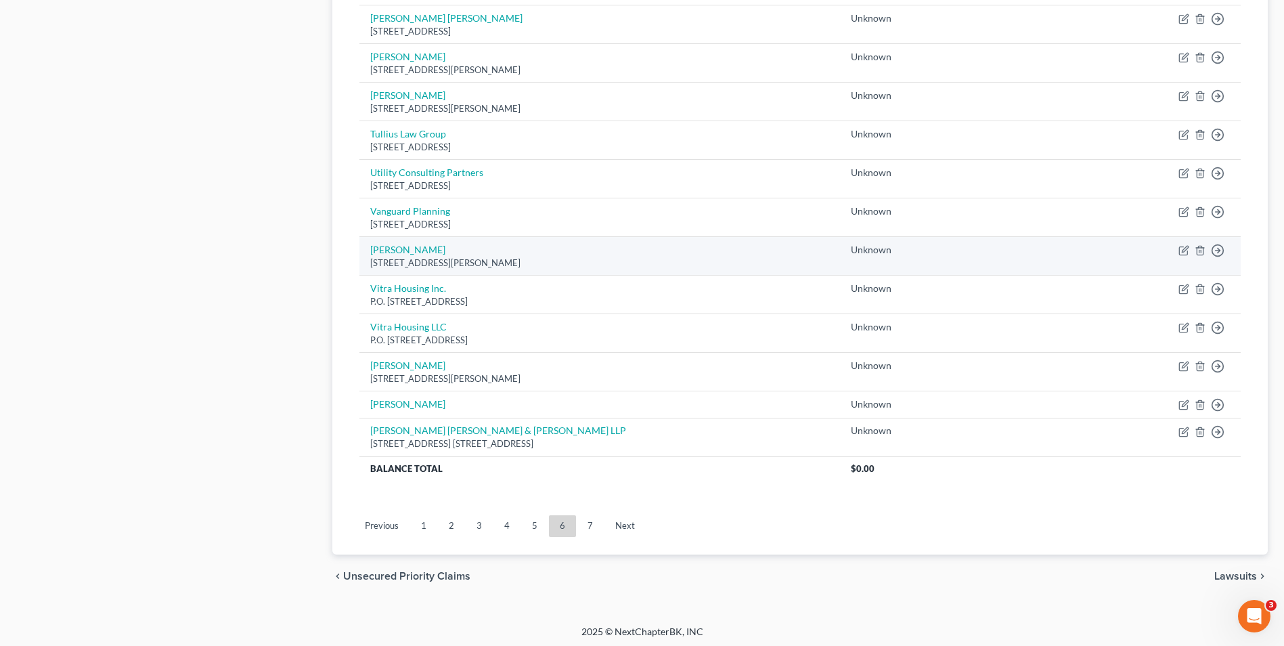
scroll to position [906, 0]
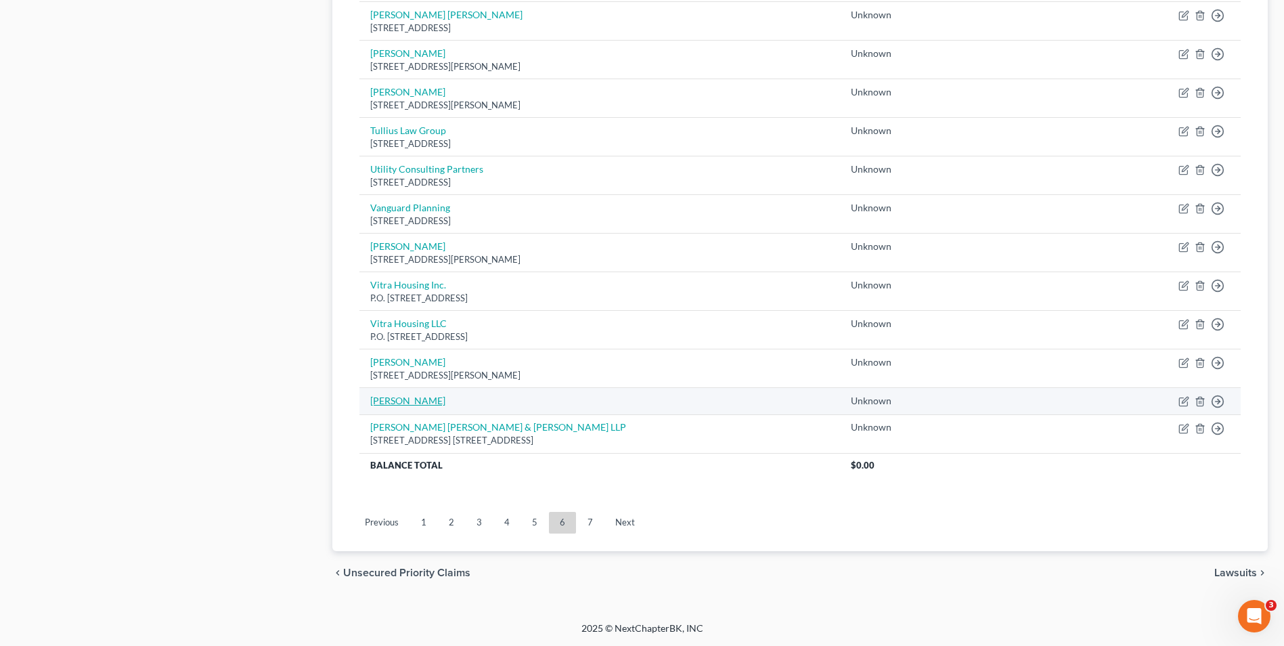
click at [387, 401] on link "[PERSON_NAME]" at bounding box center [407, 401] width 75 height 12
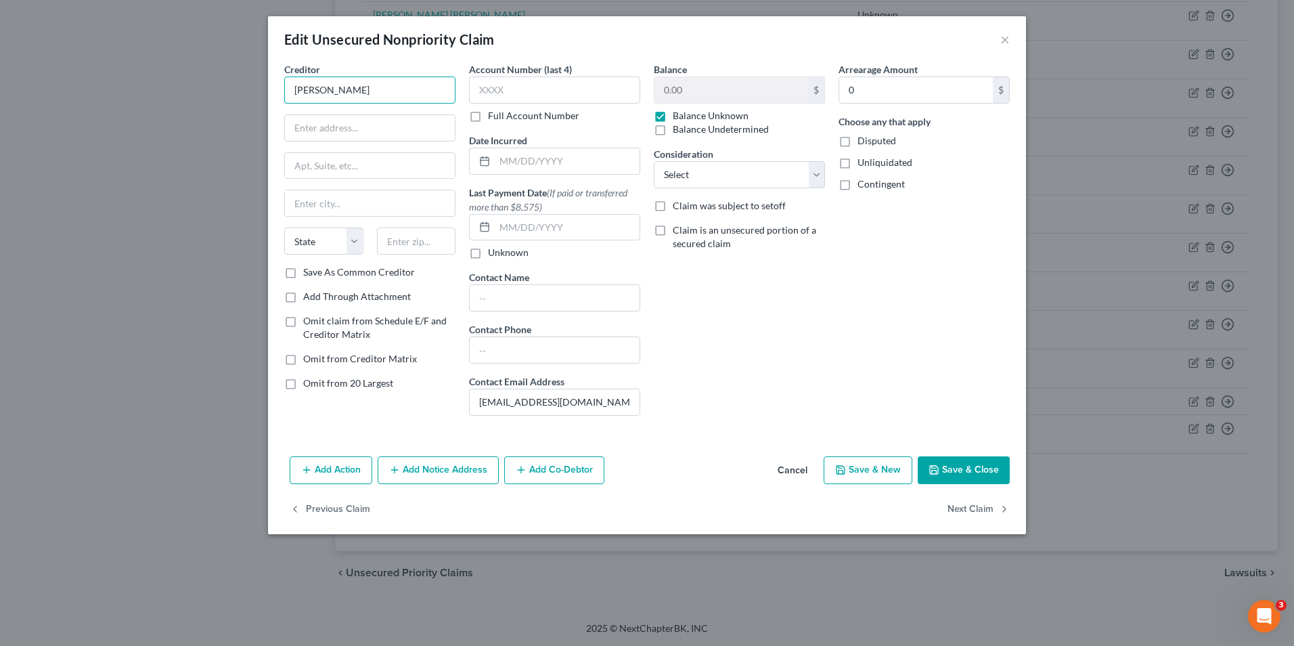
drag, startPoint x: 370, startPoint y: 94, endPoint x: 269, endPoint y: 79, distance: 101.3
click at [270, 81] on div "Creditor * [PERSON_NAME] State [US_STATE] AK AR AZ CA CO [GEOGRAPHIC_DATA] DE D…" at bounding box center [647, 256] width 758 height 388
click at [935, 466] on icon "button" at bounding box center [934, 470] width 8 height 8
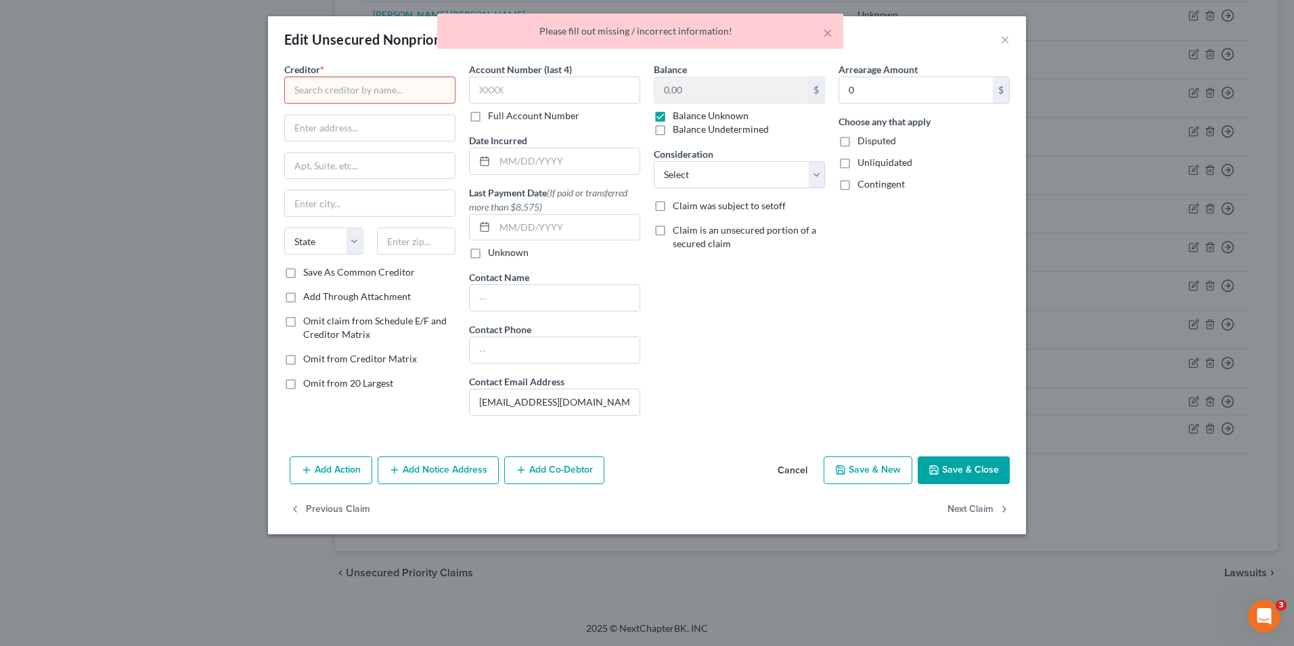
click at [833, 37] on div "× Please fill out missing / incorrect information!" at bounding box center [640, 31] width 406 height 35
click at [832, 32] on div "× Please fill out missing / incorrect information!" at bounding box center [640, 31] width 406 height 35
click at [828, 31] on button "×" at bounding box center [827, 32] width 9 height 16
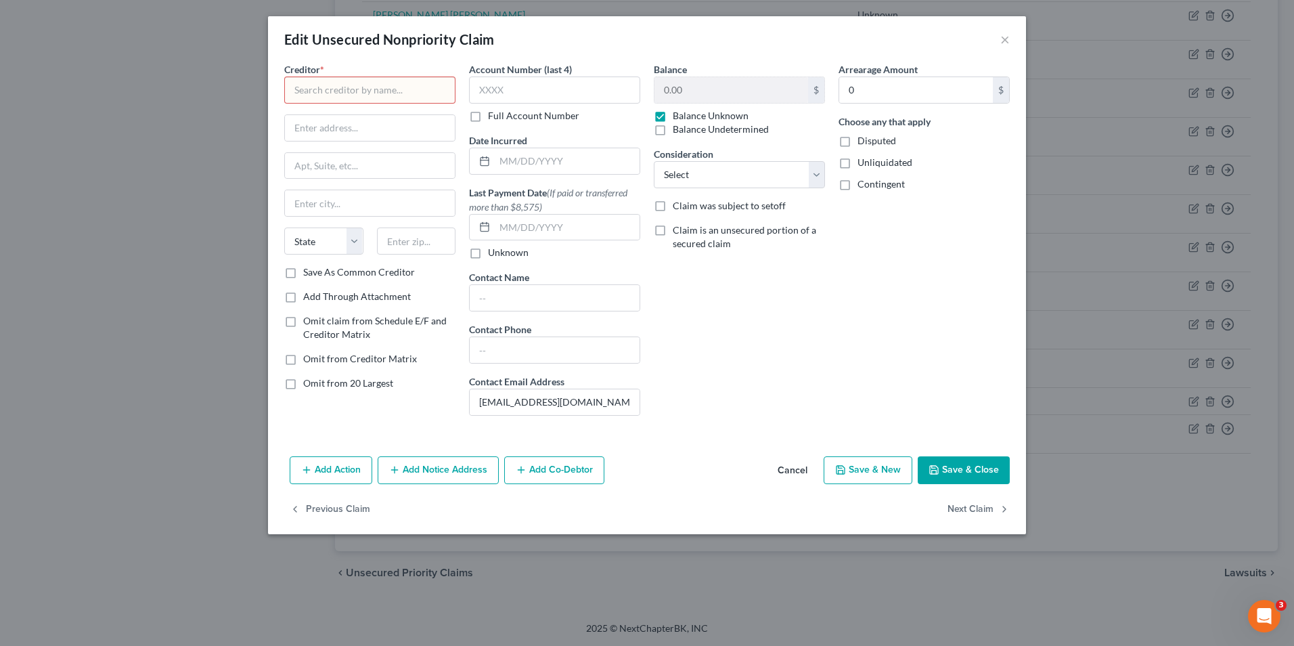
click at [364, 85] on input "text" at bounding box center [369, 89] width 171 height 27
click at [801, 468] on button "Cancel" at bounding box center [792, 471] width 51 height 27
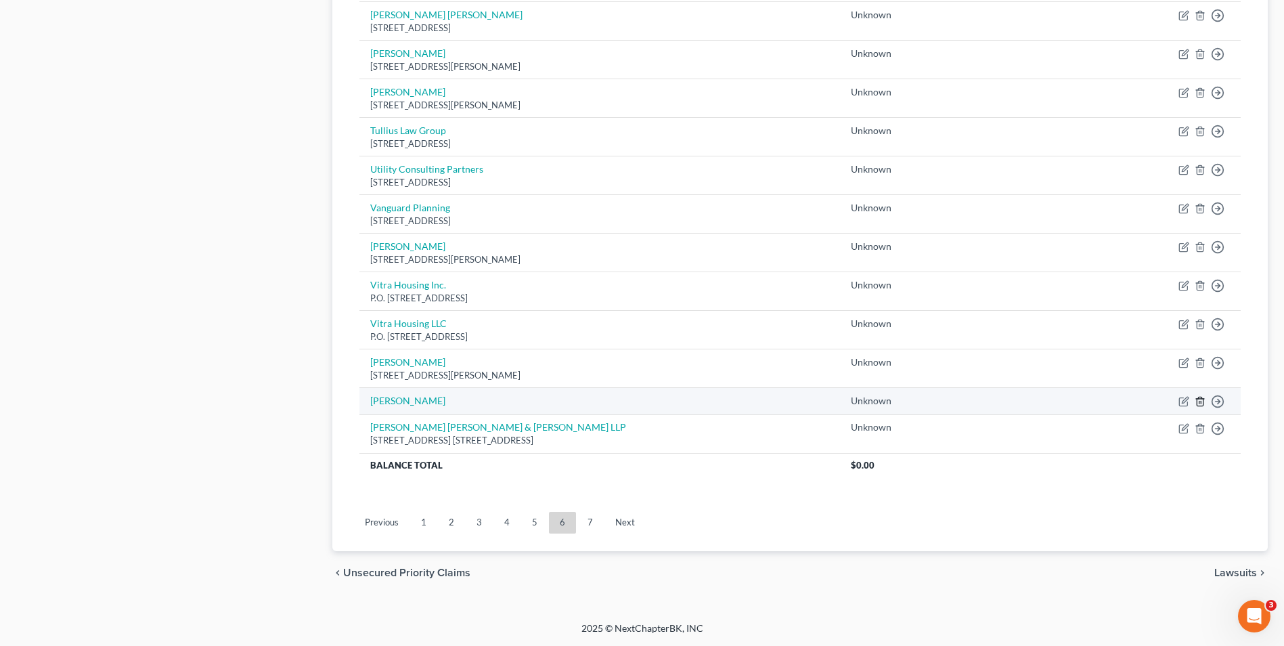
click at [1199, 401] on icon "button" at bounding box center [1200, 401] width 11 height 11
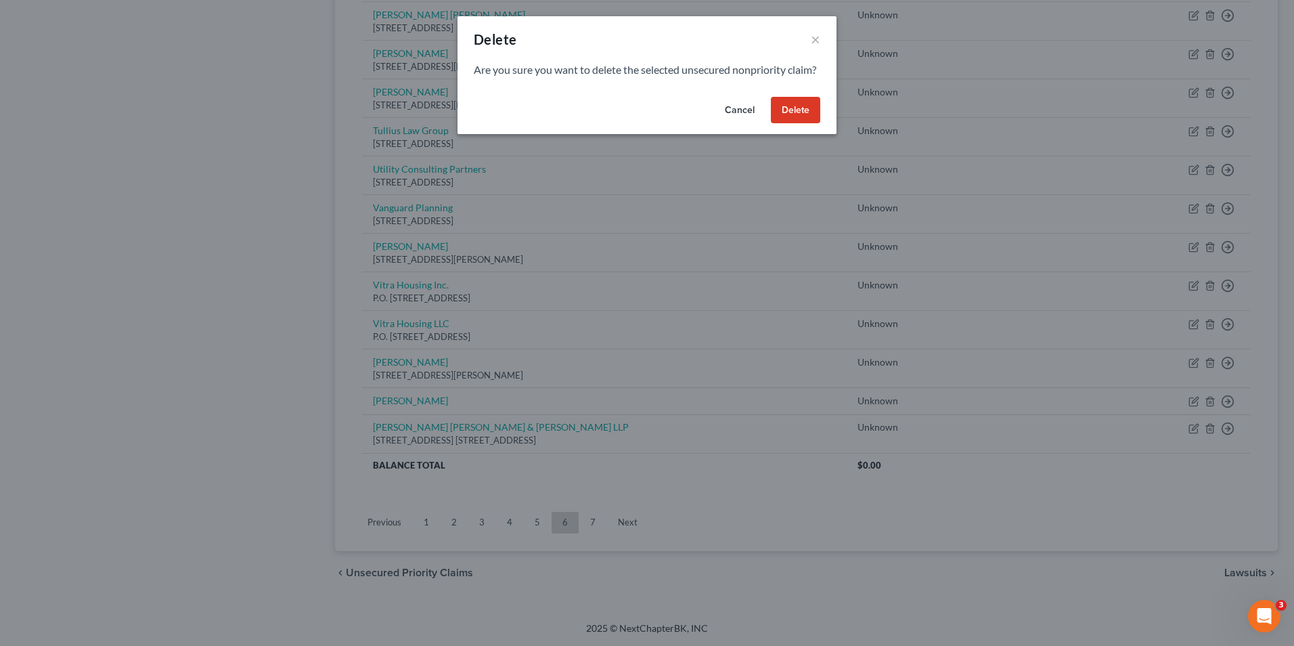
click at [803, 123] on button "Delete" at bounding box center [795, 110] width 49 height 27
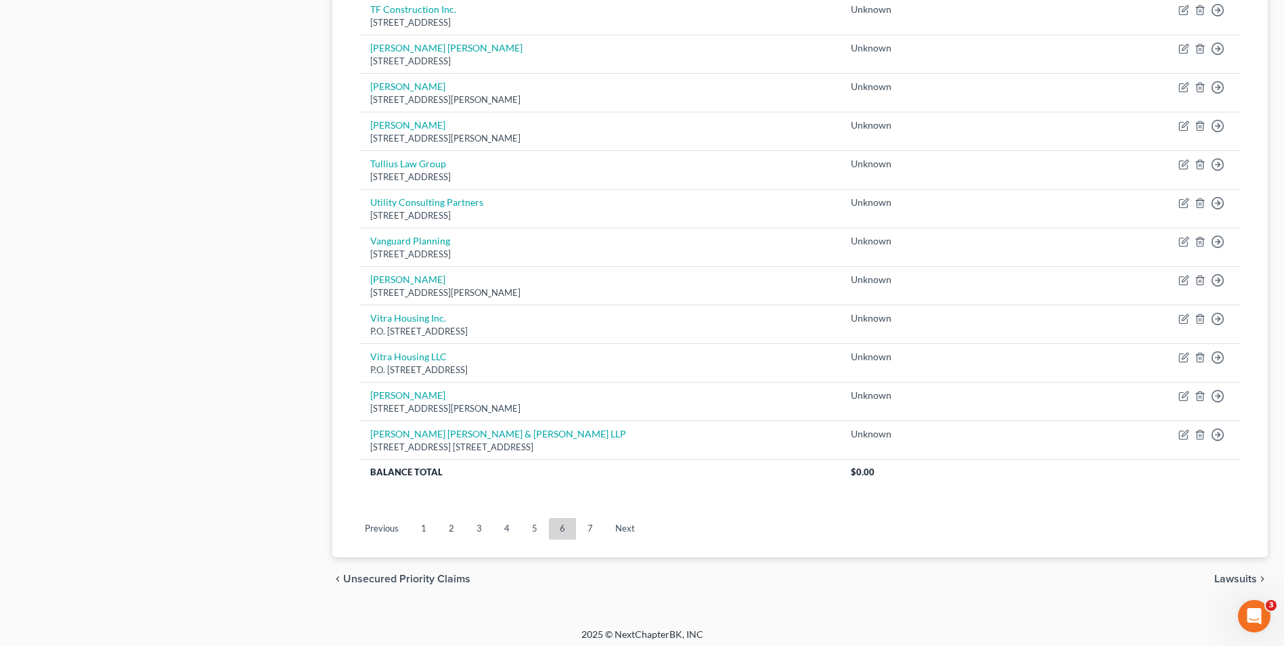
scroll to position [878, 0]
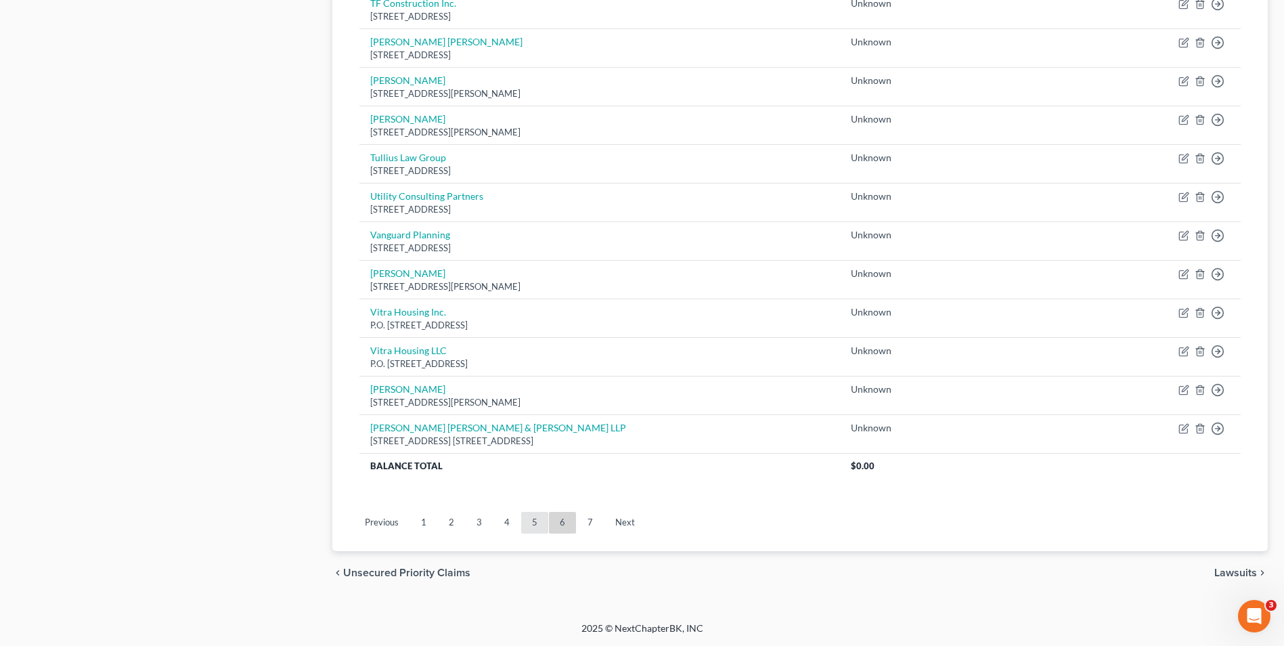
click at [526, 520] on link "5" at bounding box center [534, 523] width 27 height 22
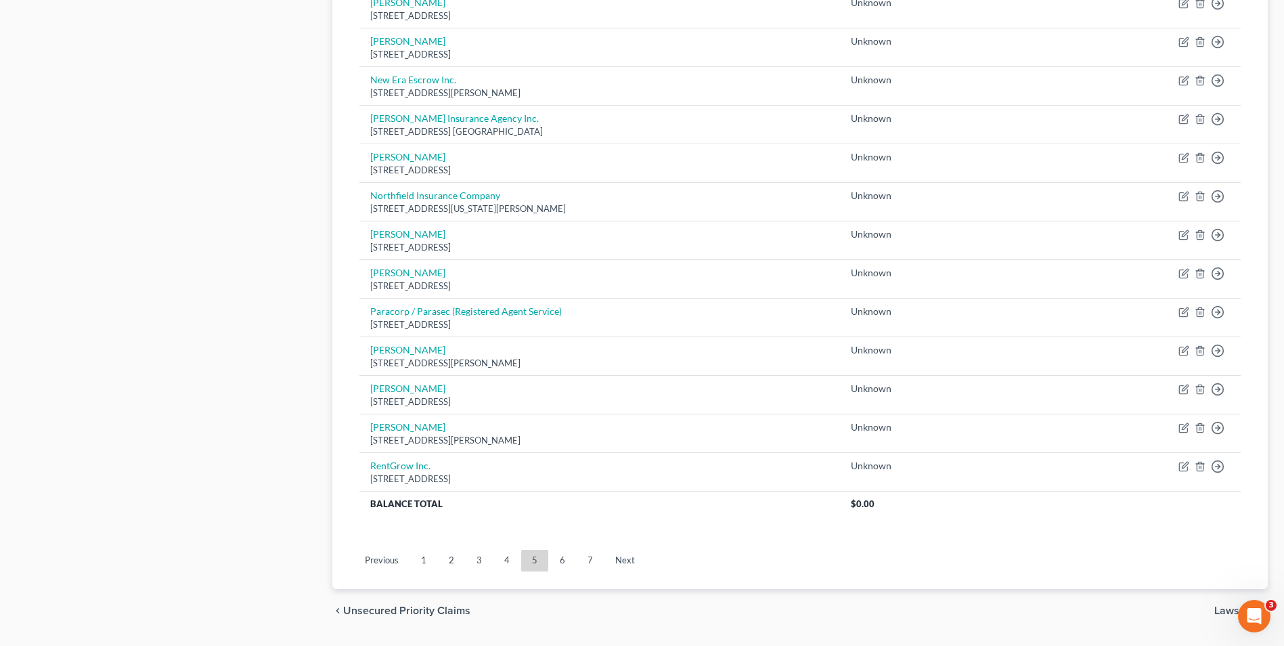
scroll to position [880, 0]
click at [510, 560] on link "4" at bounding box center [506, 560] width 27 height 22
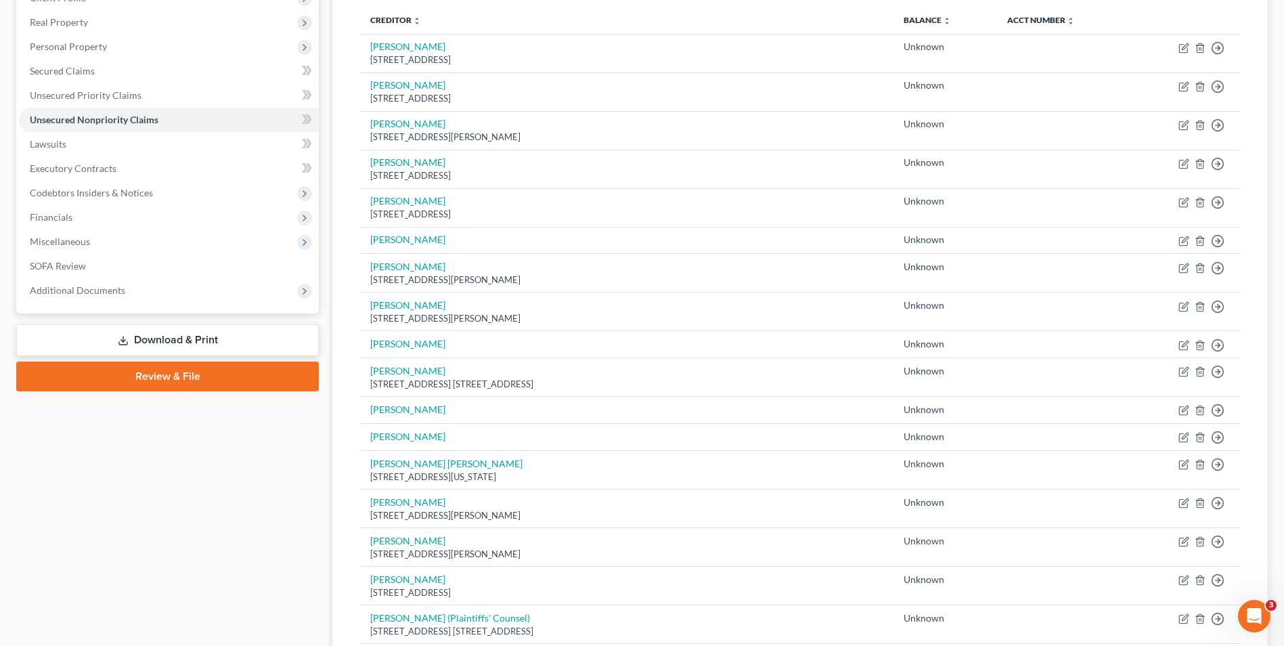
scroll to position [203, 0]
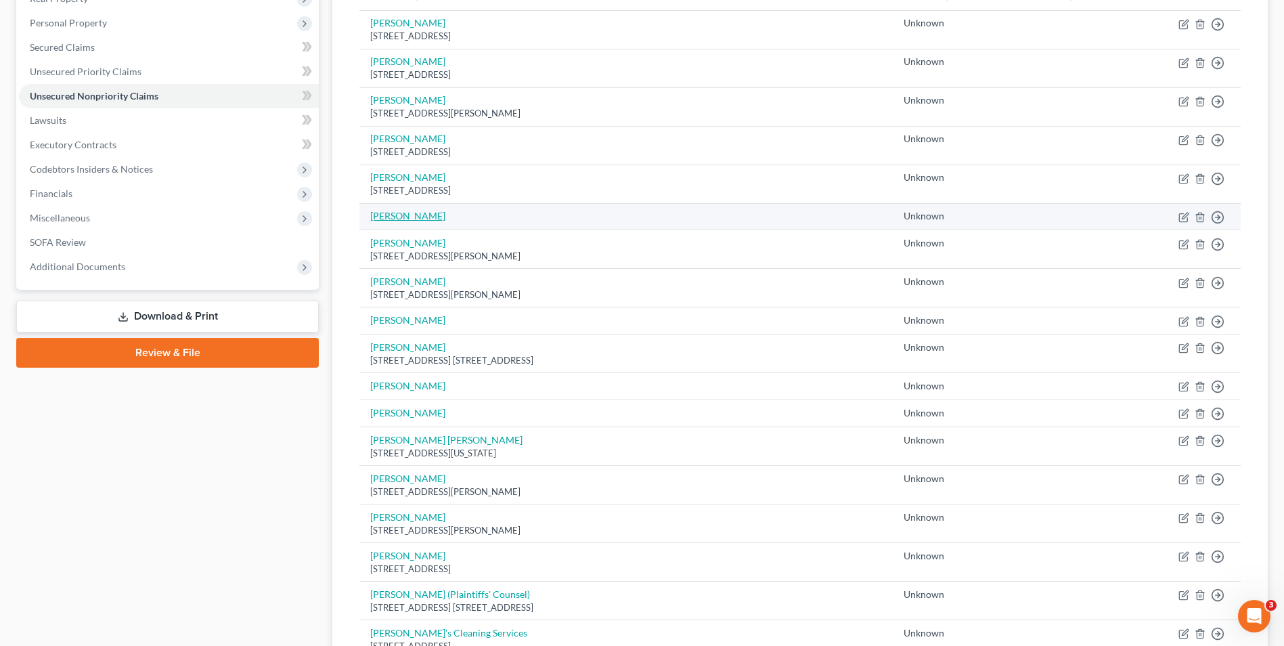
click at [378, 219] on link "[PERSON_NAME]" at bounding box center [407, 216] width 75 height 12
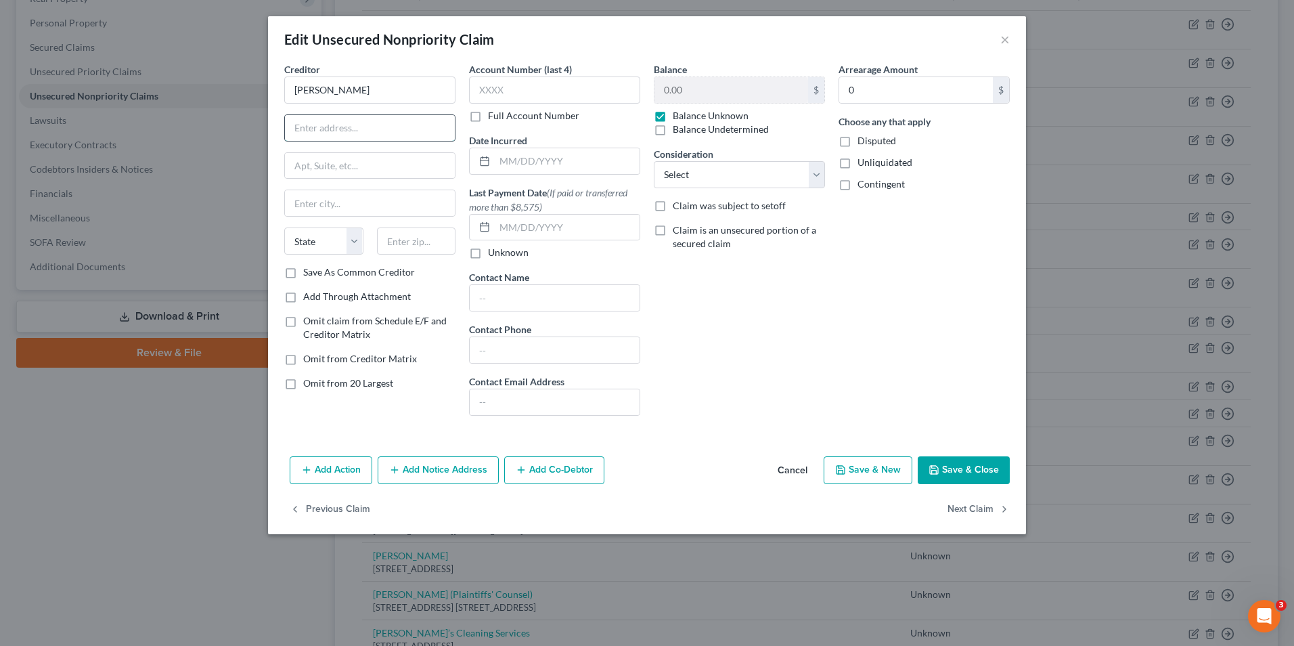
click at [334, 128] on input "text" at bounding box center [370, 128] width 170 height 26
type input "c/o [PERSON_NAME]"
click at [352, 167] on input "text" at bounding box center [370, 166] width 170 height 26
type input "[STREET_ADDRESS]"
click at [344, 192] on input "text" at bounding box center [370, 203] width 170 height 26
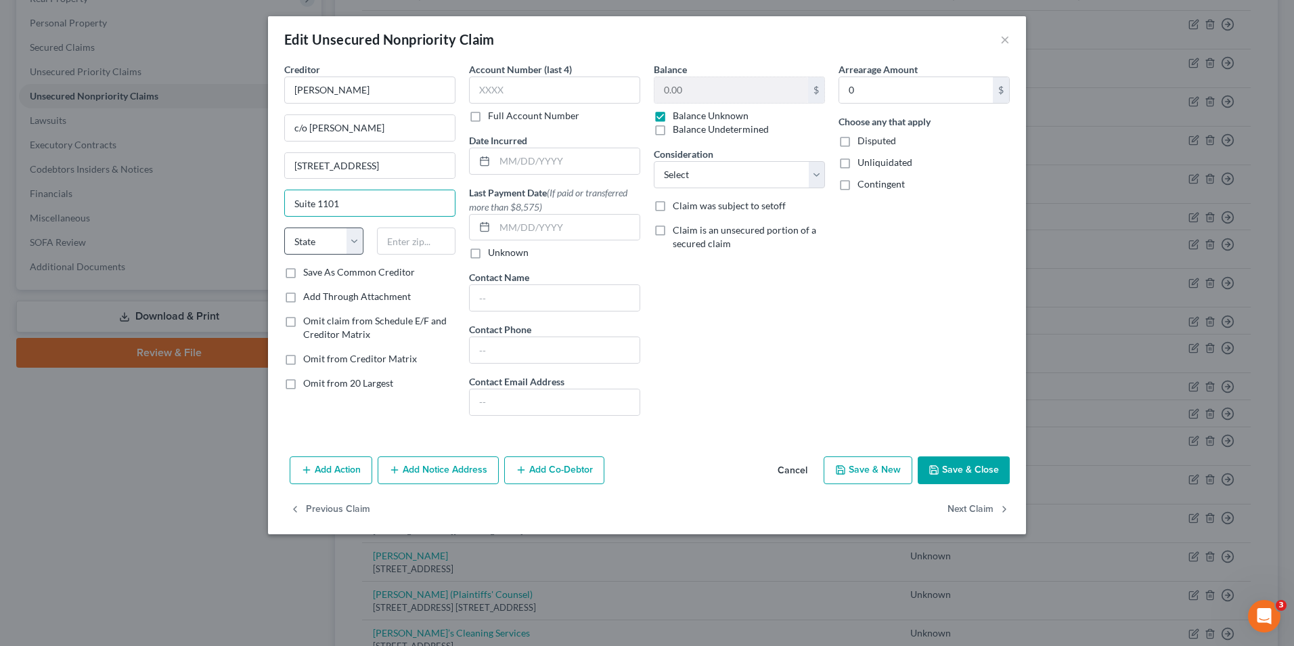
type input "Suite 1101"
click at [347, 242] on select "State [US_STATE] AK AR AZ CA CO CT DE DC [GEOGRAPHIC_DATA] [GEOGRAPHIC_DATA] GU…" at bounding box center [323, 240] width 79 height 27
select select "4"
click at [284, 227] on select "State [US_STATE] AK AR AZ CA CO CT DE DC [GEOGRAPHIC_DATA] [GEOGRAPHIC_DATA] GU…" at bounding box center [323, 240] width 79 height 27
click at [394, 244] on input "text" at bounding box center [416, 240] width 79 height 27
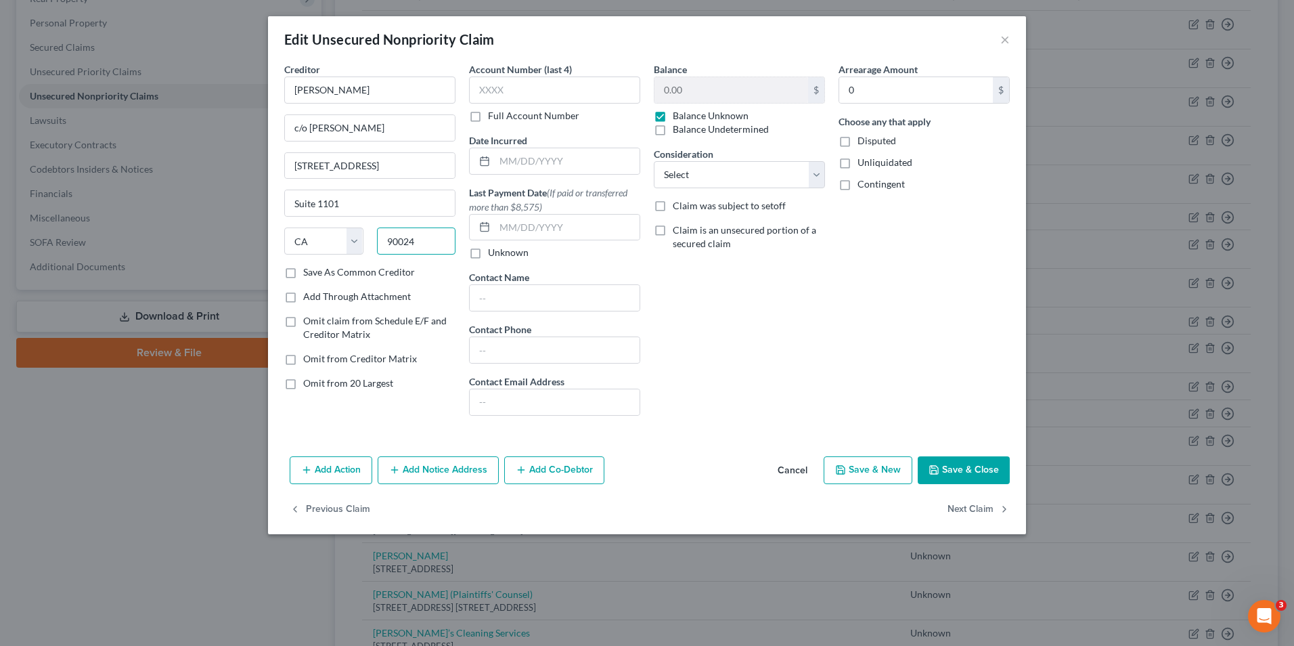
type input "90024"
click at [857, 143] on label "Disputed" at bounding box center [876, 141] width 39 height 14
click at [863, 143] on input "Disputed" at bounding box center [867, 138] width 9 height 9
checkbox input "true"
type input "[GEOGRAPHIC_DATA]"
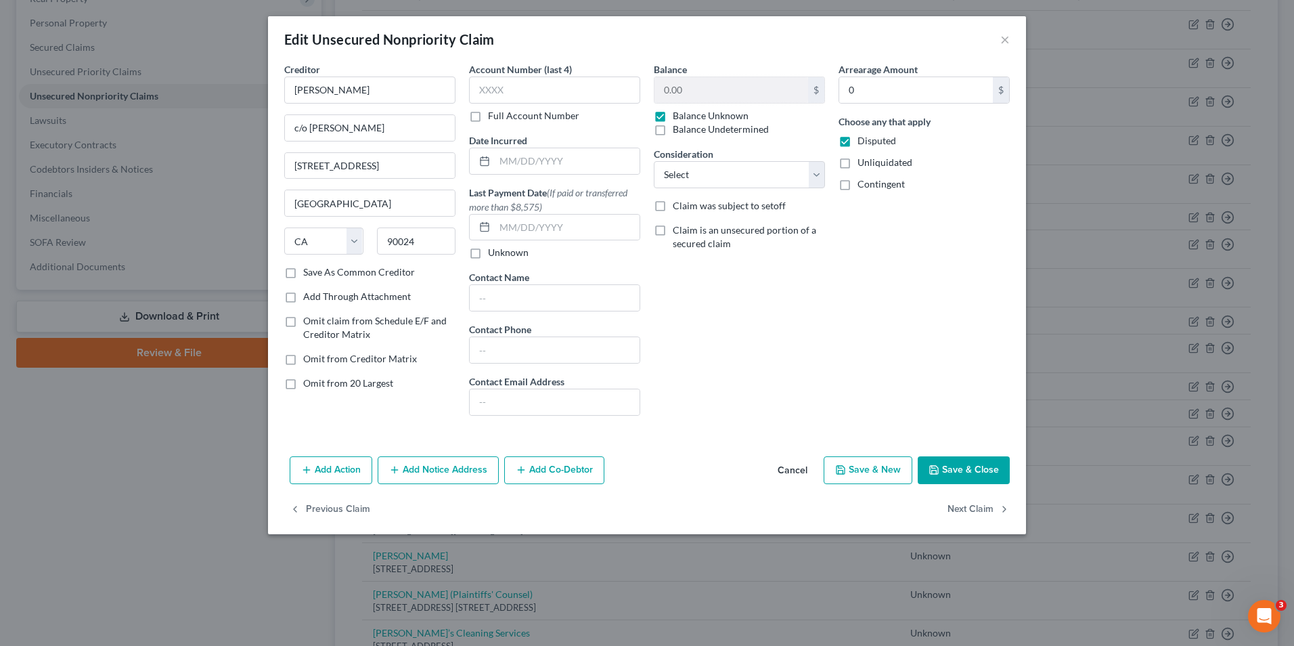
click at [857, 160] on label "Unliquidated" at bounding box center [884, 163] width 55 height 14
click at [863, 160] on input "Unliquidated" at bounding box center [867, 160] width 9 height 9
checkbox input "true"
click at [857, 188] on label "Contingent" at bounding box center [880, 184] width 47 height 14
click at [863, 186] on input "Contingent" at bounding box center [867, 181] width 9 height 9
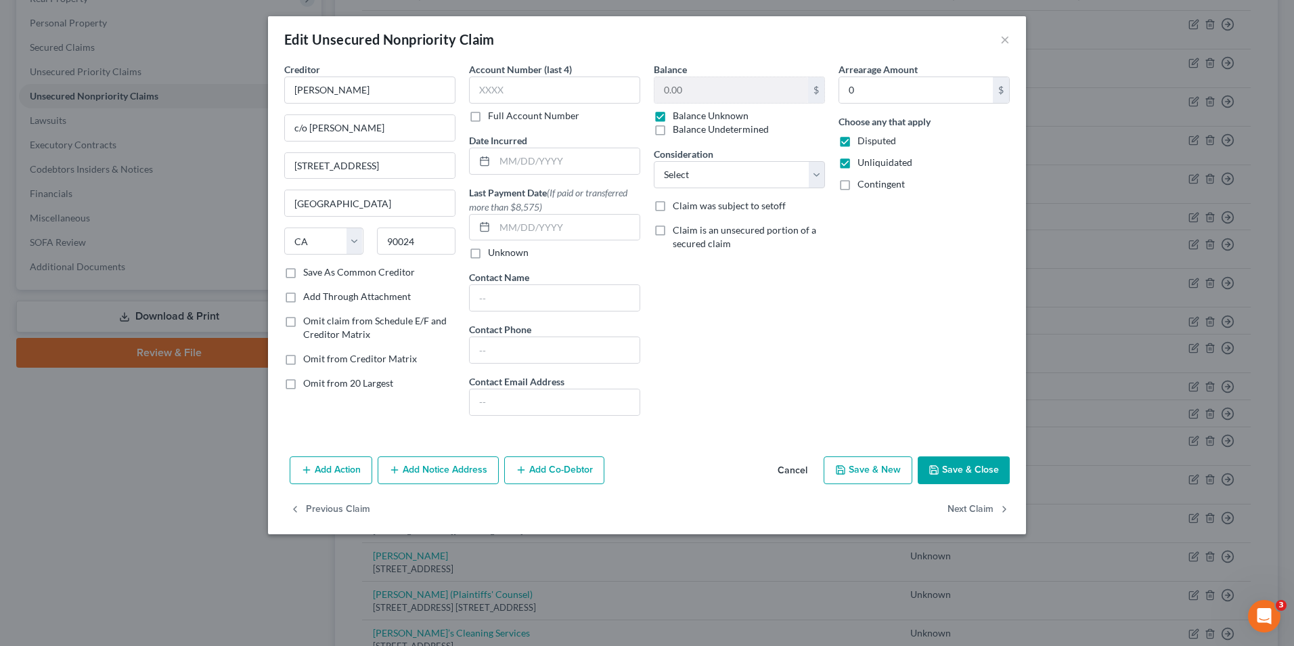
checkbox input "true"
click at [941, 464] on button "Save & Close" at bounding box center [964, 470] width 92 height 28
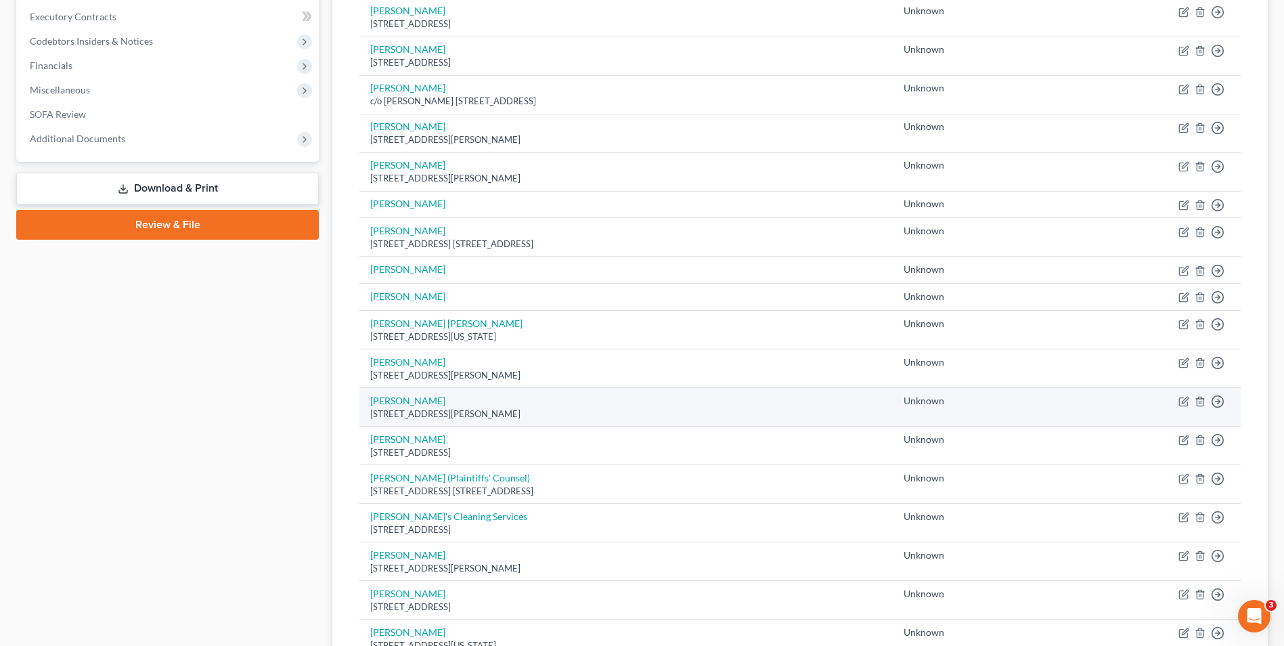
scroll to position [338, 0]
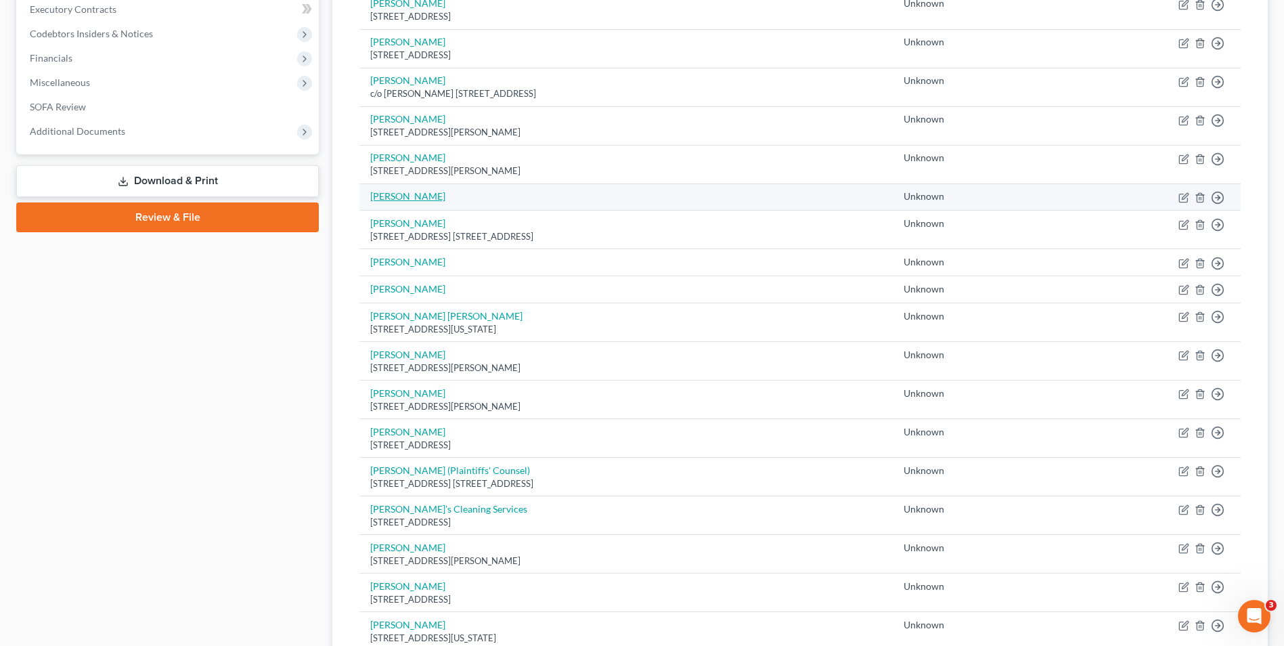
click at [380, 195] on link "[PERSON_NAME]" at bounding box center [407, 196] width 75 height 12
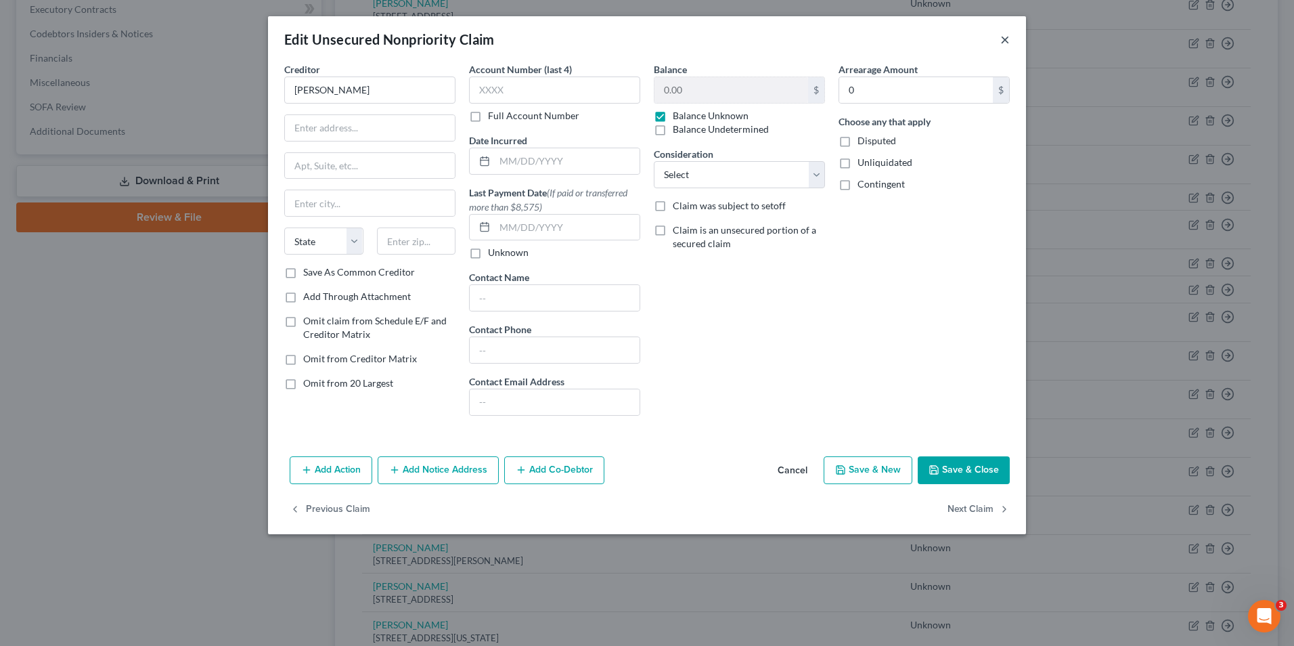
click at [1001, 41] on button "×" at bounding box center [1004, 39] width 9 height 16
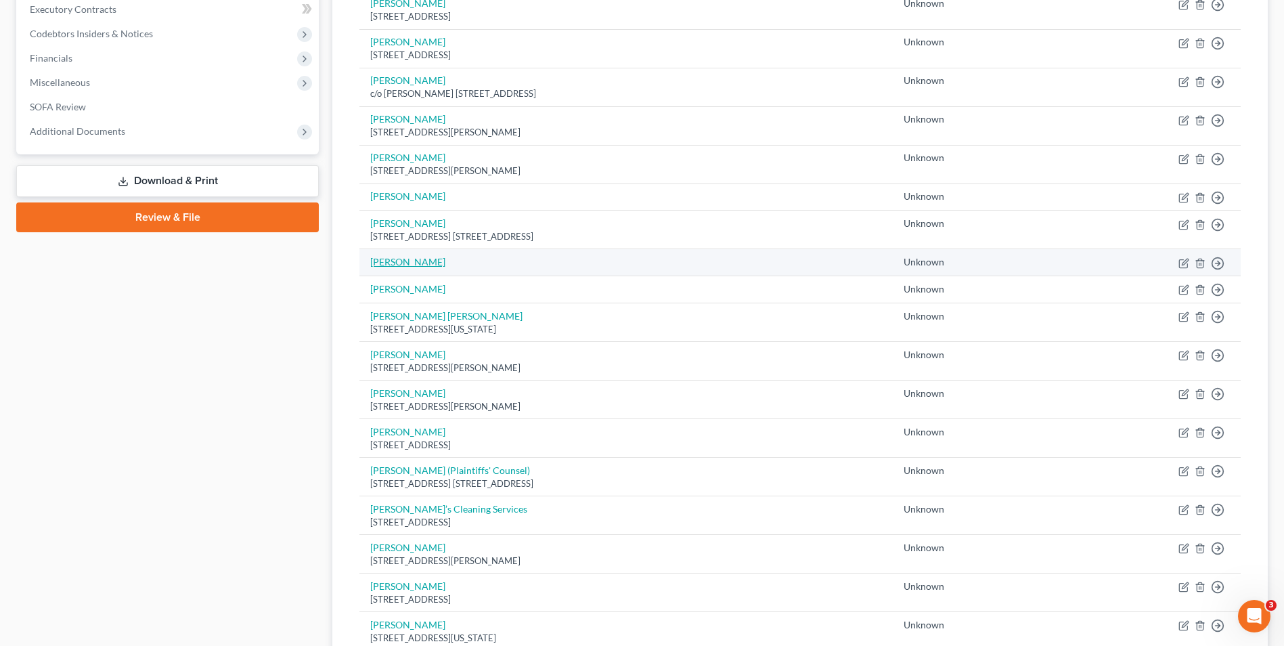
click at [397, 260] on link "[PERSON_NAME]" at bounding box center [407, 262] width 75 height 12
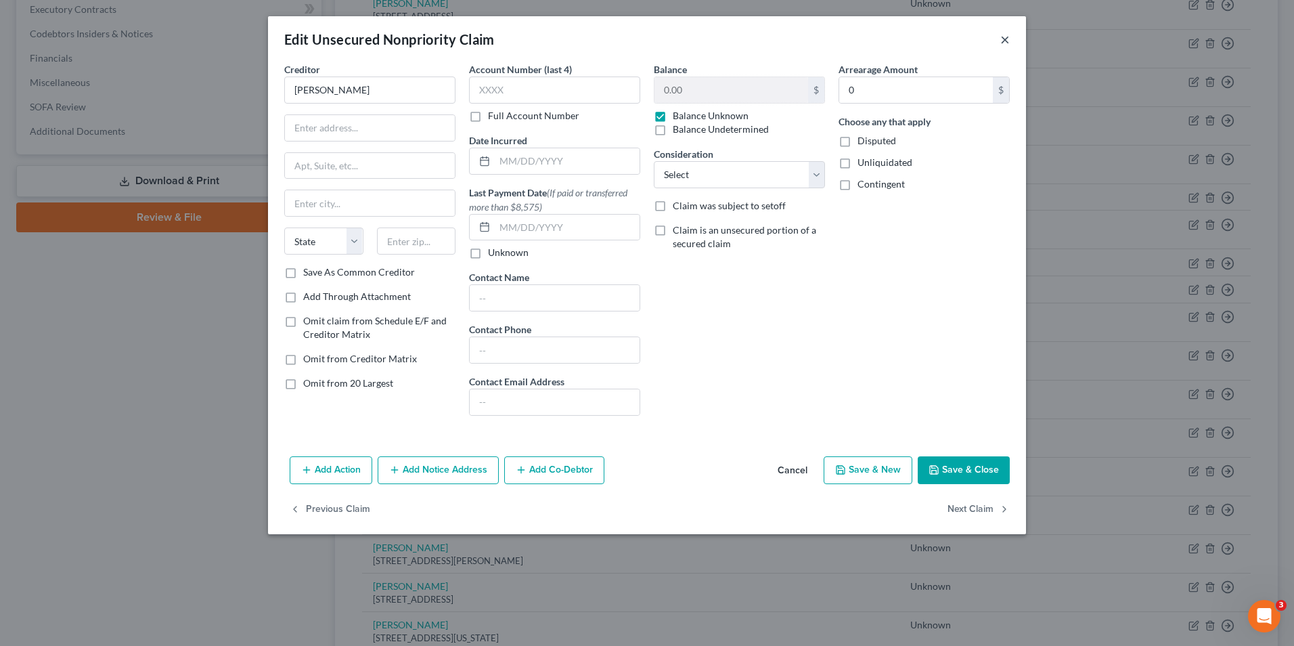
click at [1005, 35] on button "×" at bounding box center [1004, 39] width 9 height 16
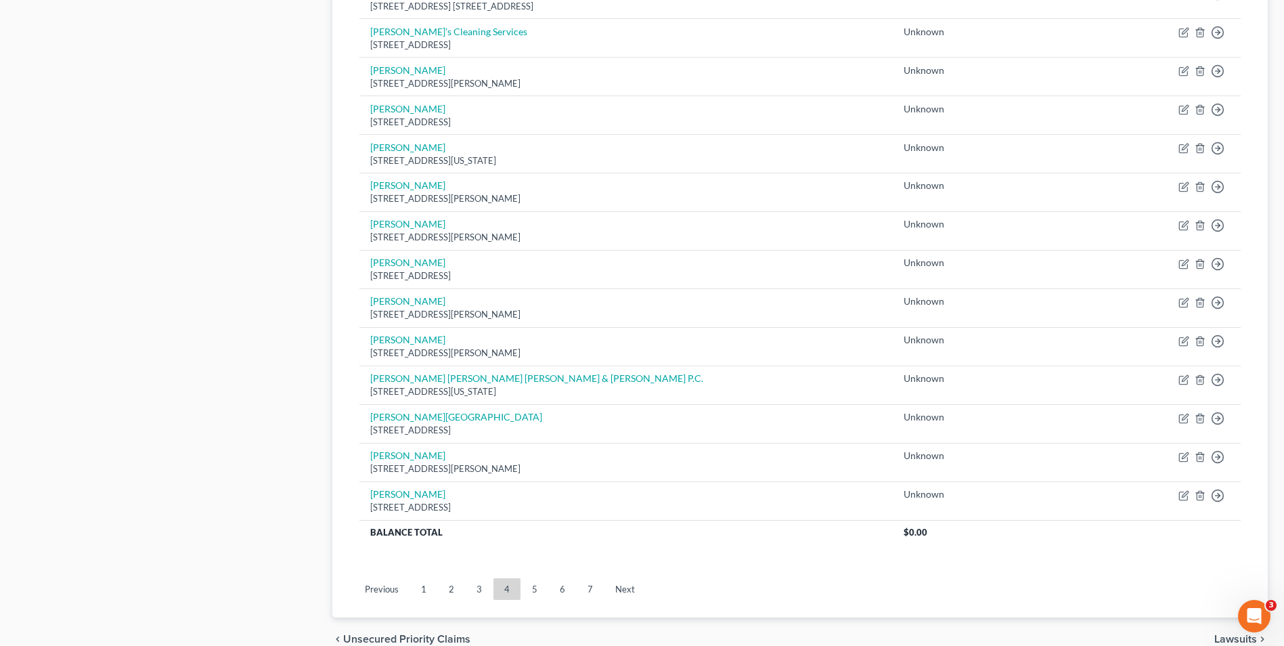
scroll to position [882, 0]
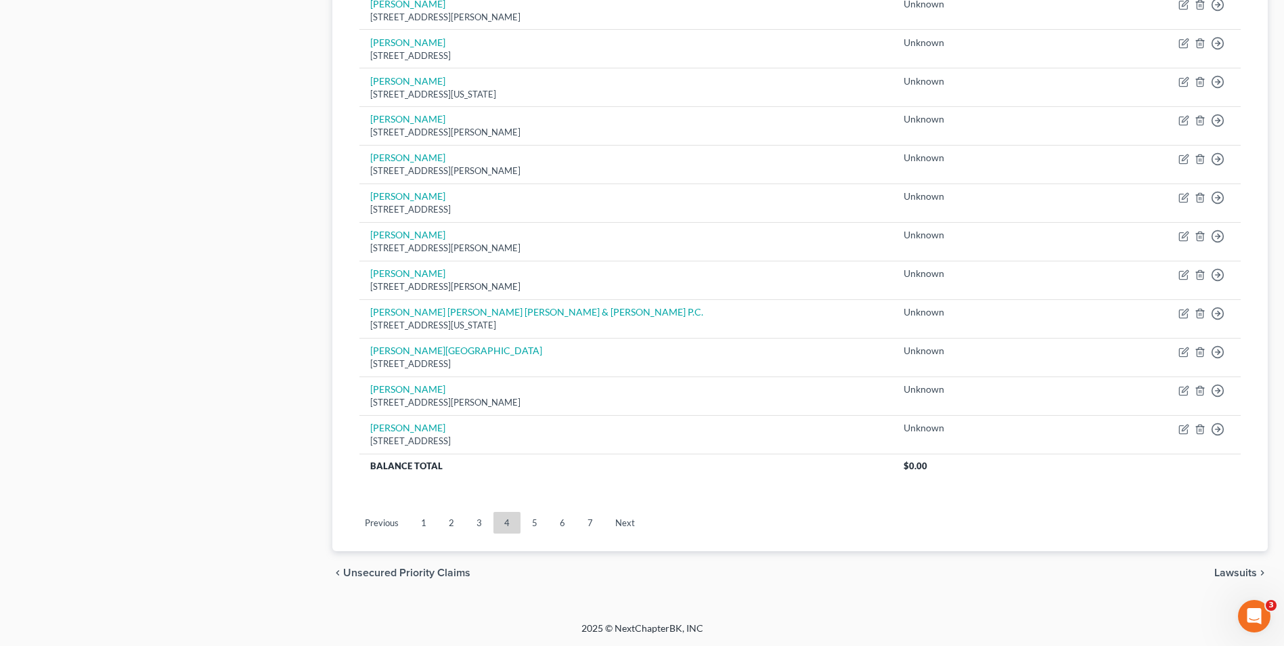
drag, startPoint x: 476, startPoint y: 524, endPoint x: 463, endPoint y: 503, distance: 25.0
click at [477, 524] on link "3" at bounding box center [479, 523] width 27 height 22
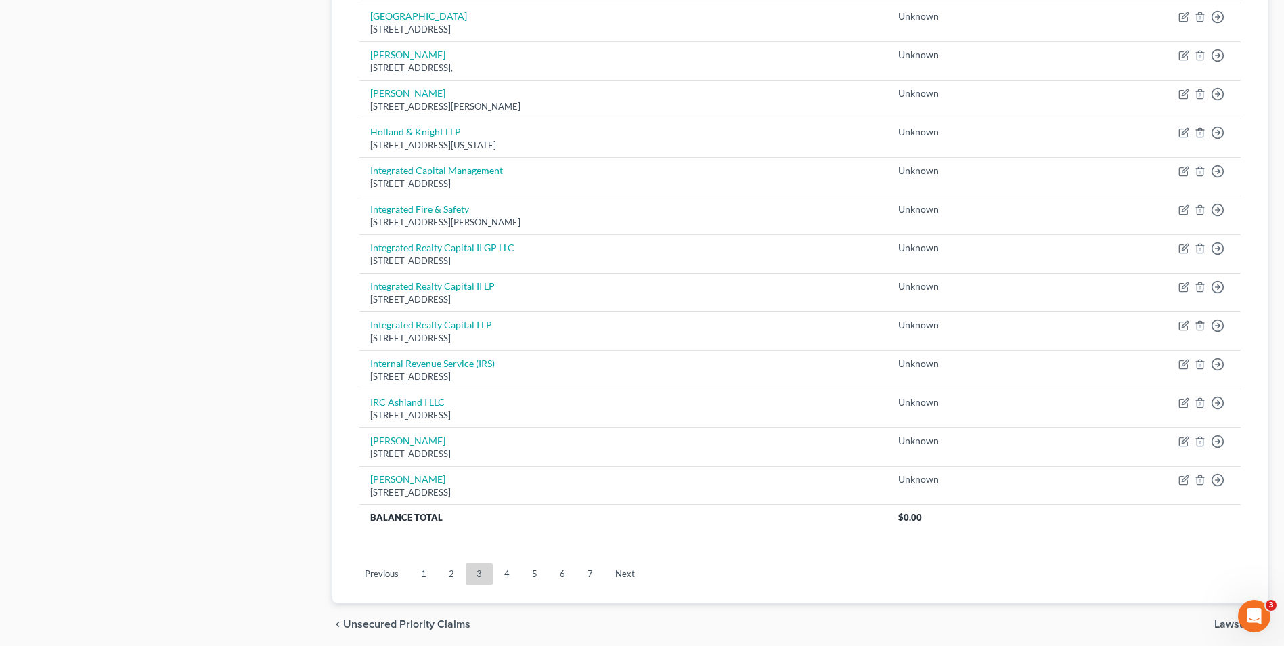
scroll to position [880, 0]
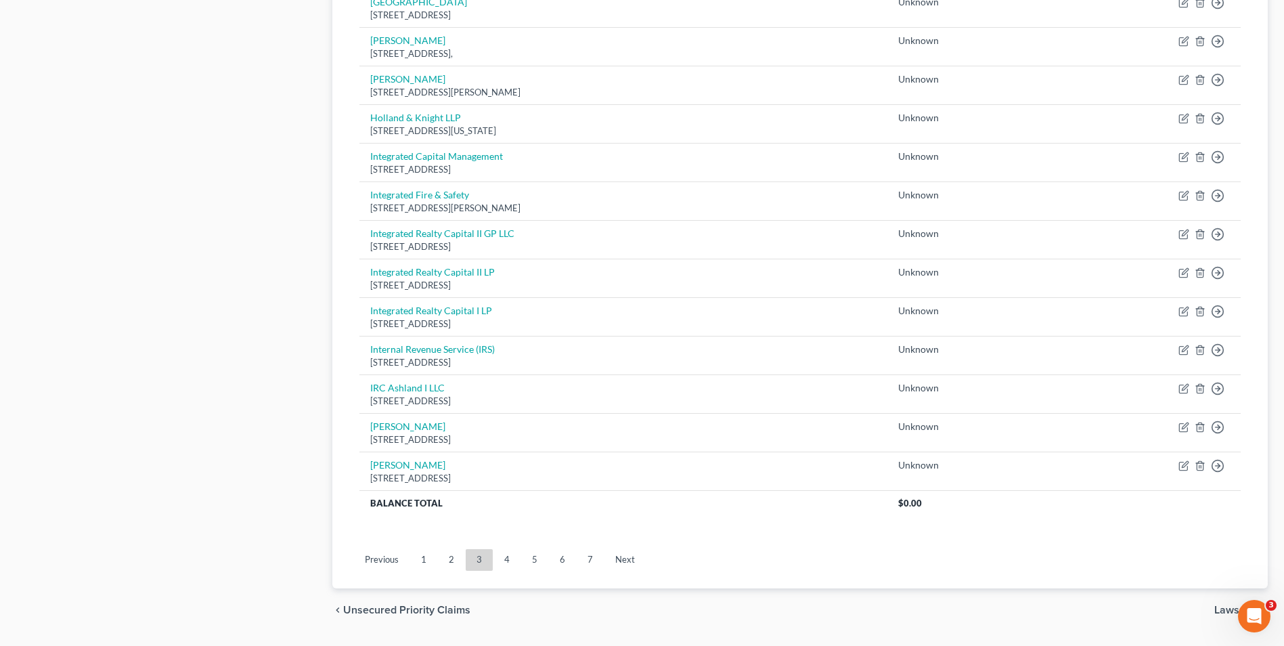
click at [453, 559] on link "2" at bounding box center [451, 560] width 27 height 22
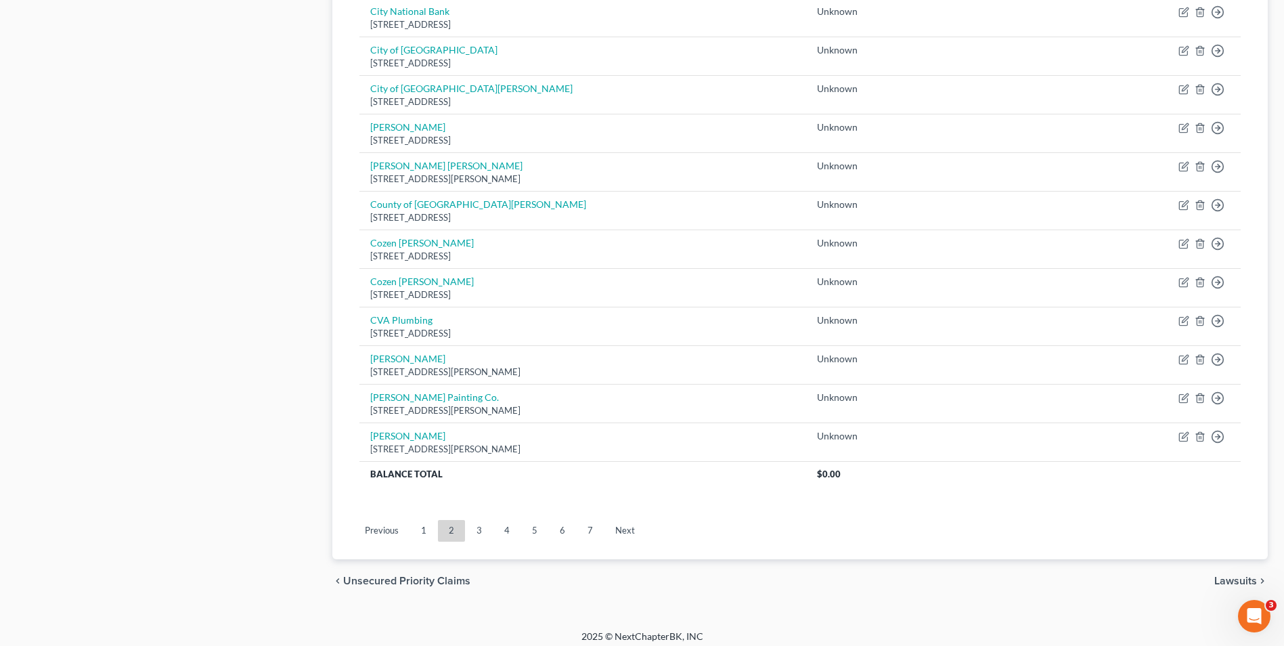
scroll to position [917, 0]
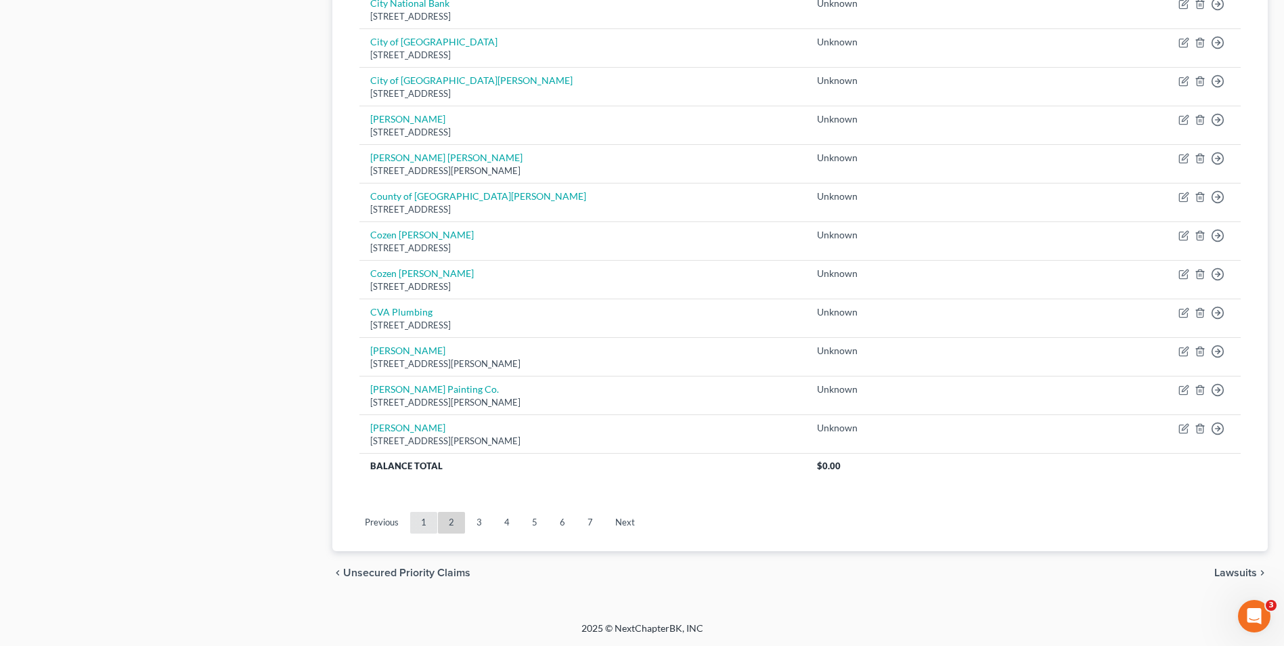
click at [426, 519] on link "1" at bounding box center [423, 523] width 27 height 22
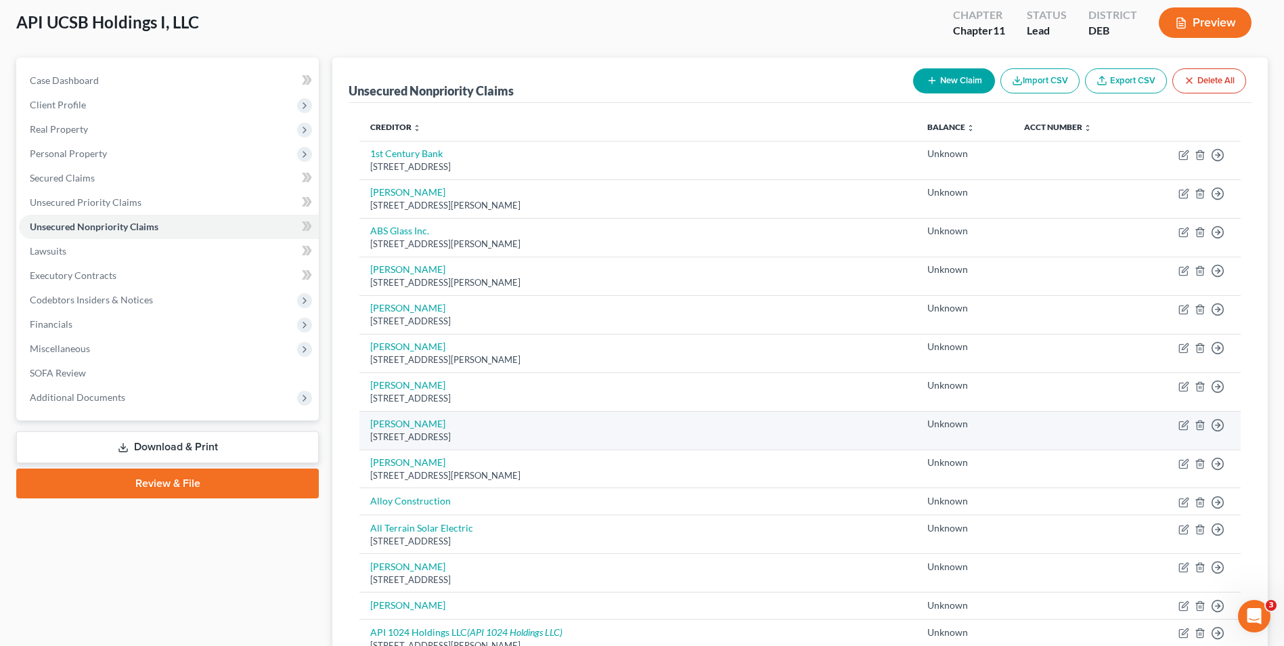
scroll to position [68, 0]
